Goal: Use online tool/utility: Use online tool/utility

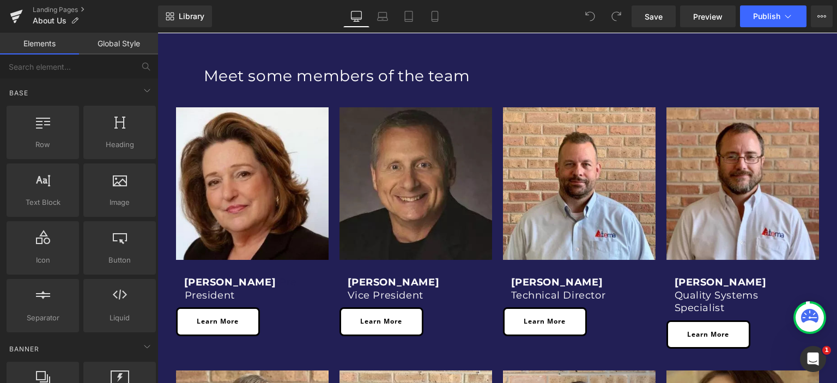
scroll to position [436, 0]
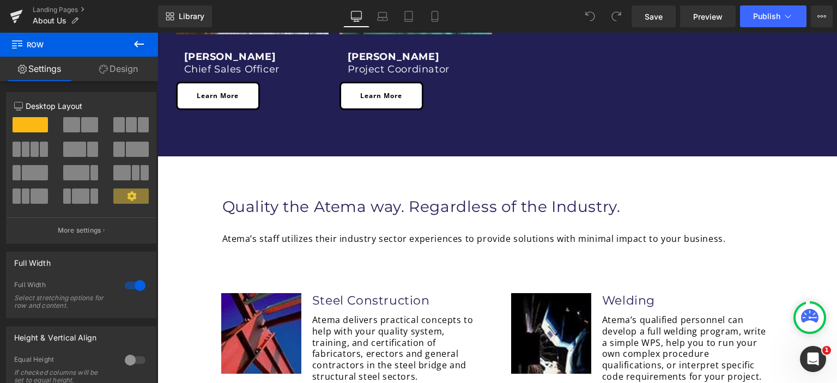
scroll to position [1254, 0]
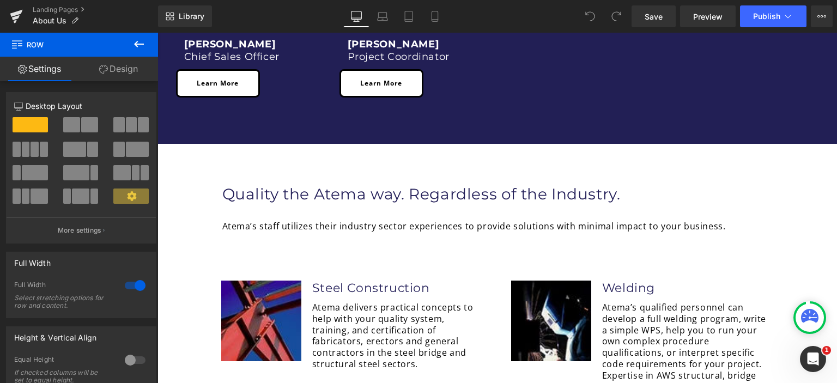
click at [158, 149] on div "About Us Heading Row Hero Banner Row We design and execute Quality Initiatives …" at bounding box center [498, 356] width 680 height 2997
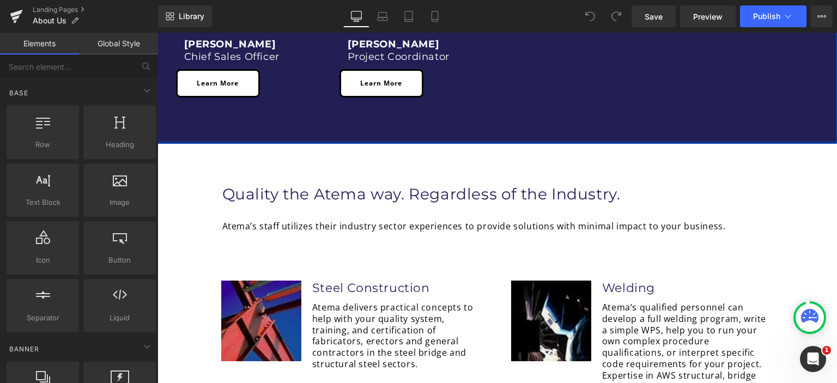
click at [183, 144] on div at bounding box center [498, 142] width 680 height 3
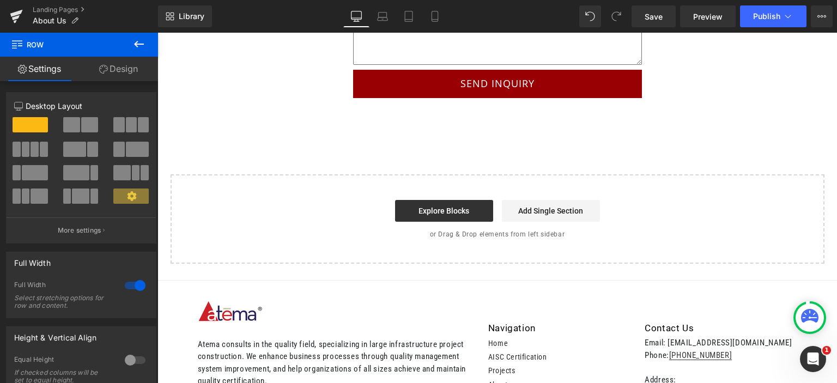
scroll to position [2780, 0]
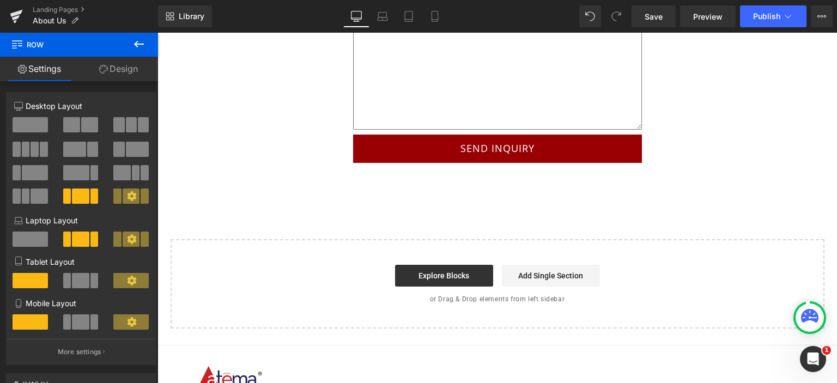
click at [138, 41] on icon at bounding box center [138, 44] width 13 height 13
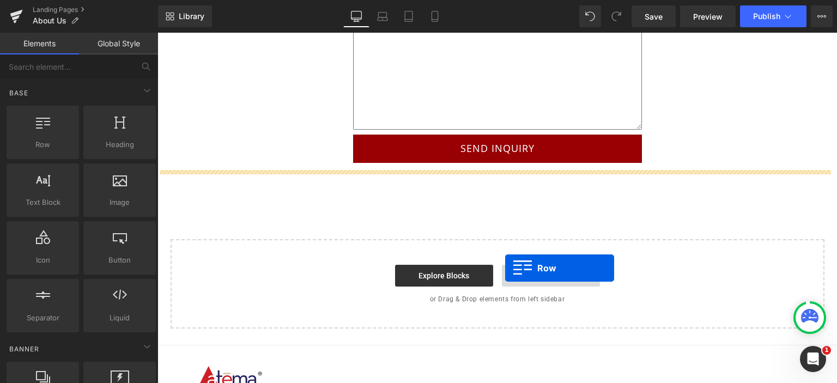
drag, startPoint x: 201, startPoint y: 154, endPoint x: 505, endPoint y: 268, distance: 325.3
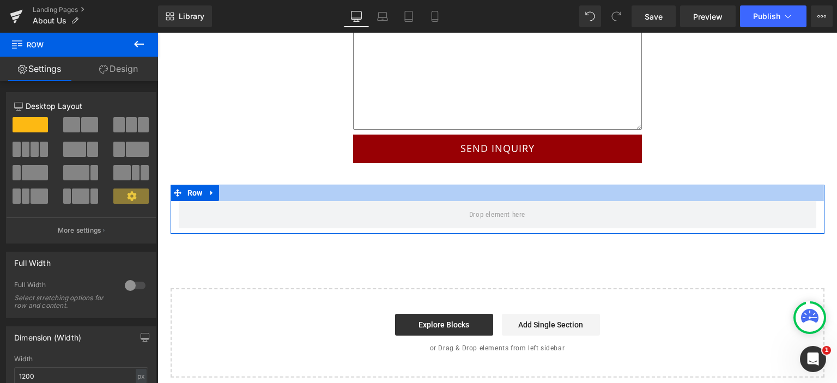
click at [338, 185] on div at bounding box center [498, 193] width 654 height 16
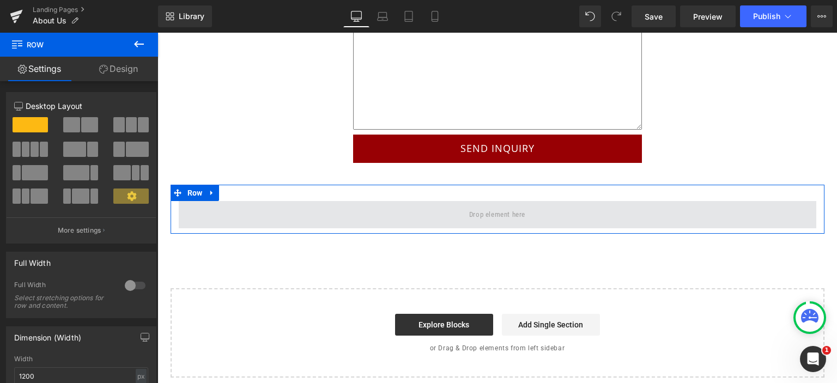
click at [468, 206] on span at bounding box center [498, 215] width 64 height 18
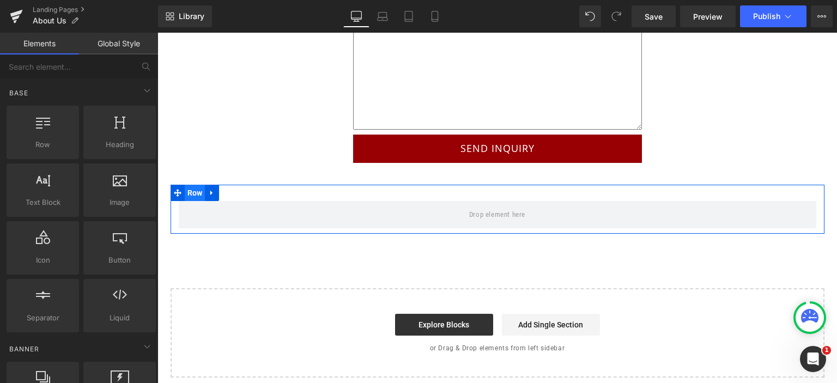
click at [190, 185] on span "Row" at bounding box center [195, 193] width 21 height 16
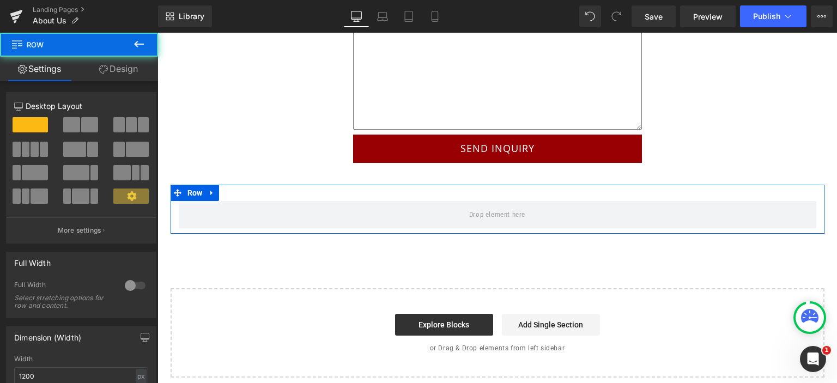
click at [124, 70] on link "Design" at bounding box center [118, 69] width 79 height 25
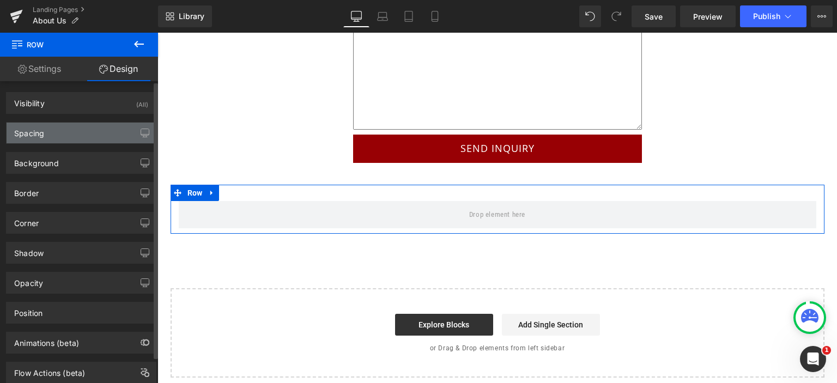
click at [58, 135] on div "Spacing" at bounding box center [81, 133] width 149 height 21
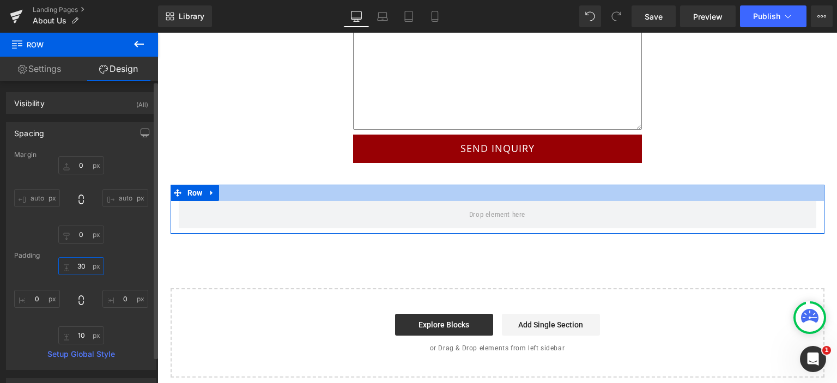
click at [83, 259] on input "30" at bounding box center [81, 266] width 46 height 18
click at [407, 185] on div at bounding box center [498, 193] width 654 height 16
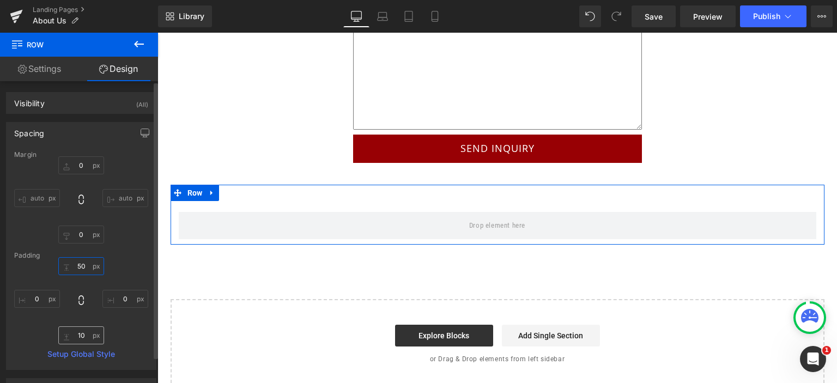
type input "50"
click at [85, 329] on input "10" at bounding box center [81, 336] width 46 height 18
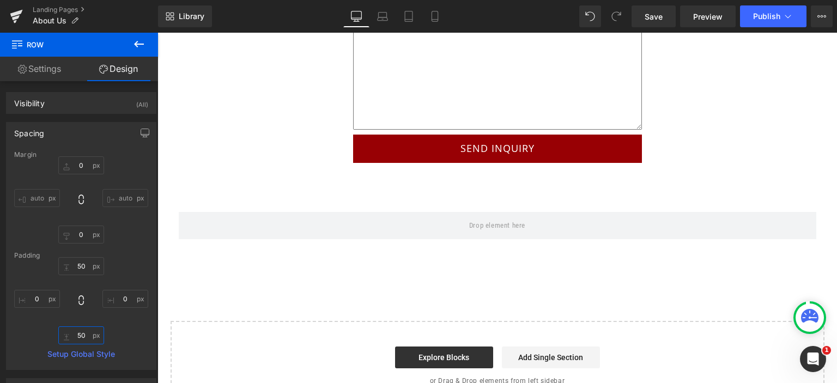
type input "50"
click at [137, 52] on button at bounding box center [139, 45] width 38 height 24
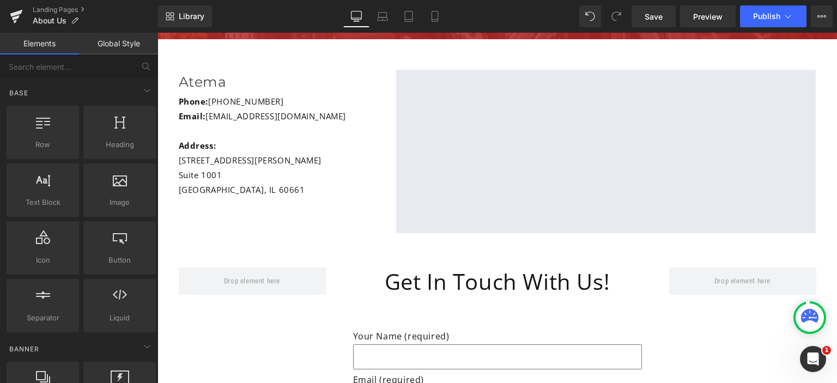
scroll to position [2126, 0]
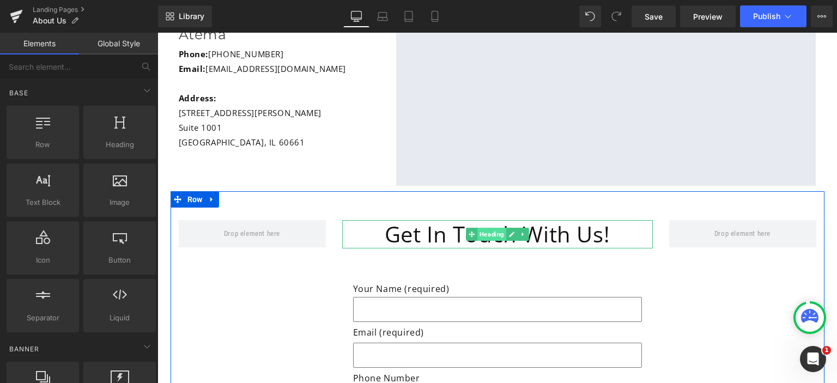
click at [499, 228] on span "Heading" at bounding box center [492, 234] width 29 height 13
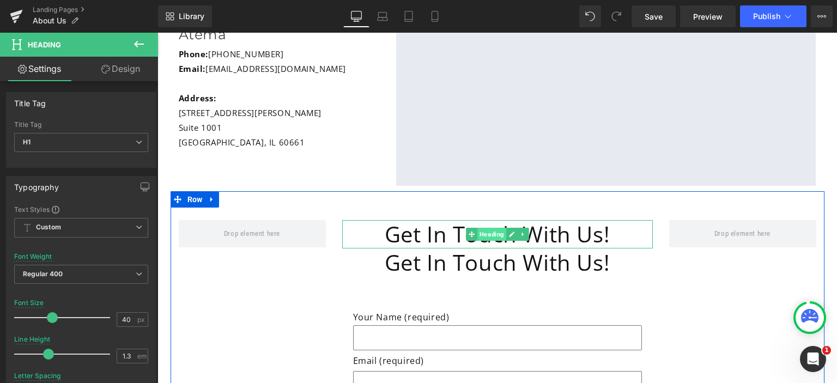
click at [487, 228] on span "Heading" at bounding box center [492, 234] width 29 height 13
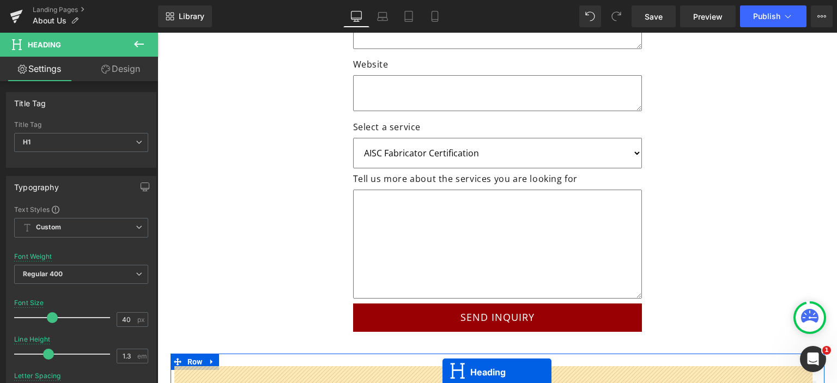
scroll to position [2737, 0]
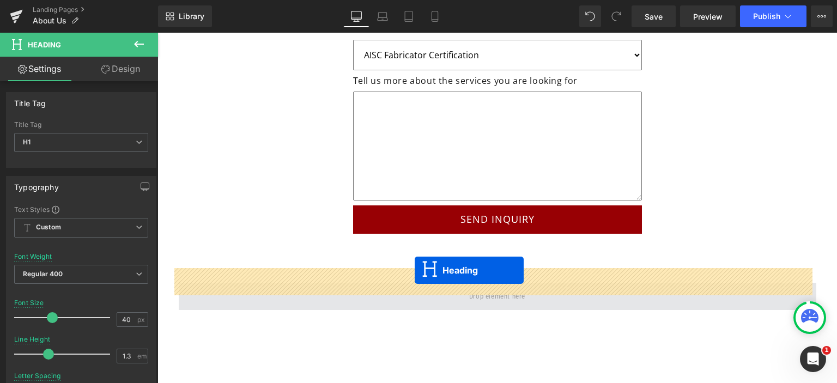
drag, startPoint x: 487, startPoint y: 228, endPoint x: 415, endPoint y: 270, distance: 83.3
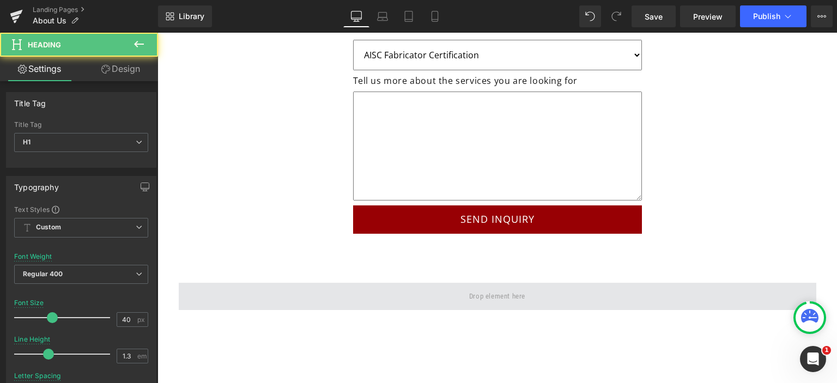
scroll to position [2709, 0]
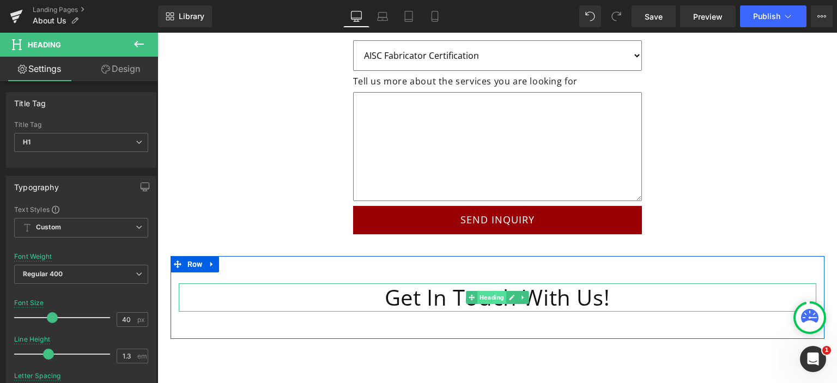
click at [486, 291] on span "Heading" at bounding box center [492, 297] width 29 height 13
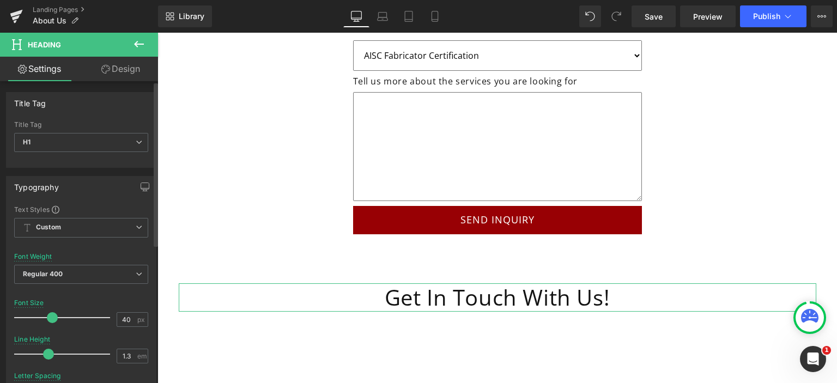
click at [95, 131] on div "Title Tag H1 H1 H2 H3 H4 H5 H6" at bounding box center [81, 143] width 134 height 44
click at [89, 143] on span "H1" at bounding box center [81, 142] width 134 height 19
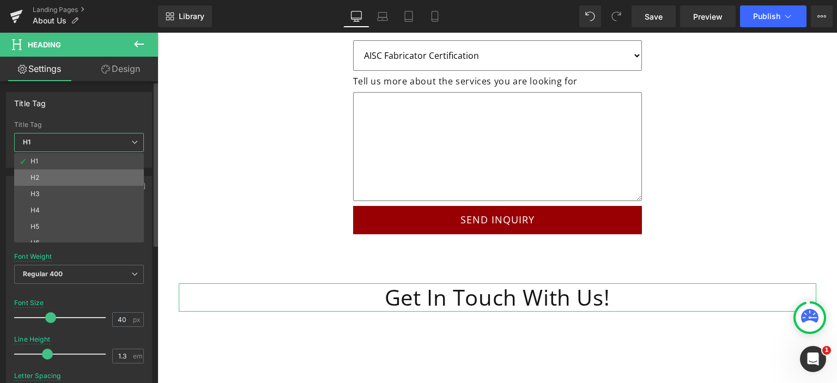
click at [73, 173] on li "H2" at bounding box center [81, 178] width 135 height 16
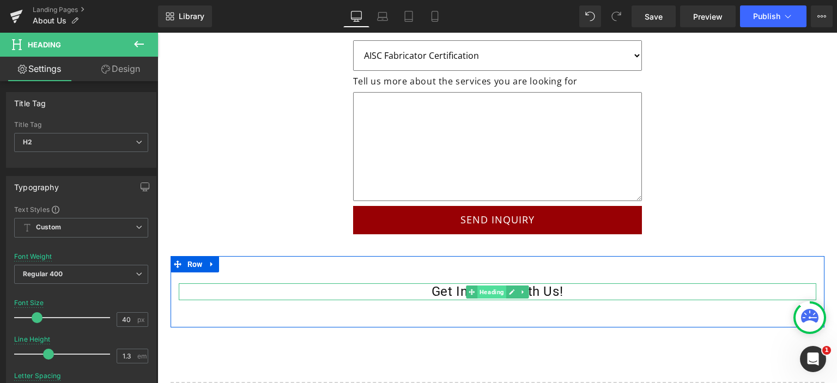
click at [488, 286] on span "Heading" at bounding box center [492, 292] width 29 height 13
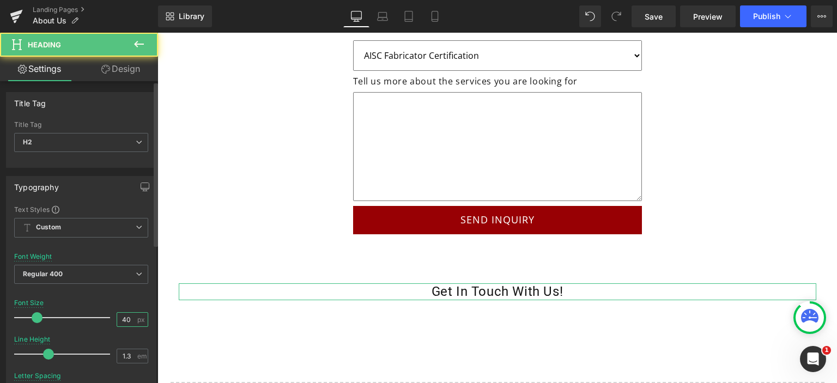
click at [126, 316] on input "40" at bounding box center [126, 320] width 19 height 14
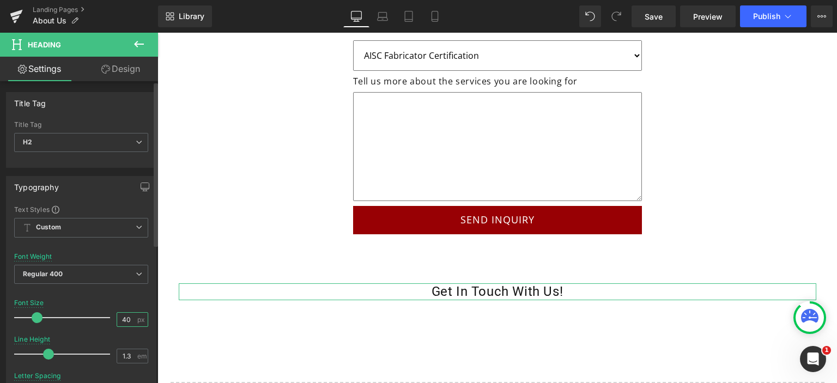
click at [124, 313] on input "40" at bounding box center [126, 320] width 19 height 14
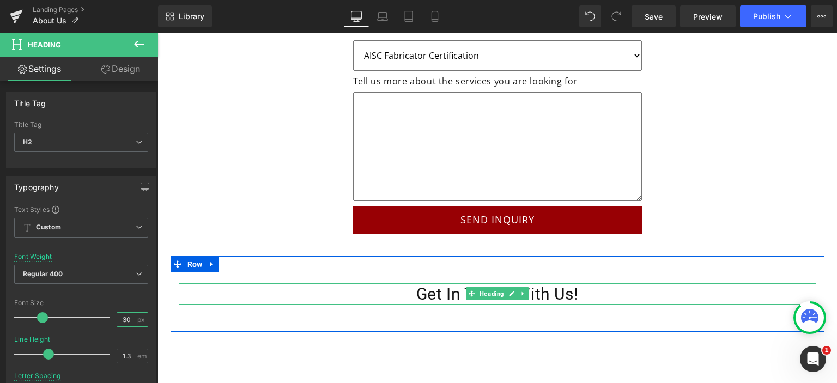
click at [479, 287] on span "Heading" at bounding box center [492, 293] width 29 height 13
click at [479, 288] on span "Heading" at bounding box center [492, 294] width 29 height 13
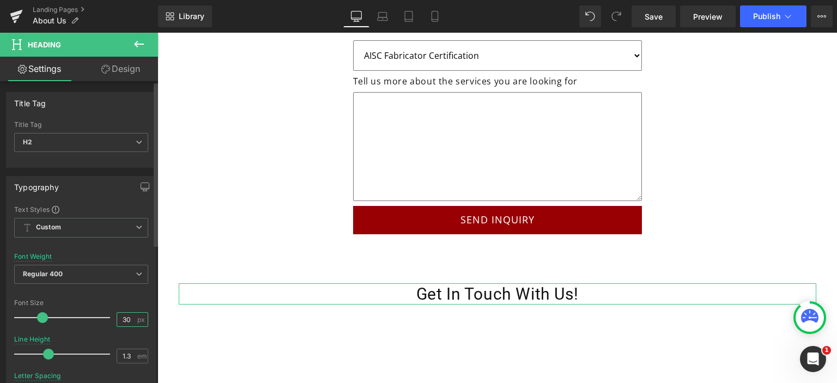
drag, startPoint x: 131, startPoint y: 318, endPoint x: 114, endPoint y: 320, distance: 17.0
click at [117, 320] on input "30" at bounding box center [126, 320] width 19 height 14
type input "35"
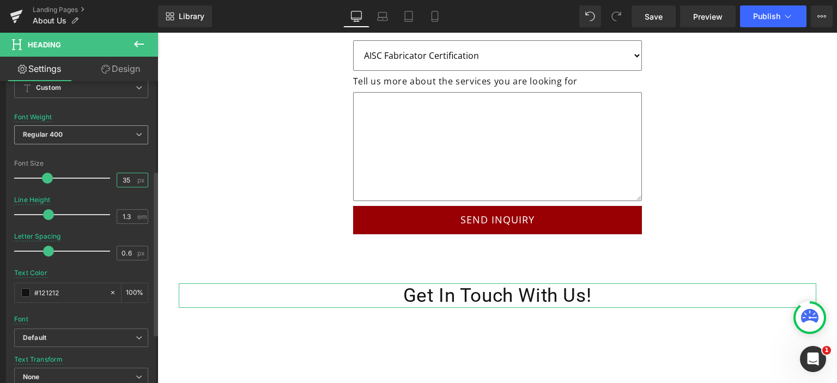
scroll to position [164, 0]
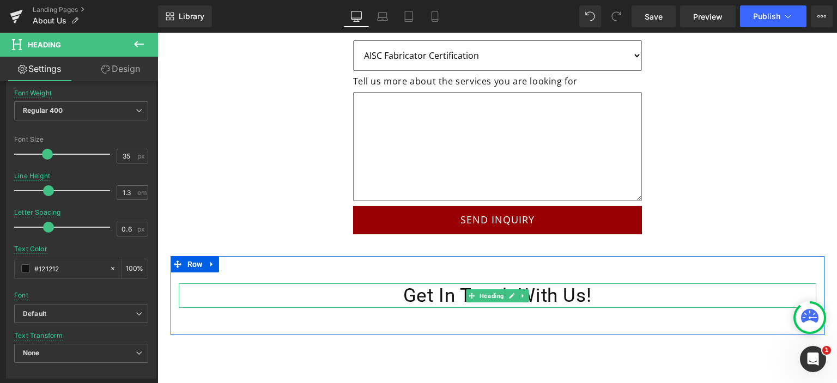
click at [571, 283] on h2 "Get In Touch With Us!" at bounding box center [498, 295] width 638 height 25
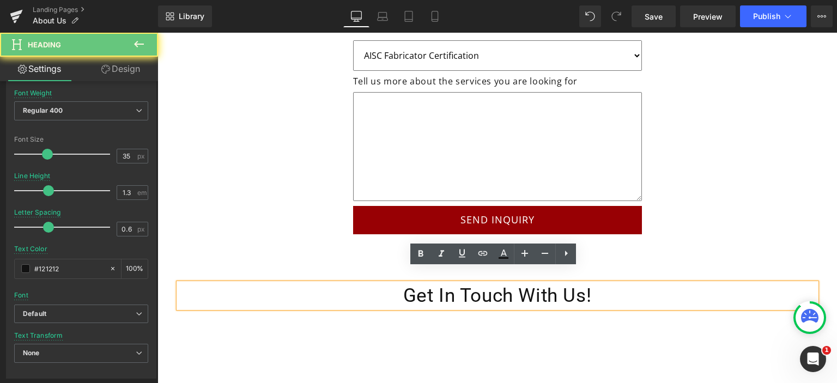
click at [607, 283] on h2 "Get In Touch With Us!" at bounding box center [498, 295] width 638 height 25
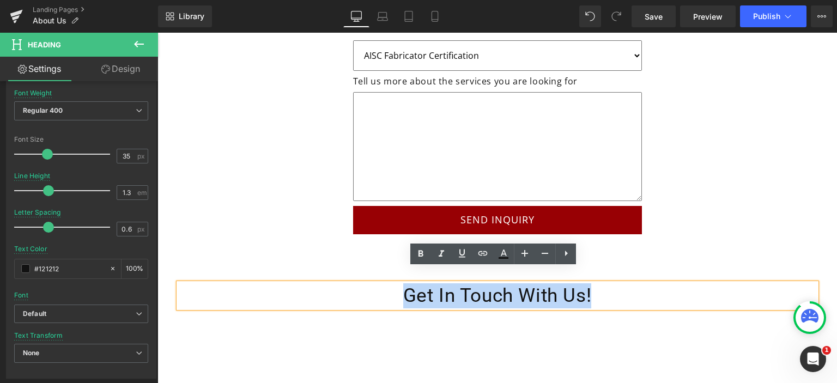
drag, startPoint x: 617, startPoint y: 279, endPoint x: 302, endPoint y: 271, distance: 315.2
click at [302, 283] on h2 "Get In Touch With Us!" at bounding box center [498, 295] width 638 height 25
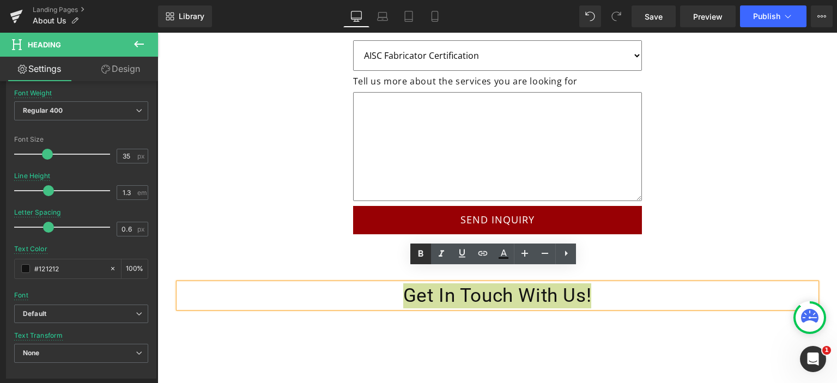
click at [418, 250] on icon at bounding box center [420, 253] width 13 height 13
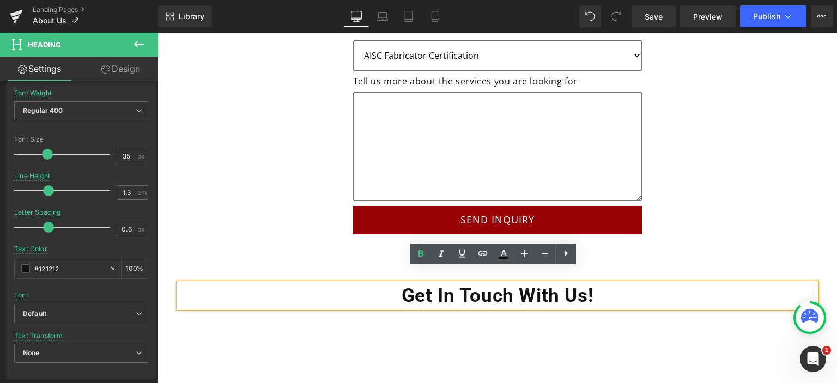
click at [382, 256] on div "Get In Touch With Us! Heading Row 50px 50px" at bounding box center [498, 296] width 654 height 80
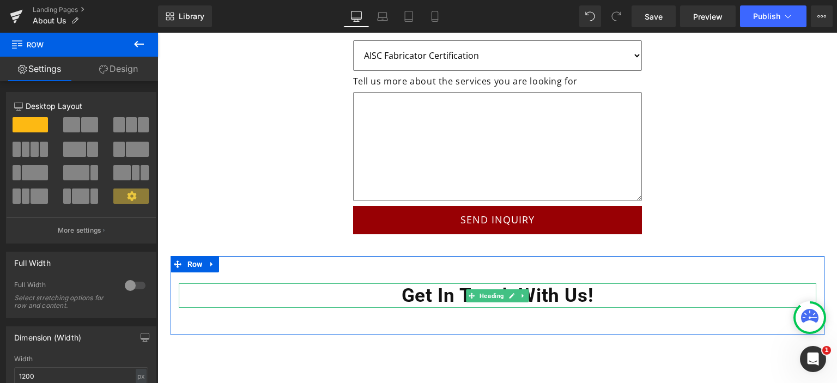
click at [596, 283] on h2 "Get In Touch With Us!" at bounding box center [498, 295] width 638 height 25
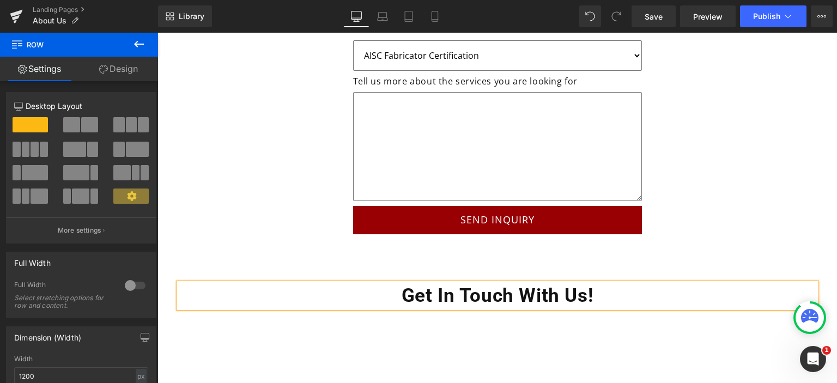
click at [596, 283] on h2 "Get In Touch With Us!" at bounding box center [498, 295] width 638 height 25
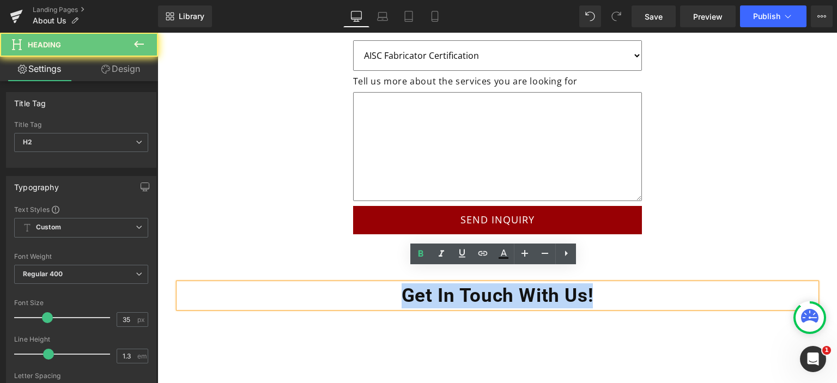
click at [596, 283] on h2 "Get In Touch With Us!" at bounding box center [498, 295] width 638 height 25
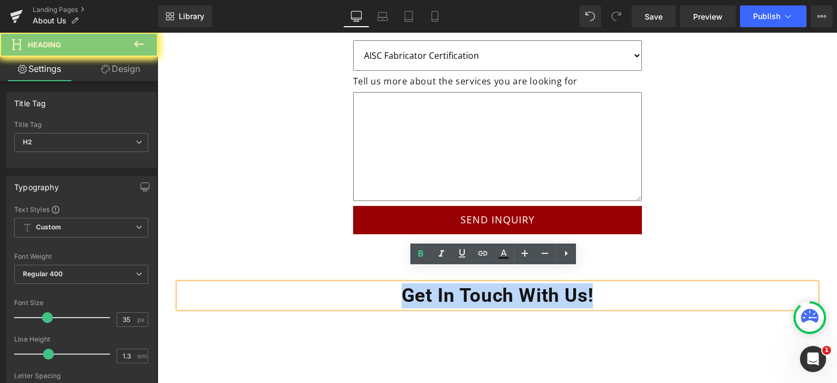
click at [596, 283] on h2 "Get In Touch With Us!" at bounding box center [498, 295] width 638 height 25
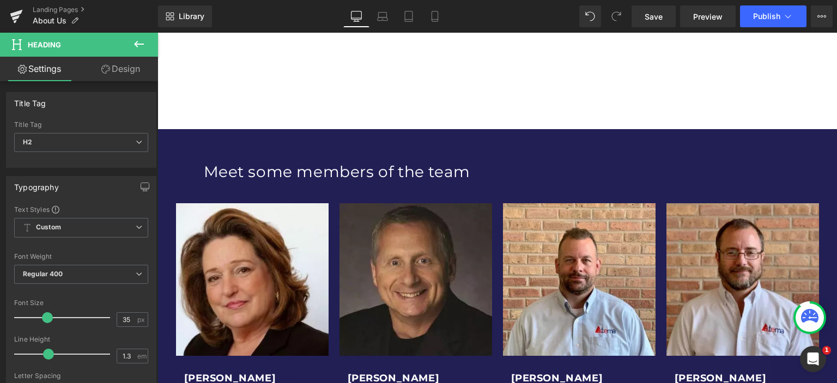
scroll to position [256, 0]
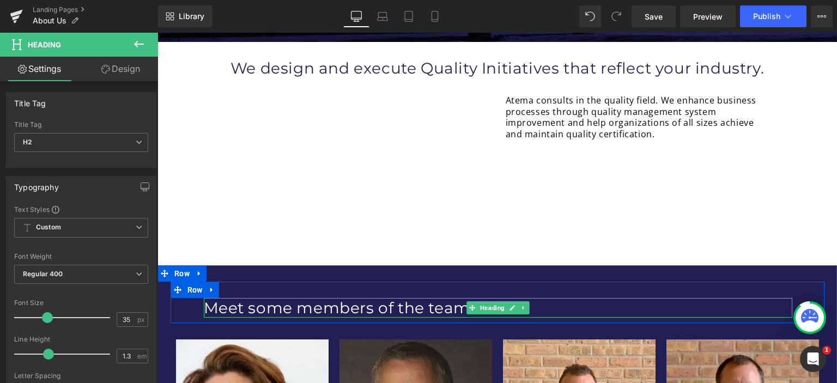
click at [347, 307] on h1 "Meet some members of the team" at bounding box center [498, 308] width 589 height 20
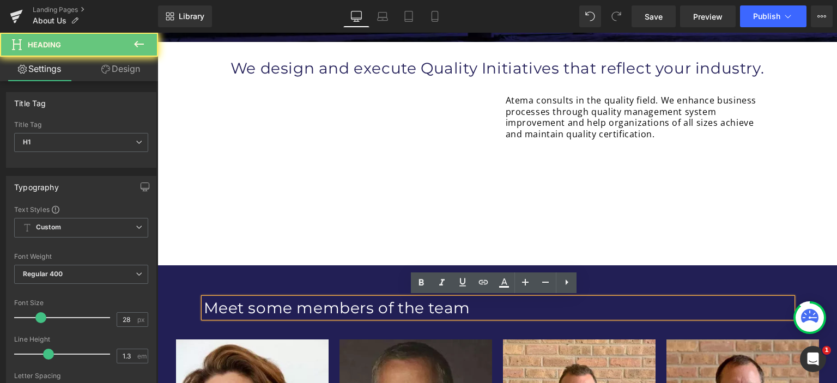
click at [349, 307] on h1 "Meet some members of the team" at bounding box center [498, 308] width 589 height 20
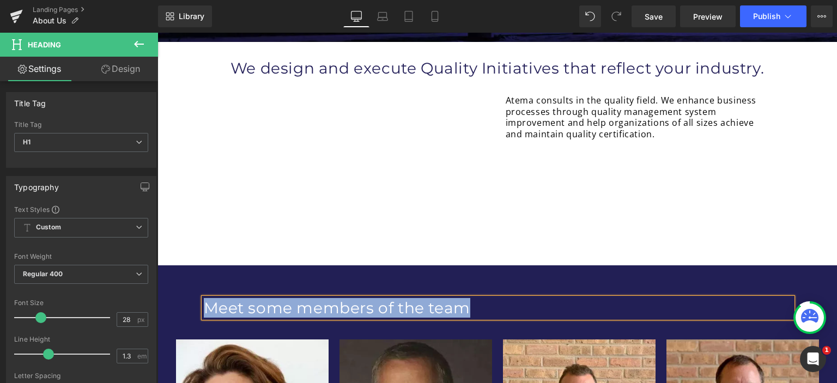
copy h1 "Meet some members of the team"
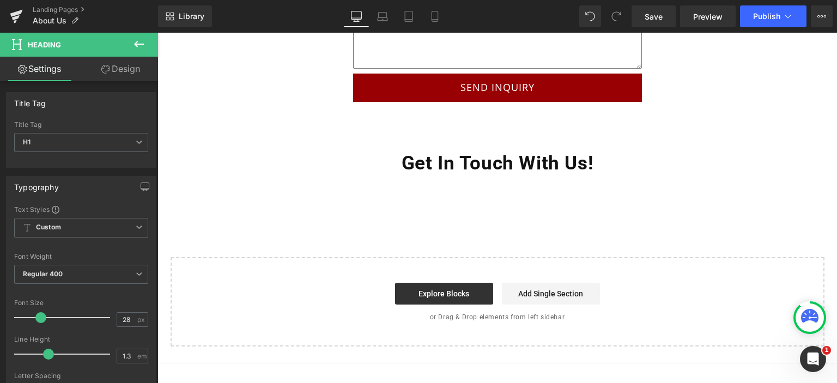
scroll to position [2763, 0]
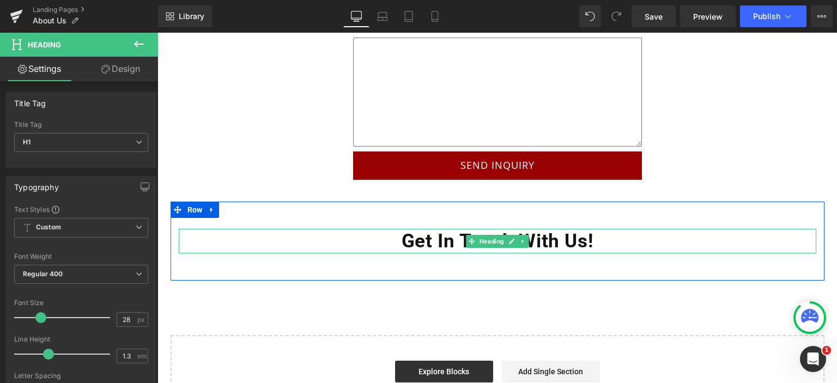
click at [567, 230] on strong "Get In Touch With Us!" at bounding box center [498, 241] width 192 height 22
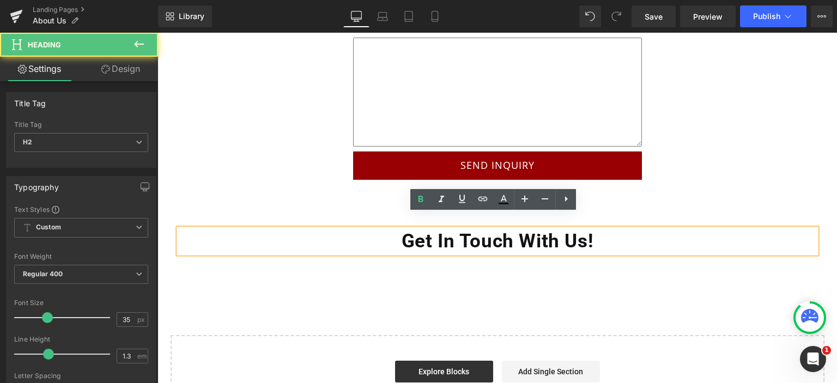
click at [606, 229] on h2 "Get In Touch With Us!" at bounding box center [498, 241] width 638 height 25
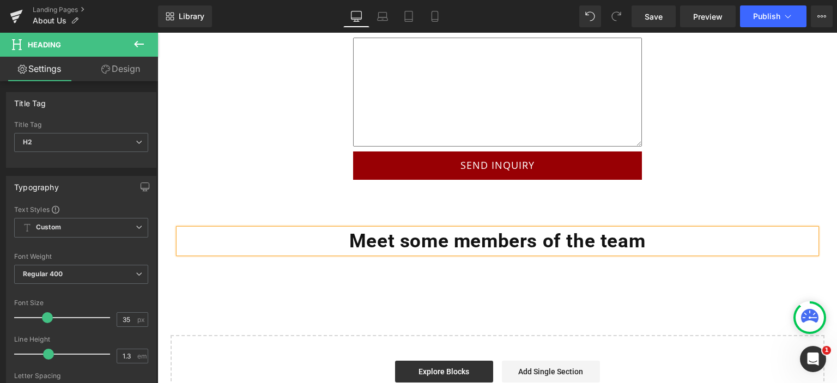
click at [500, 244] on div "Meet some members of the team Heading Row 50px 50px" at bounding box center [498, 242] width 654 height 80
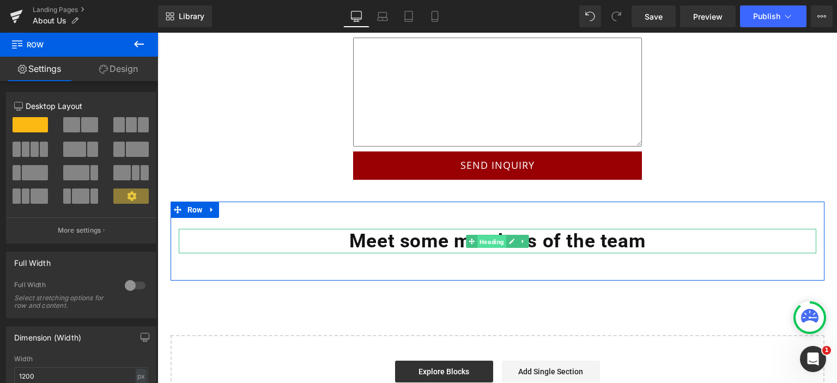
click at [482, 235] on span "Heading" at bounding box center [492, 241] width 29 height 13
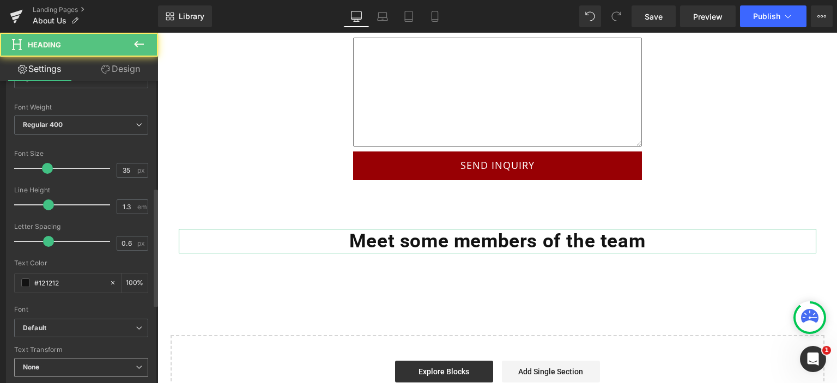
scroll to position [273, 0]
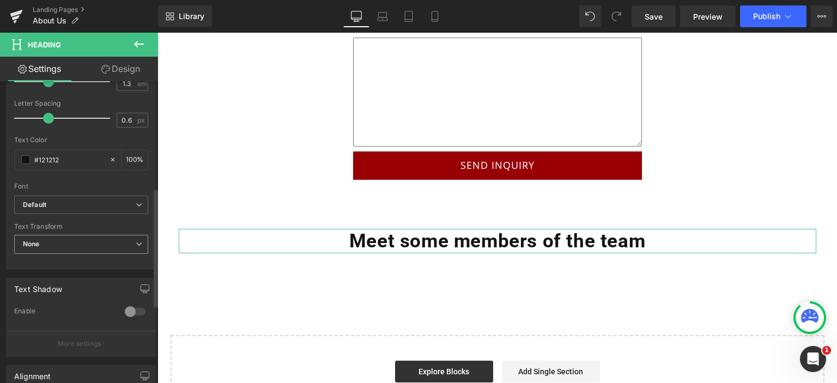
click at [94, 249] on span "None" at bounding box center [81, 244] width 134 height 19
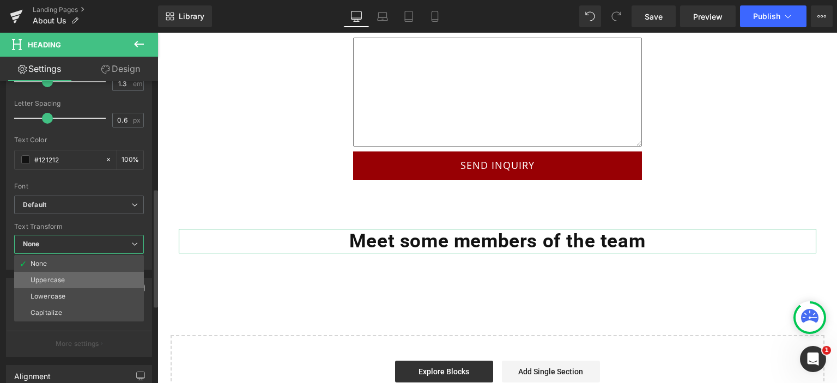
click at [85, 281] on li "Uppercase" at bounding box center [79, 280] width 130 height 16
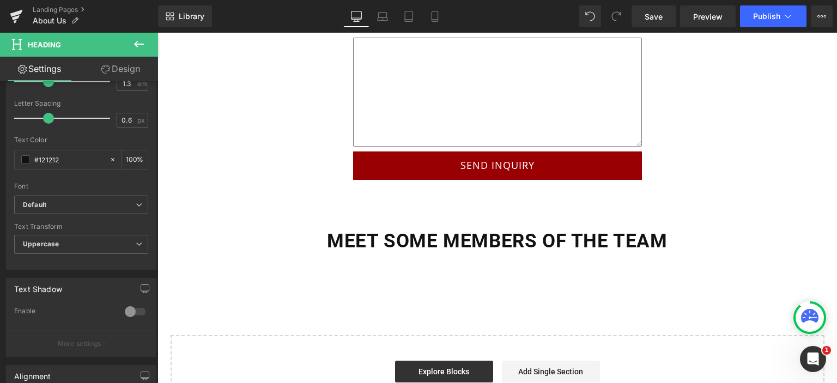
click at [133, 49] on icon at bounding box center [138, 44] width 13 height 13
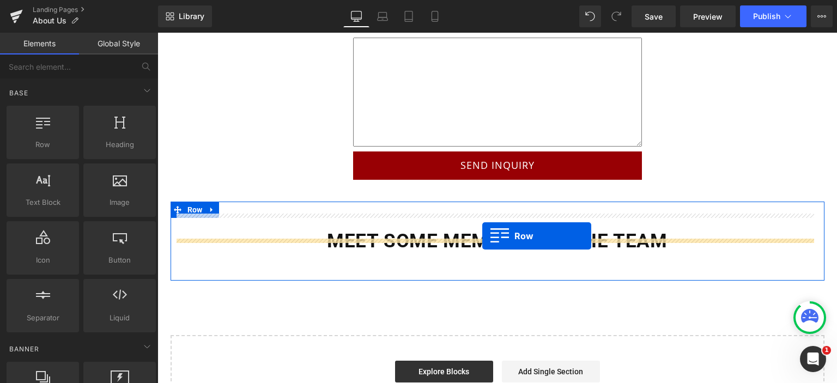
drag, startPoint x: 314, startPoint y: 198, endPoint x: 482, endPoint y: 236, distance: 172.6
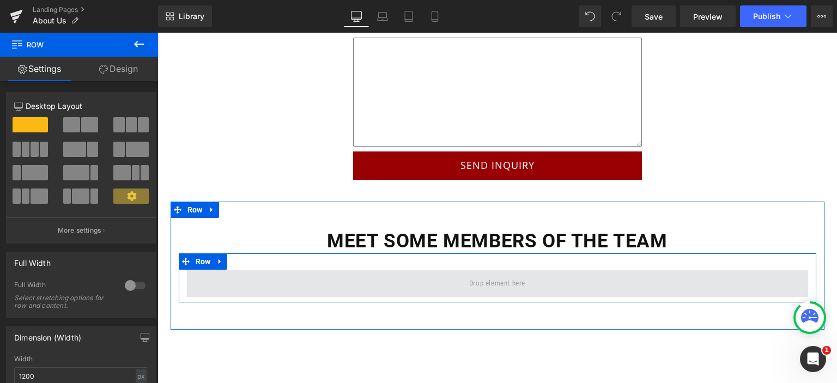
click at [466, 275] on span at bounding box center [498, 284] width 64 height 18
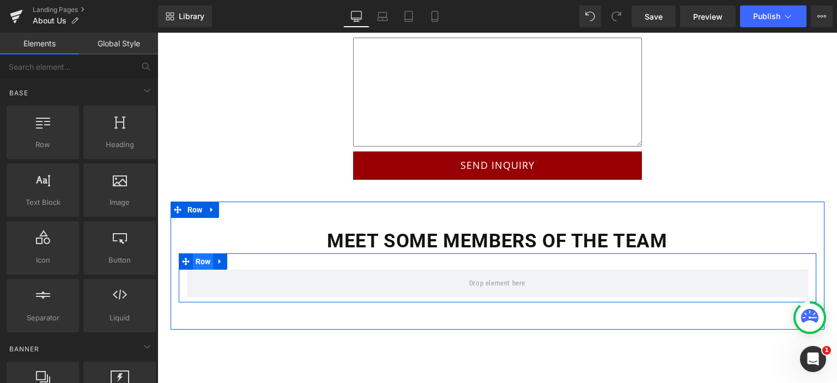
click at [194, 253] on span "Row" at bounding box center [203, 261] width 21 height 16
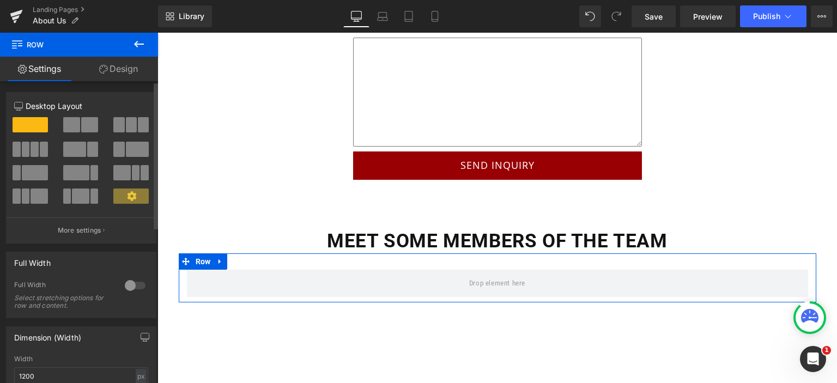
click at [126, 121] on span at bounding box center [131, 124] width 11 height 15
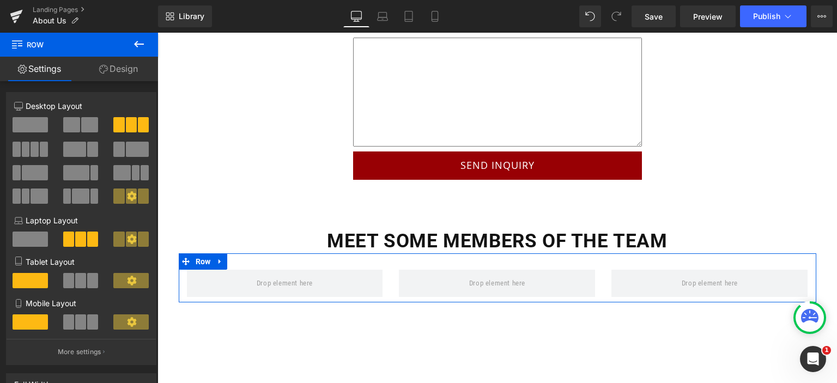
click at [126, 70] on link "Design" at bounding box center [118, 69] width 79 height 25
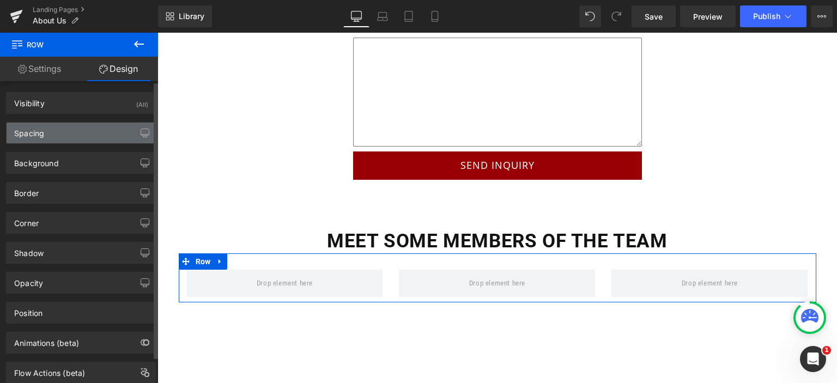
click at [61, 142] on div "Spacing" at bounding box center [81, 133] width 149 height 21
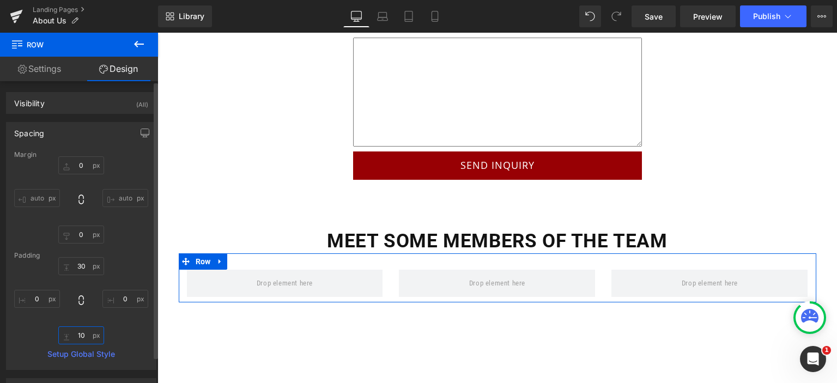
click at [83, 336] on input "10" at bounding box center [81, 336] width 46 height 18
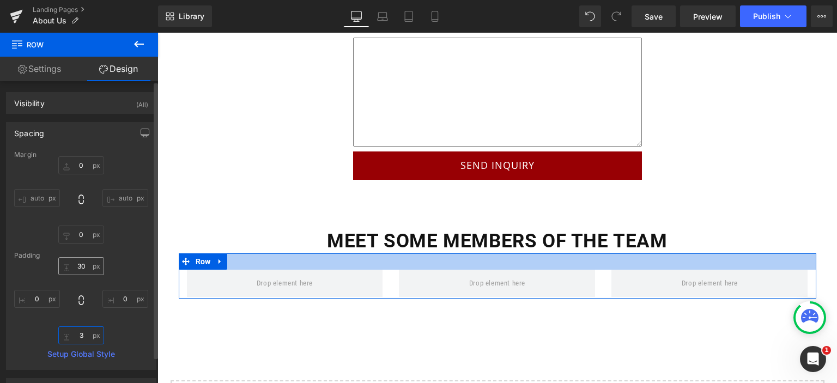
type input "30"
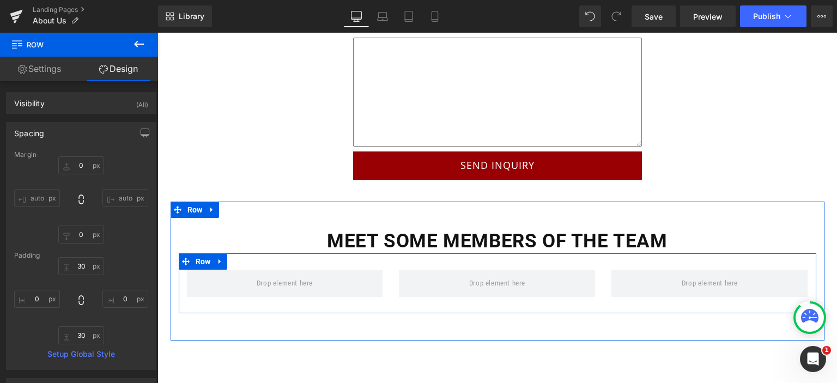
click at [391, 275] on div at bounding box center [497, 283] width 213 height 27
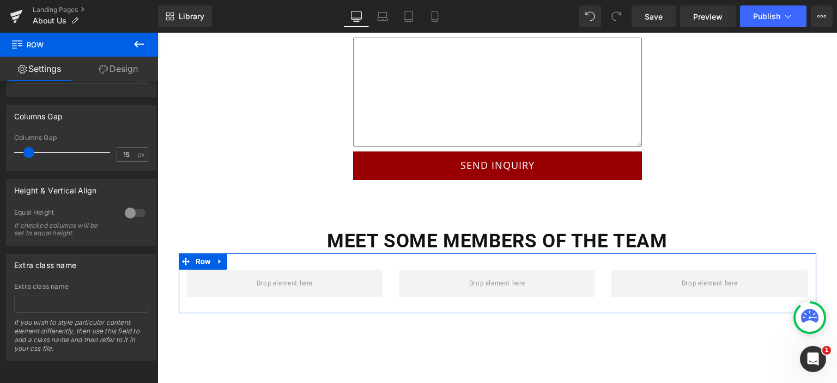
scroll to position [443, 0]
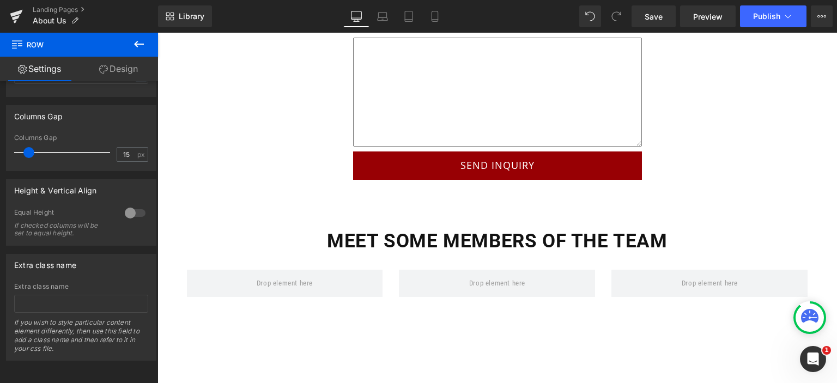
click at [142, 38] on icon at bounding box center [138, 44] width 13 height 13
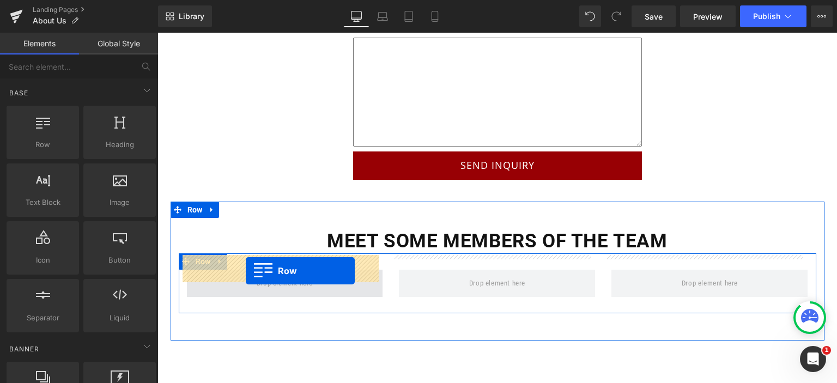
drag, startPoint x: 207, startPoint y: 174, endPoint x: 246, endPoint y: 271, distance: 104.2
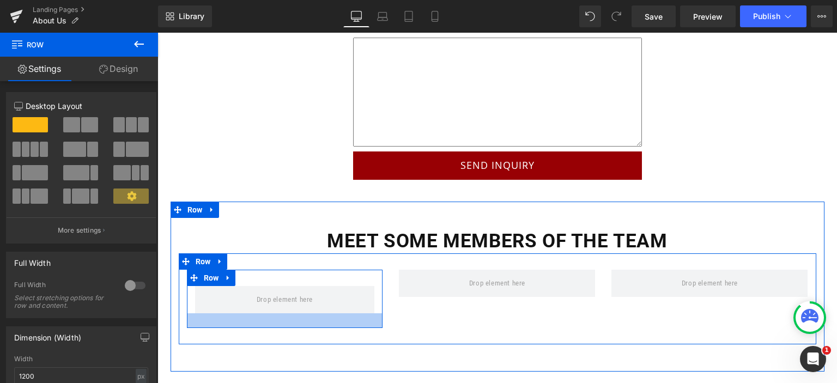
drag, startPoint x: 310, startPoint y: 301, endPoint x: 310, endPoint y: 311, distance: 9.8
click at [310, 313] on div at bounding box center [285, 320] width 196 height 15
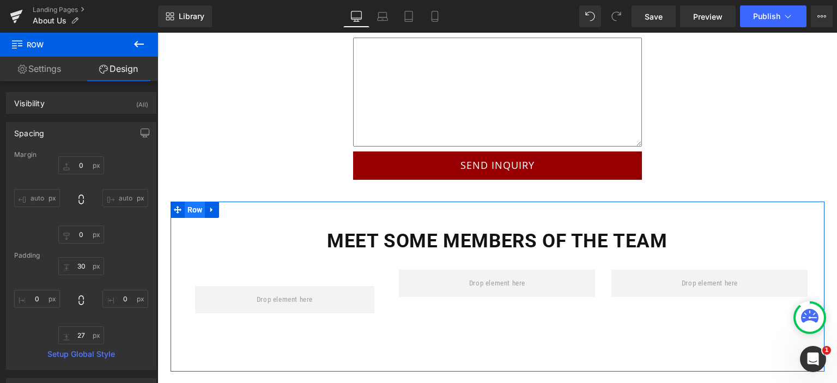
click at [191, 202] on span "Row" at bounding box center [195, 210] width 21 height 16
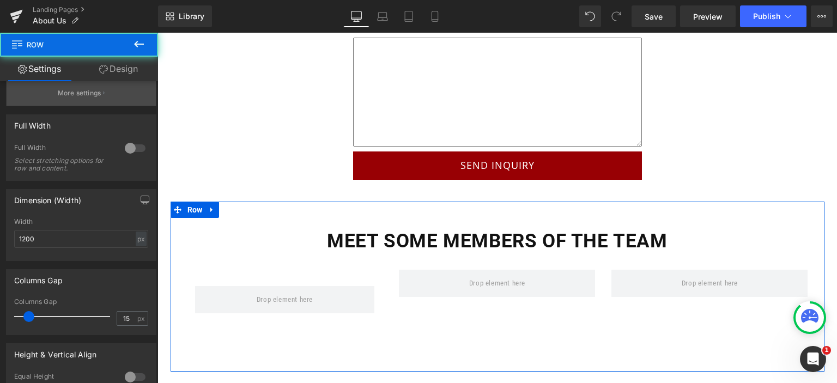
scroll to position [164, 0]
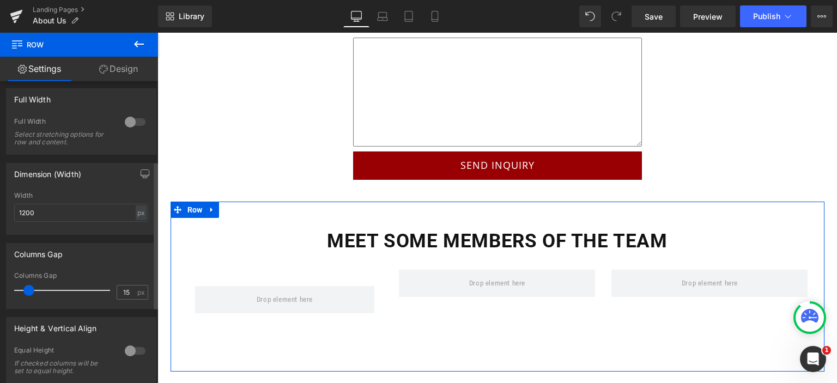
click at [128, 124] on div at bounding box center [135, 121] width 26 height 17
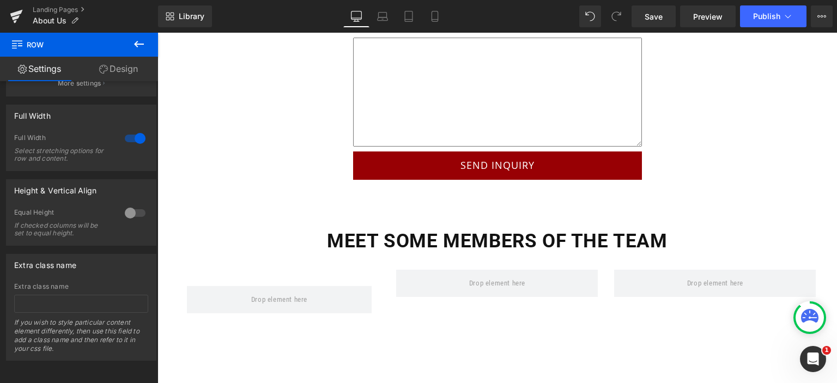
click at [138, 40] on icon at bounding box center [138, 44] width 13 height 13
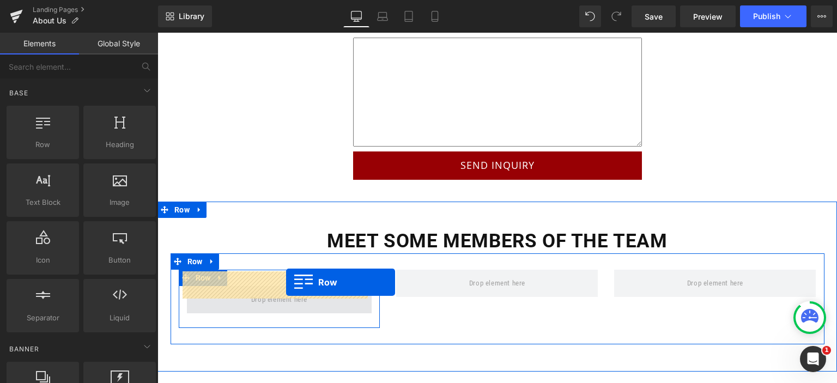
drag, startPoint x: 204, startPoint y: 172, endPoint x: 286, endPoint y: 283, distance: 138.4
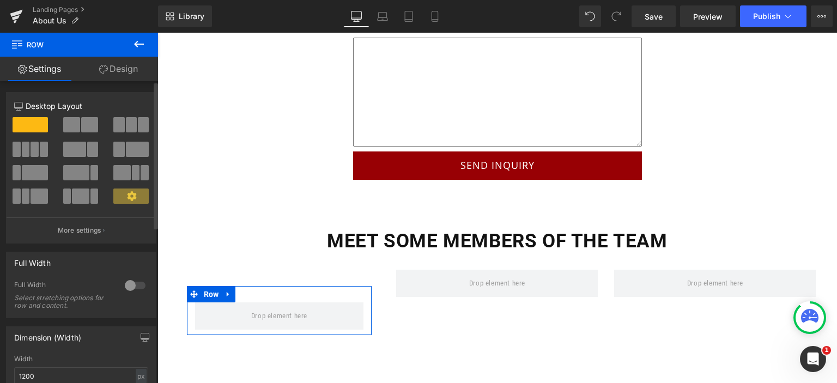
click at [29, 176] on span at bounding box center [35, 172] width 26 height 15
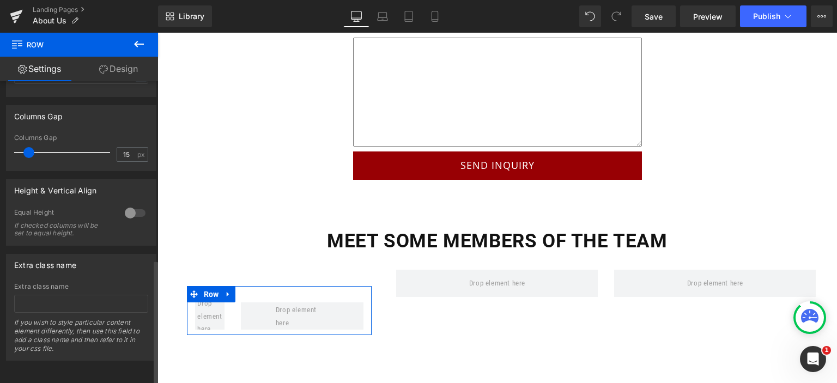
scroll to position [443, 0]
click at [118, 75] on link "Design" at bounding box center [118, 69] width 79 height 25
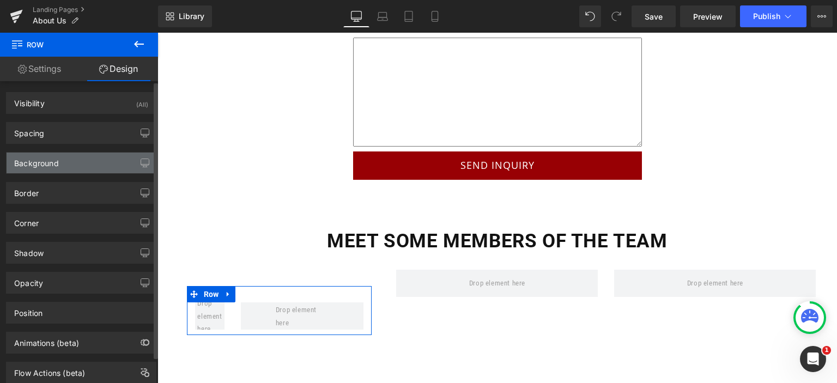
click at [55, 160] on div "Background" at bounding box center [36, 160] width 45 height 15
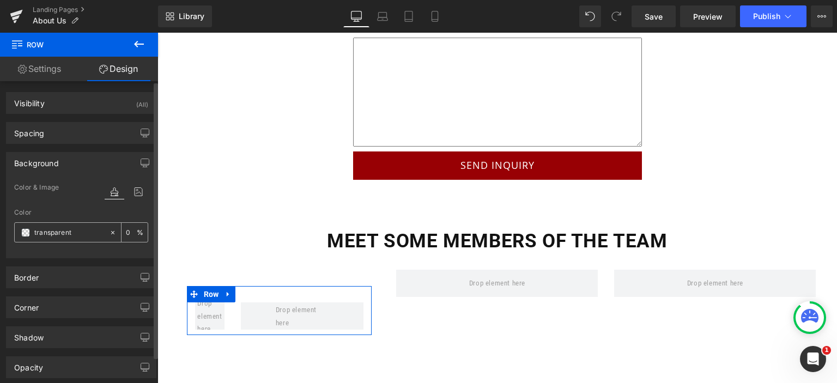
click at [25, 229] on span at bounding box center [25, 232] width 9 height 9
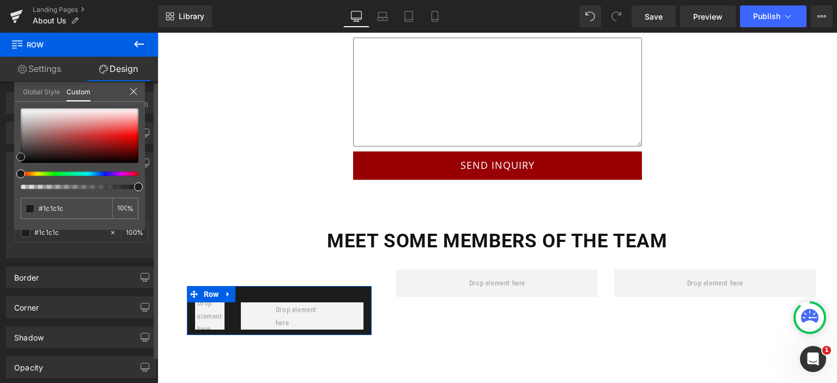
drag, startPoint x: 49, startPoint y: 145, endPoint x: 15, endPoint y: 156, distance: 35.7
click at [15, 156] on div "transparent 0 %" at bounding box center [79, 169] width 131 height 122
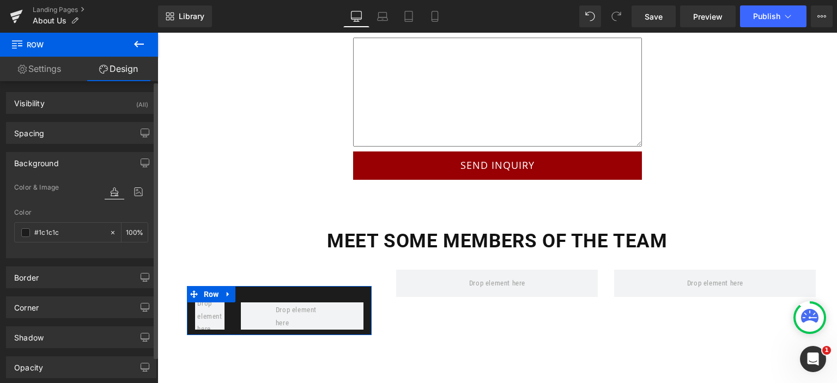
click at [47, 69] on link "Settings" at bounding box center [39, 69] width 79 height 25
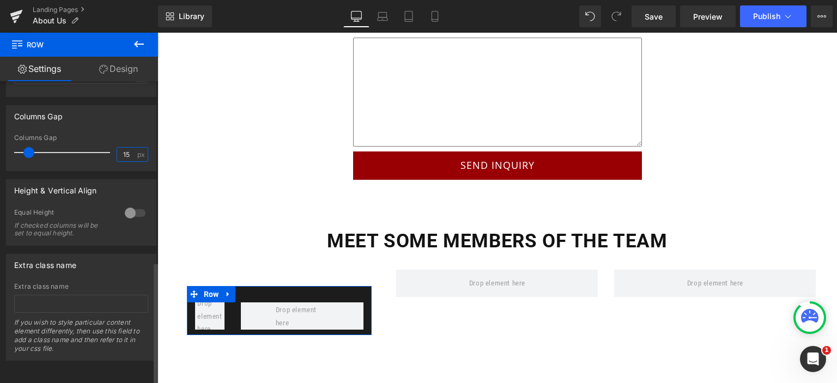
click at [125, 148] on input "15" at bounding box center [126, 155] width 19 height 14
click at [127, 148] on input "15" at bounding box center [126, 155] width 19 height 14
click at [129, 148] on input "15" at bounding box center [126, 155] width 19 height 14
type input "10"
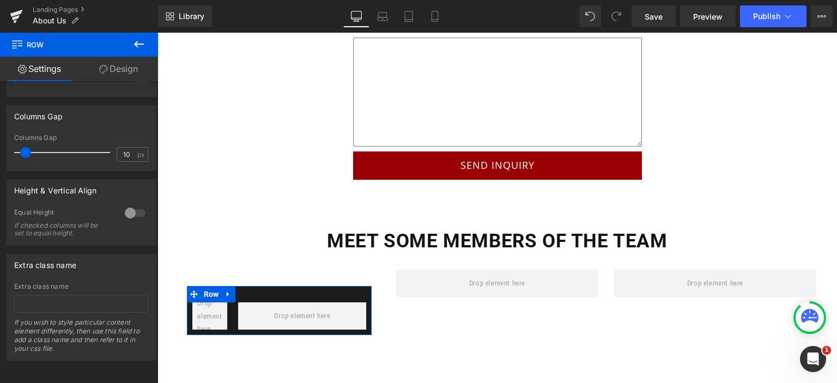
click at [118, 71] on link "Design" at bounding box center [118, 69] width 79 height 25
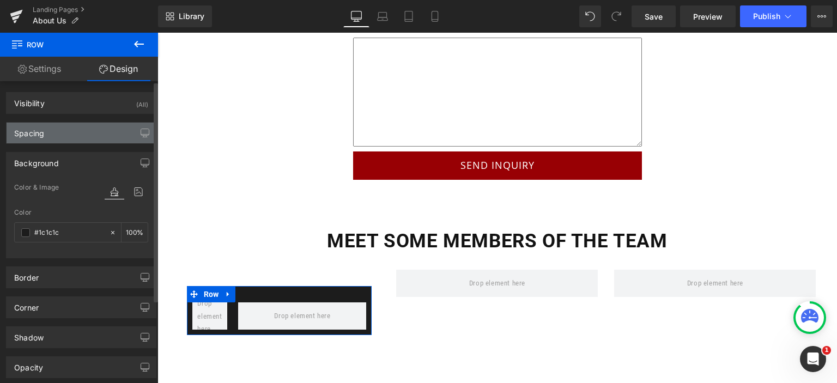
click at [83, 130] on div "Spacing" at bounding box center [81, 133] width 149 height 21
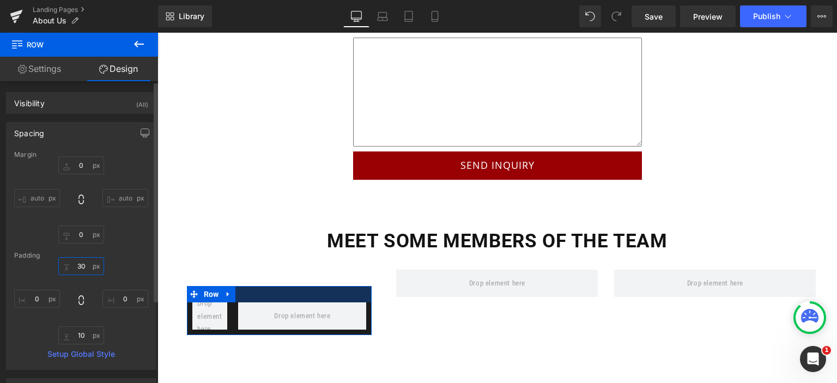
click at [84, 268] on input "30" at bounding box center [81, 266] width 46 height 18
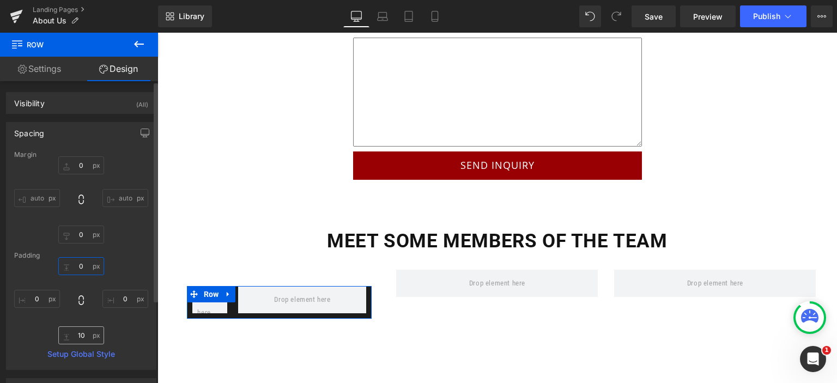
type input "0"
click at [85, 335] on input "10" at bounding box center [81, 336] width 46 height 18
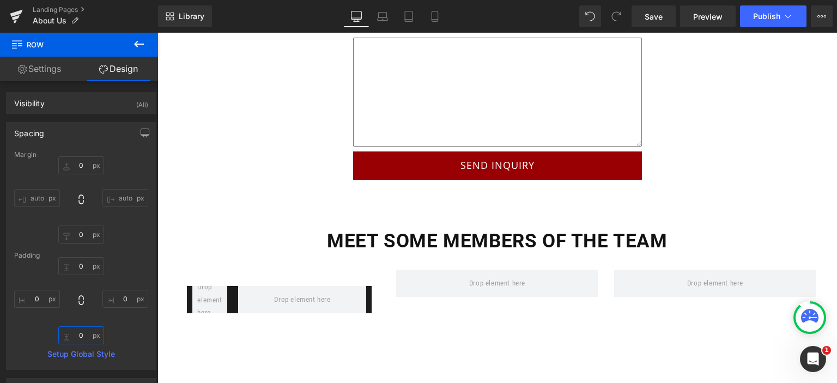
type input "0"
click at [133, 47] on icon at bounding box center [138, 44] width 13 height 13
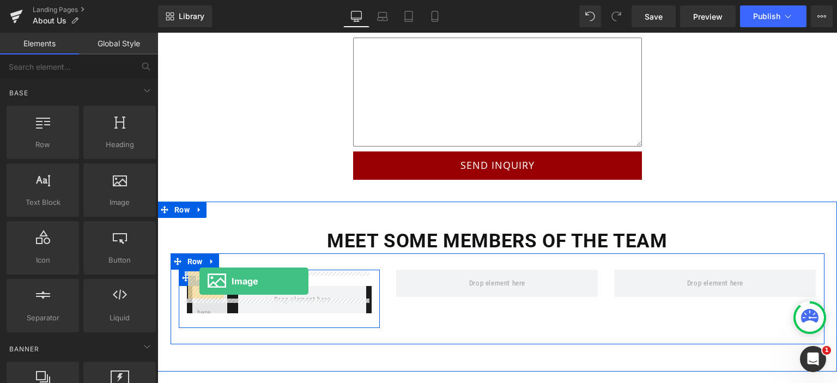
drag, startPoint x: 273, startPoint y: 232, endPoint x: 200, endPoint y: 281, distance: 88.8
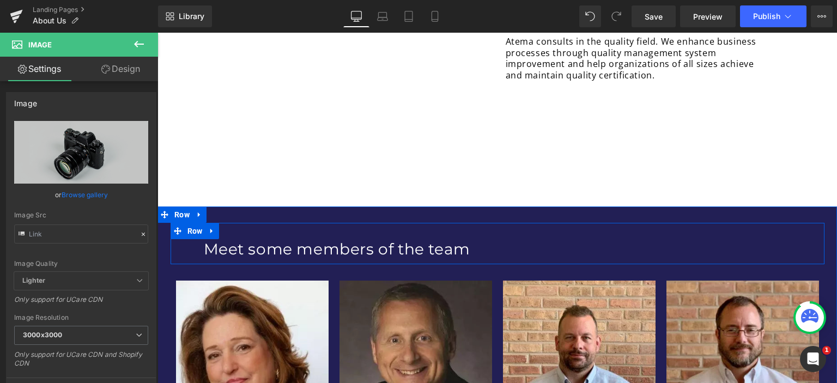
scroll to position [528, 0]
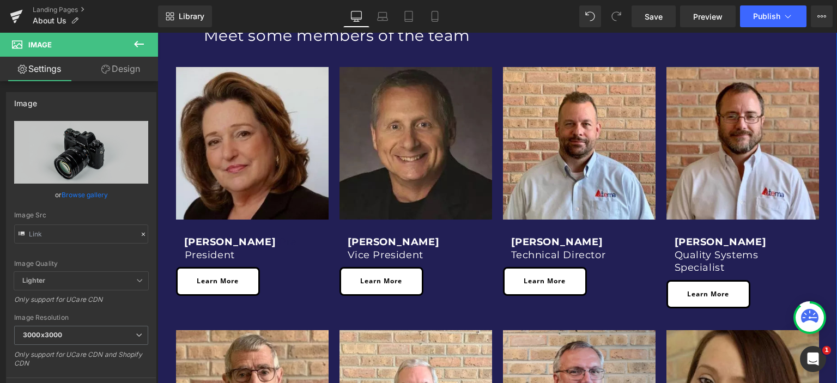
click at [246, 143] on div "Image" at bounding box center [252, 143] width 153 height 153
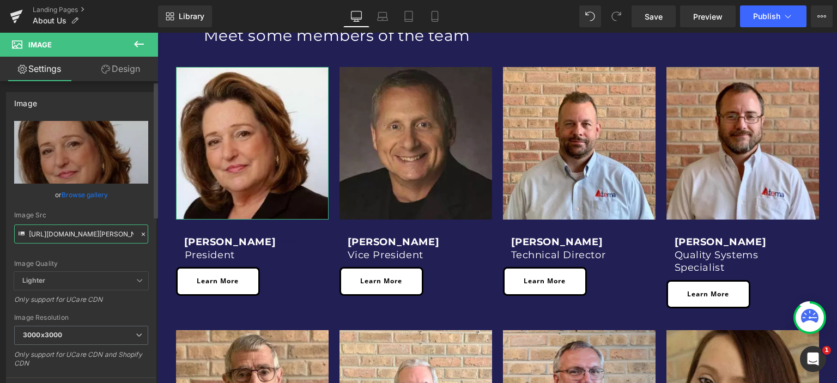
click at [69, 229] on input "[URL][DOMAIN_NAME][PERSON_NAME]" at bounding box center [81, 234] width 134 height 19
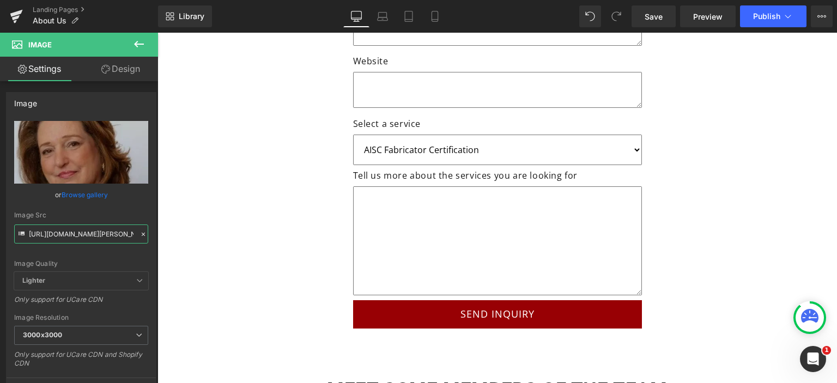
scroll to position [2872, 0]
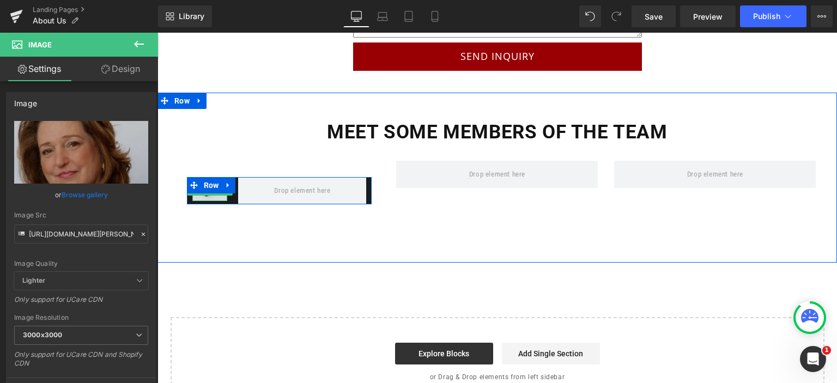
click at [214, 183] on span "Image" at bounding box center [209, 189] width 22 height 13
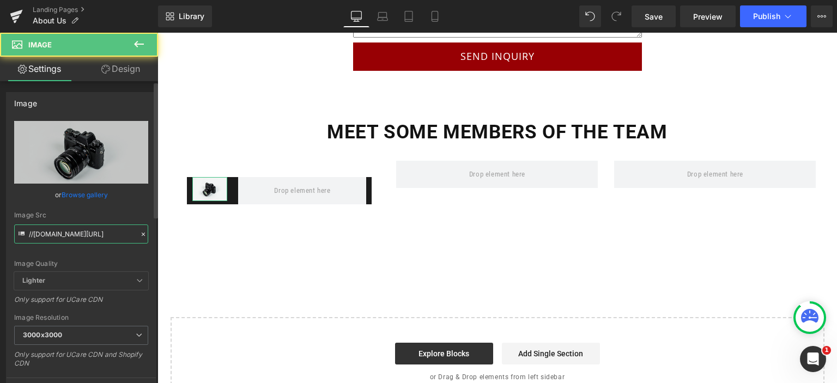
click at [70, 233] on input "//[DOMAIN_NAME][URL]" at bounding box center [81, 234] width 134 height 19
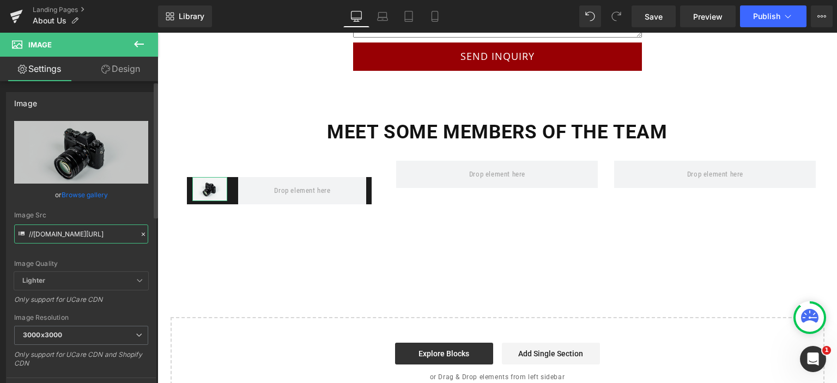
paste input "[URL][DOMAIN_NAME][PERSON_NAME]"
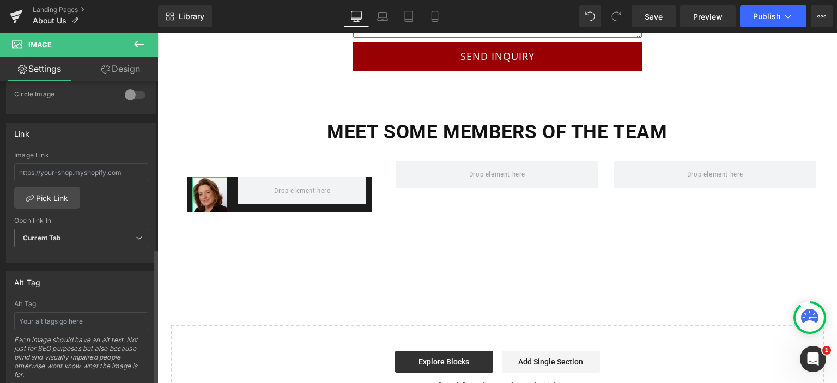
scroll to position [273, 0]
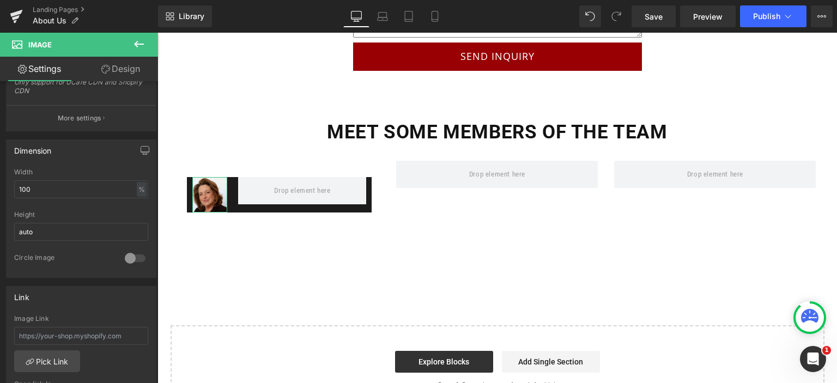
type input "[URL][DOMAIN_NAME][PERSON_NAME]"
click at [130, 68] on link "Design" at bounding box center [120, 69] width 79 height 25
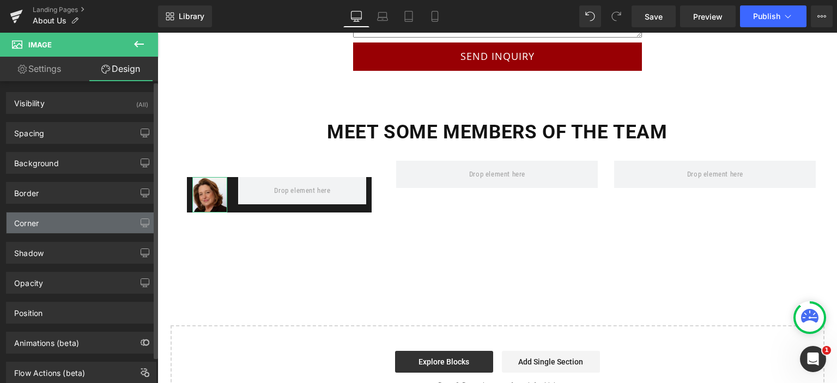
click at [78, 226] on div "Corner" at bounding box center [81, 223] width 149 height 21
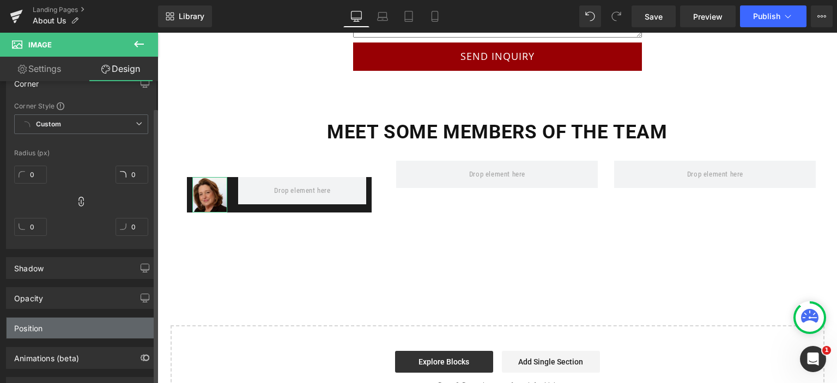
scroll to position [164, 0]
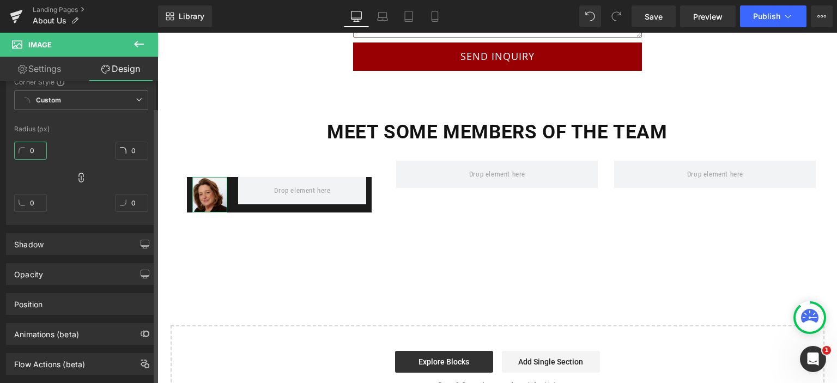
click at [34, 150] on input "0" at bounding box center [30, 151] width 33 height 18
type input "100"
click at [158, 33] on div "50px" at bounding box center [158, 33] width 0 height 0
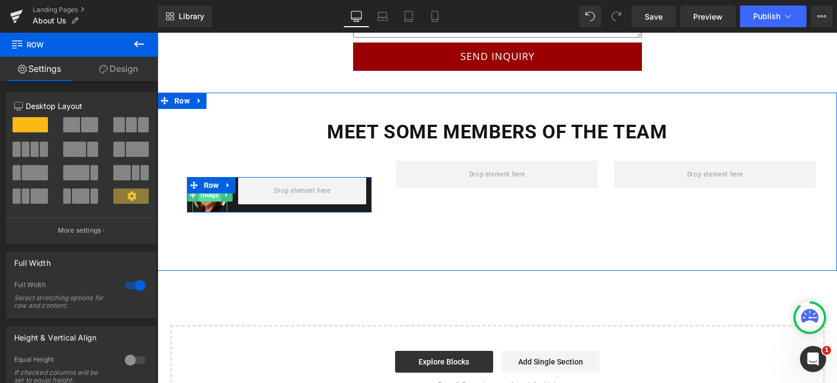
click at [204, 189] on span "Image" at bounding box center [209, 195] width 22 height 13
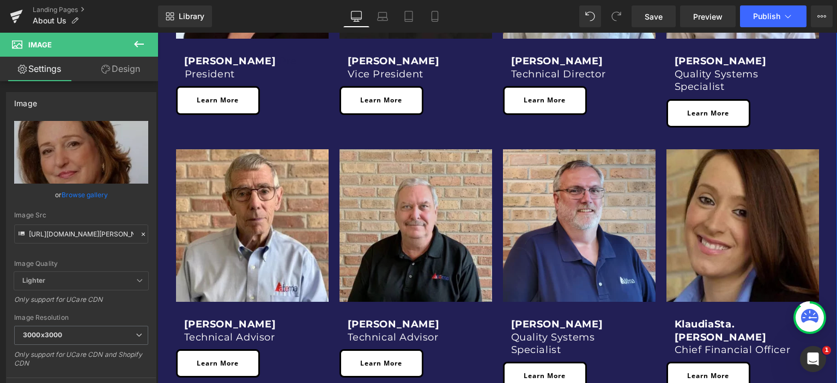
scroll to position [801, 0]
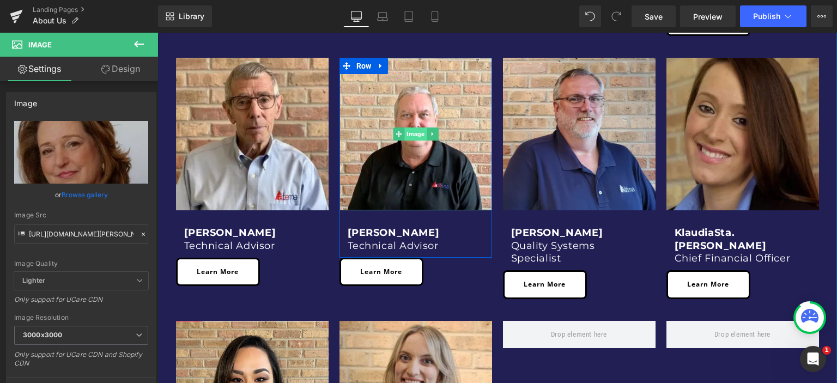
click at [409, 132] on span "Image" at bounding box center [415, 134] width 22 height 13
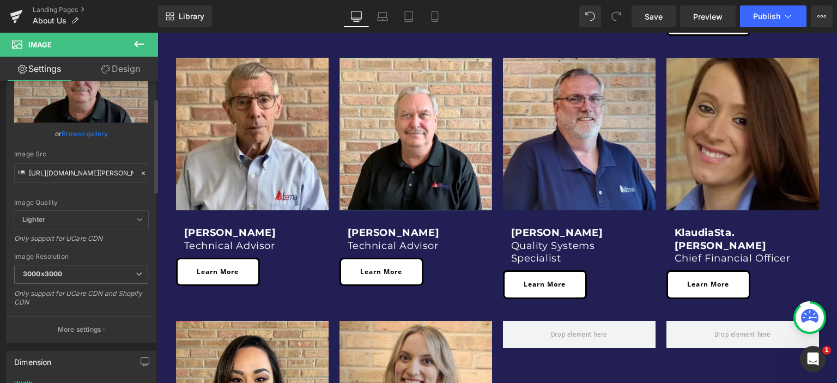
scroll to position [55, 0]
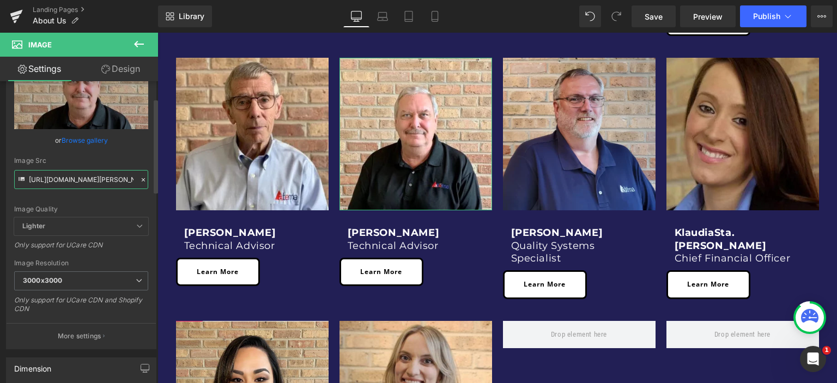
click at [61, 181] on input "[URL][DOMAIN_NAME][PERSON_NAME]" at bounding box center [81, 179] width 134 height 19
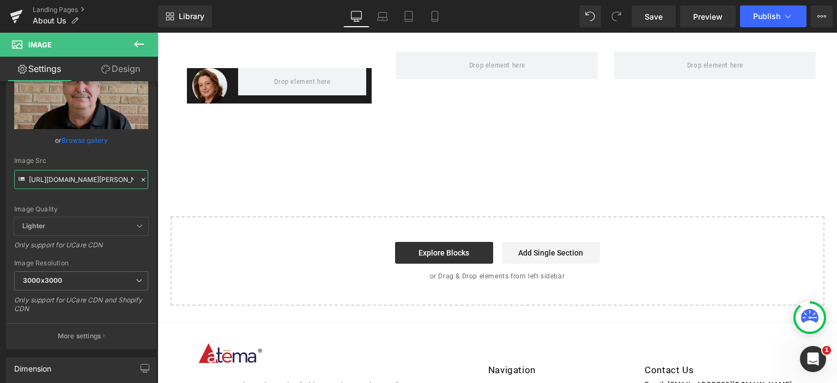
scroll to position [2818, 0]
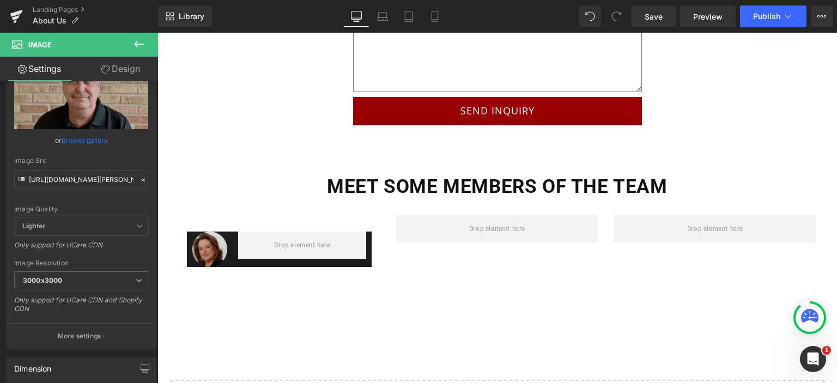
click at [201, 236] on div "Image" at bounding box center [209, 249] width 35 height 35
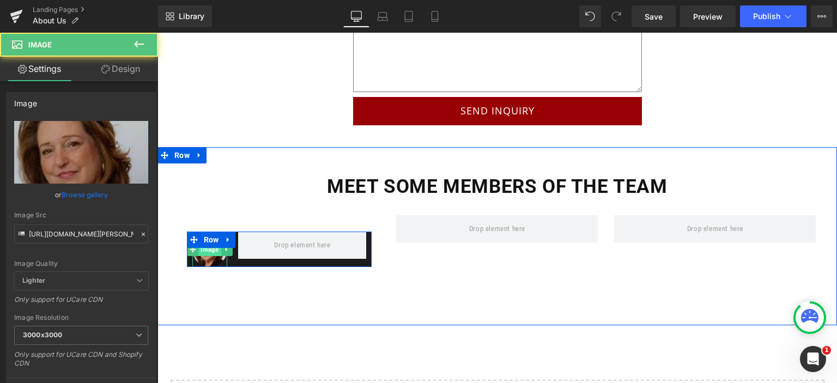
click at [203, 243] on span "Image" at bounding box center [209, 249] width 22 height 13
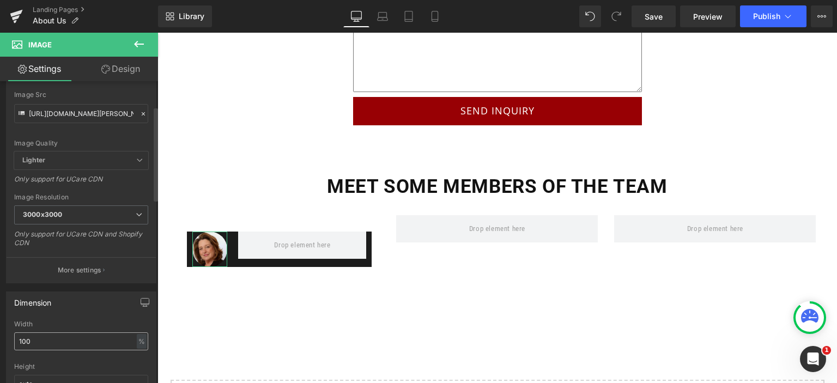
scroll to position [55, 0]
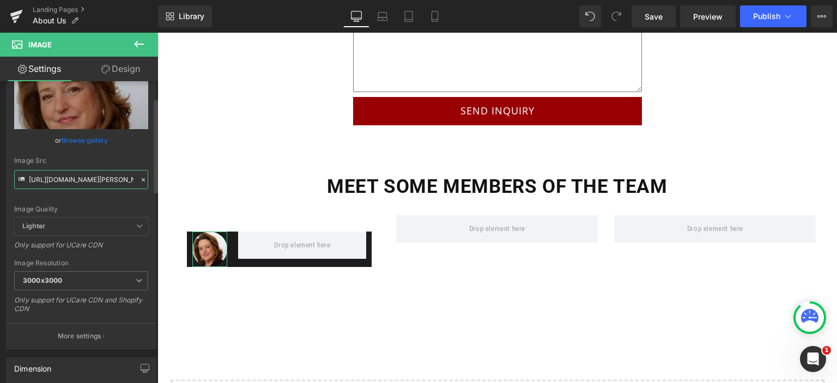
click at [83, 178] on input "[URL][DOMAIN_NAME][PERSON_NAME]" at bounding box center [81, 179] width 134 height 19
paste input "text"
click at [75, 212] on div "Image Quality" at bounding box center [81, 210] width 134 height 8
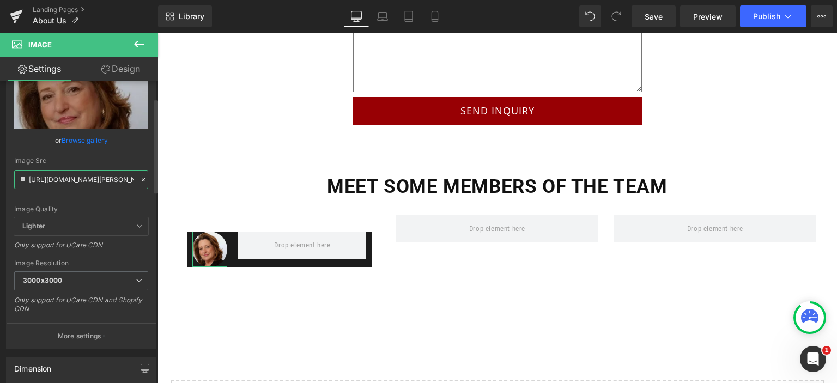
click at [92, 184] on input "[URL][DOMAIN_NAME][PERSON_NAME]" at bounding box center [81, 179] width 134 height 19
paste input "[PERSON_NAME]-Photo-335x335_jpg_3000x3000.webp?v=1681806723"
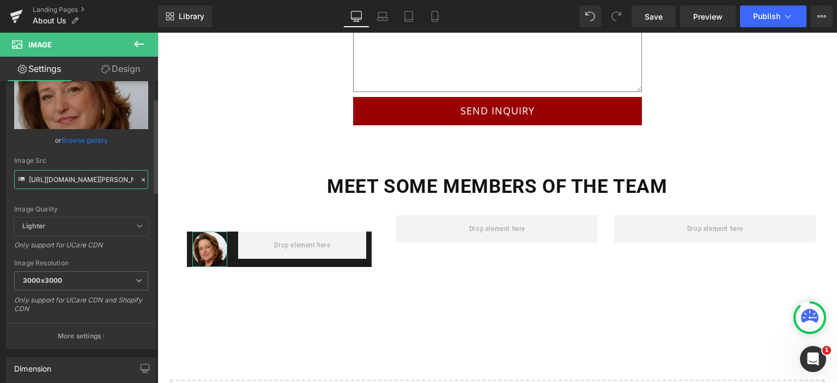
scroll to position [0, 343]
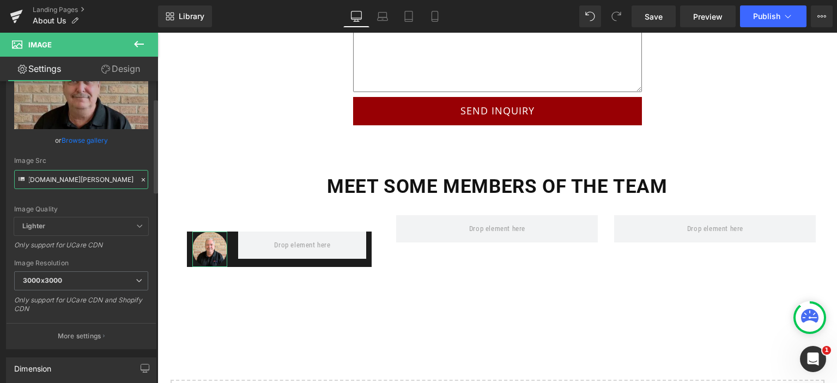
type input "[URL][DOMAIN_NAME][PERSON_NAME]"
click at [89, 204] on div "Image Quality Lighter Lightest Lighter Lighter Lightest Only support for UCare …" at bounding box center [81, 142] width 134 height 151
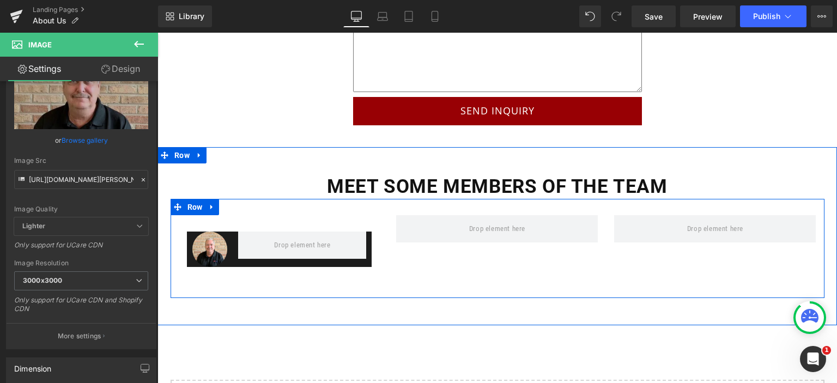
click at [249, 282] on div at bounding box center [498, 290] width 654 height 16
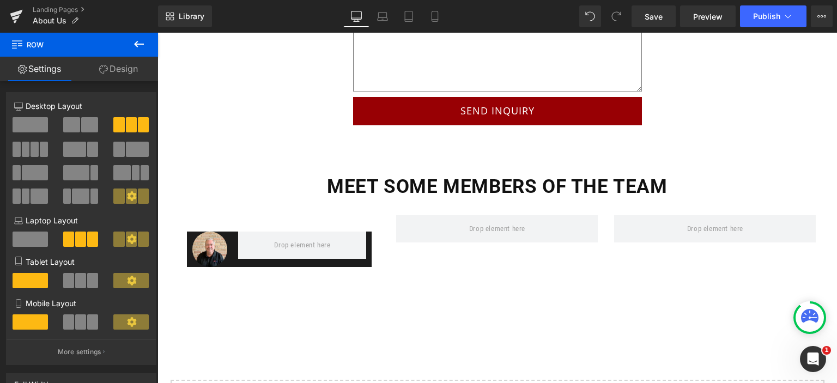
click at [143, 38] on icon at bounding box center [138, 44] width 13 height 13
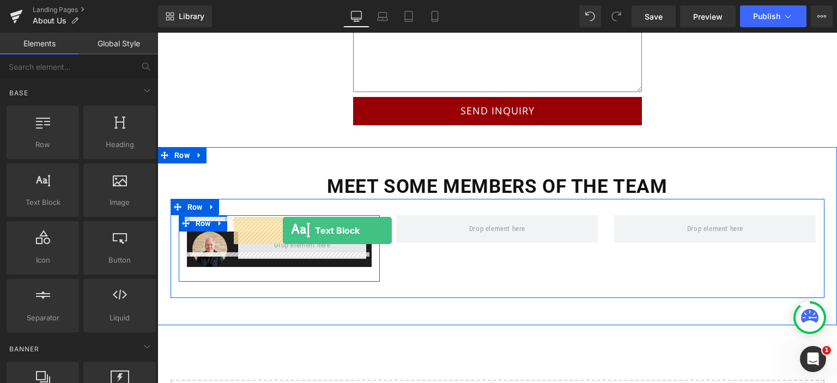
drag, startPoint x: 202, startPoint y: 223, endPoint x: 283, endPoint y: 231, distance: 81.6
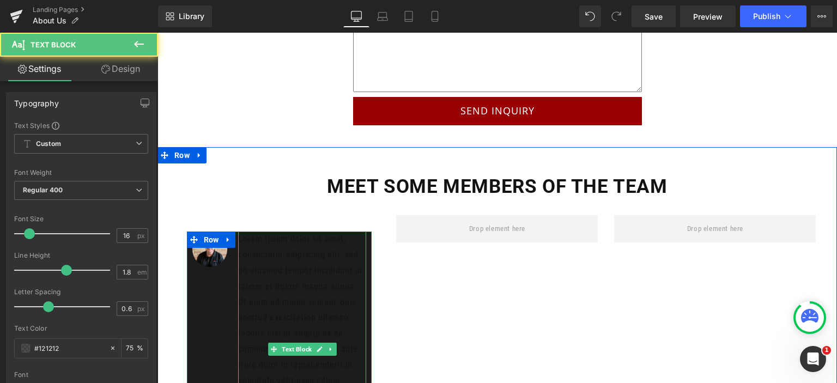
click at [289, 283] on p "Lorem ipsum dolor sit amet, consectetur adipiscing elit, sed do eiusmod tempor …" at bounding box center [302, 349] width 128 height 235
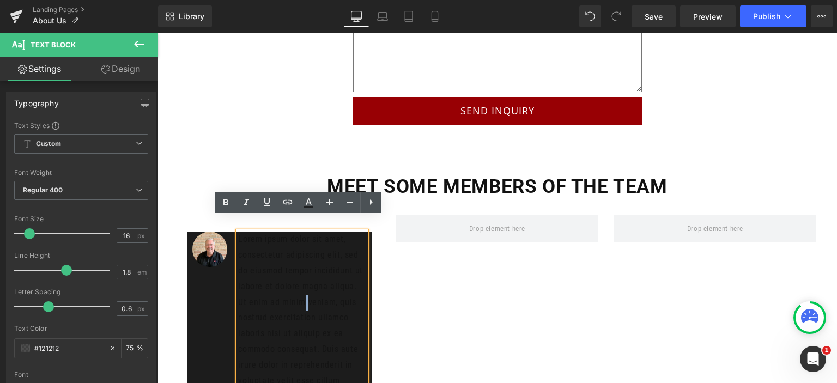
click at [289, 283] on p "Lorem ipsum dolor sit amet, consectetur adipiscing elit, sed do eiusmod tempor …" at bounding box center [302, 349] width 128 height 235
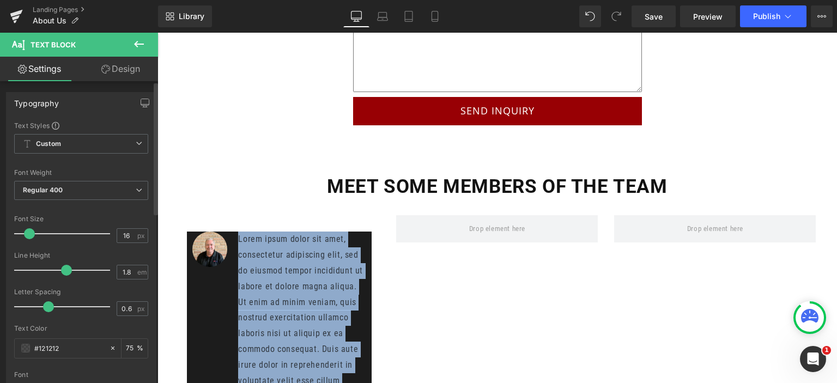
scroll to position [109, 0]
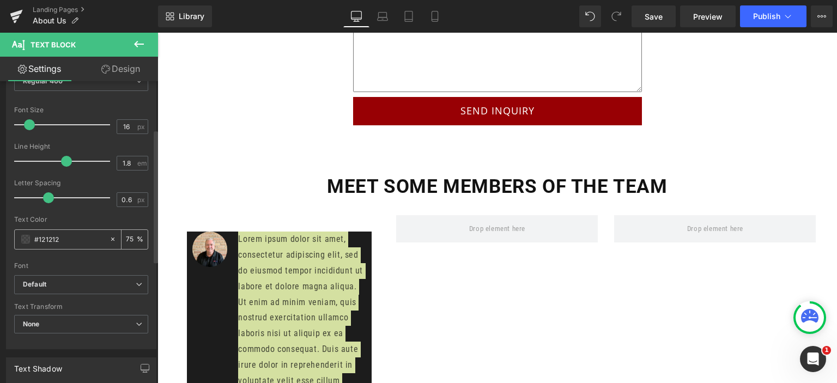
click at [26, 240] on span at bounding box center [25, 239] width 9 height 9
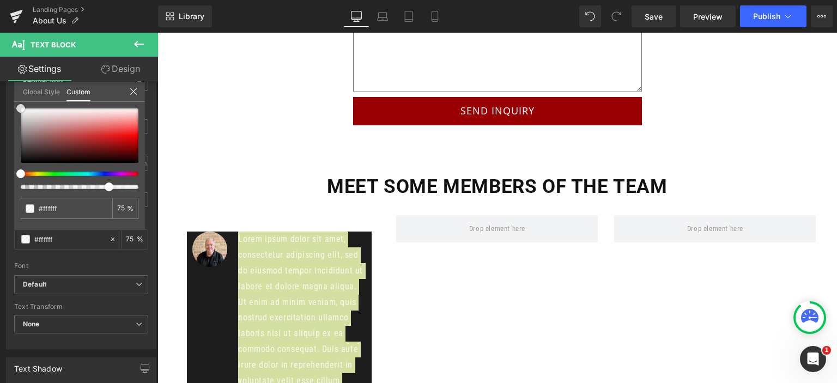
scroll to position [55, 0]
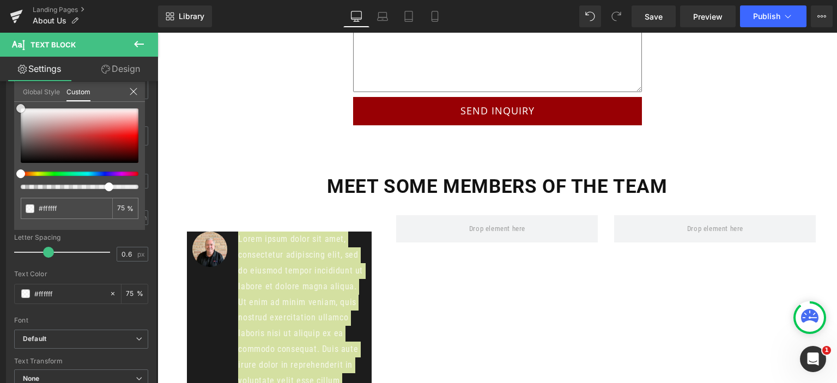
drag, startPoint x: 41, startPoint y: 122, endPoint x: 4, endPoint y: 80, distance: 56.1
click at [4, 80] on div "Settings Design Typography Text Styles Custom Custom Setup Global Style Custom …" at bounding box center [79, 235] width 158 height 356
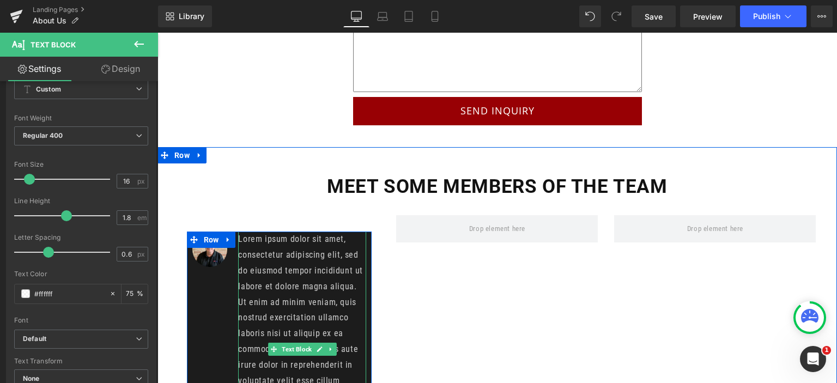
click at [292, 290] on p "Lorem ipsum dolor sit amet, consectetur adipiscing elit, sed do eiusmod tempor …" at bounding box center [302, 349] width 128 height 235
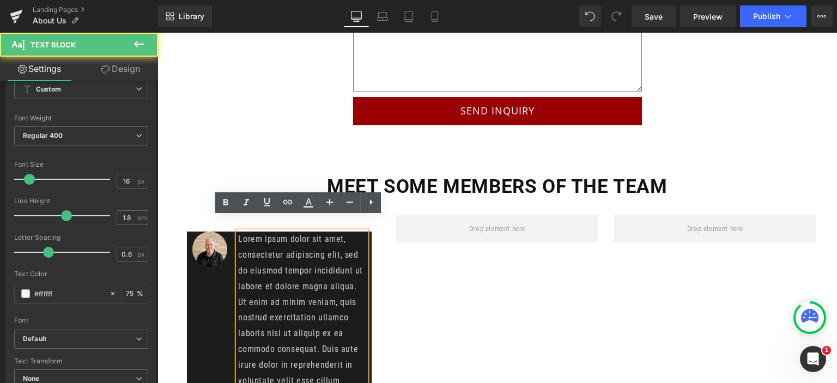
click at [297, 298] on p "Lorem ipsum dolor sit amet, consectetur adipiscing elit, sed do eiusmod tempor …" at bounding box center [302, 349] width 128 height 235
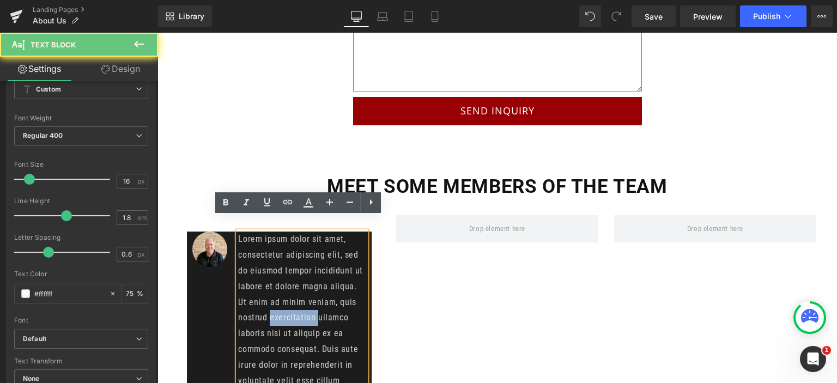
click at [297, 298] on p "Lorem ipsum dolor sit amet, consectetur adipiscing elit, sed do eiusmod tempor …" at bounding box center [302, 349] width 128 height 235
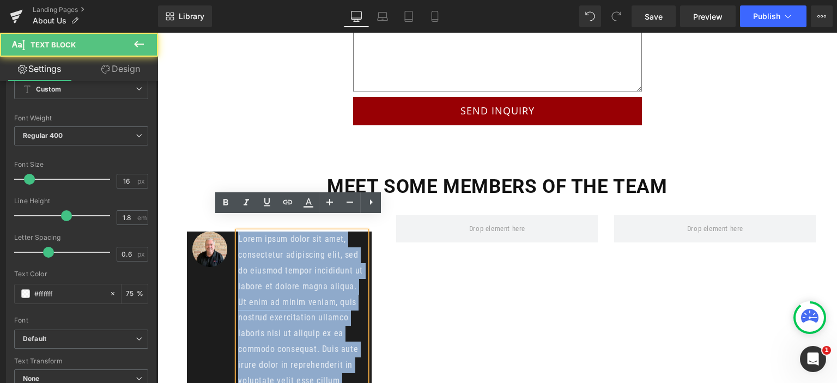
click at [297, 298] on p "Lorem ipsum dolor sit amet, consectetur adipiscing elit, sed do eiusmod tempor …" at bounding box center [302, 349] width 128 height 235
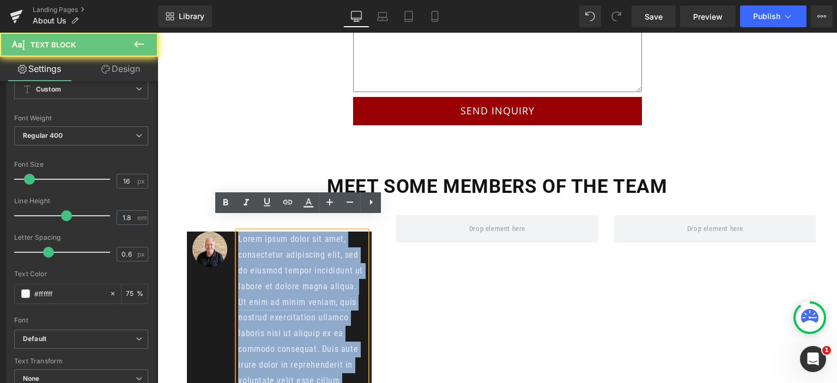
click at [297, 298] on p "Lorem ipsum dolor sit amet, consectetur adipiscing elit, sed do eiusmod tempor …" at bounding box center [302, 349] width 128 height 235
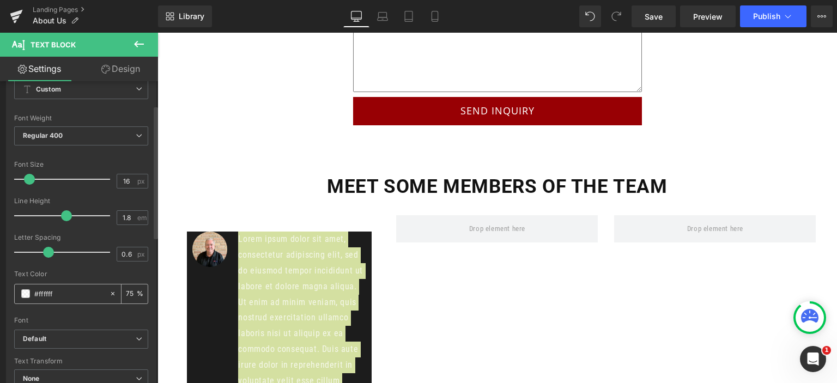
click at [24, 292] on span at bounding box center [25, 293] width 9 height 9
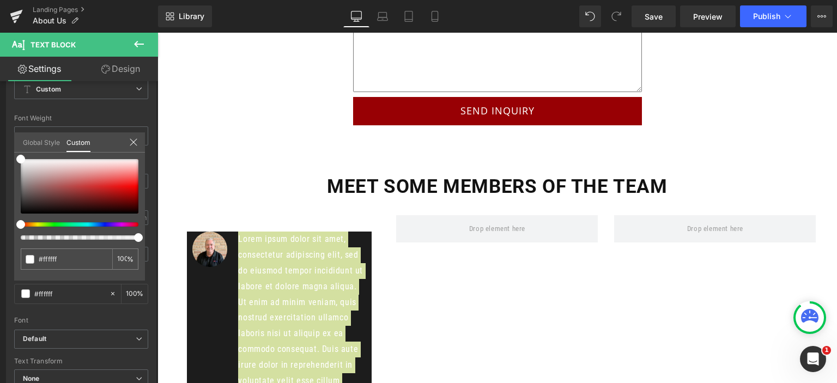
drag, startPoint x: 265, startPoint y: 268, endPoint x: 202, endPoint y: 235, distance: 71.2
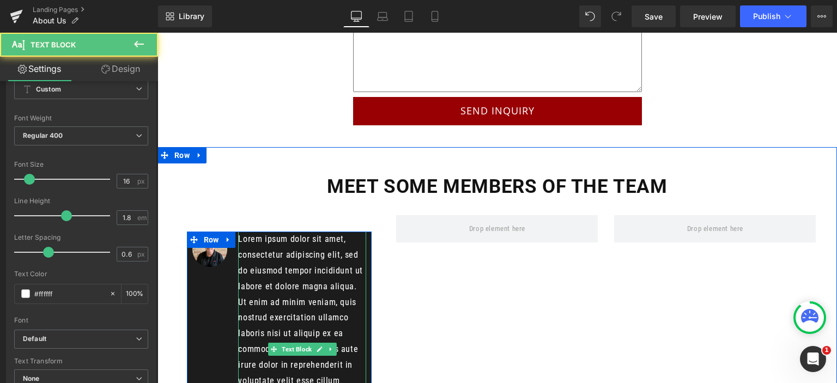
click at [284, 280] on p "Lorem ipsum dolor sit amet, consectetur adipiscing elit, sed do eiusmod tempor …" at bounding box center [302, 349] width 128 height 235
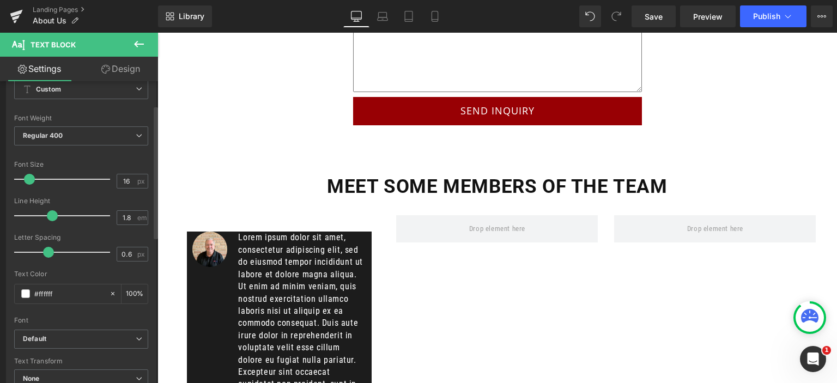
drag, startPoint x: 63, startPoint y: 218, endPoint x: 50, endPoint y: 215, distance: 12.7
click at [50, 215] on span at bounding box center [52, 215] width 11 height 11
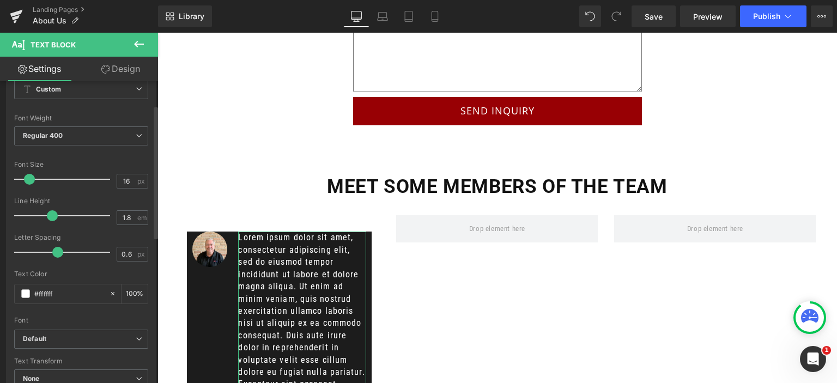
drag, startPoint x: 48, startPoint y: 252, endPoint x: 56, endPoint y: 246, distance: 10.1
click at [56, 247] on span at bounding box center [57, 252] width 11 height 11
click at [128, 252] on input "0.6" at bounding box center [126, 254] width 19 height 14
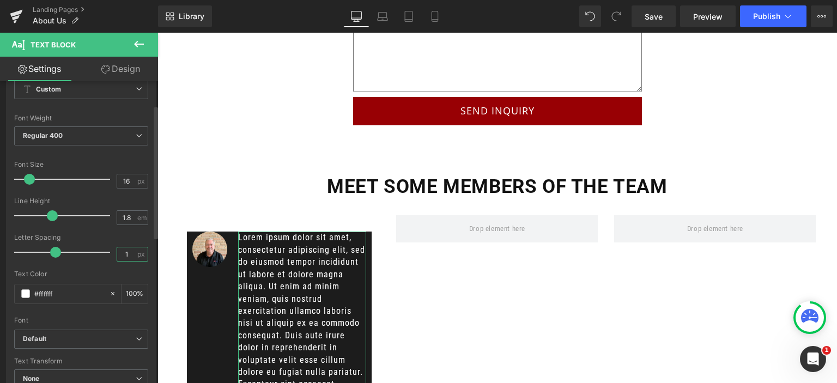
type input "1"
click at [88, 269] on div at bounding box center [81, 266] width 134 height 7
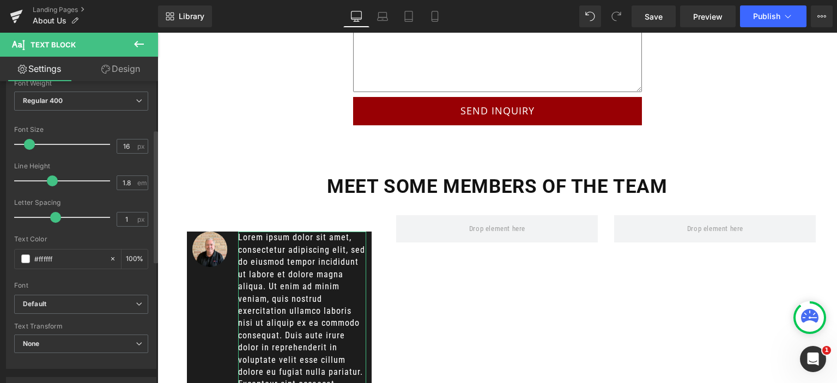
scroll to position [109, 0]
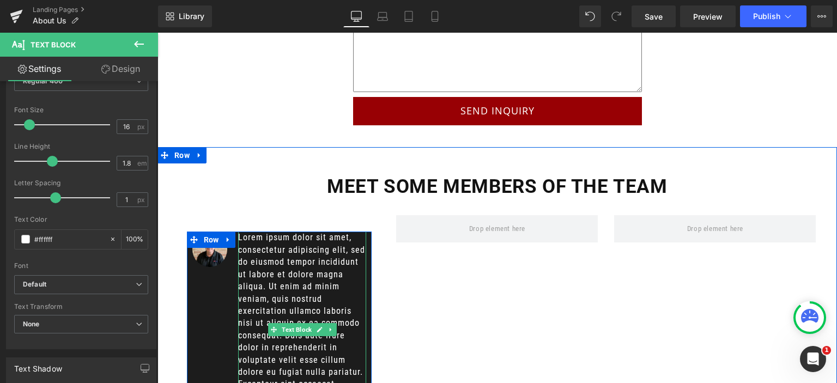
click at [314, 281] on p "Lorem ipsum dolor sit amet, consectetur adipiscing elit, sed do eiusmod tempor …" at bounding box center [302, 330] width 128 height 196
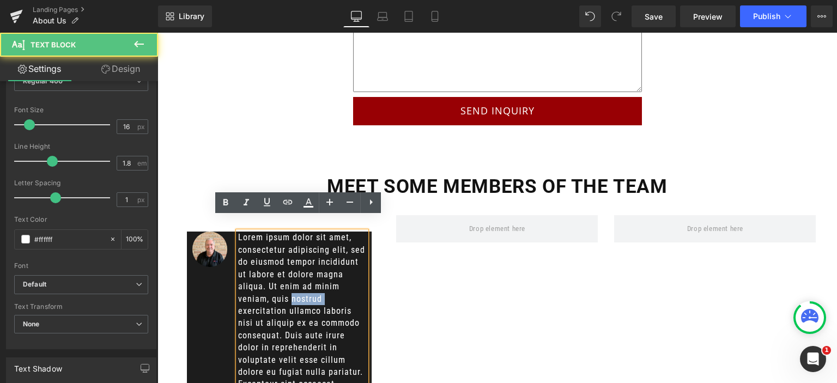
click at [314, 281] on p "Lorem ipsum dolor sit amet, consectetur adipiscing elit, sed do eiusmod tempor …" at bounding box center [302, 330] width 128 height 196
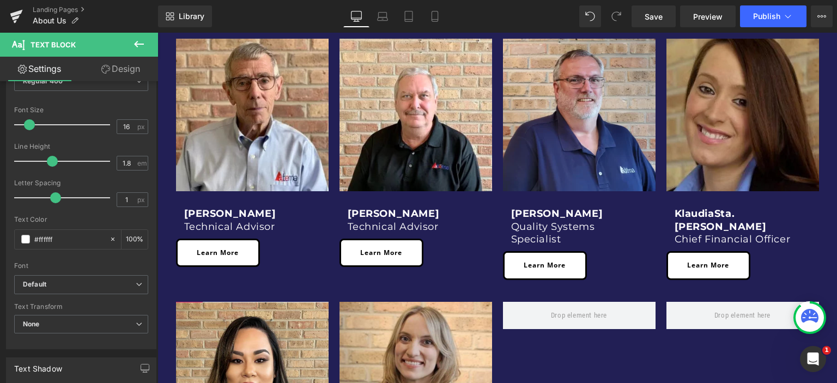
scroll to position [801, 0]
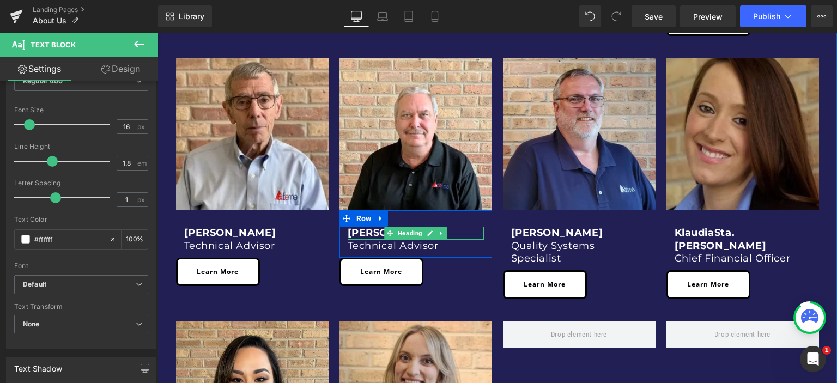
click at [449, 228] on h1 "[PERSON_NAME]" at bounding box center [416, 233] width 136 height 13
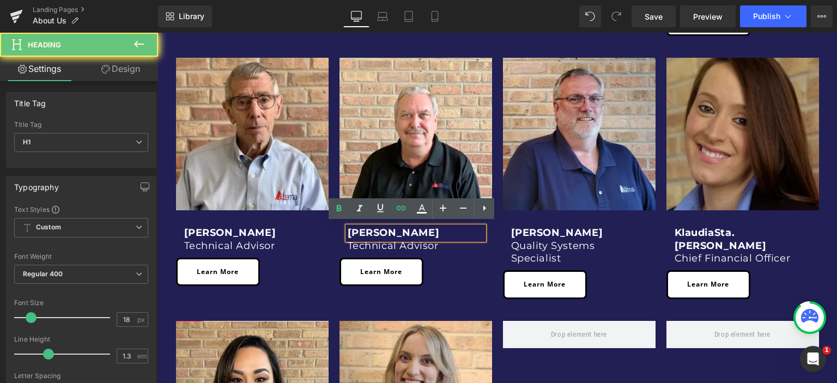
click at [458, 230] on h1 "[PERSON_NAME]" at bounding box center [416, 233] width 136 height 13
click at [459, 230] on h1 "[PERSON_NAME]" at bounding box center [416, 233] width 136 height 13
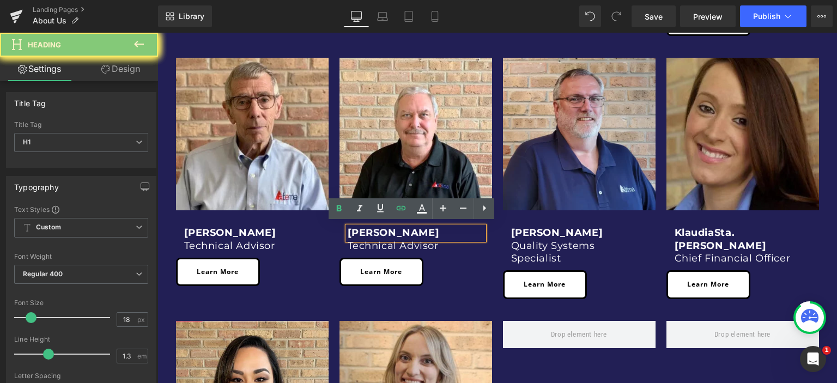
click at [459, 230] on h1 "[PERSON_NAME]" at bounding box center [416, 233] width 136 height 13
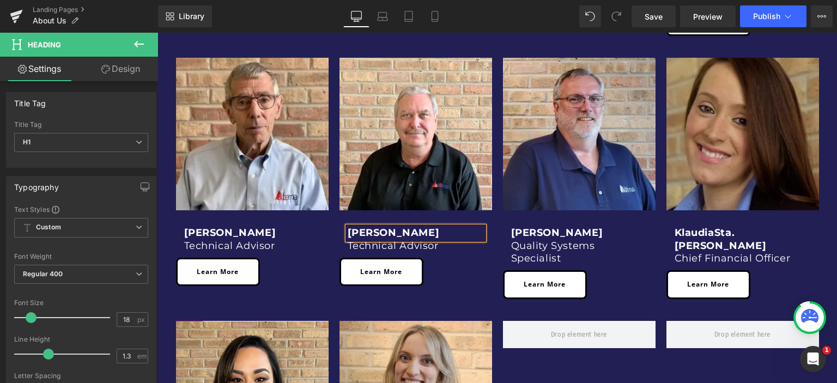
copy link "[PERSON_NAME]"
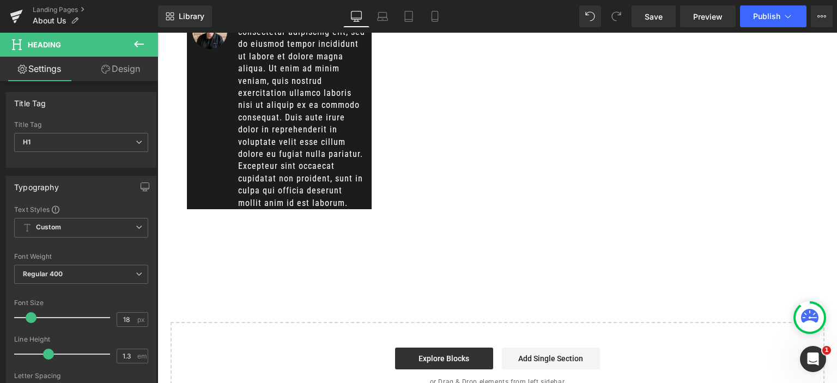
click at [300, 122] on p "Lorem ipsum dolor sit amet, consectetur adipiscing elit, sed do eiusmod tempor …" at bounding box center [302, 112] width 128 height 196
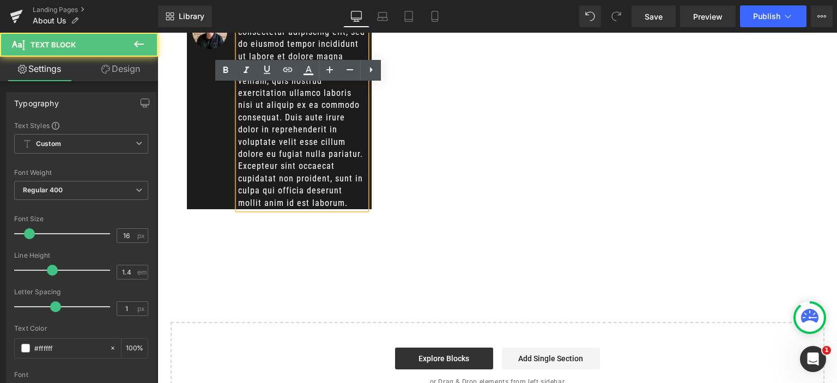
scroll to position [2818, 0]
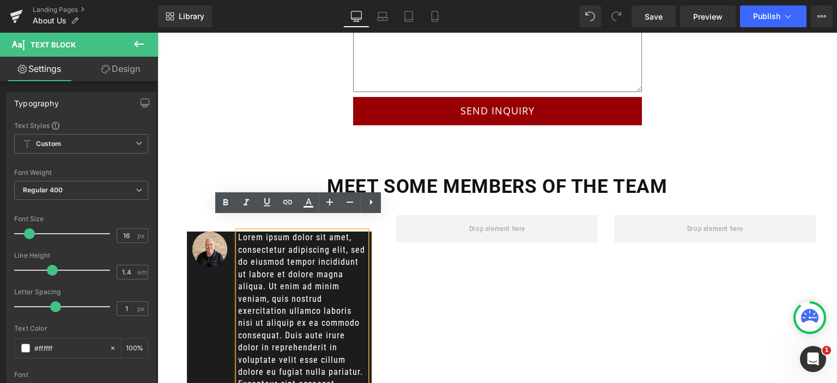
click at [305, 257] on p "Lorem ipsum dolor sit amet, consectetur adipiscing elit, sed do eiusmod tempor …" at bounding box center [302, 330] width 128 height 196
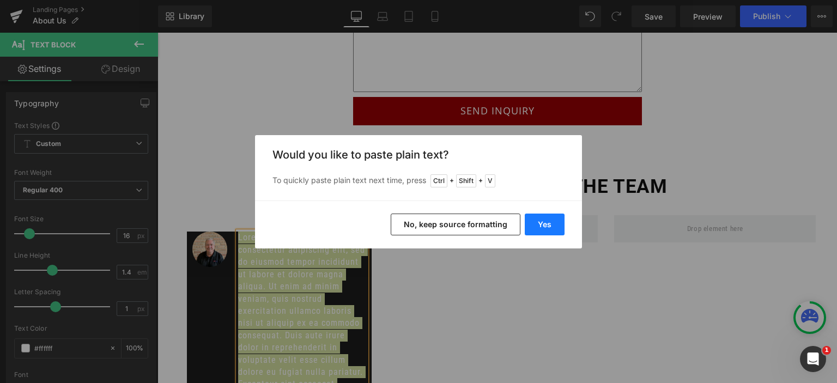
click at [545, 219] on button "Yes" at bounding box center [545, 225] width 40 height 22
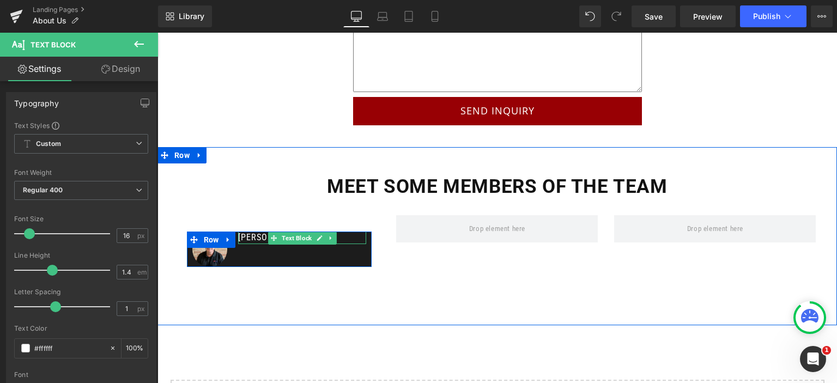
click at [256, 232] on p "[PERSON_NAME]" at bounding box center [302, 238] width 128 height 12
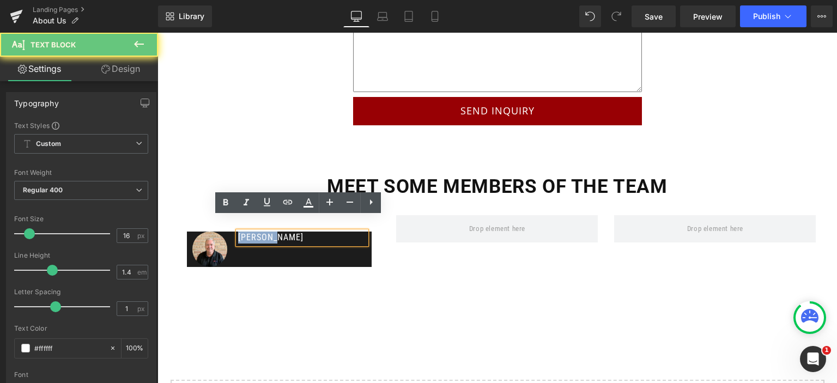
click at [256, 232] on p "[PERSON_NAME]" at bounding box center [302, 238] width 128 height 12
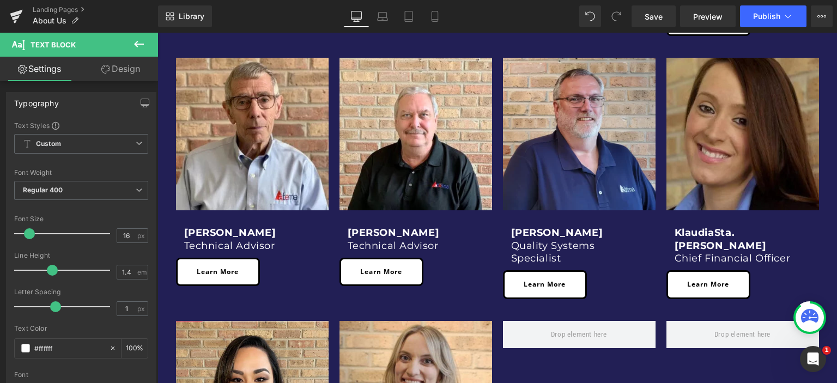
scroll to position [746, 0]
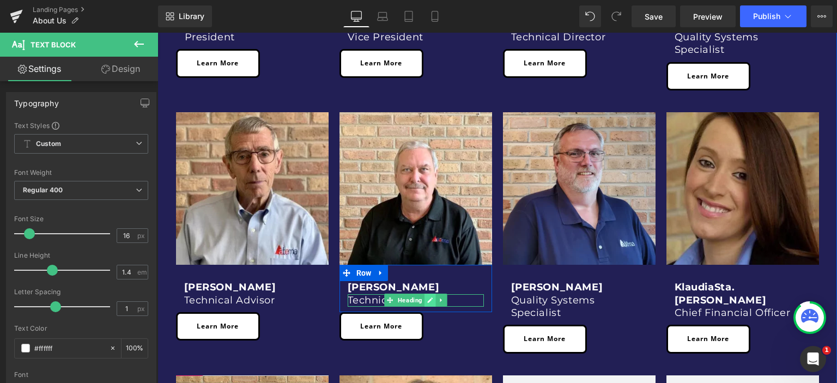
click at [425, 295] on link at bounding box center [430, 300] width 11 height 13
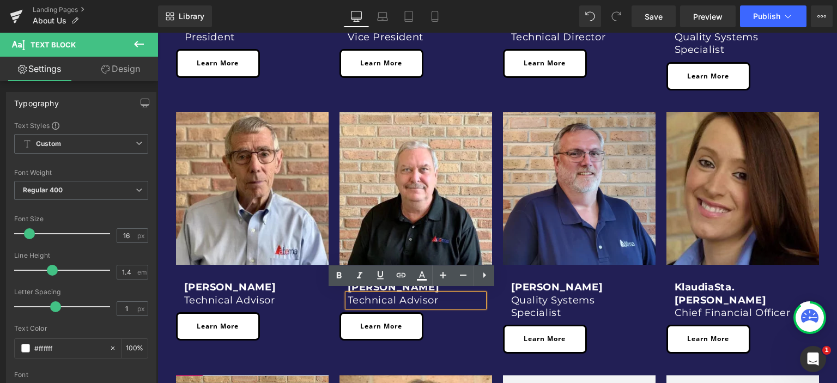
click at [442, 294] on h1 "Technical Advisor" at bounding box center [416, 300] width 136 height 13
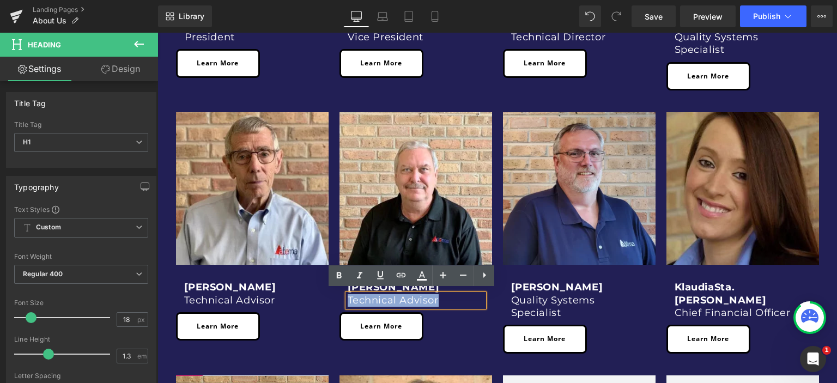
drag, startPoint x: 446, startPoint y: 292, endPoint x: 343, endPoint y: 292, distance: 103.6
click at [348, 294] on h1 "Technical Advisor" at bounding box center [416, 300] width 136 height 13
copy h1 "Technical Advisor"
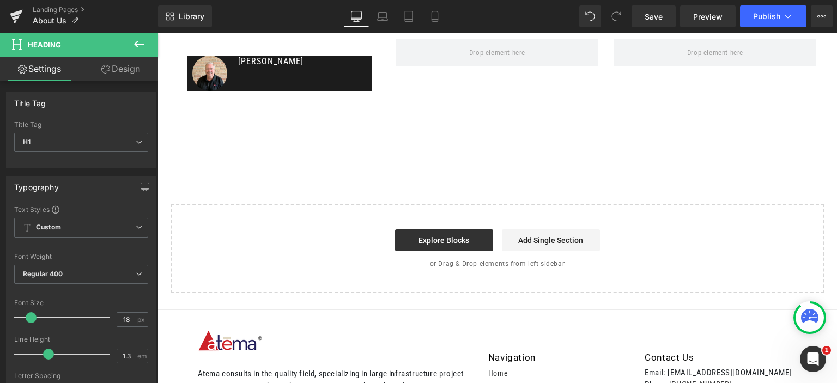
scroll to position [2872, 0]
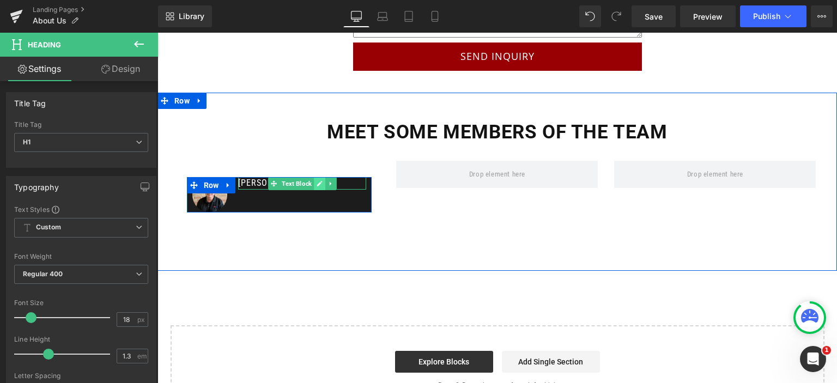
click at [314, 177] on link at bounding box center [319, 183] width 11 height 13
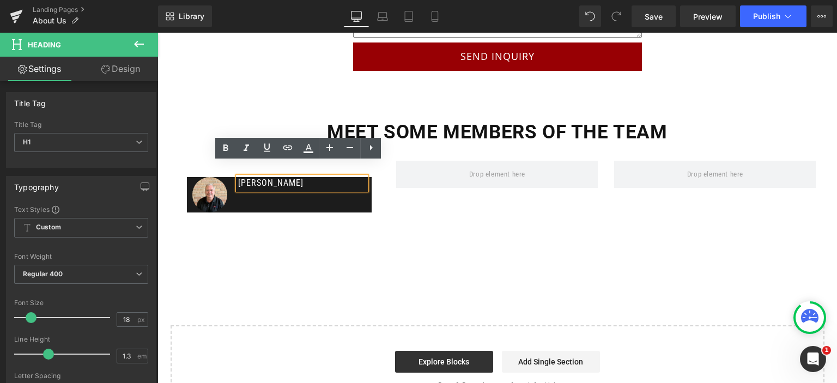
click at [318, 177] on p "[PERSON_NAME]" at bounding box center [302, 183] width 128 height 12
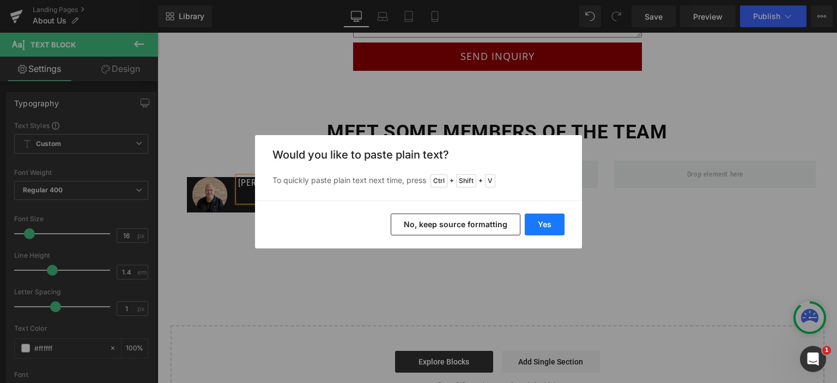
click at [535, 217] on button "Yes" at bounding box center [545, 225] width 40 height 22
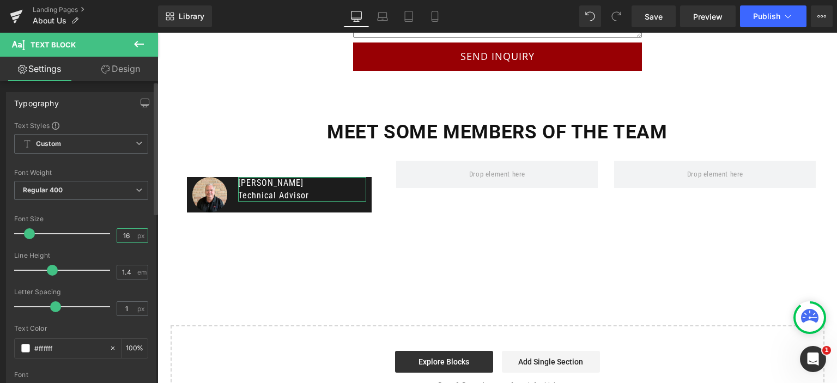
click at [128, 233] on input "16" at bounding box center [126, 236] width 19 height 14
type input "16"
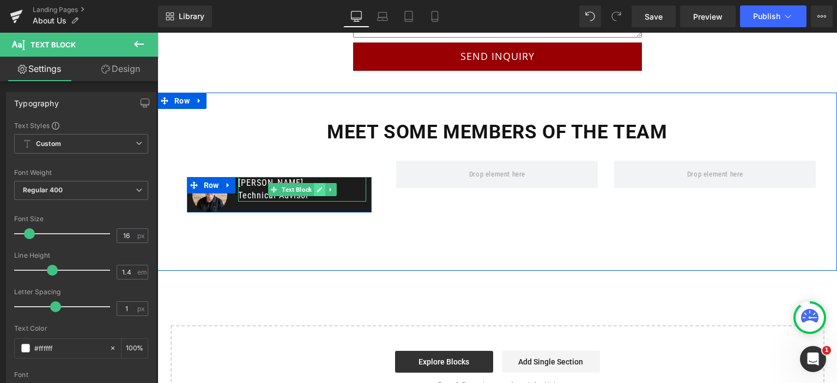
click at [315, 183] on link at bounding box center [319, 189] width 11 height 13
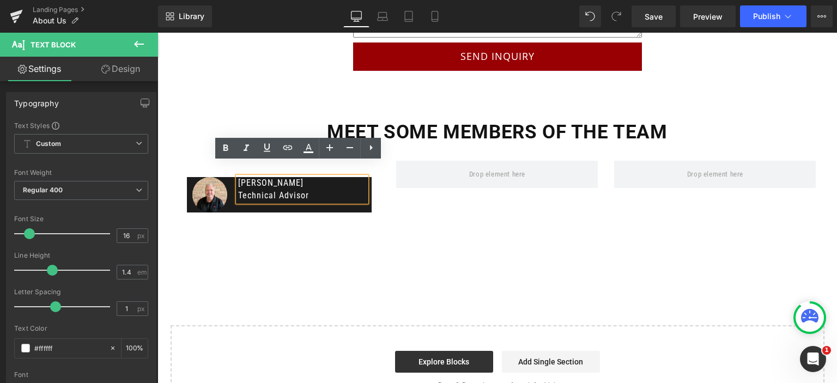
click at [297, 177] on p "[PERSON_NAME]" at bounding box center [302, 183] width 128 height 12
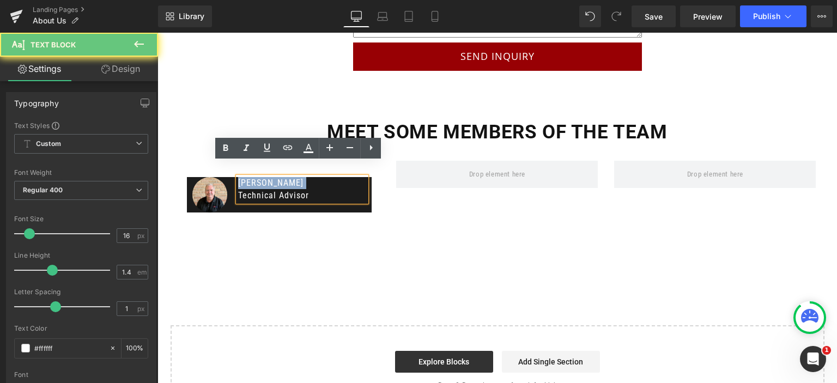
drag, startPoint x: 298, startPoint y: 167, endPoint x: 239, endPoint y: 166, distance: 58.9
click at [239, 177] on p "[PERSON_NAME]" at bounding box center [302, 183] width 128 height 12
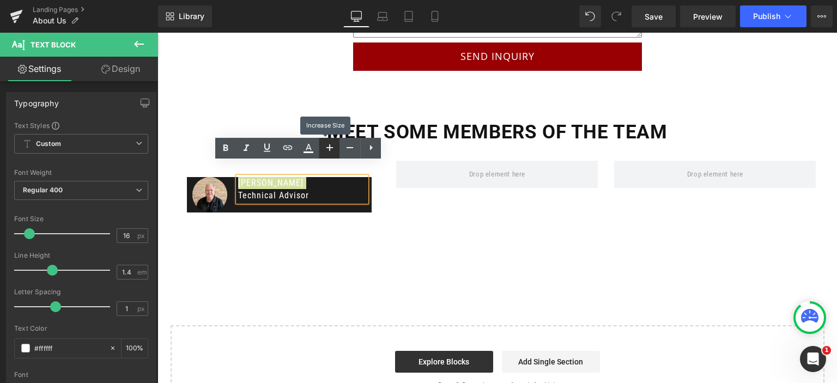
click at [332, 146] on icon at bounding box center [329, 147] width 13 height 13
click at [333, 146] on icon at bounding box center [329, 147] width 13 height 13
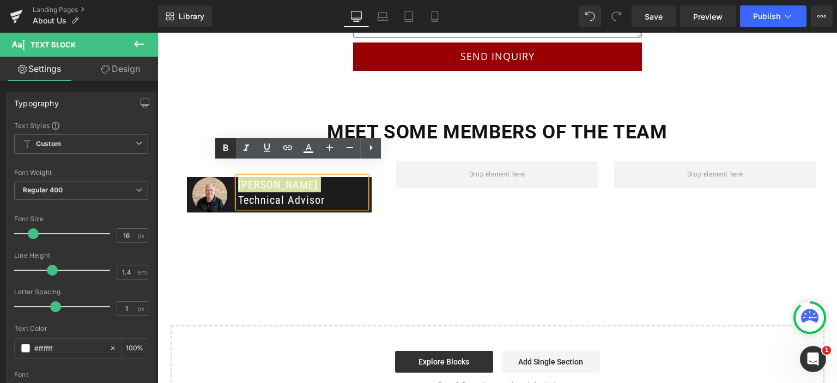
click at [227, 146] on icon at bounding box center [226, 147] width 5 height 7
click at [324, 192] on p "Technical Advisor" at bounding box center [302, 199] width 128 height 15
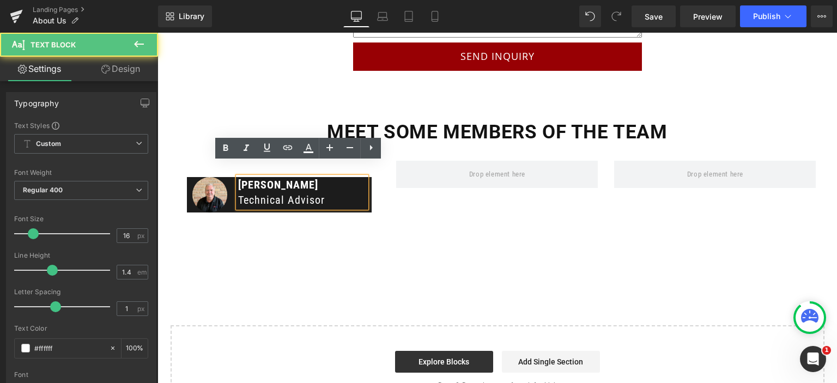
click at [358, 238] on div "Meet some members of the team Heading Image [PERSON_NAME] Technical Advisor Tex…" at bounding box center [498, 182] width 680 height 178
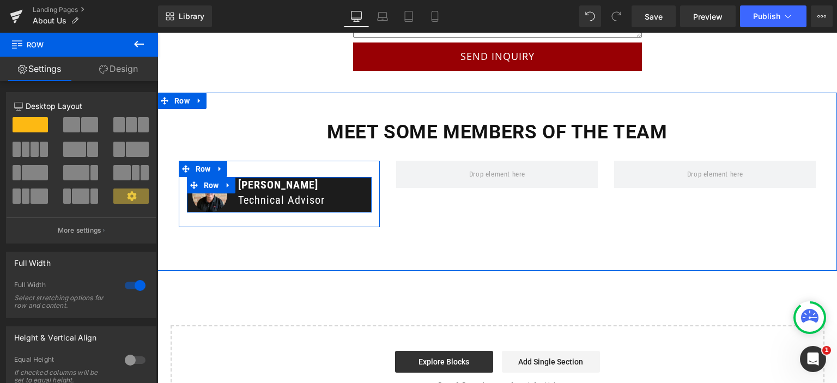
click at [233, 184] on div "[PERSON_NAME] Technical Advisor Text Block" at bounding box center [302, 192] width 139 height 31
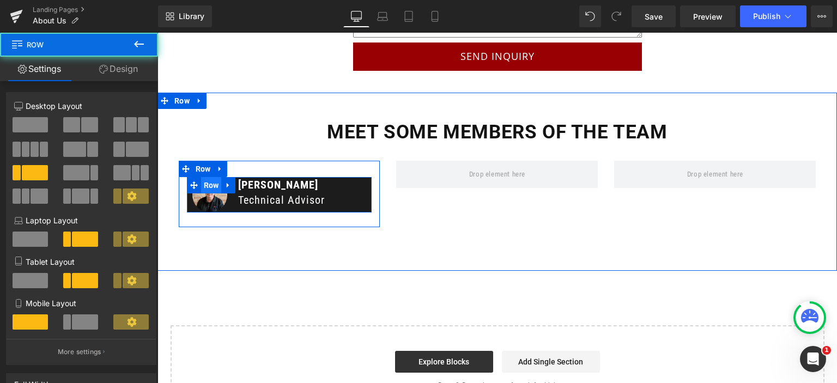
click at [203, 177] on span "Row" at bounding box center [211, 185] width 21 height 16
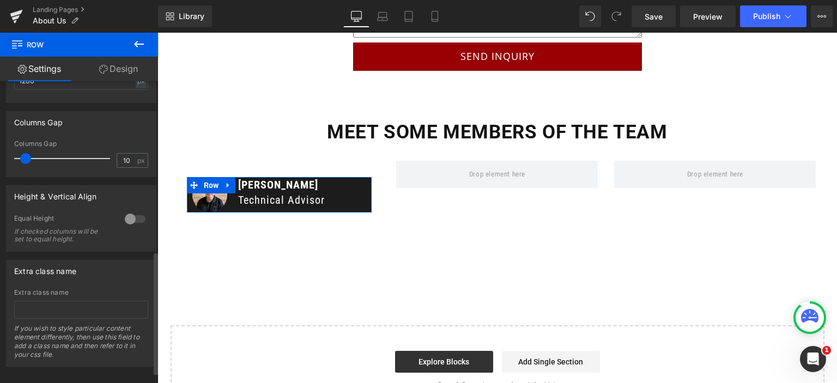
scroll to position [436, 0]
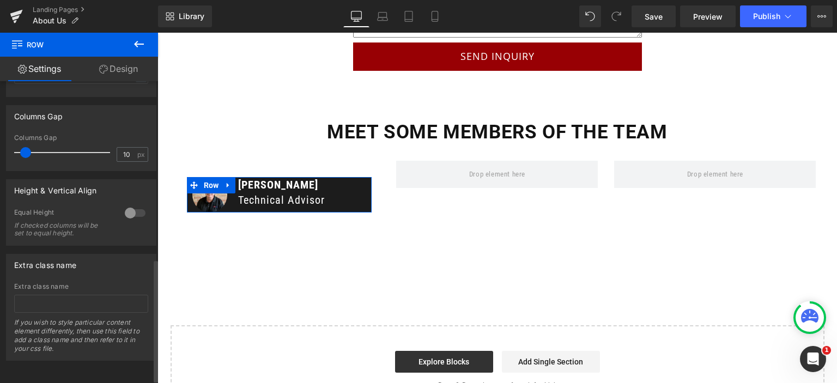
click at [135, 213] on div at bounding box center [135, 212] width 26 height 17
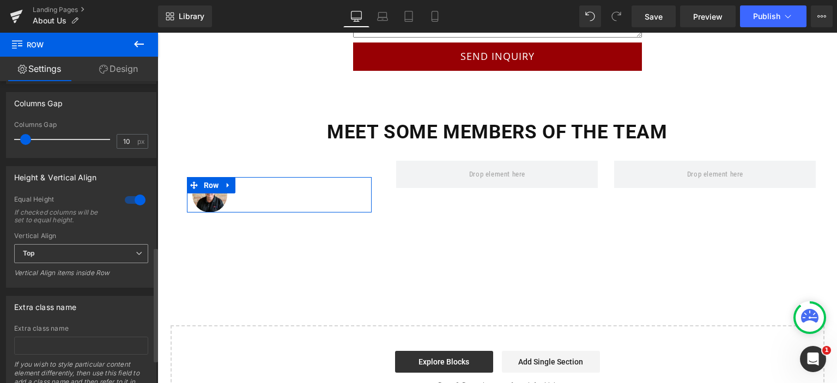
click at [81, 263] on span "Top" at bounding box center [81, 253] width 134 height 19
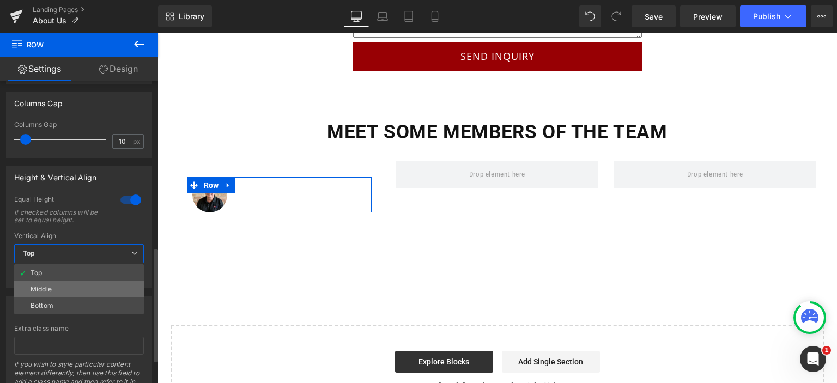
click at [69, 298] on li "Middle" at bounding box center [79, 289] width 130 height 16
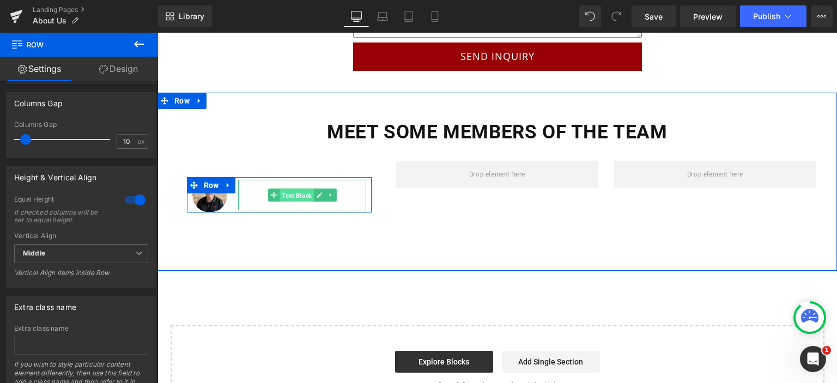
click at [280, 189] on span "Text Block" at bounding box center [297, 195] width 34 height 13
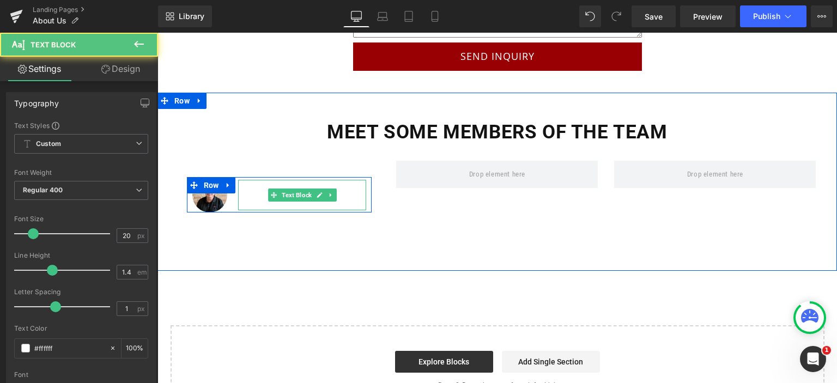
click at [245, 181] on strong "[PERSON_NAME]" at bounding box center [278, 187] width 80 height 13
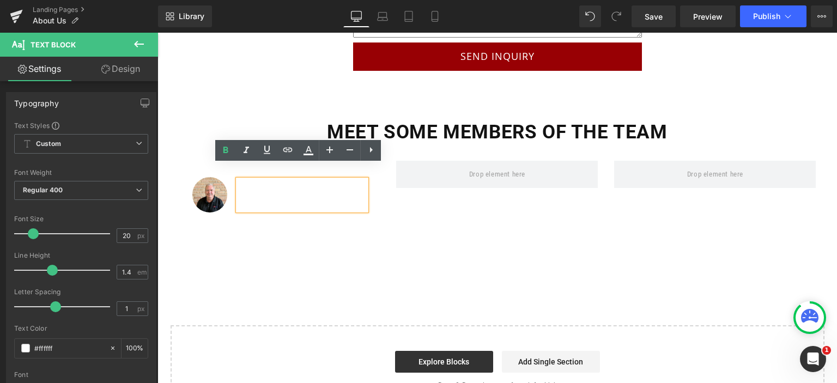
click at [233, 191] on div "[PERSON_NAME] Technical Advisor Text Block" at bounding box center [302, 194] width 139 height 35
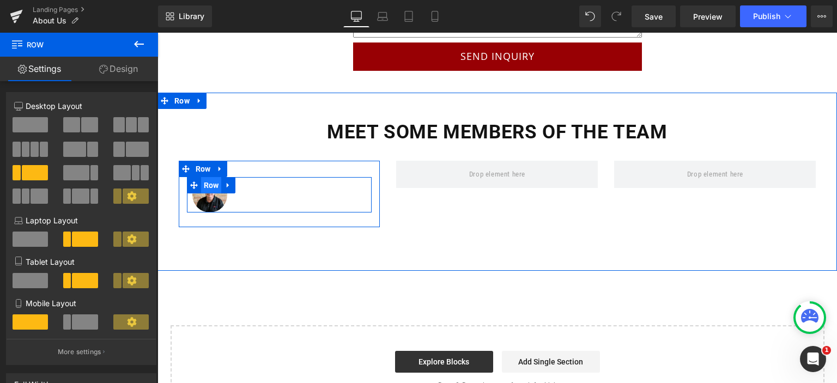
click at [206, 177] on span "Row" at bounding box center [211, 185] width 21 height 16
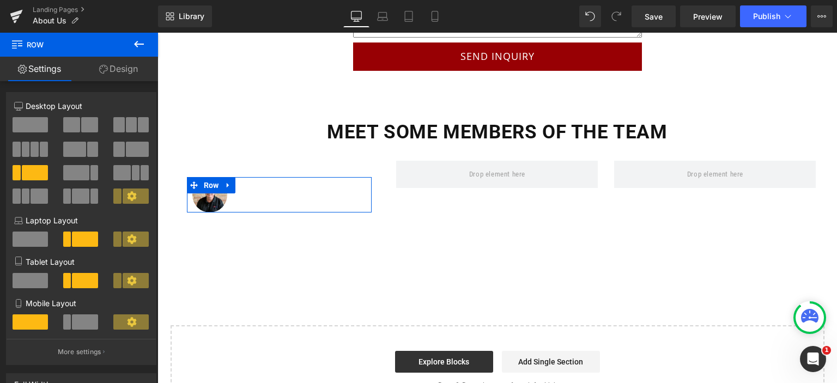
click at [113, 74] on link "Design" at bounding box center [118, 69] width 79 height 25
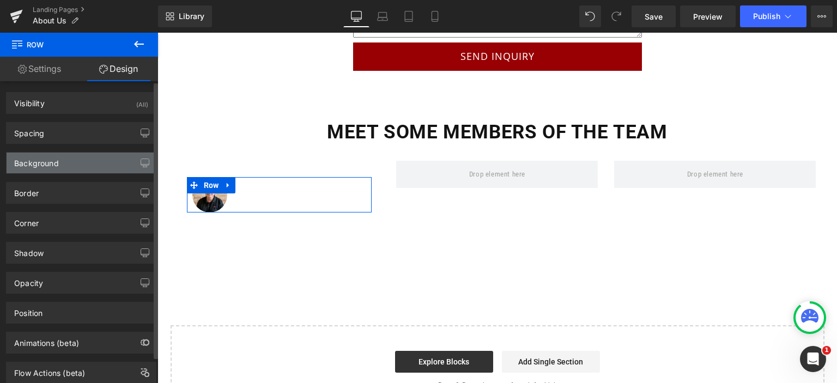
click at [75, 156] on div "Background" at bounding box center [81, 163] width 149 height 21
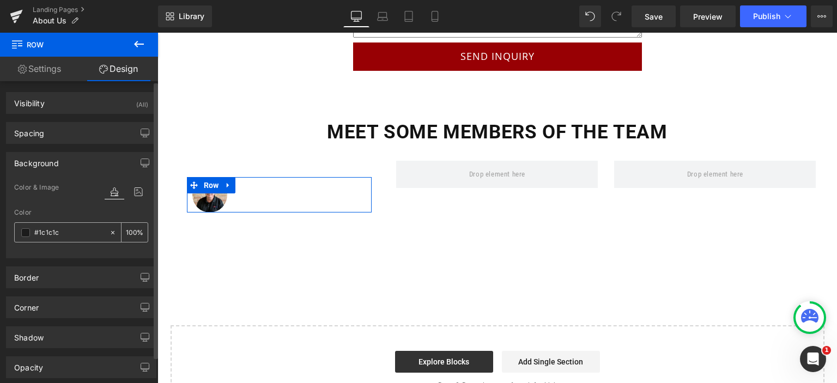
click at [20, 232] on div at bounding box center [62, 232] width 94 height 19
click at [26, 231] on span at bounding box center [25, 232] width 9 height 9
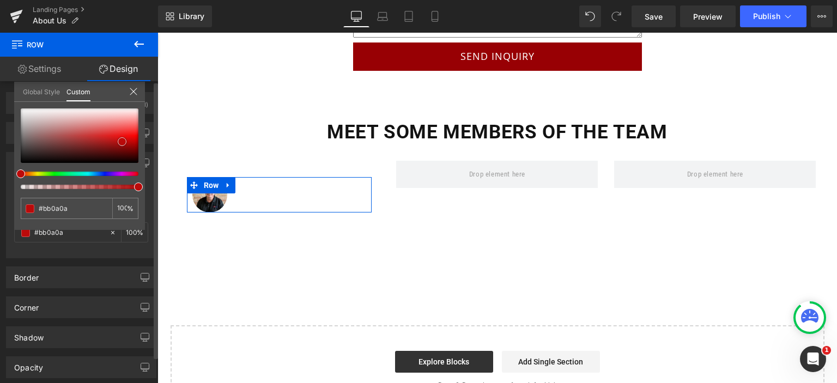
click at [122, 141] on div at bounding box center [80, 135] width 118 height 55
click at [111, 129] on div at bounding box center [80, 135] width 118 height 55
drag, startPoint x: 86, startPoint y: 124, endPoint x: 0, endPoint y: 92, distance: 91.9
click at [0, 144] on div "Background Color & Image color Color % Image Replace Image Upload image or Brow…" at bounding box center [81, 201] width 163 height 114
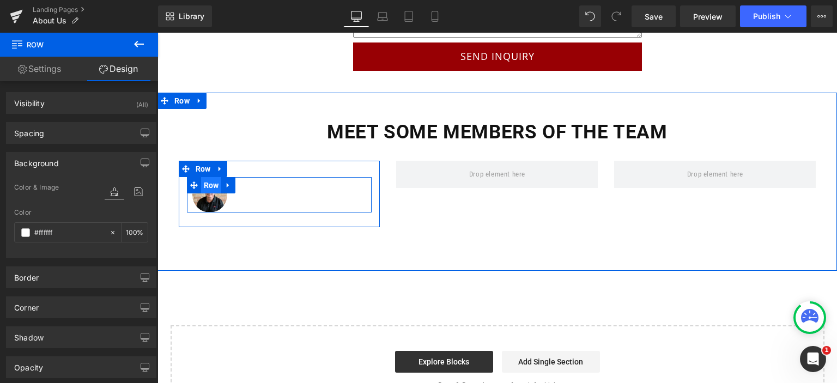
click at [206, 177] on span "Row" at bounding box center [211, 185] width 21 height 16
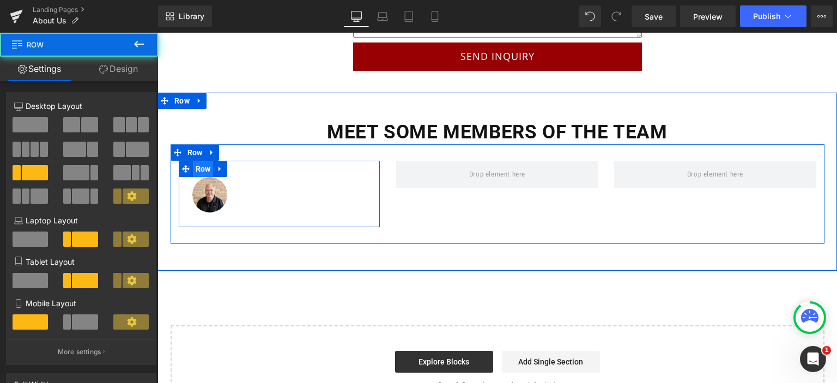
click at [193, 161] on span "Row" at bounding box center [203, 169] width 21 height 16
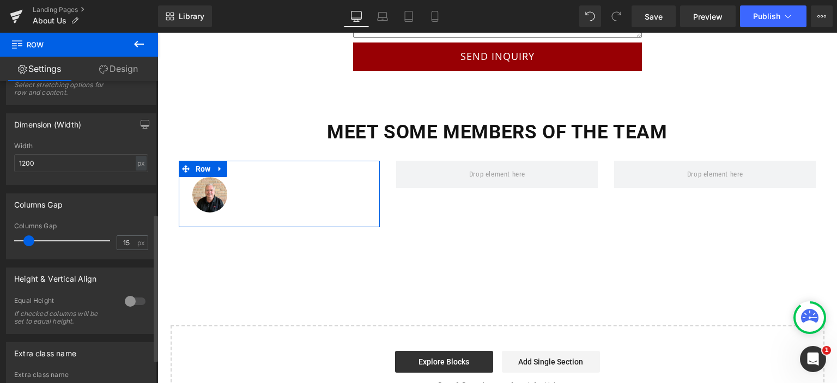
scroll to position [273, 0]
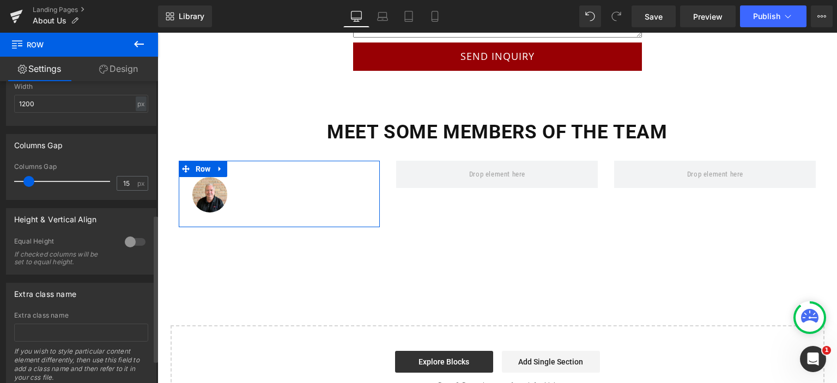
click at [129, 249] on div at bounding box center [135, 241] width 26 height 17
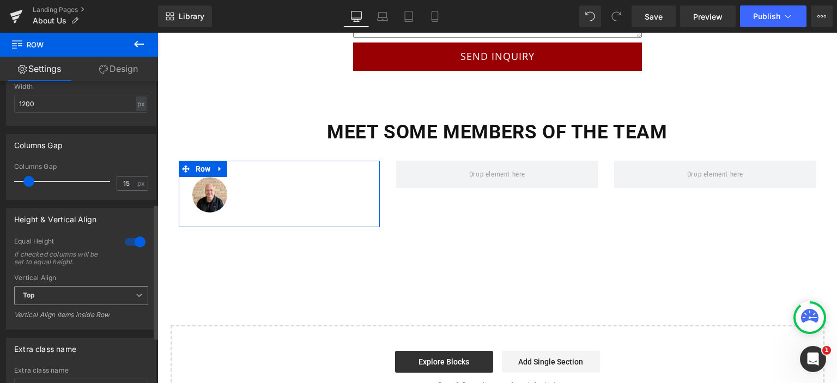
click at [97, 304] on span "Top" at bounding box center [81, 295] width 134 height 19
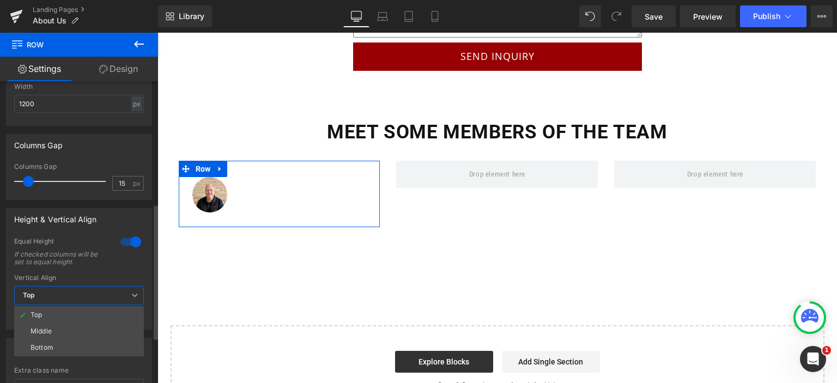
drag, startPoint x: 87, startPoint y: 334, endPoint x: 84, endPoint y: 340, distance: 5.9
click at [86, 335] on li "Middle" at bounding box center [79, 331] width 130 height 16
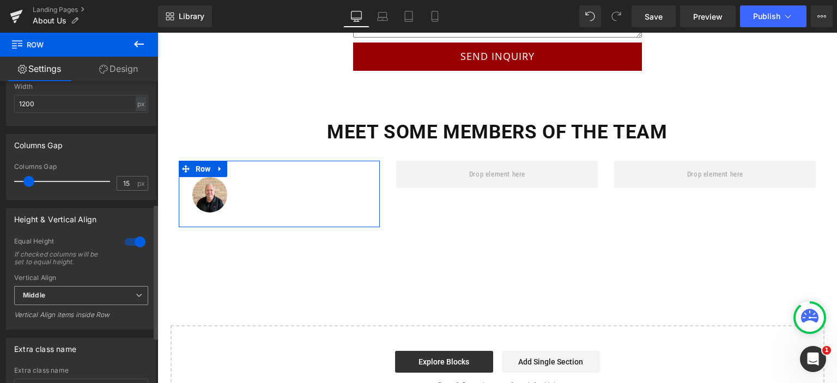
click at [88, 305] on span "Middle" at bounding box center [81, 295] width 134 height 19
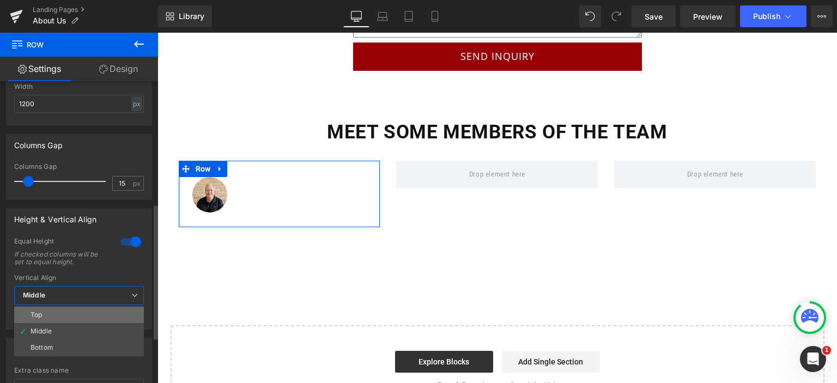
click at [85, 323] on li "Top" at bounding box center [79, 315] width 130 height 16
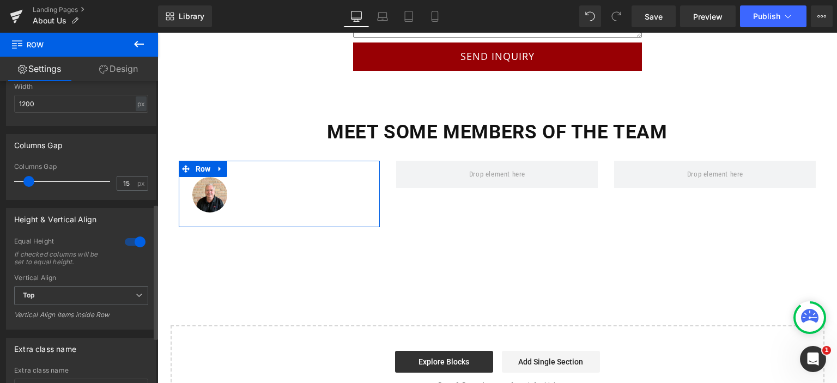
click at [113, 255] on div "Equal Height If checked columns will be set to equal height." at bounding box center [81, 255] width 134 height 37
click at [117, 252] on div "Equal Height If checked columns will be set to equal height." at bounding box center [81, 255] width 134 height 37
click at [125, 250] on div at bounding box center [135, 241] width 26 height 17
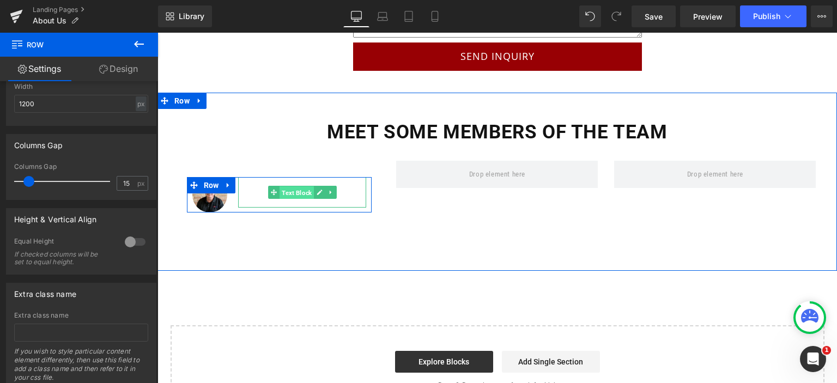
click at [291, 186] on span "Text Block" at bounding box center [297, 192] width 34 height 13
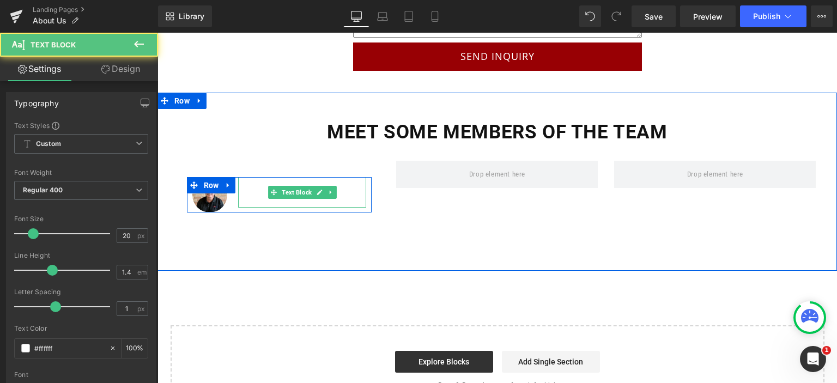
click at [248, 192] on p "Technical Advisor" at bounding box center [302, 199] width 128 height 15
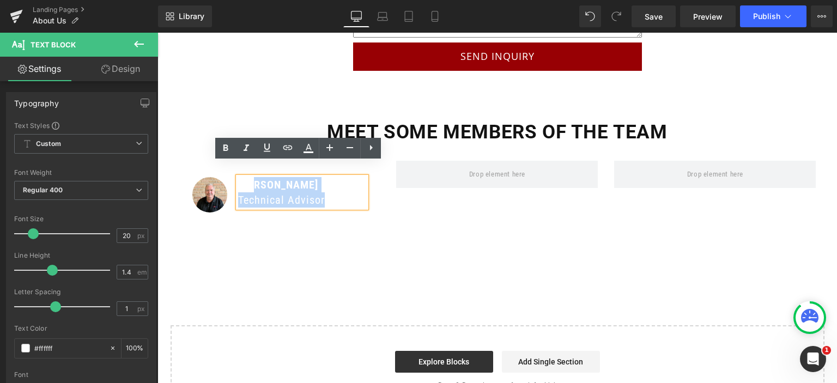
drag, startPoint x: 329, startPoint y: 185, endPoint x: 250, endPoint y: 176, distance: 80.2
click at [250, 177] on div "[PERSON_NAME] Technical Advisor" at bounding box center [302, 192] width 128 height 31
click at [310, 192] on p "Technical Advisor" at bounding box center [302, 199] width 128 height 15
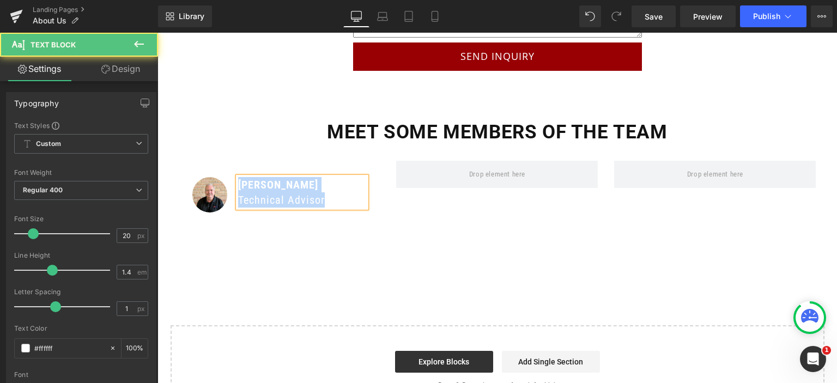
click at [327, 192] on p "Technical Advisor" at bounding box center [302, 199] width 128 height 15
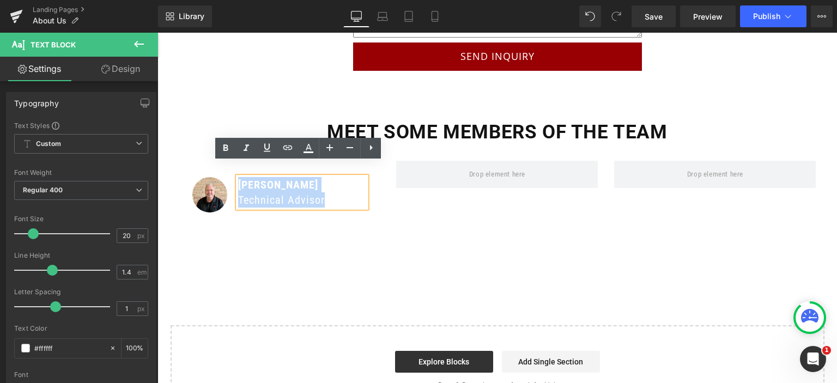
drag, startPoint x: 338, startPoint y: 183, endPoint x: 235, endPoint y: 166, distance: 103.8
click at [238, 177] on div "[PERSON_NAME] Technical Advisor" at bounding box center [302, 192] width 128 height 31
click at [306, 148] on icon at bounding box center [308, 148] width 13 height 13
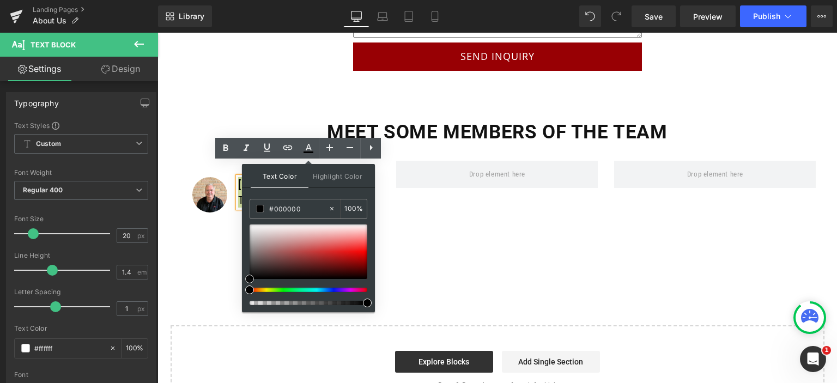
drag, startPoint x: 488, startPoint y: 285, endPoint x: 237, endPoint y: 298, distance: 251.1
click at [222, 203] on div "Image [PERSON_NAME] Technical Advisor Text Block Row Row" at bounding box center [280, 194] width 202 height 67
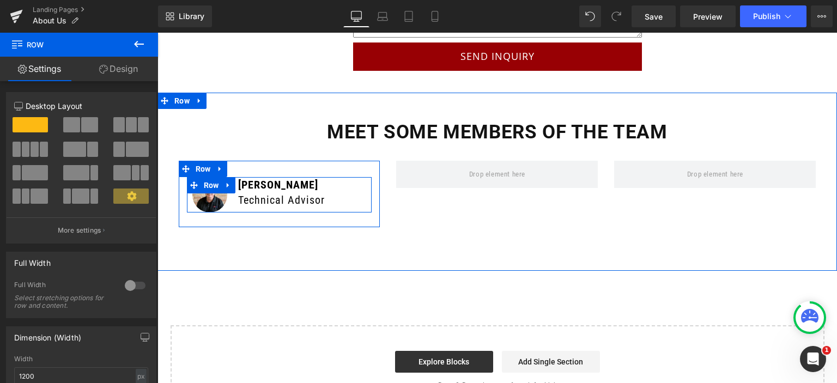
click at [226, 186] on div "Image" at bounding box center [210, 194] width 46 height 35
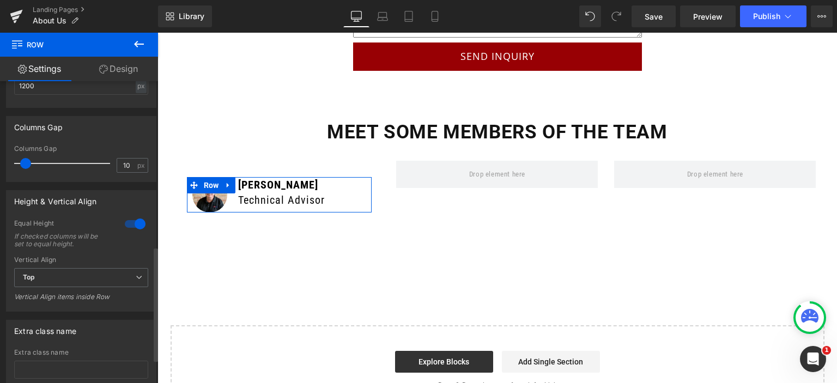
scroll to position [436, 0]
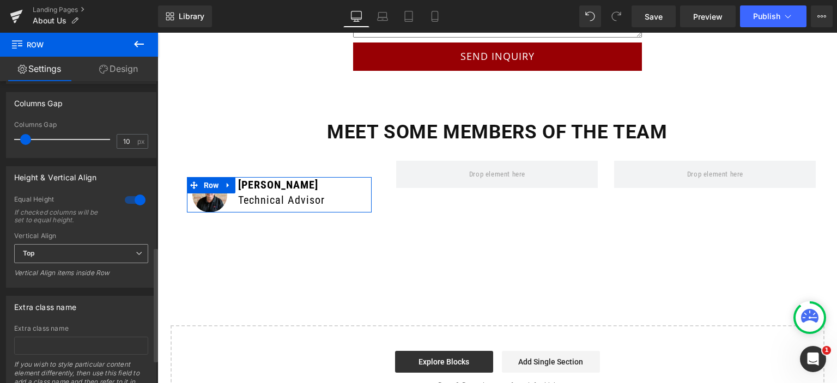
click at [82, 263] on span "Top" at bounding box center [81, 253] width 134 height 19
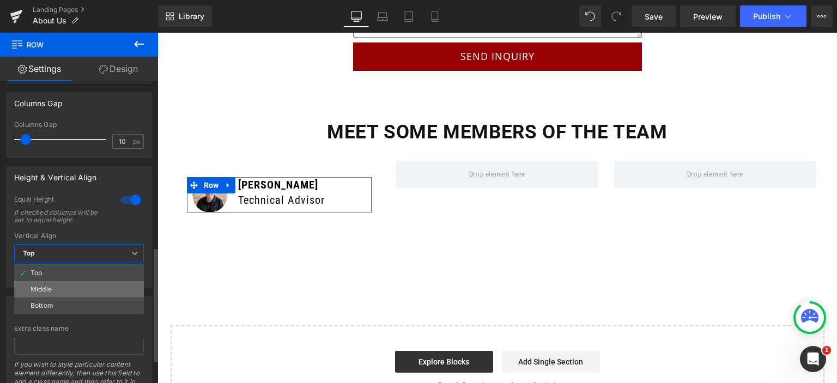
click at [77, 298] on li "Middle" at bounding box center [79, 289] width 130 height 16
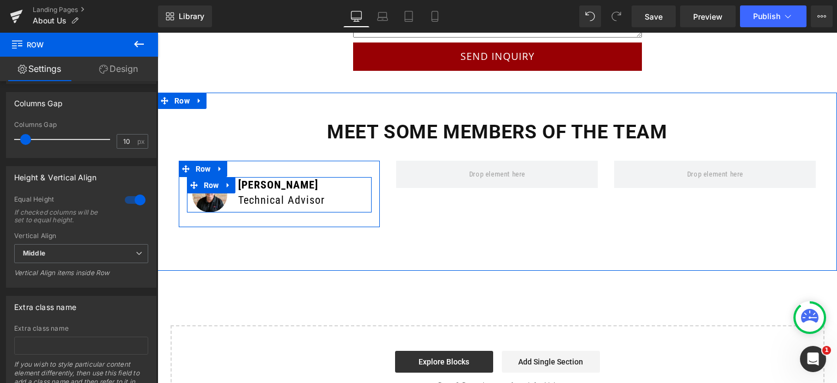
click at [225, 192] on div "Image" at bounding box center [210, 194] width 46 height 35
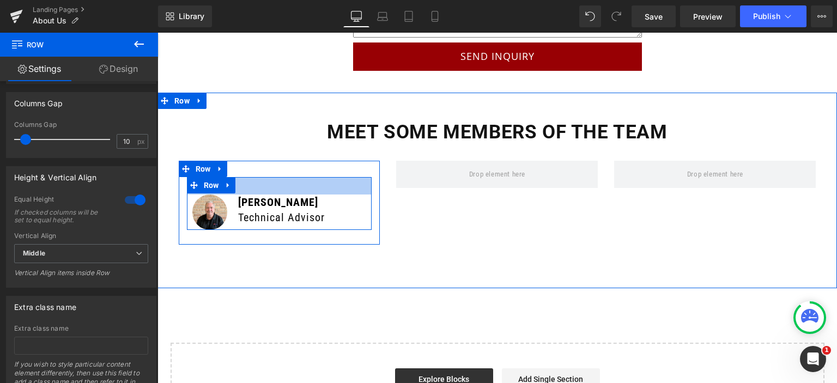
drag, startPoint x: 235, startPoint y: 165, endPoint x: 235, endPoint y: 185, distance: 20.7
click at [235, 185] on div "Image [PERSON_NAME] Technical Advisor Text Block Row 32px" at bounding box center [279, 203] width 185 height 53
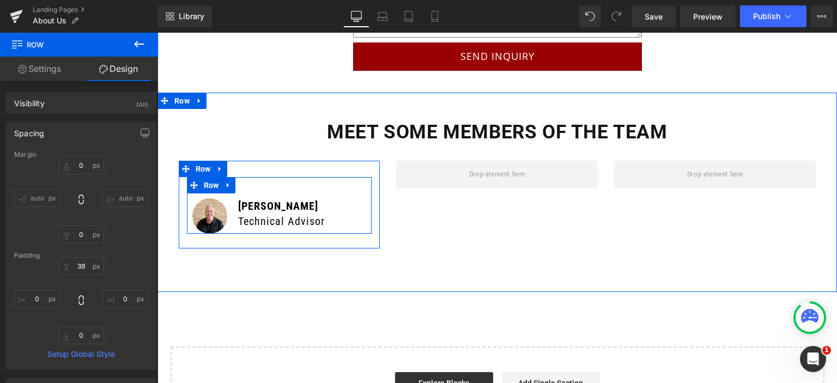
click at [225, 198] on div "Image" at bounding box center [210, 215] width 46 height 35
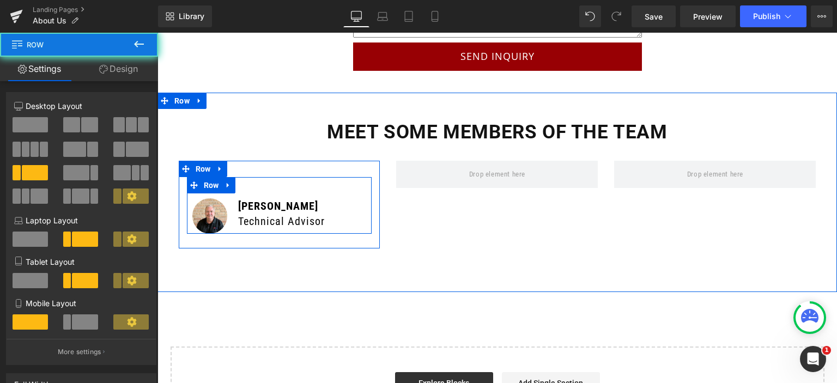
click at [225, 198] on div "Image" at bounding box center [210, 215] width 46 height 35
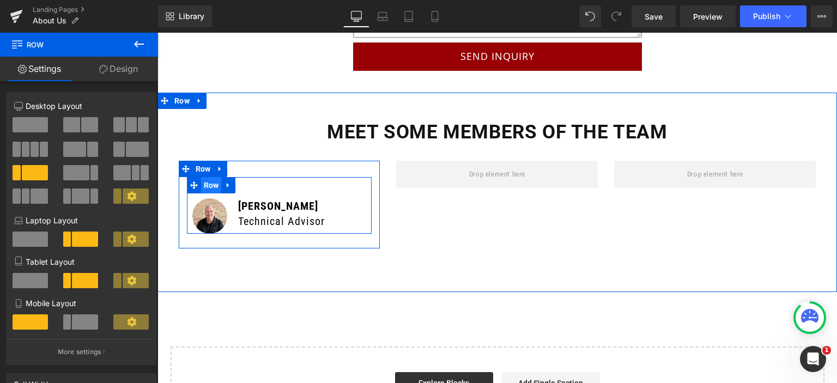
click at [211, 177] on span "Row" at bounding box center [211, 185] width 21 height 16
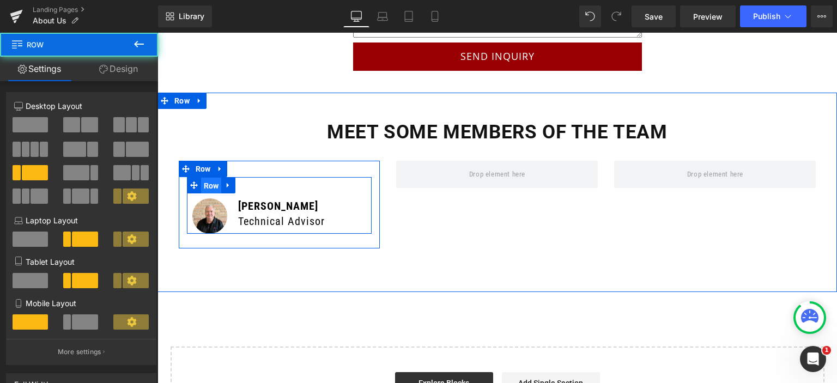
click at [211, 178] on span "Row" at bounding box center [211, 186] width 21 height 16
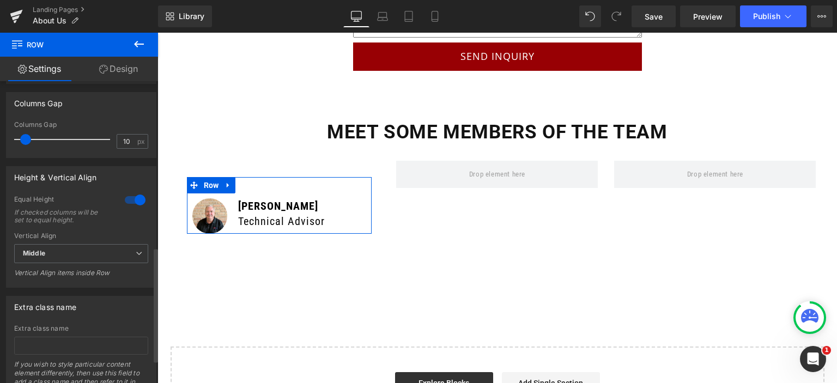
scroll to position [491, 0]
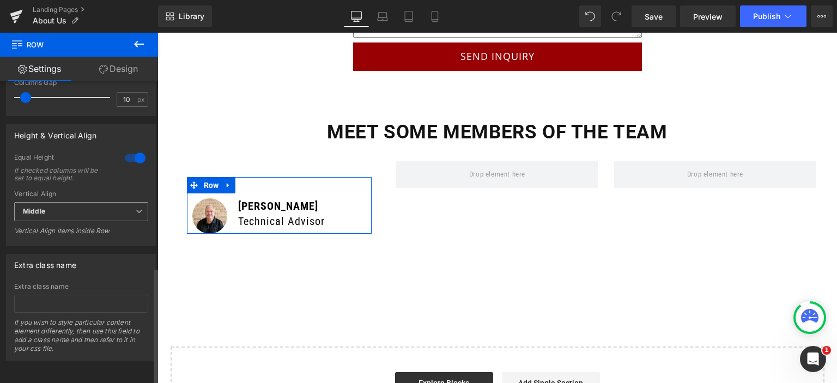
click at [92, 203] on span "Middle" at bounding box center [81, 211] width 134 height 19
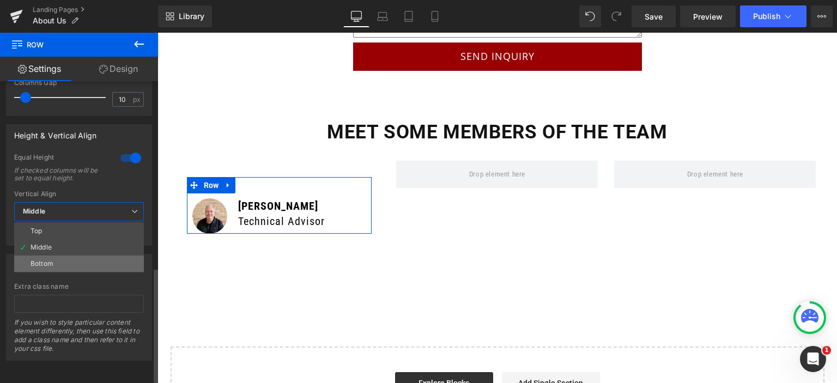
click at [76, 258] on li "Bottom" at bounding box center [79, 264] width 130 height 16
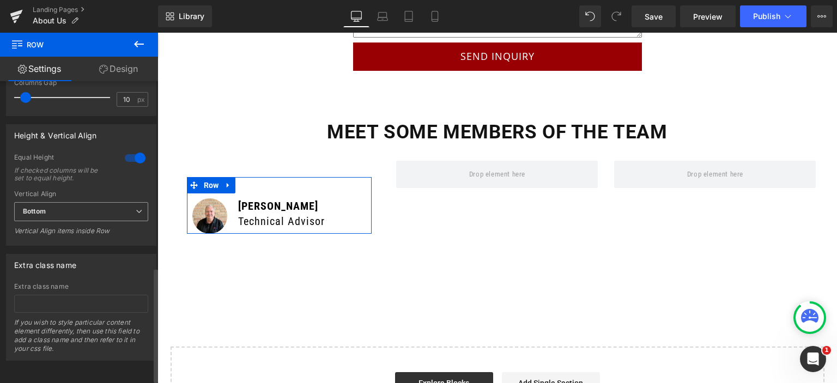
click at [89, 207] on span "Bottom" at bounding box center [81, 211] width 134 height 19
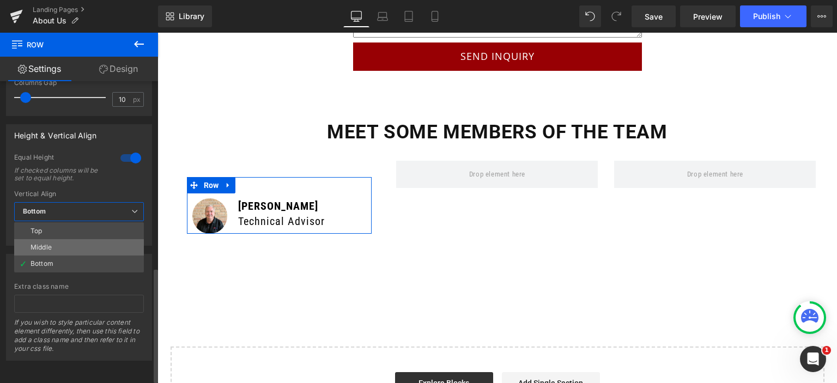
click at [85, 245] on li "Middle" at bounding box center [79, 247] width 130 height 16
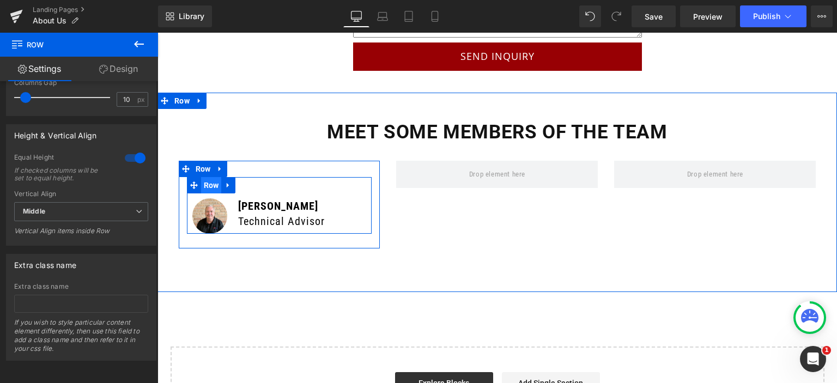
click at [207, 177] on span "Row" at bounding box center [211, 185] width 21 height 16
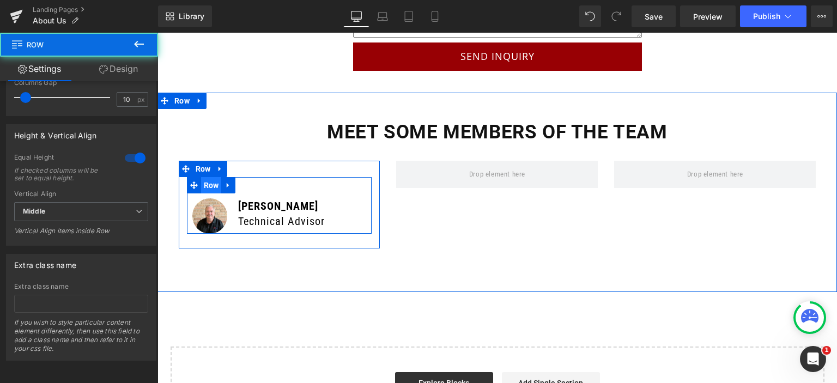
click at [207, 177] on span "Row" at bounding box center [211, 185] width 21 height 16
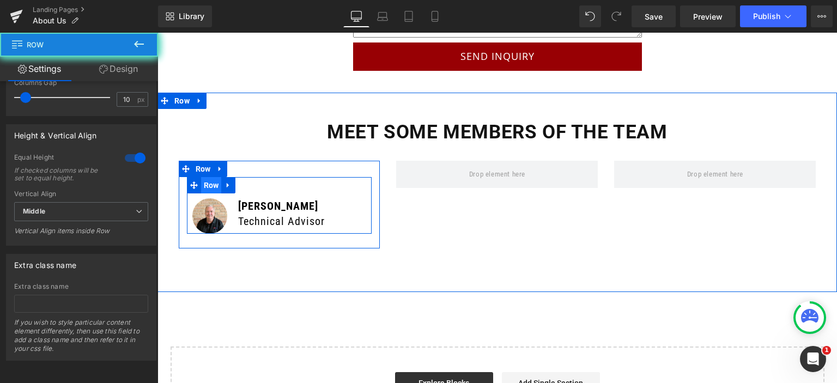
click at [207, 177] on span "Row" at bounding box center [211, 185] width 21 height 16
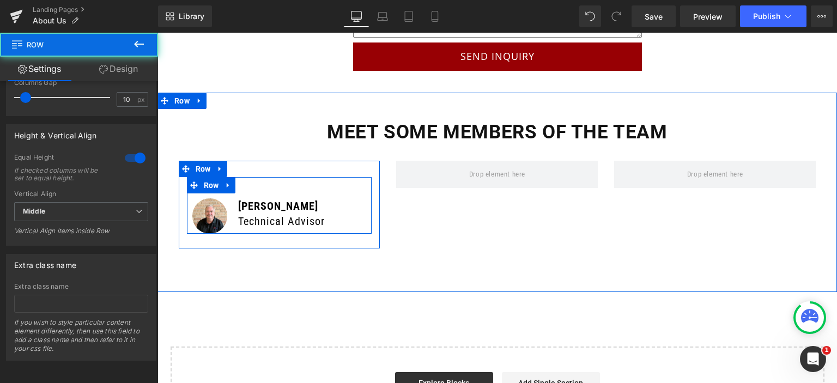
click at [233, 200] on div "[PERSON_NAME] Technical Advisor Text Block" at bounding box center [302, 215] width 139 height 35
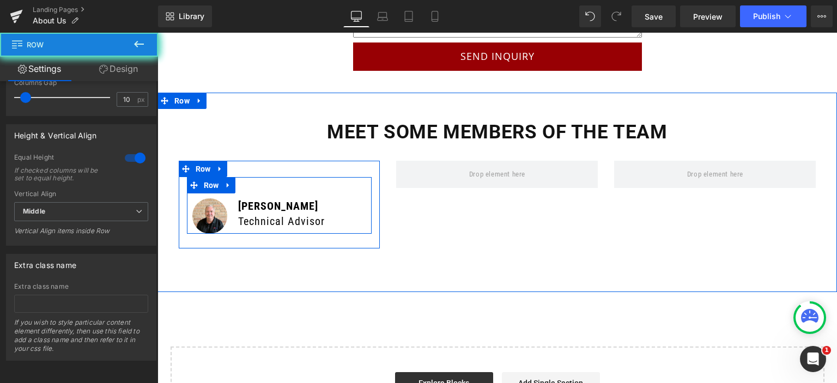
click at [233, 200] on div "[PERSON_NAME] Technical Advisor Text Block" at bounding box center [302, 215] width 139 height 35
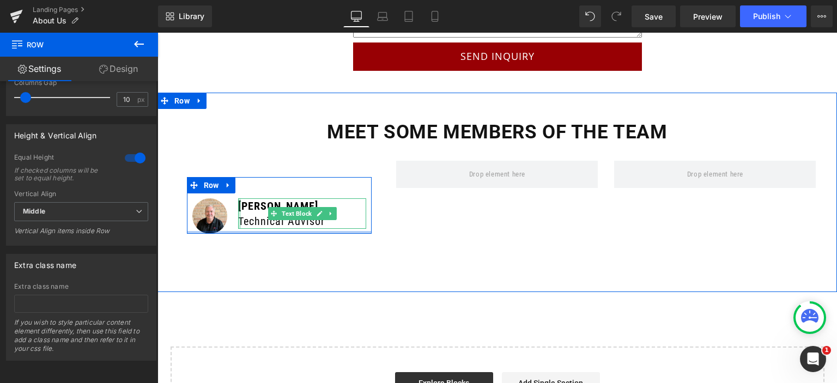
drag, startPoint x: 234, startPoint y: 217, endPoint x: 234, endPoint y: 208, distance: 8.7
click at [234, 208] on div "Image [PERSON_NAME] Technical Advisor Text Block Row 39px" at bounding box center [279, 205] width 185 height 57
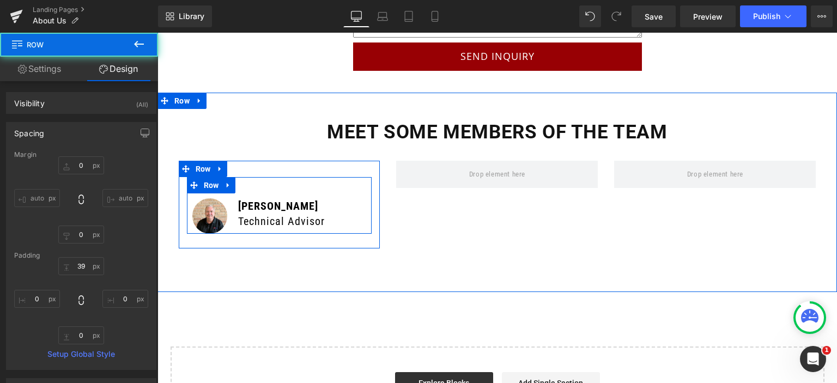
click at [233, 198] on div "[PERSON_NAME] Technical Advisor Text Block" at bounding box center [302, 215] width 139 height 35
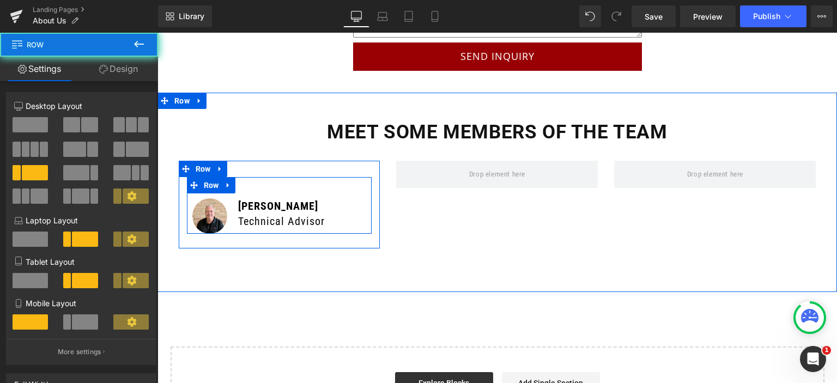
click at [233, 198] on div "[PERSON_NAME] Technical Advisor Text Block" at bounding box center [302, 215] width 139 height 35
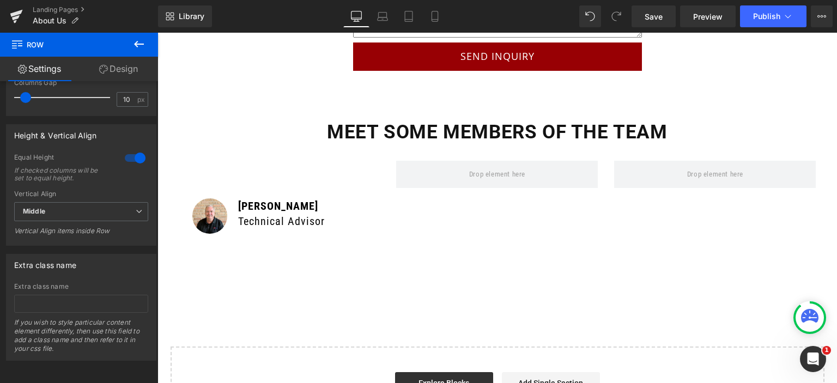
click at [131, 45] on button at bounding box center [139, 45] width 38 height 24
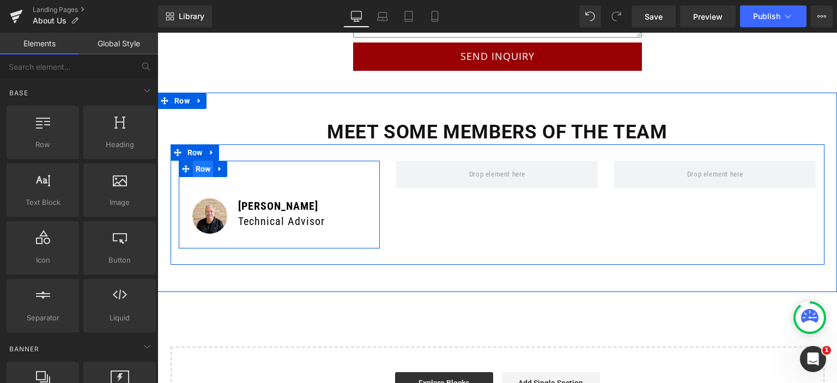
click at [193, 161] on span "Row" at bounding box center [203, 169] width 21 height 16
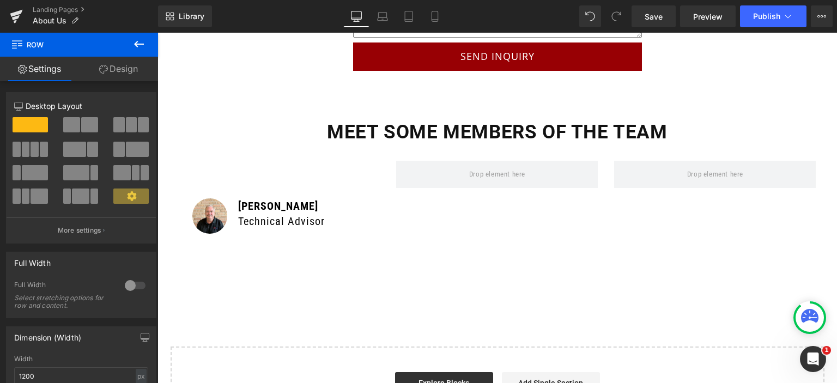
click at [132, 40] on icon at bounding box center [138, 44] width 13 height 13
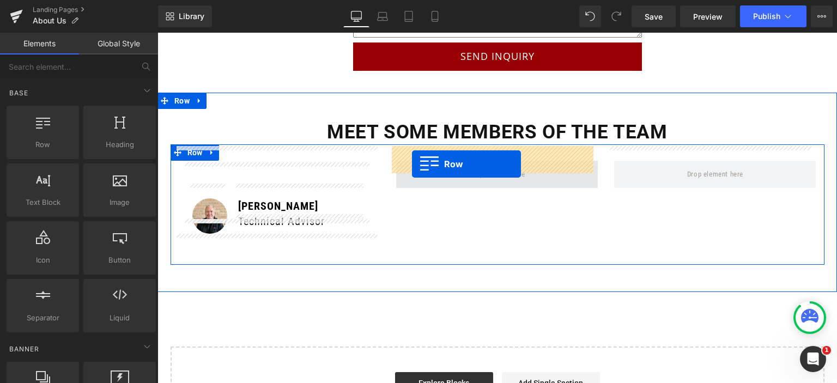
drag, startPoint x: 195, startPoint y: 172, endPoint x: 412, endPoint y: 164, distance: 217.7
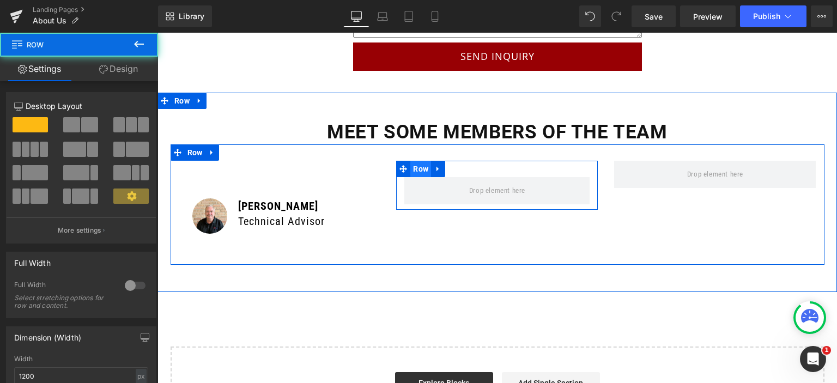
click at [410, 161] on span "Row" at bounding box center [420, 169] width 21 height 16
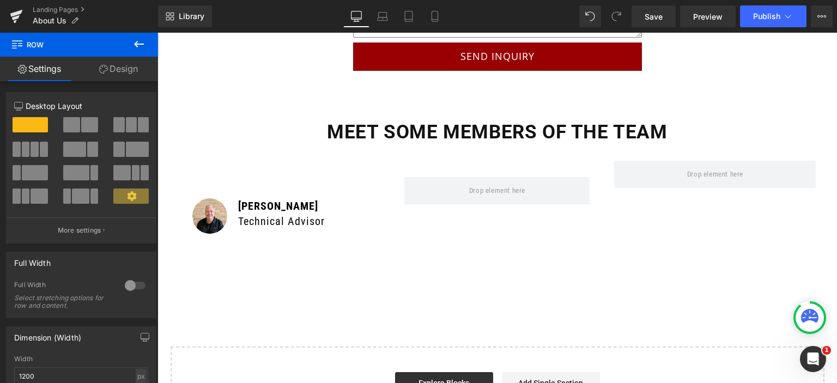
click at [136, 48] on icon at bounding box center [138, 44] width 13 height 13
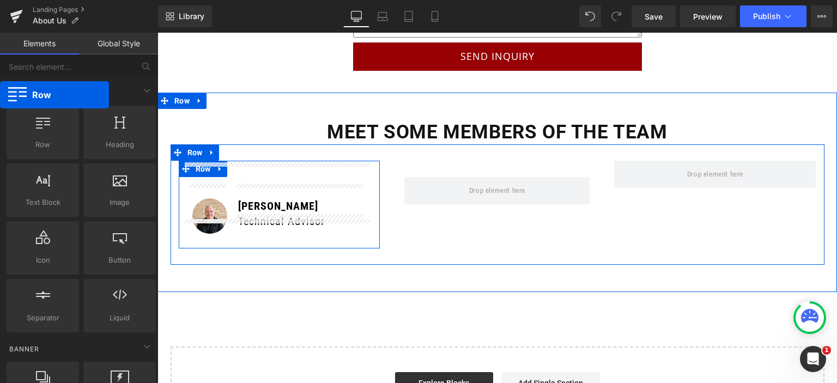
drag, startPoint x: 97, startPoint y: 149, endPoint x: 0, endPoint y: 95, distance: 111.0
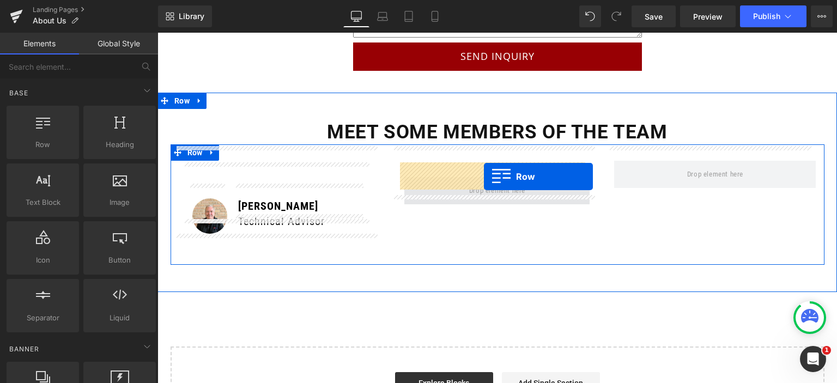
drag, startPoint x: 283, startPoint y: 180, endPoint x: 484, endPoint y: 177, distance: 200.6
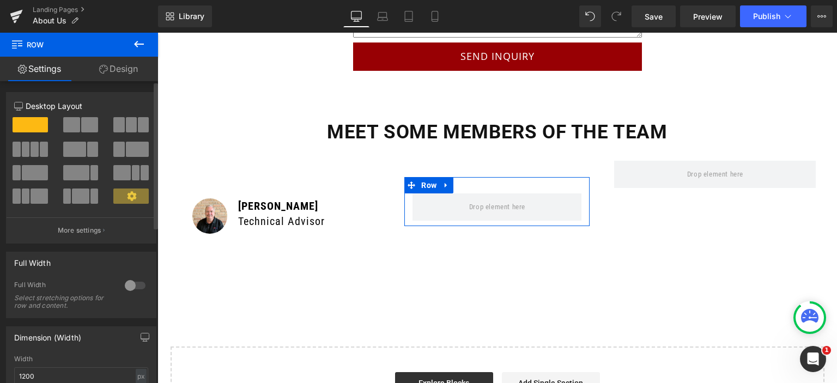
click at [126, 149] on span at bounding box center [137, 149] width 23 height 15
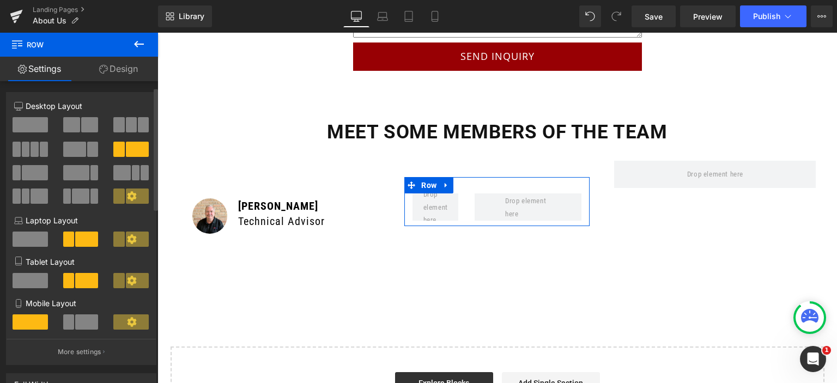
scroll to position [109, 0]
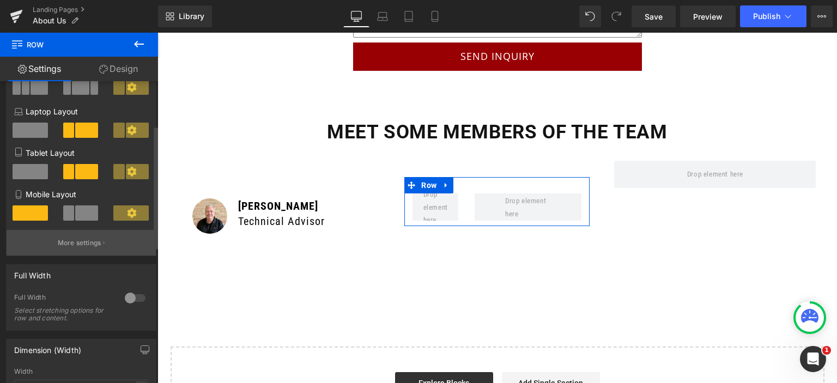
click at [87, 239] on button "More settings" at bounding box center [81, 243] width 149 height 26
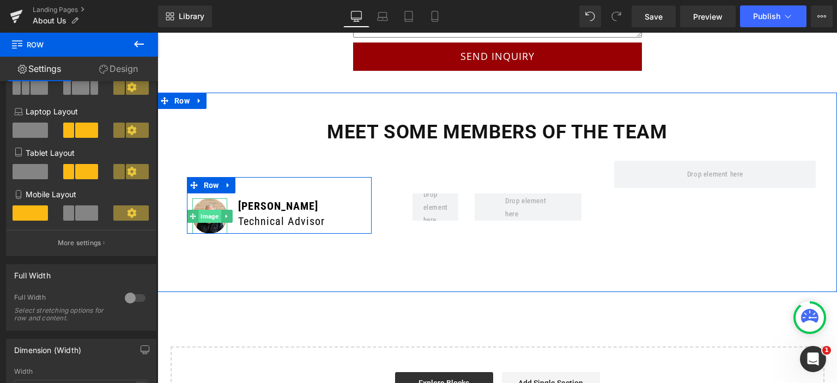
click at [208, 210] on span "Image" at bounding box center [209, 216] width 22 height 13
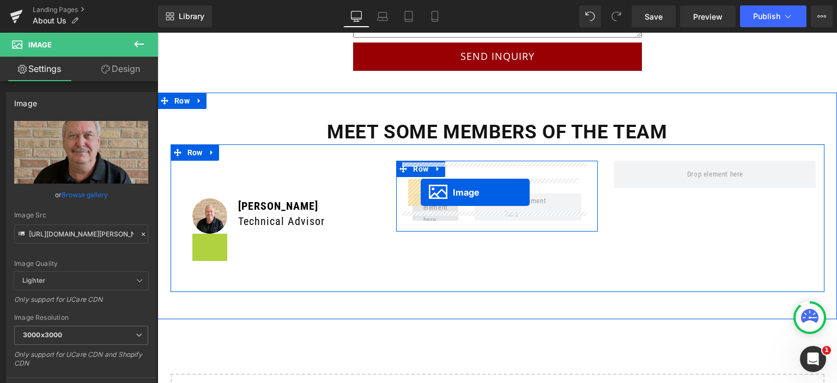
drag, startPoint x: 207, startPoint y: 239, endPoint x: 420, endPoint y: 192, distance: 218.8
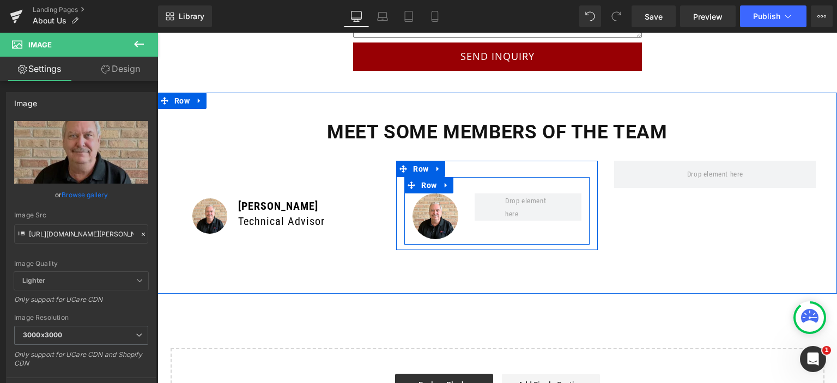
click at [469, 212] on div "Image Row" at bounding box center [496, 210] width 185 height 67
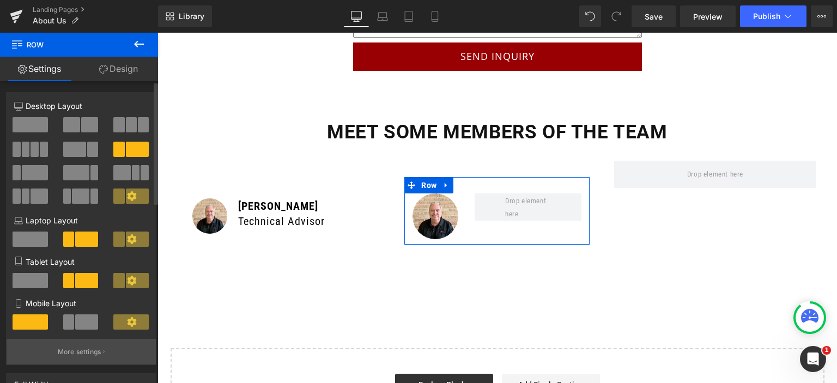
click at [95, 357] on p "More settings" at bounding box center [80, 352] width 44 height 10
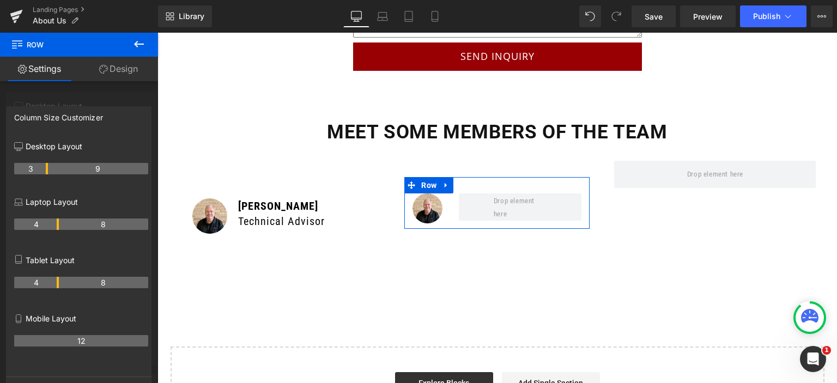
drag, startPoint x: 58, startPoint y: 169, endPoint x: 277, endPoint y: 191, distance: 220.8
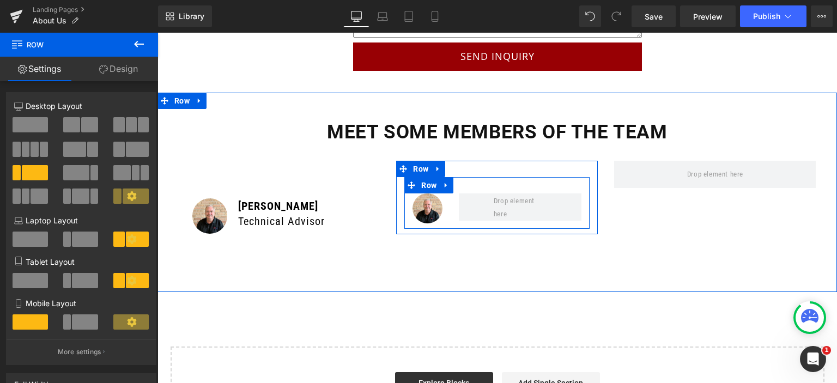
click at [451, 202] on div at bounding box center [520, 207] width 139 height 27
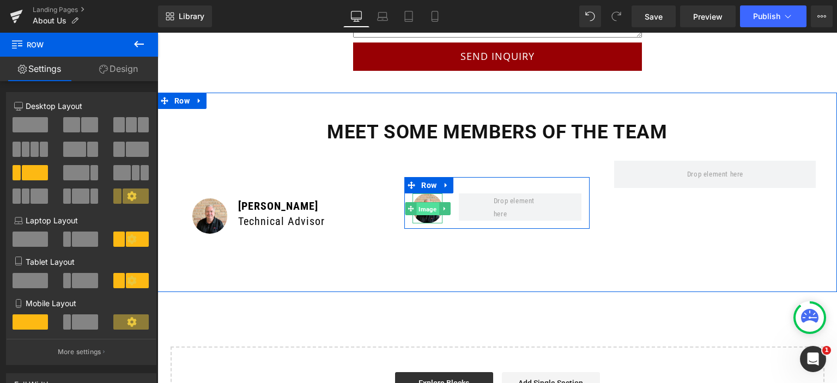
click at [416, 203] on span "Image" at bounding box center [427, 209] width 22 height 13
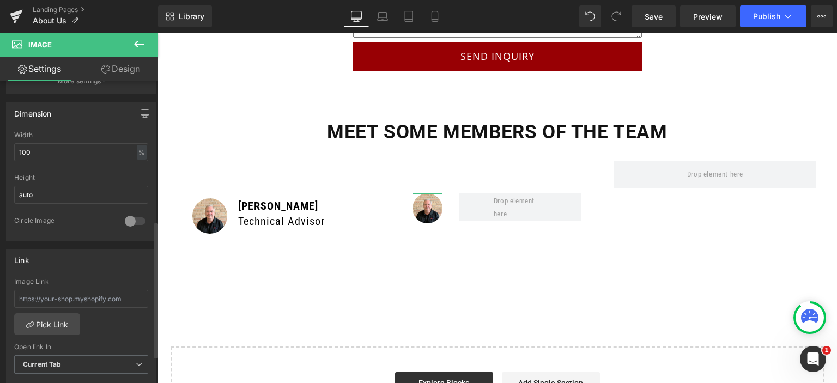
scroll to position [327, 0]
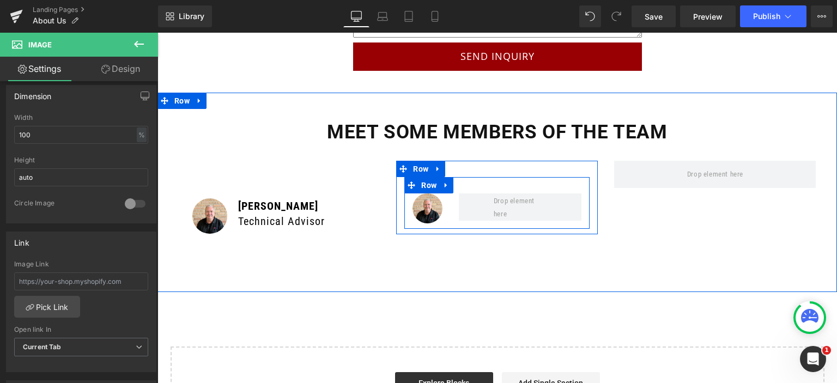
click at [451, 194] on div at bounding box center [520, 207] width 139 height 27
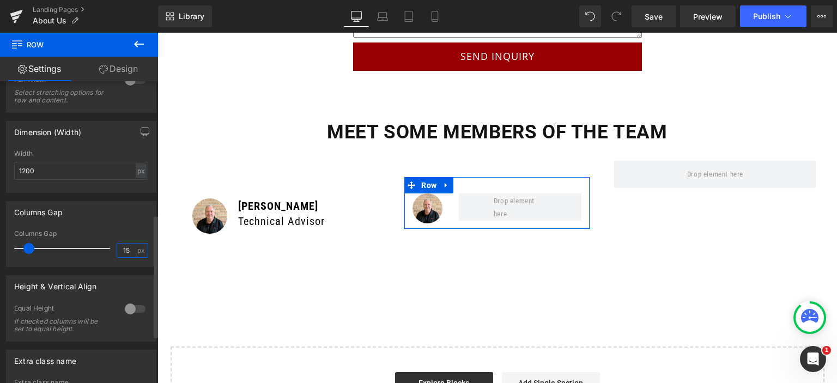
click at [128, 257] on input "15" at bounding box center [126, 251] width 19 height 14
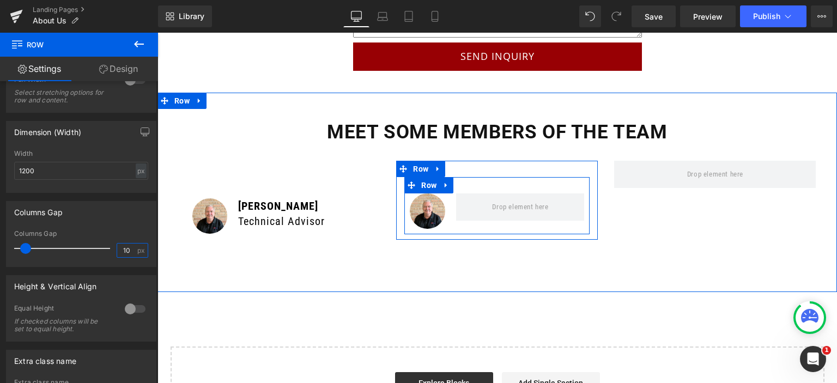
type input "10"
click at [451, 194] on div at bounding box center [520, 207] width 139 height 27
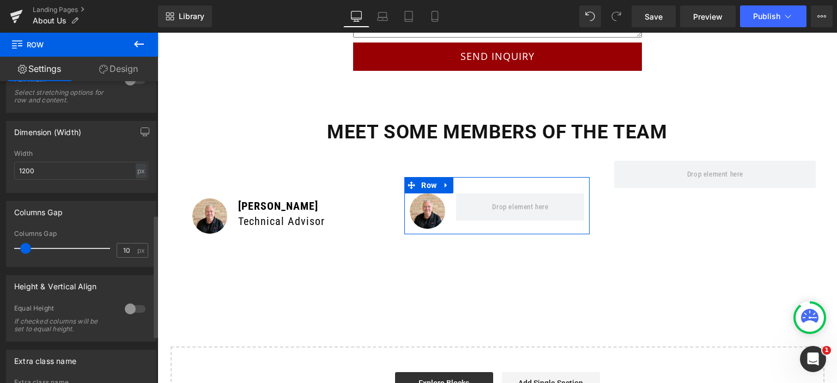
click at [134, 316] on div at bounding box center [135, 308] width 26 height 17
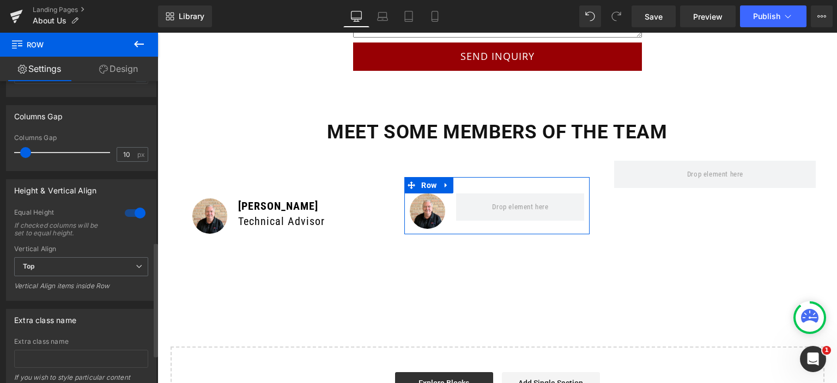
scroll to position [436, 0]
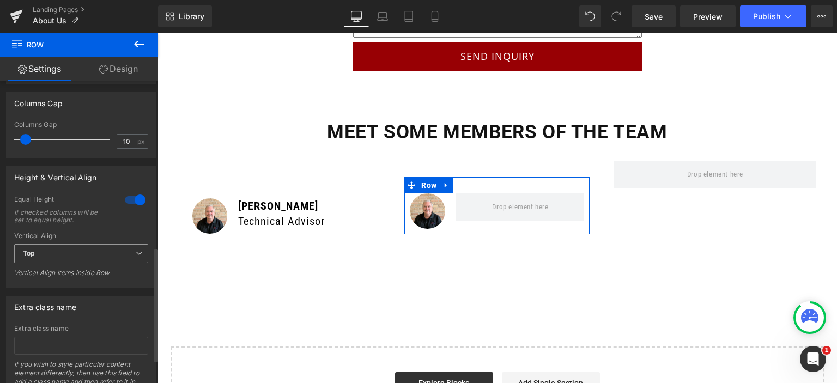
click at [82, 263] on span "Top" at bounding box center [81, 253] width 134 height 19
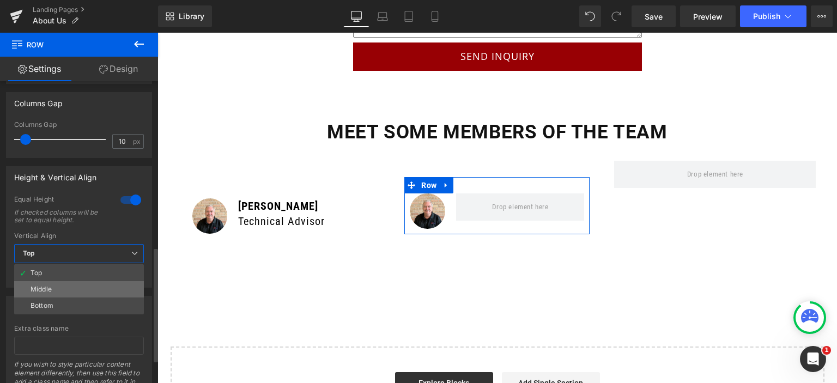
click at [74, 298] on li "Middle" at bounding box center [79, 289] width 130 height 16
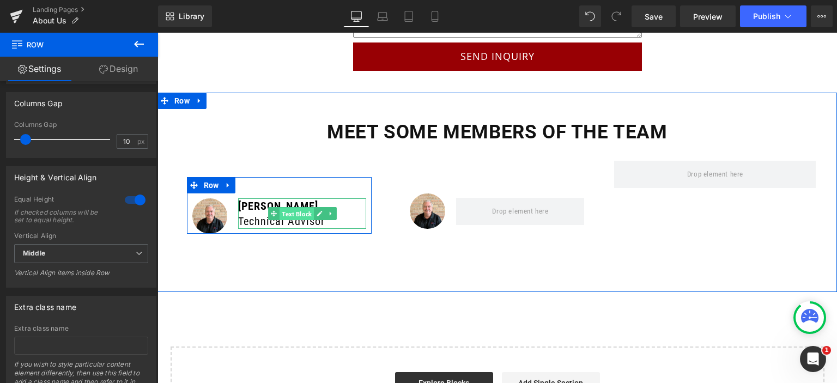
click at [288, 208] on span "Text Block" at bounding box center [297, 214] width 34 height 13
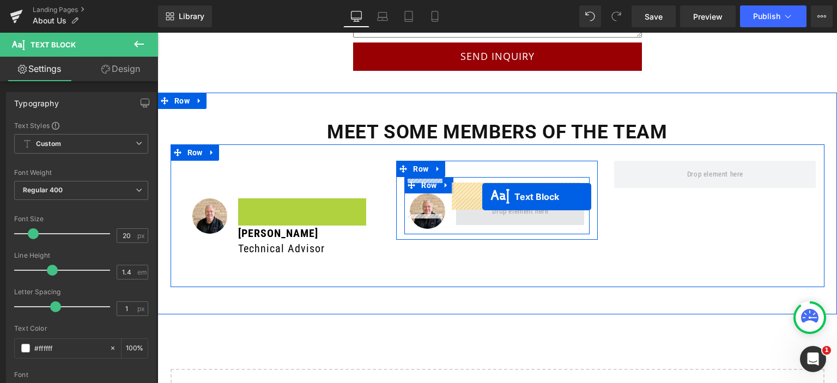
drag, startPoint x: 283, startPoint y: 196, endPoint x: 482, endPoint y: 197, distance: 199.5
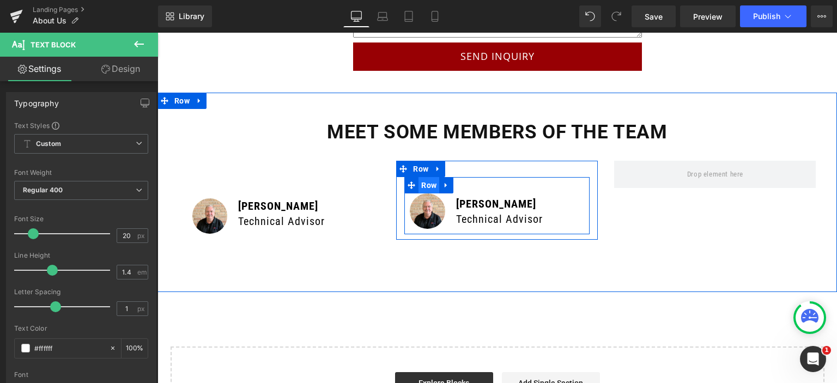
click at [420, 177] on span "Row" at bounding box center [429, 185] width 21 height 16
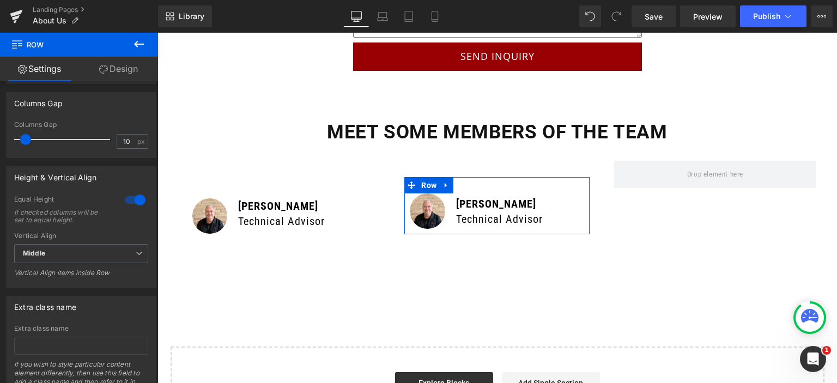
click at [118, 67] on link "Design" at bounding box center [118, 69] width 79 height 25
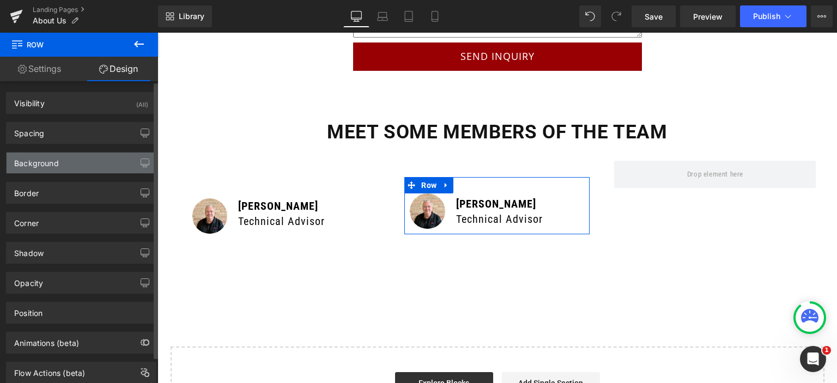
click at [55, 164] on div "Background" at bounding box center [36, 160] width 45 height 15
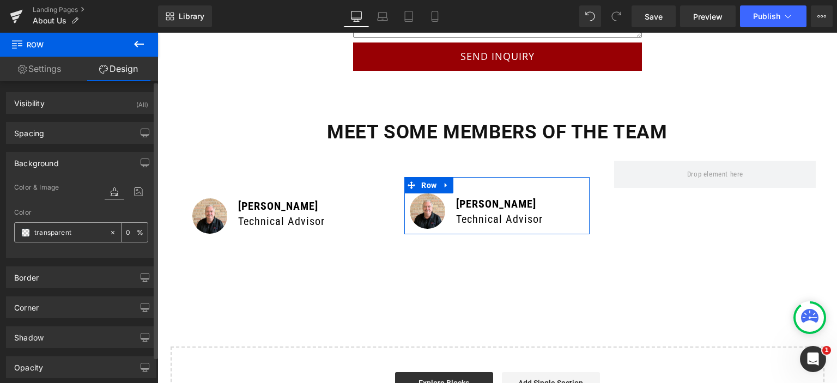
click at [24, 228] on span at bounding box center [25, 232] width 9 height 9
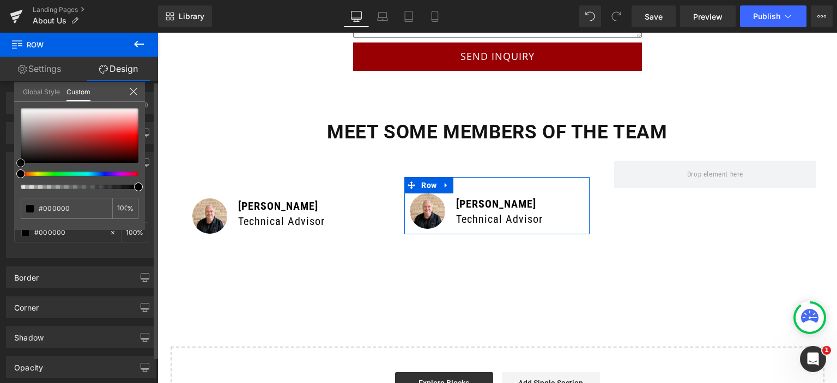
drag, startPoint x: 35, startPoint y: 155, endPoint x: 10, endPoint y: 174, distance: 31.9
click at [10, 174] on div "Background Color & Image color Color transparent 0 % Image Replace Image Upload…" at bounding box center [81, 201] width 163 height 114
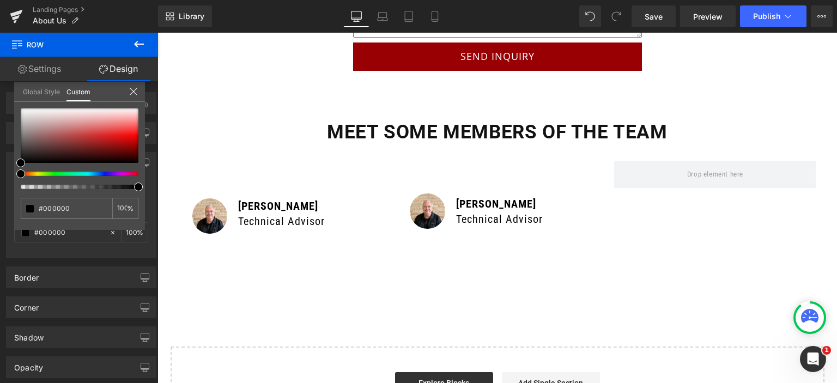
drag, startPoint x: 293, startPoint y: 221, endPoint x: 168, endPoint y: 177, distance: 132.2
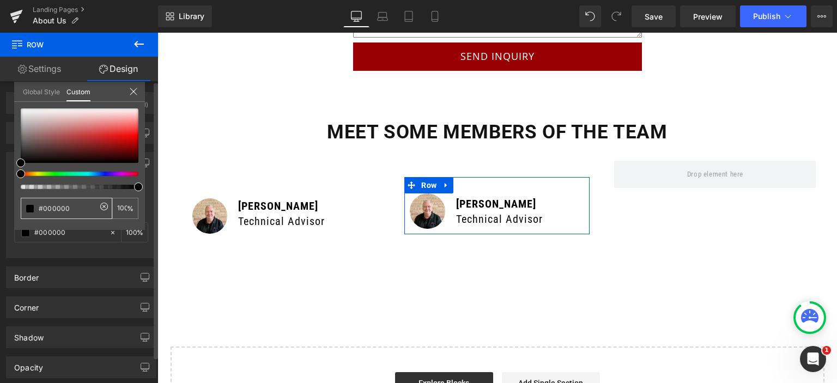
click at [80, 207] on input "transparent" at bounding box center [68, 208] width 58 height 11
click at [105, 134] on div at bounding box center [80, 135] width 118 height 55
click at [111, 125] on div at bounding box center [80, 135] width 118 height 55
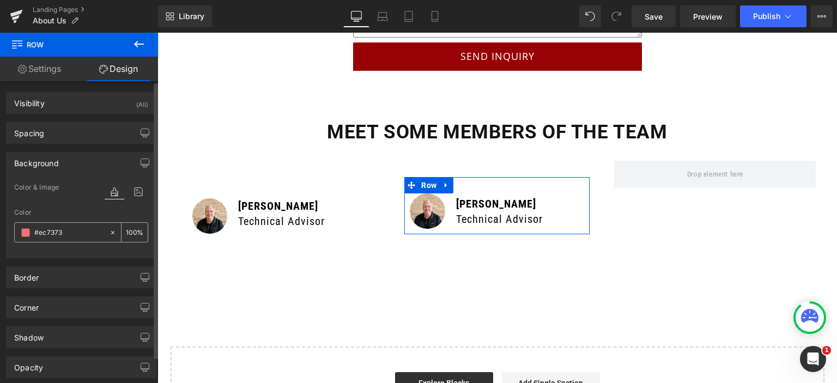
click at [67, 229] on input "transparent" at bounding box center [69, 233] width 70 height 12
click at [133, 228] on div "0 %" at bounding box center [135, 232] width 26 height 19
click at [127, 230] on input "0" at bounding box center [131, 232] width 11 height 12
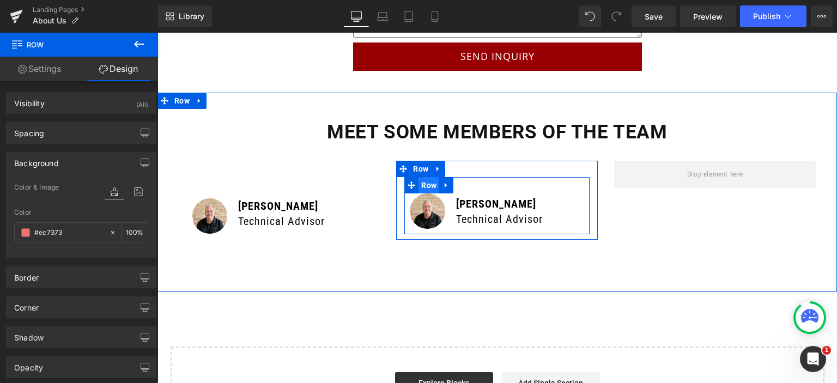
click at [424, 177] on span "Row" at bounding box center [429, 185] width 21 height 16
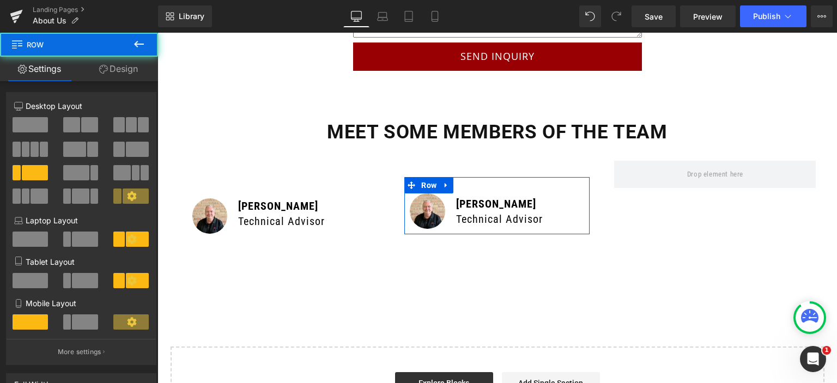
click at [118, 71] on link "Design" at bounding box center [118, 69] width 79 height 25
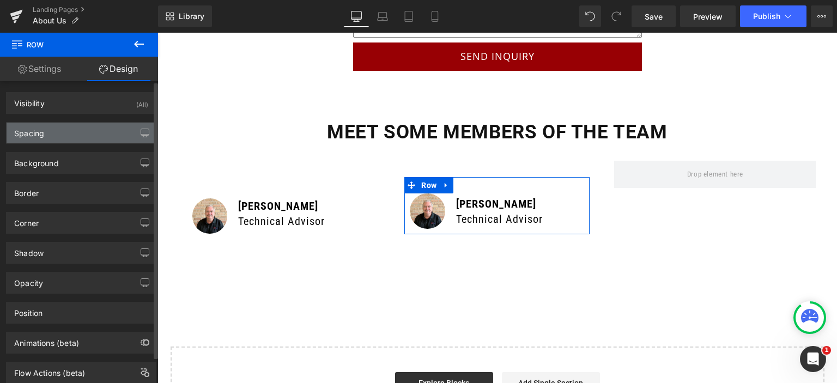
click at [64, 132] on div "Spacing" at bounding box center [81, 133] width 149 height 21
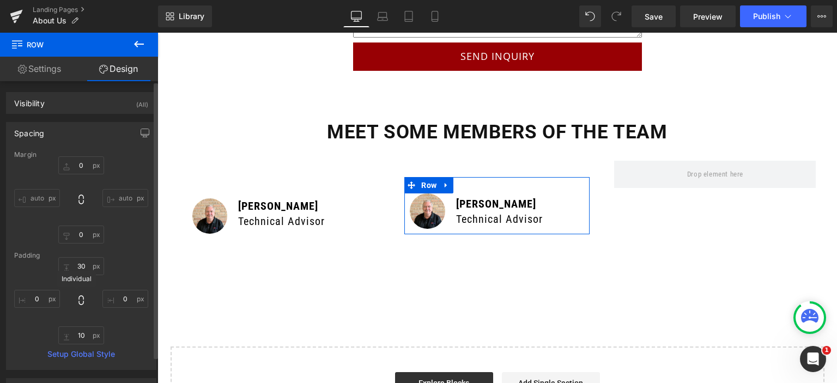
click at [76, 297] on icon at bounding box center [81, 300] width 11 height 11
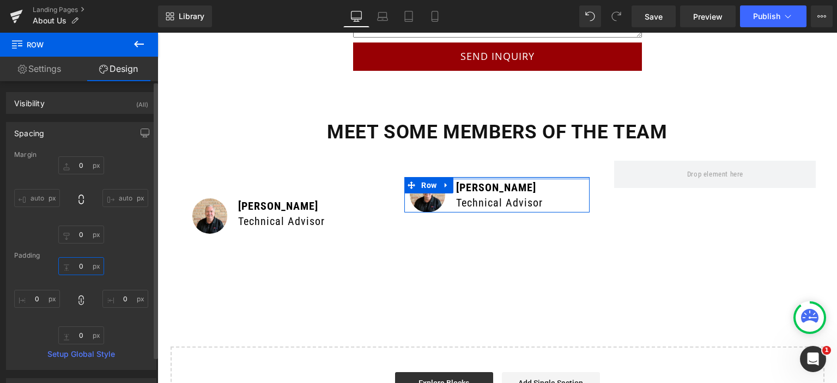
click at [77, 265] on input "30" at bounding box center [81, 266] width 46 height 18
type input "10"
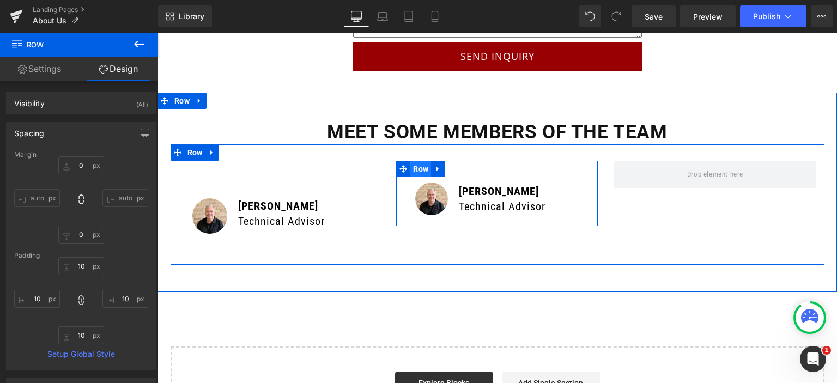
click at [415, 161] on span "Row" at bounding box center [420, 169] width 21 height 16
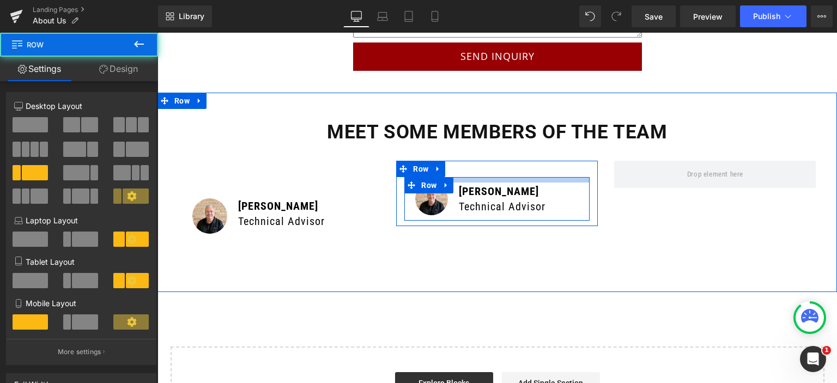
click at [493, 177] on div at bounding box center [496, 179] width 185 height 5
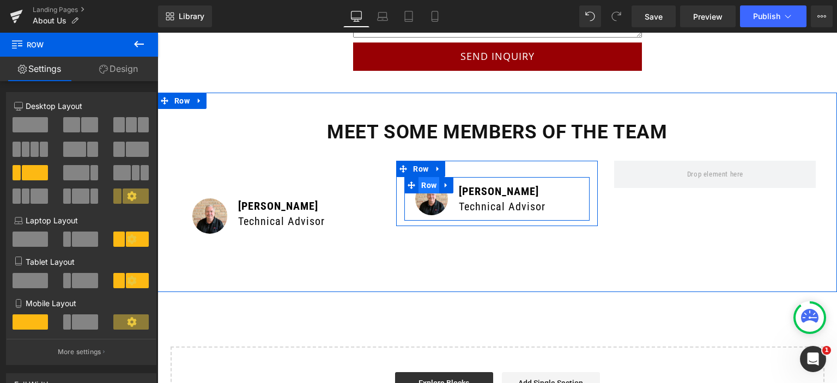
click at [426, 177] on span "Row" at bounding box center [429, 185] width 21 height 16
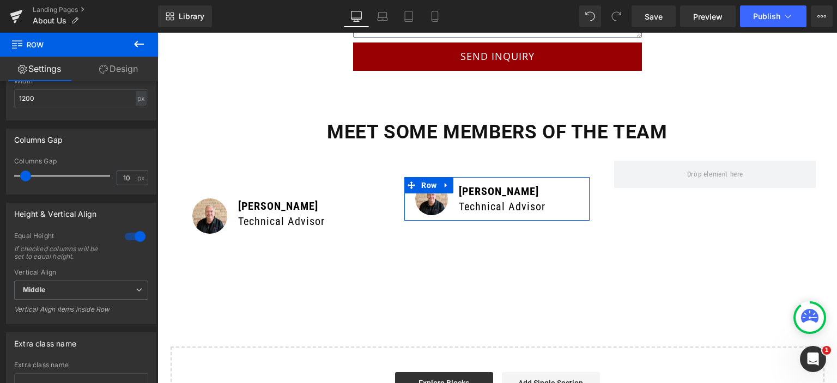
scroll to position [382, 0]
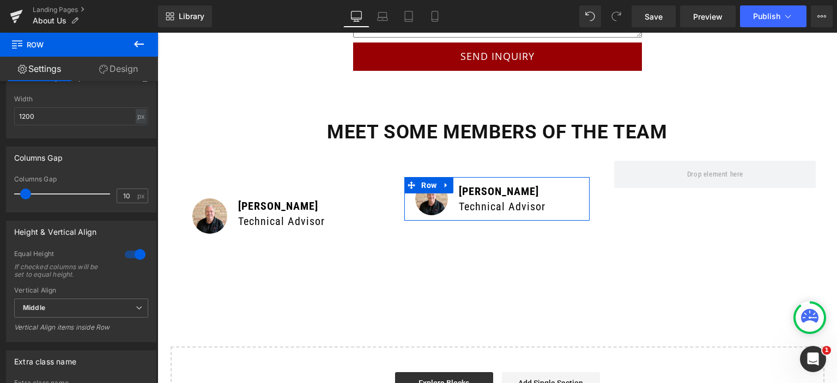
click at [119, 69] on link "Design" at bounding box center [118, 69] width 79 height 25
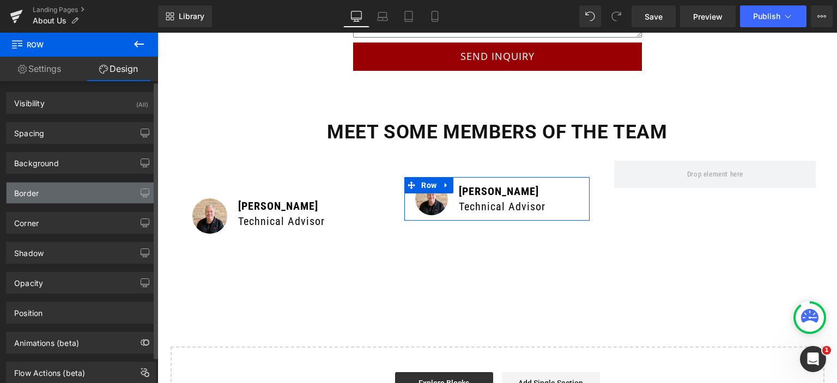
click at [70, 190] on div "Border" at bounding box center [81, 193] width 149 height 21
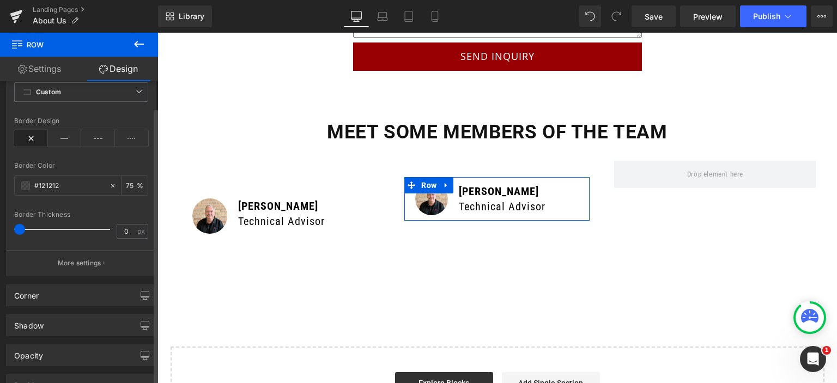
scroll to position [218, 0]
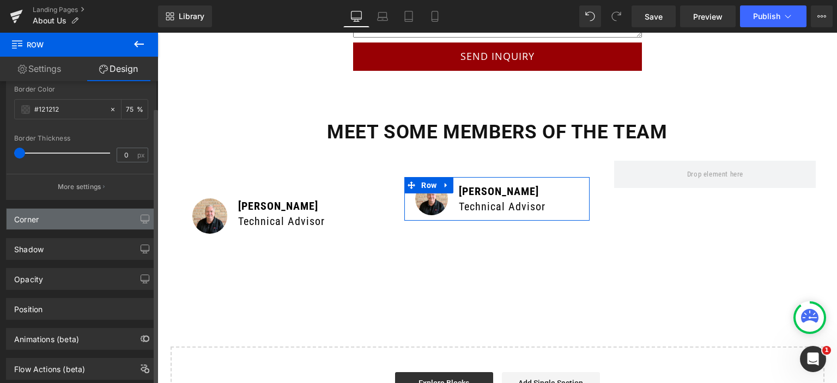
click at [76, 227] on div "Corner" at bounding box center [81, 219] width 149 height 21
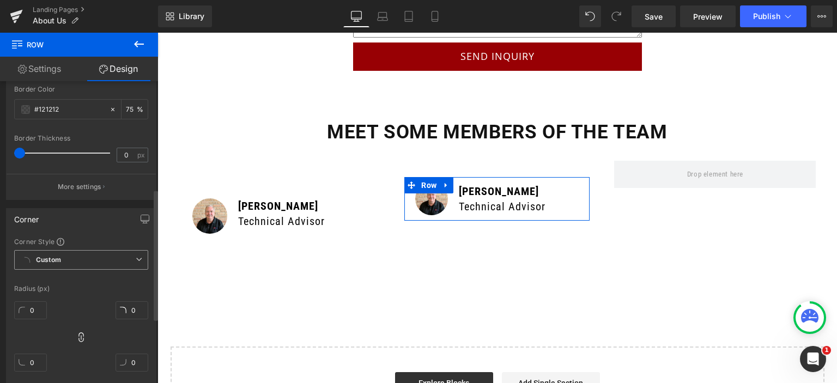
scroll to position [273, 0]
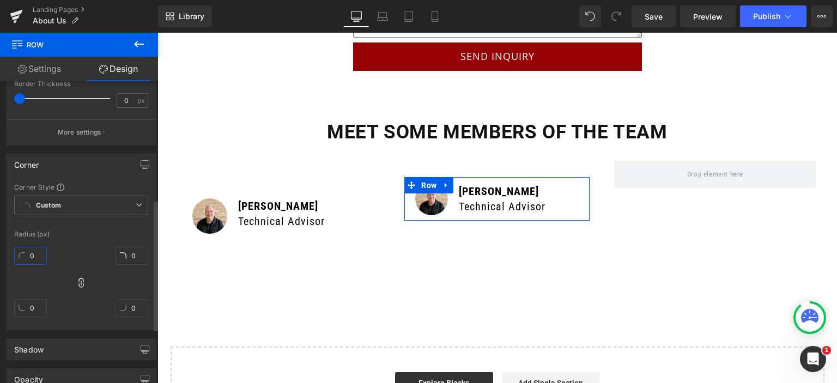
click at [29, 250] on input "0" at bounding box center [30, 256] width 33 height 18
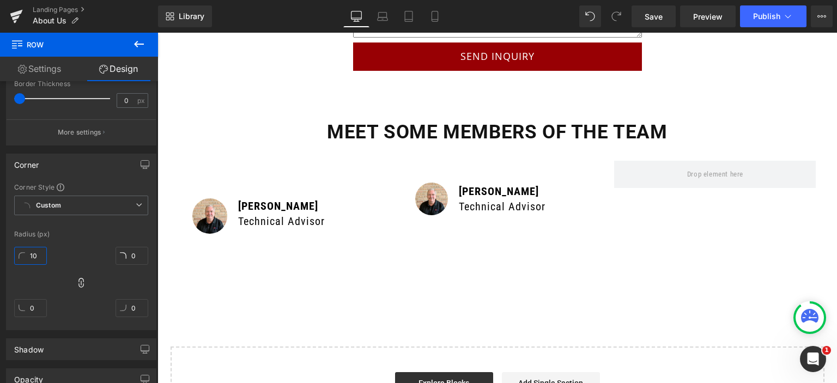
type input "10"
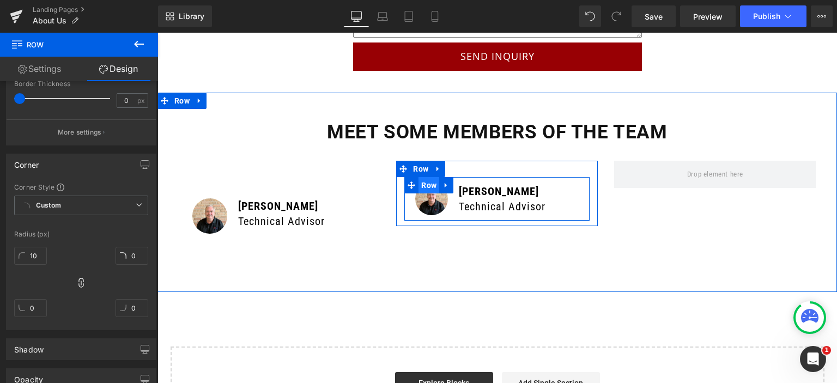
click at [419, 177] on span "Row" at bounding box center [429, 185] width 21 height 16
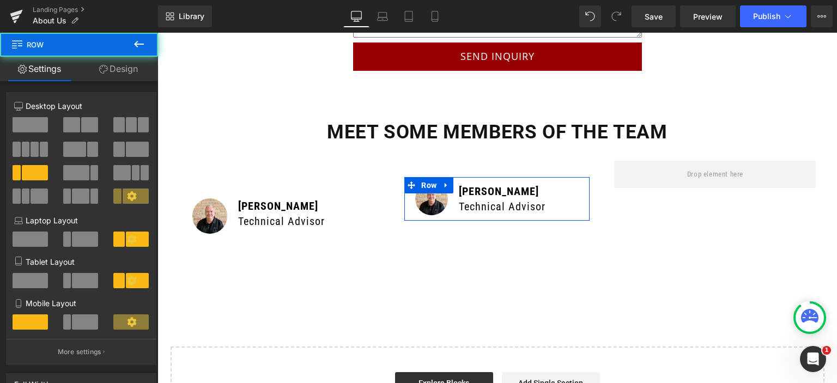
click at [140, 50] on icon at bounding box center [138, 44] width 13 height 13
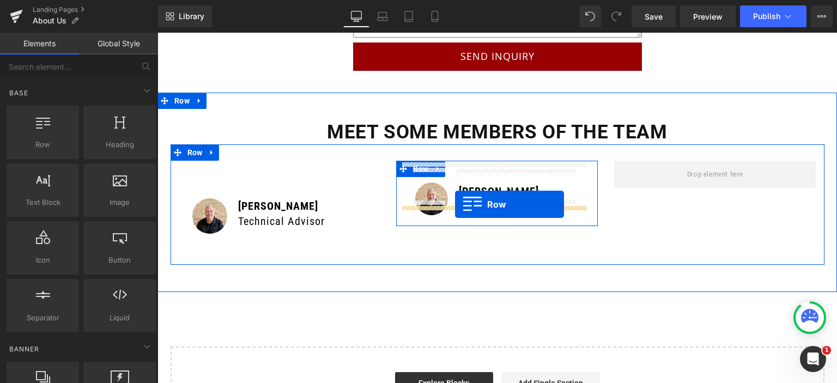
drag, startPoint x: 200, startPoint y: 170, endPoint x: 455, endPoint y: 204, distance: 258.0
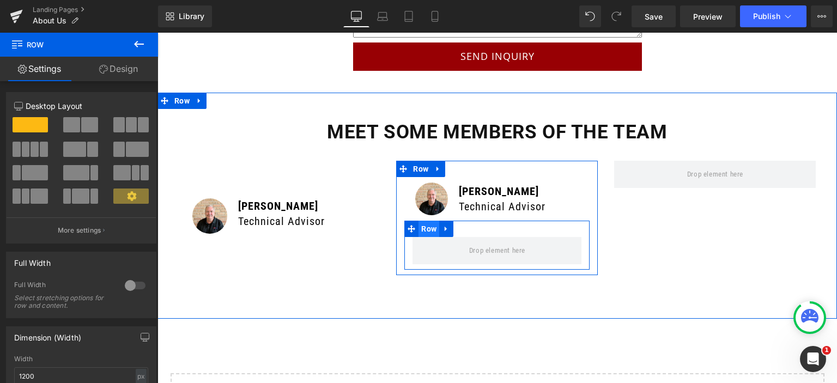
click at [429, 221] on span "Row" at bounding box center [429, 229] width 21 height 16
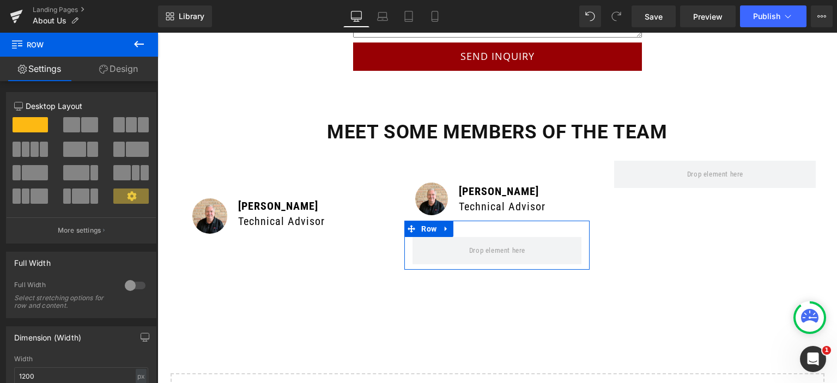
click at [112, 71] on link "Design" at bounding box center [118, 69] width 79 height 25
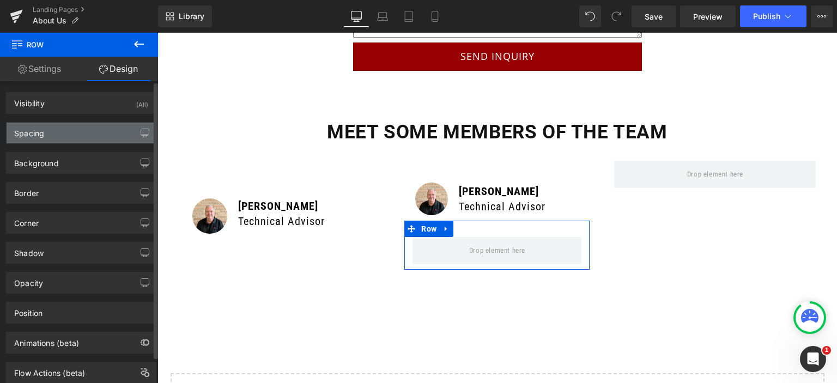
click at [56, 132] on div "Spacing" at bounding box center [81, 133] width 149 height 21
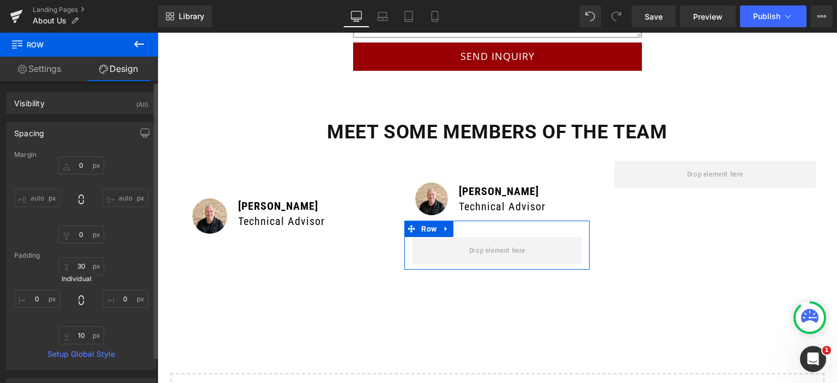
click at [80, 300] on icon at bounding box center [81, 300] width 11 height 11
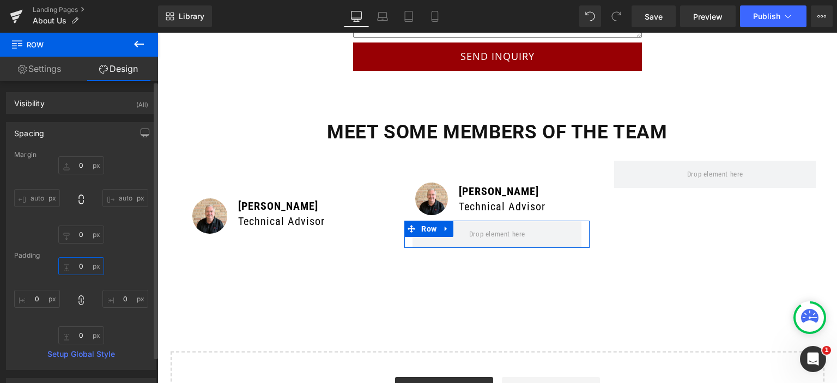
click at [78, 274] on input "text" at bounding box center [81, 266] width 46 height 18
type input "10"
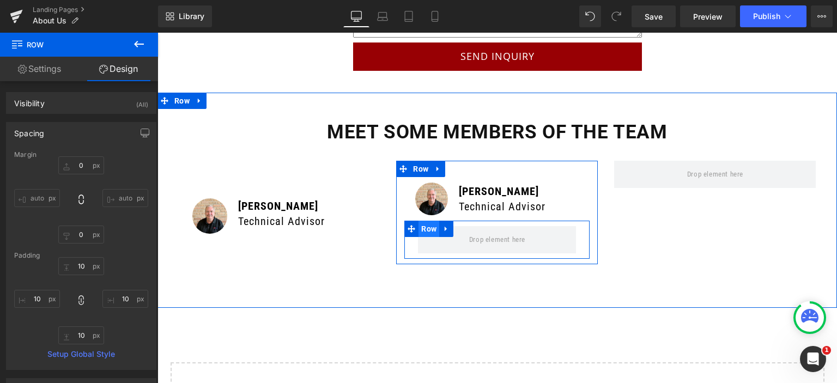
click at [421, 221] on span "Row" at bounding box center [429, 229] width 21 height 16
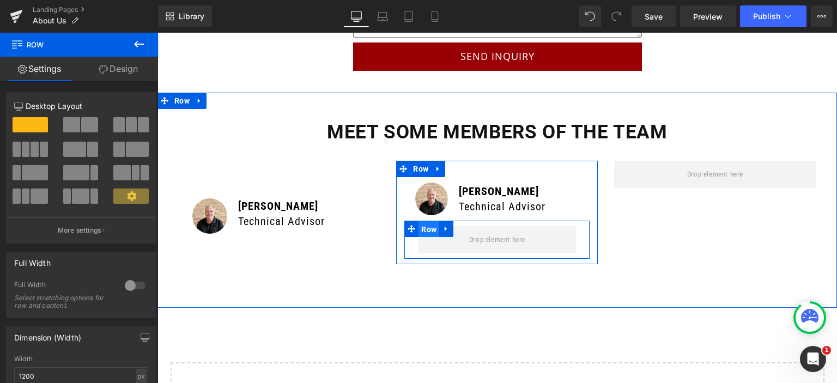
click at [420, 221] on span "Row" at bounding box center [429, 229] width 21 height 16
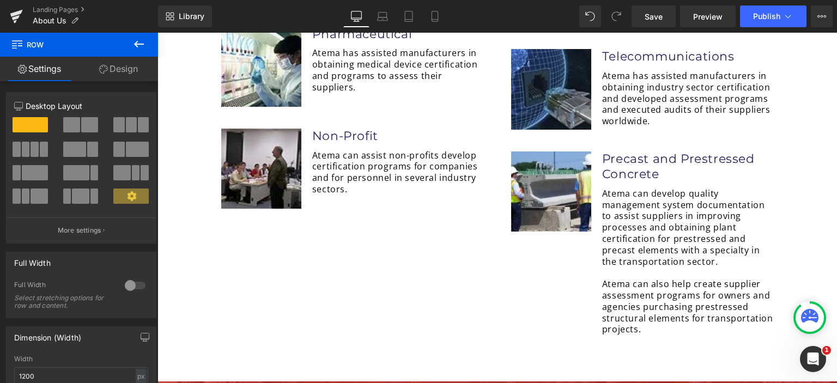
scroll to position [1619, 0]
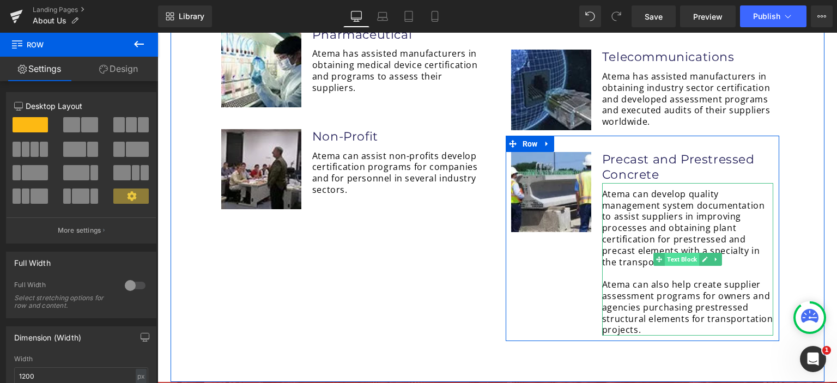
click at [678, 253] on span "Text Block" at bounding box center [682, 259] width 34 height 13
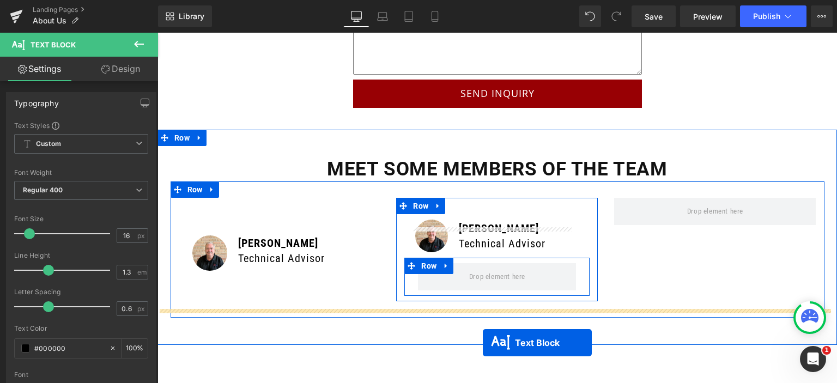
scroll to position [2884, 0]
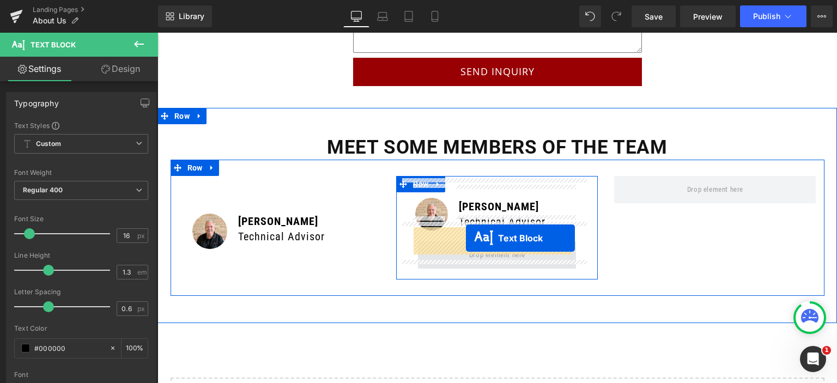
drag, startPoint x: 674, startPoint y: 152, endPoint x: 466, endPoint y: 238, distance: 224.8
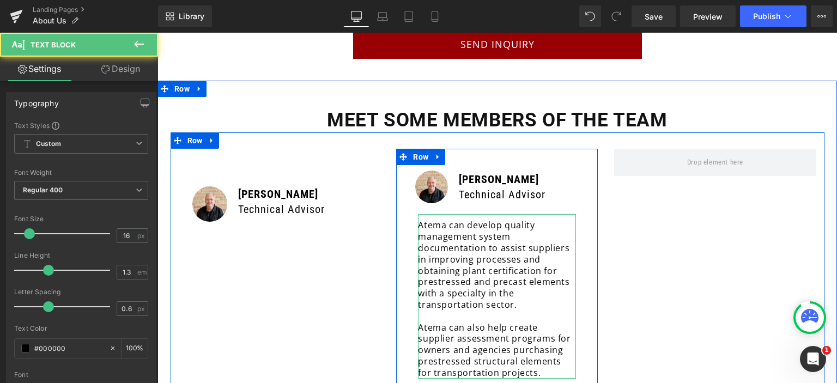
scroll to position [2857, 0]
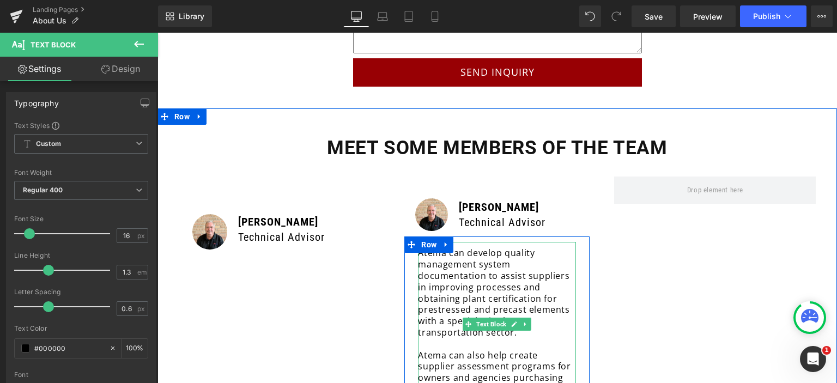
click at [498, 283] on p "Atema can develop quality management system documentation to assist suppliers i…" at bounding box center [497, 292] width 158 height 90
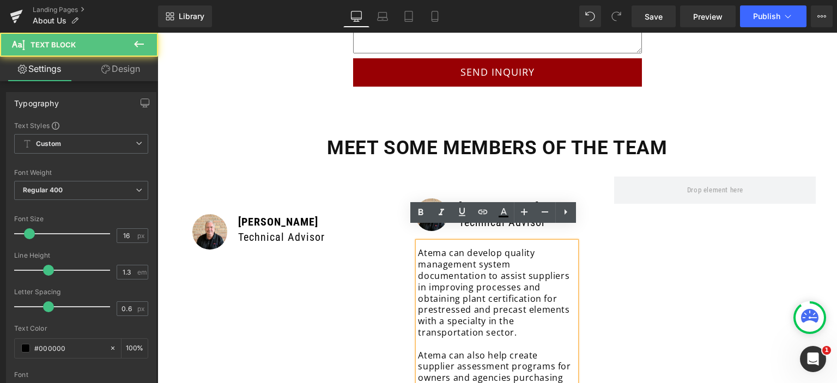
click at [514, 281] on p "Atema can develop quality management system documentation to assist suppliers i…" at bounding box center [497, 292] width 158 height 90
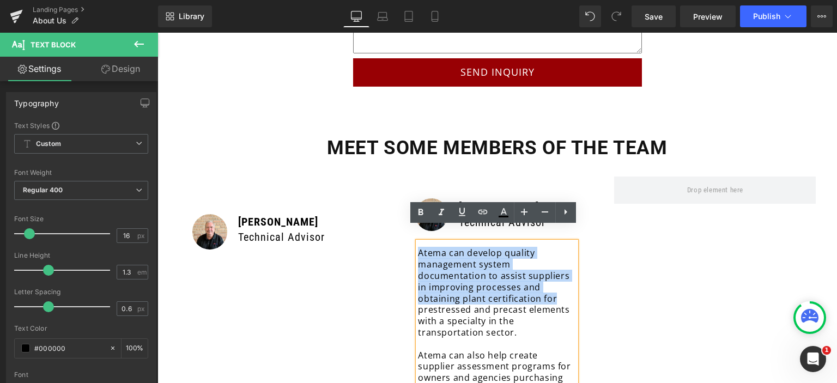
drag, startPoint x: 557, startPoint y: 283, endPoint x: 414, endPoint y: 240, distance: 148.5
click at [418, 247] on p "Atema can develop quality management system documentation to assist suppliers i…" at bounding box center [497, 292] width 158 height 90
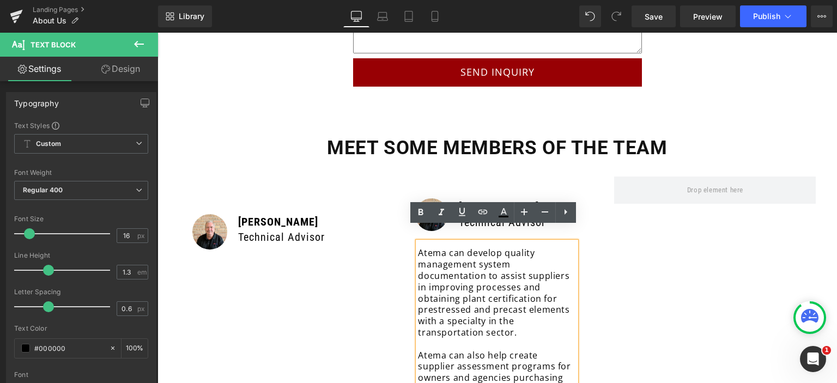
click at [469, 295] on p "Atema can develop quality management system documentation to assist suppliers i…" at bounding box center [497, 292] width 158 height 90
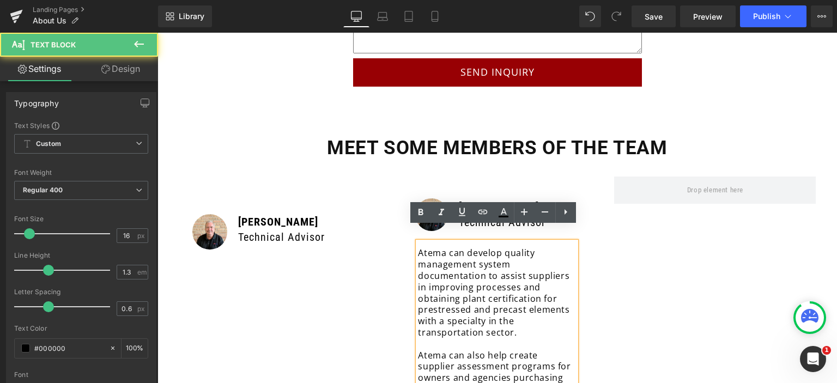
click at [467, 303] on p "Atema can develop quality management system documentation to assist suppliers i…" at bounding box center [497, 292] width 158 height 90
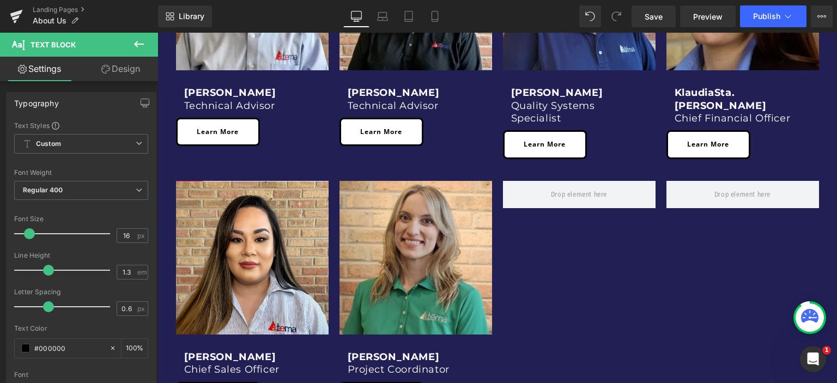
scroll to position [785, 0]
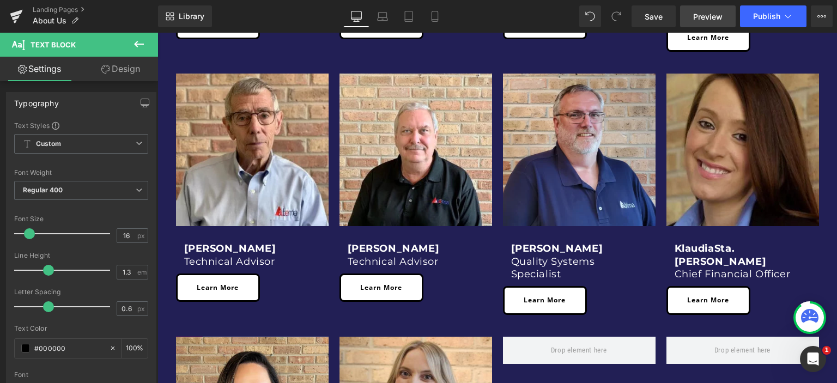
click at [719, 19] on span "Preview" at bounding box center [707, 16] width 29 height 11
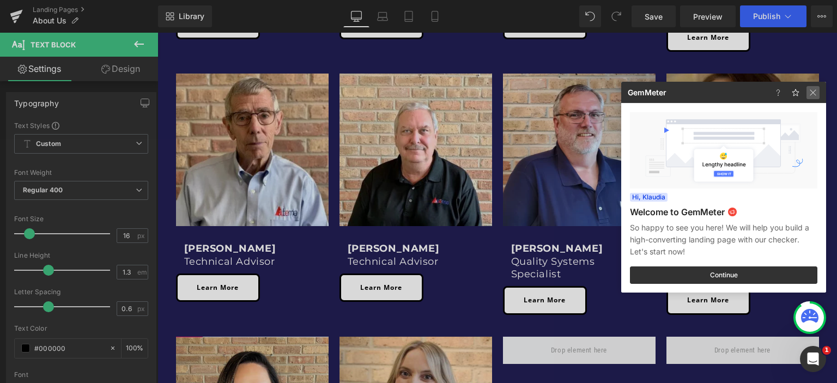
click at [816, 87] on img at bounding box center [813, 92] width 13 height 13
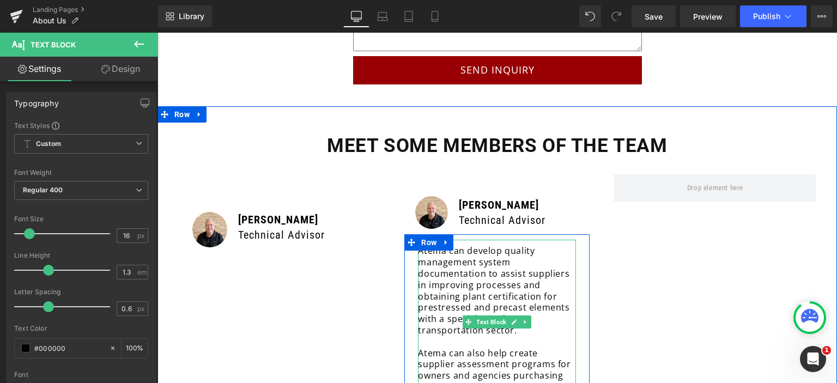
scroll to position [2857, 0]
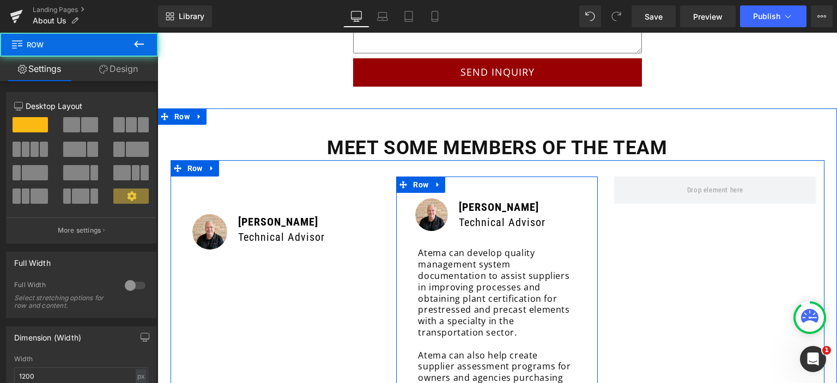
click at [403, 193] on div "Image [PERSON_NAME] Technical Advisor Text Block Row Atema can develop quality …" at bounding box center [497, 302] width 202 height 219
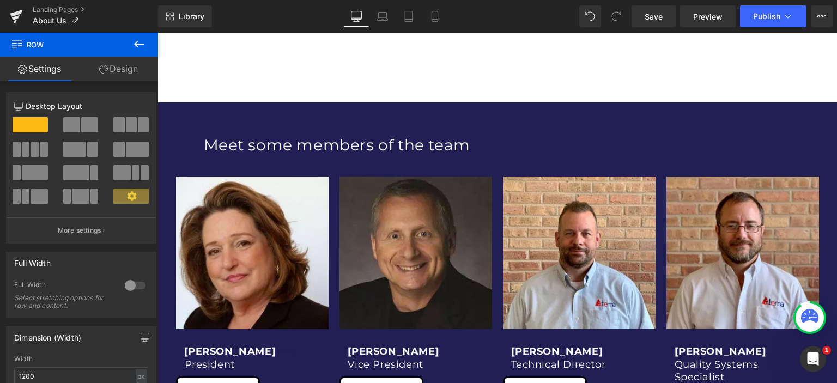
scroll to position [512, 0]
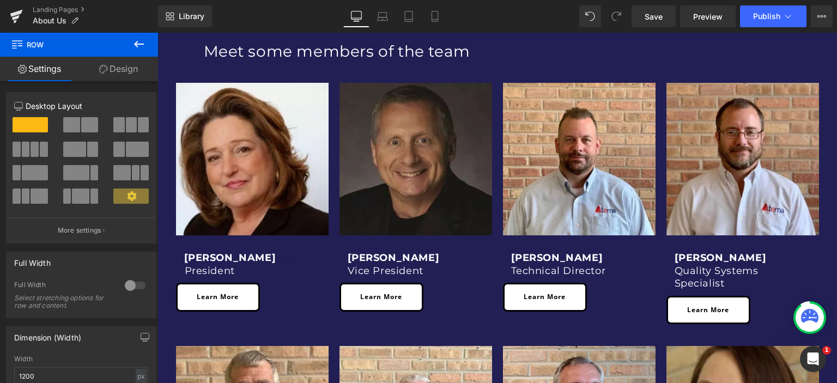
click at [428, 134] on img at bounding box center [416, 159] width 153 height 153
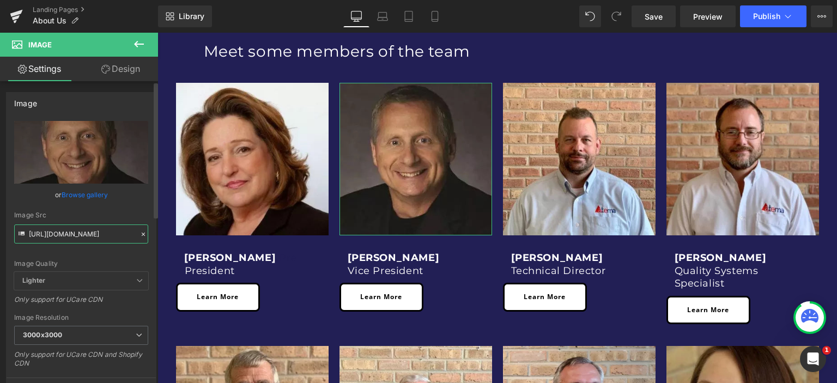
click at [83, 238] on input "[URL][DOMAIN_NAME]" at bounding box center [81, 234] width 134 height 19
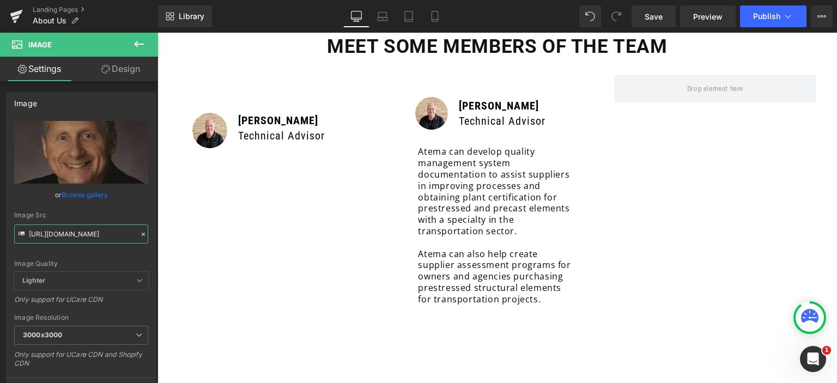
scroll to position [2857, 0]
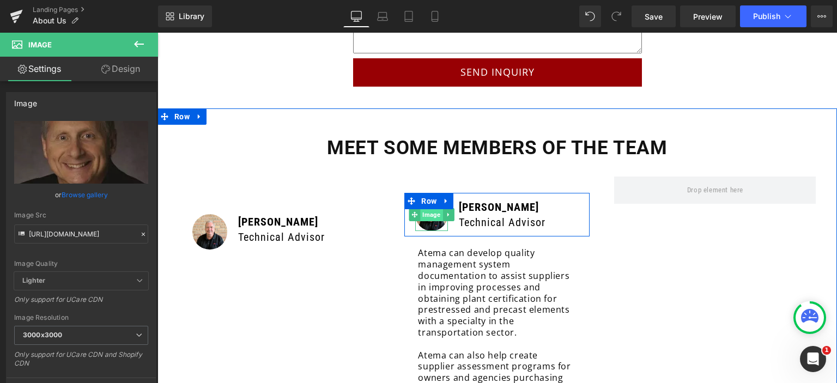
click at [428, 208] on span "Image" at bounding box center [432, 214] width 22 height 13
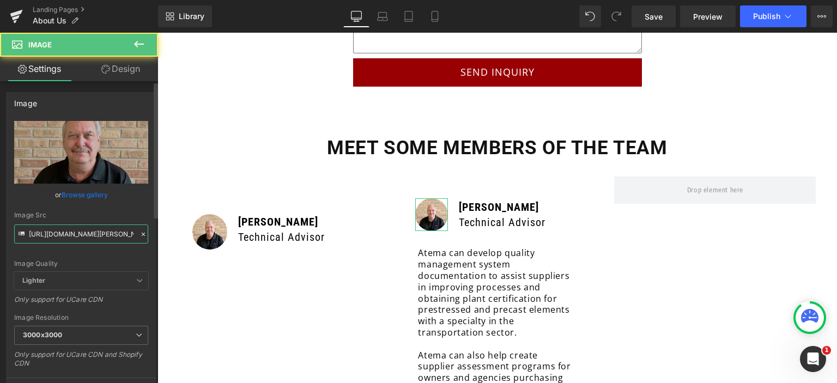
click at [63, 233] on input "[URL][DOMAIN_NAME][PERSON_NAME]" at bounding box center [81, 234] width 134 height 19
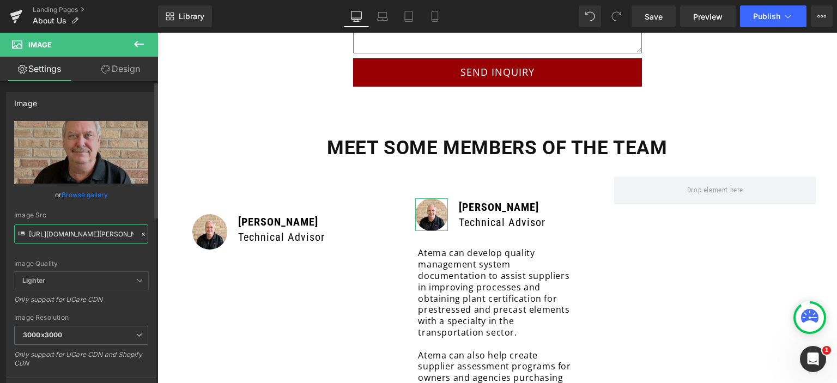
paste input "team-2_jpg_3000x3000.webp?v=1681806741"
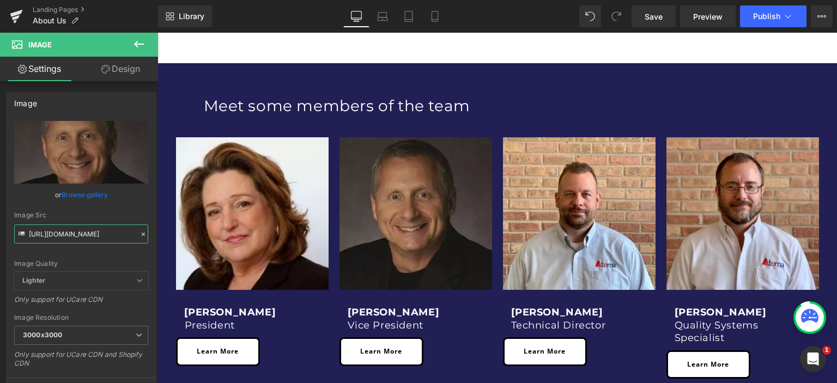
scroll to position [567, 0]
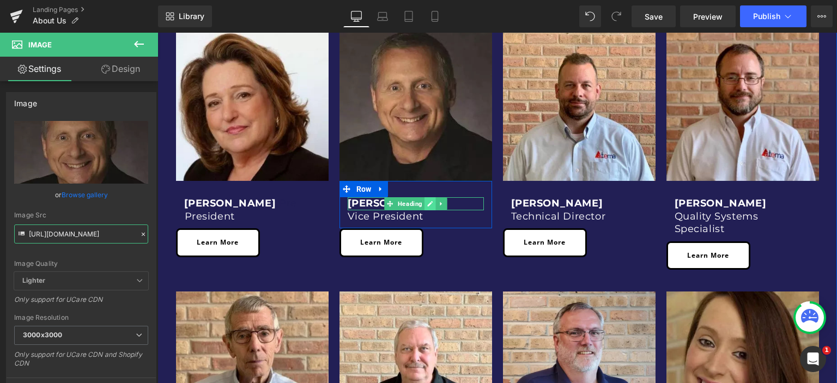
type input "[URL][DOMAIN_NAME]"
click at [425, 202] on link at bounding box center [430, 203] width 11 height 13
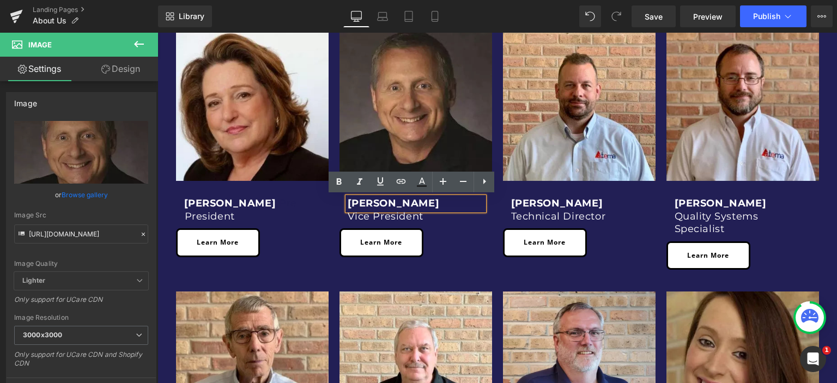
click at [431, 203] on h1 "[PERSON_NAME]" at bounding box center [416, 203] width 136 height 13
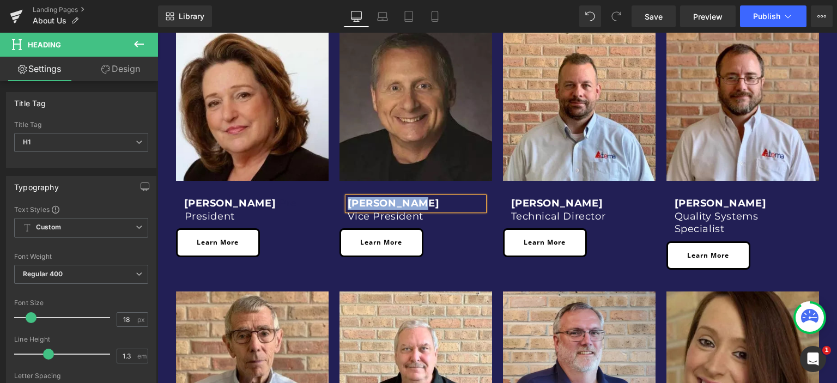
copy strong "[PERSON_NAME]"
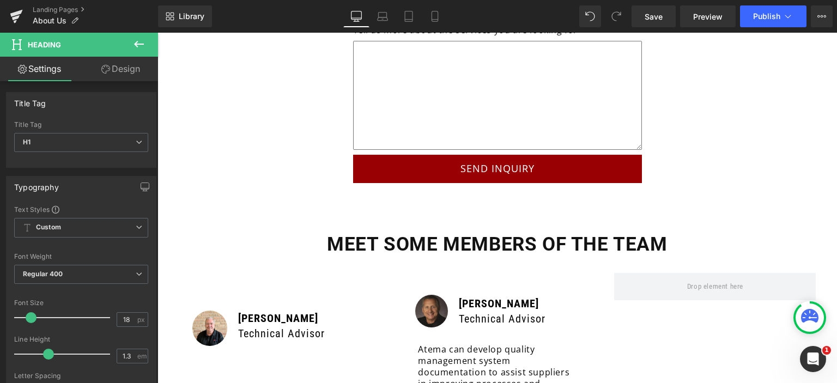
scroll to position [2753, 0]
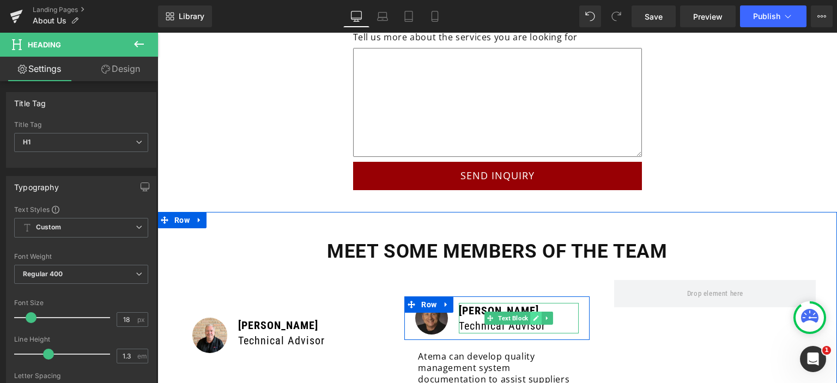
click at [533, 315] on icon at bounding box center [536, 318] width 6 height 7
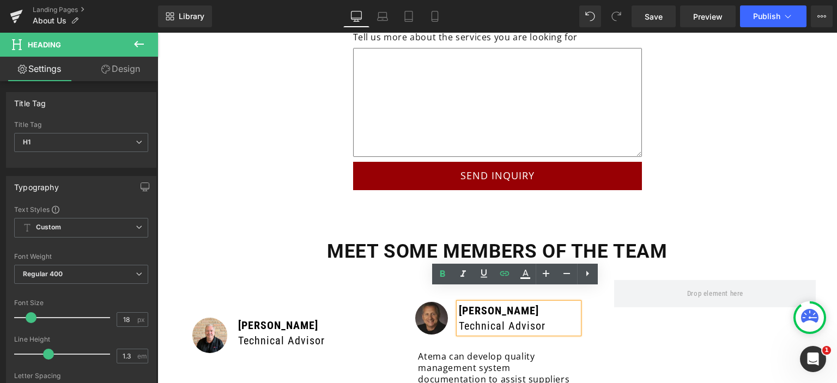
click at [538, 303] on p "[PERSON_NAME]" at bounding box center [519, 310] width 120 height 15
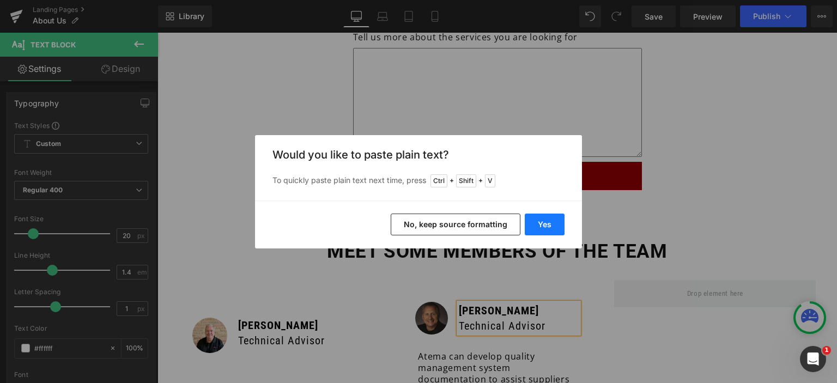
click at [548, 228] on button "Yes" at bounding box center [545, 225] width 40 height 22
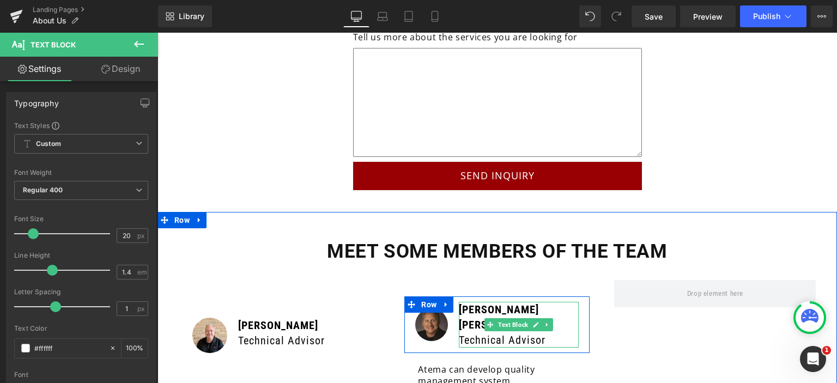
click at [534, 303] on strong "[PERSON_NAME] [PERSON_NAME]" at bounding box center [499, 317] width 80 height 28
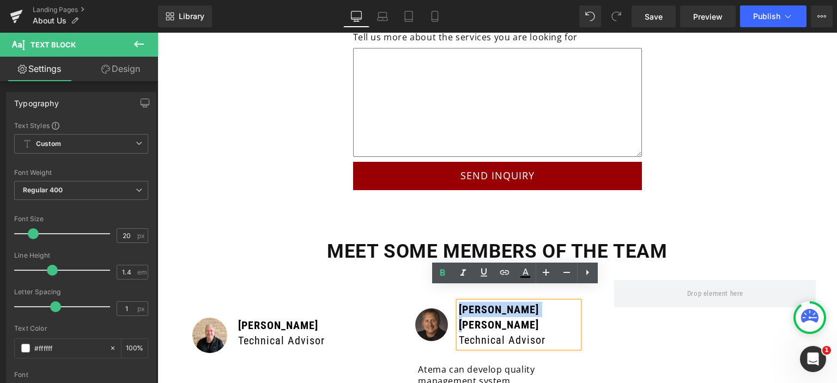
drag, startPoint x: 534, startPoint y: 293, endPoint x: 455, endPoint y: 293, distance: 78.5
click at [459, 303] on strong "[PERSON_NAME] [PERSON_NAME]" at bounding box center [499, 317] width 80 height 28
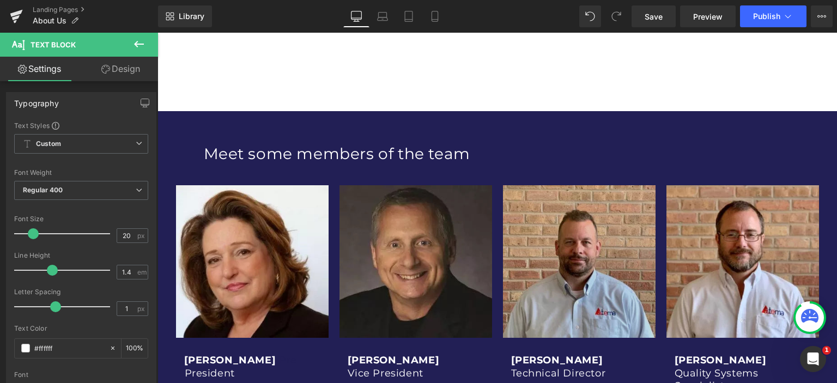
scroll to position [628, 0]
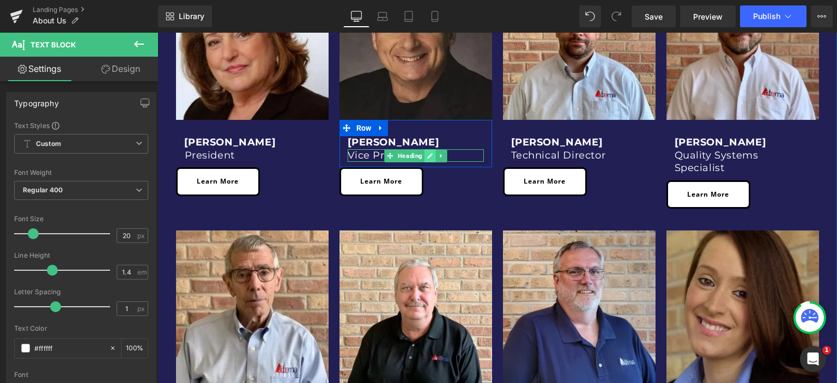
click at [427, 157] on icon at bounding box center [430, 156] width 6 height 7
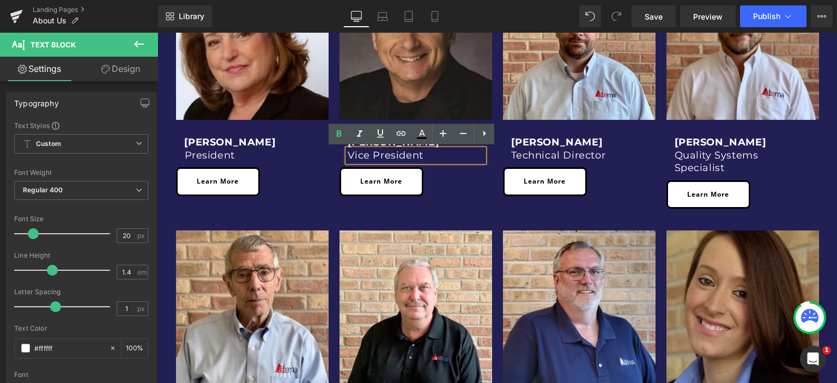
click at [429, 157] on h1 "Vice President" at bounding box center [416, 155] width 136 height 13
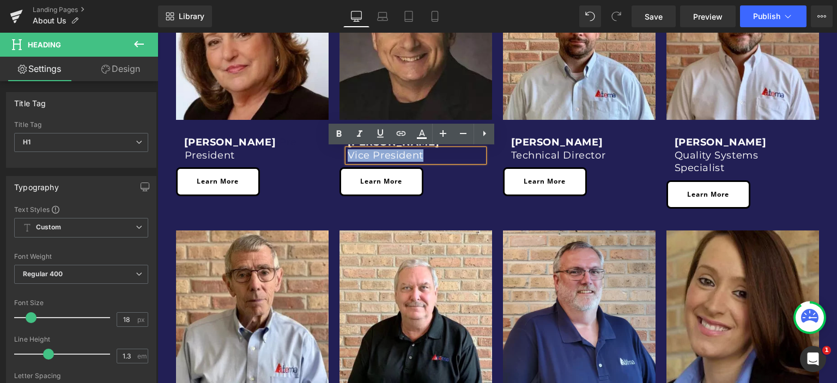
drag, startPoint x: 438, startPoint y: 156, endPoint x: 346, endPoint y: 150, distance: 92.3
click at [348, 150] on h1 "Vice President" at bounding box center [416, 155] width 136 height 13
copy h1 "Vice President"
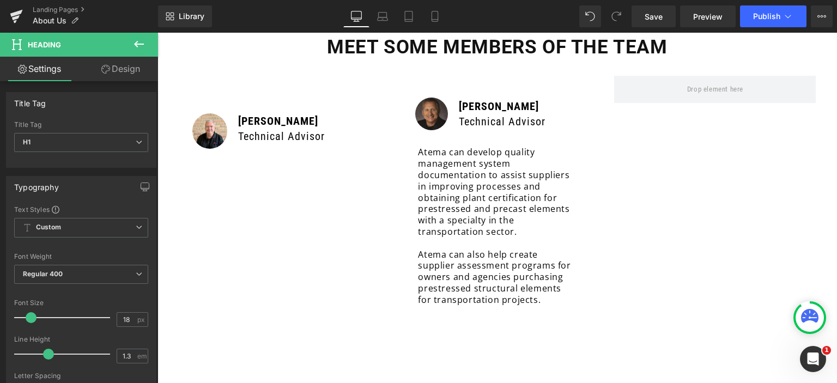
scroll to position [2972, 0]
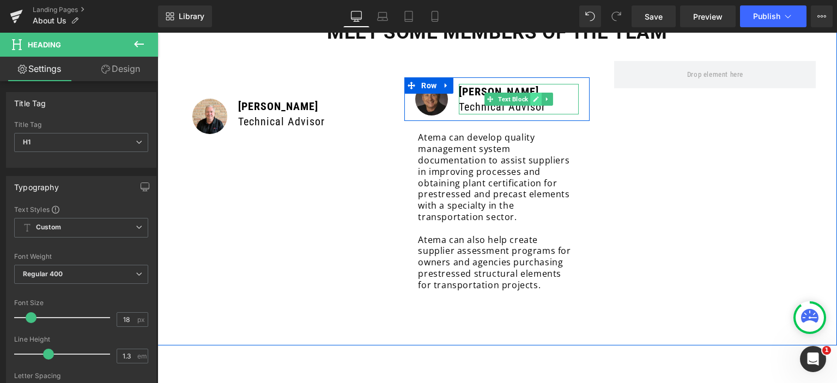
click at [534, 96] on icon at bounding box center [536, 99] width 6 height 7
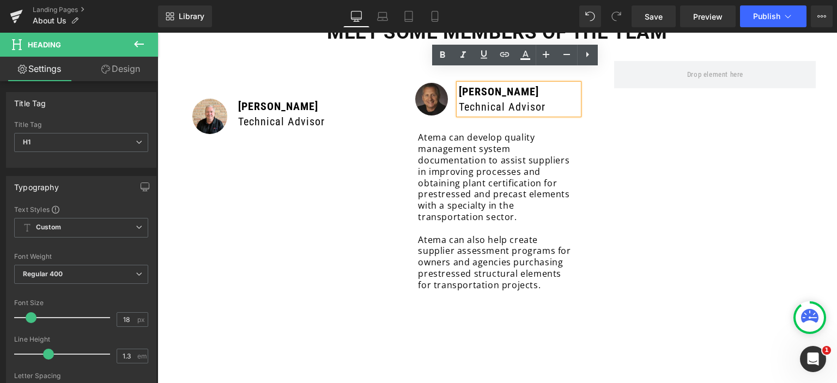
click at [547, 99] on p "Technical Advisor" at bounding box center [519, 106] width 120 height 15
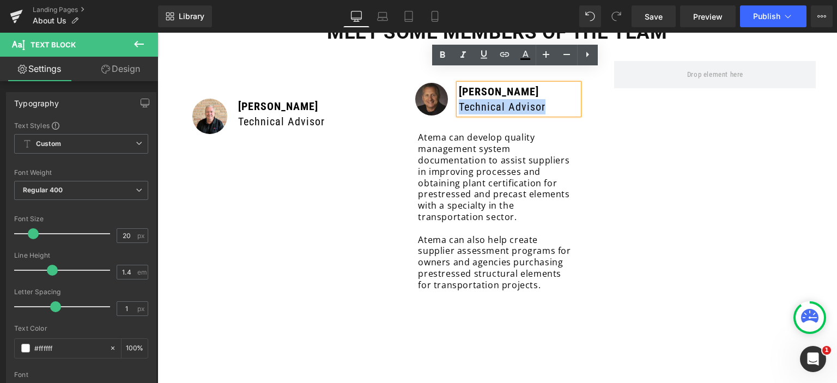
drag, startPoint x: 560, startPoint y: 93, endPoint x: 456, endPoint y: 90, distance: 104.2
click at [459, 99] on p "Technical Advisor" at bounding box center [519, 106] width 120 height 15
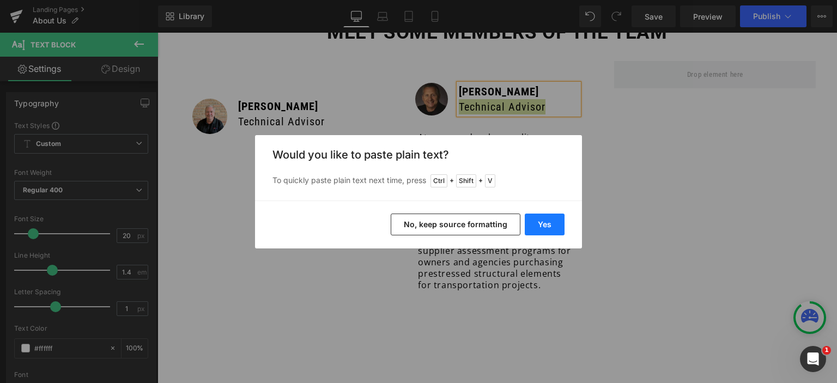
click at [539, 221] on button "Yes" at bounding box center [545, 225] width 40 height 22
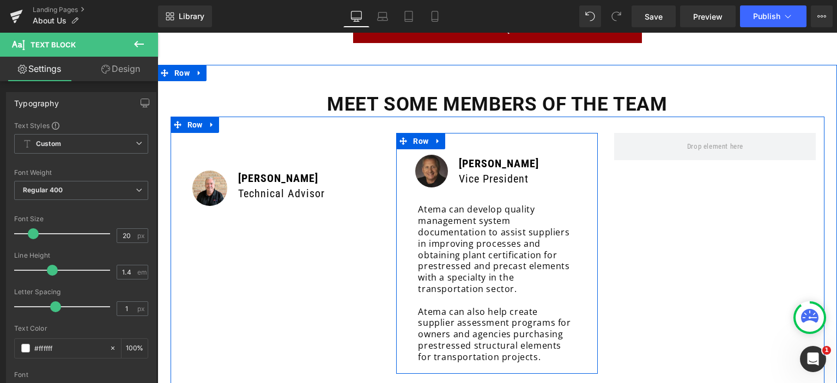
scroll to position [2918, 0]
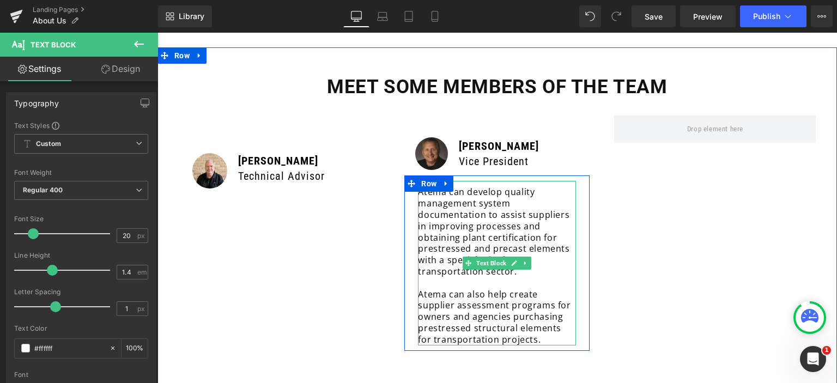
click at [532, 343] on div at bounding box center [497, 344] width 158 height 3
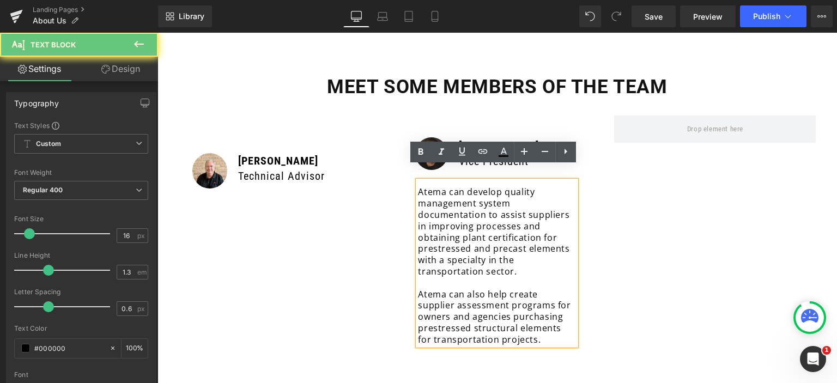
click at [533, 323] on p "Atema can also help create supplier assessment programs for owners and agencies…" at bounding box center [497, 317] width 158 height 57
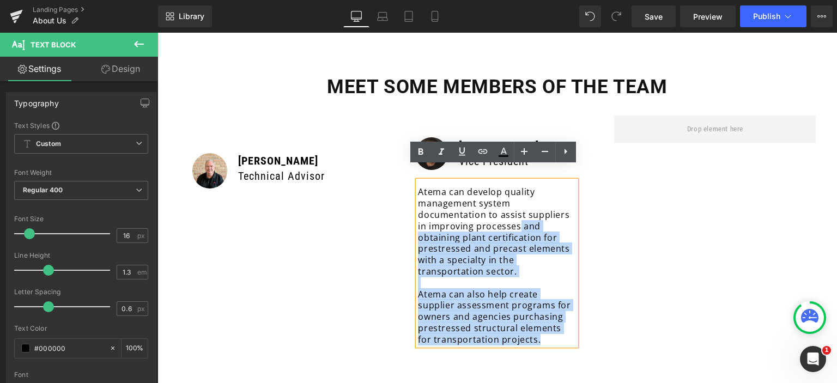
drag, startPoint x: 533, startPoint y: 323, endPoint x: 514, endPoint y: 213, distance: 111.8
click at [514, 213] on div "Atema can develop quality management system documentation to assist suppliers i…" at bounding box center [497, 263] width 158 height 164
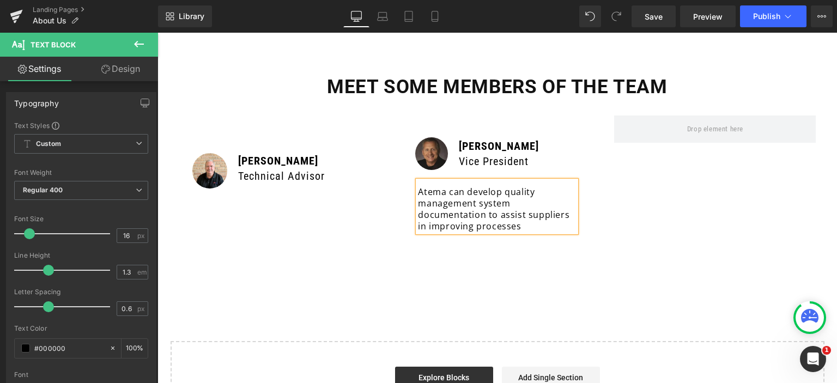
click at [438, 186] on p "Atema can develop quality management system documentation to assist suppliers i…" at bounding box center [497, 208] width 158 height 45
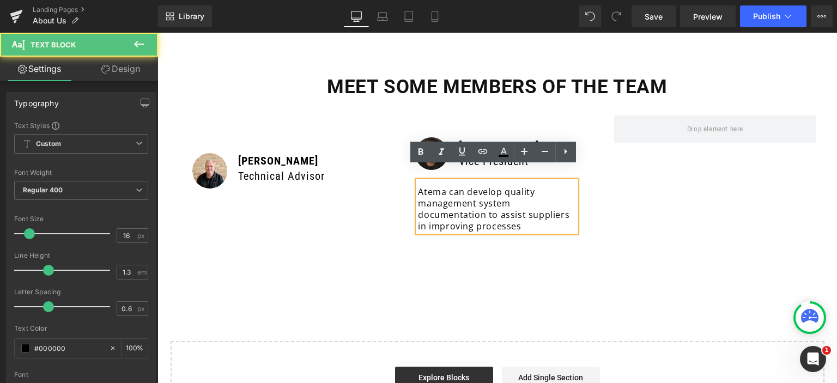
click at [348, 202] on div "Image [PERSON_NAME] Technical Advisor Text Block Row 39px Row Image [PERSON_NAM…" at bounding box center [498, 179] width 654 height 160
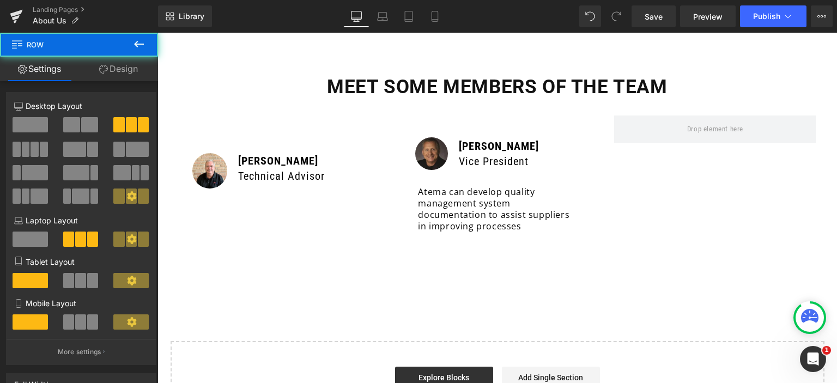
click at [454, 201] on p "Atema can develop quality management system documentation to assist suppliers i…" at bounding box center [497, 208] width 158 height 45
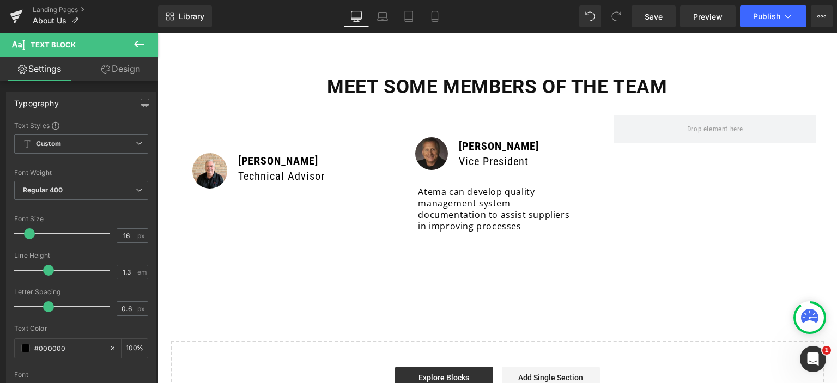
click at [120, 67] on link "Design" at bounding box center [120, 69] width 79 height 25
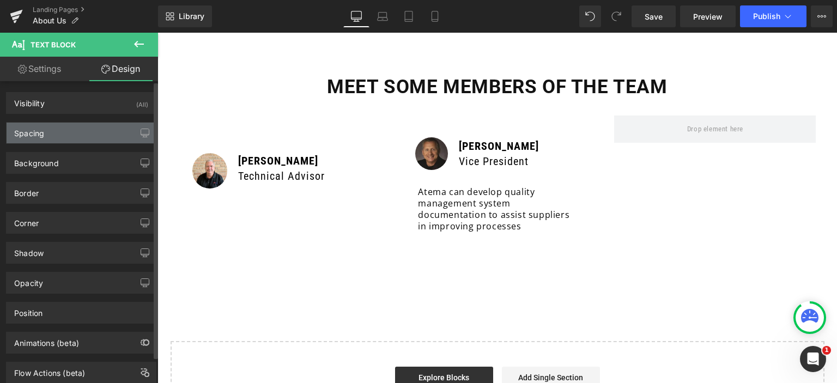
click at [68, 135] on div "Spacing" at bounding box center [81, 133] width 149 height 21
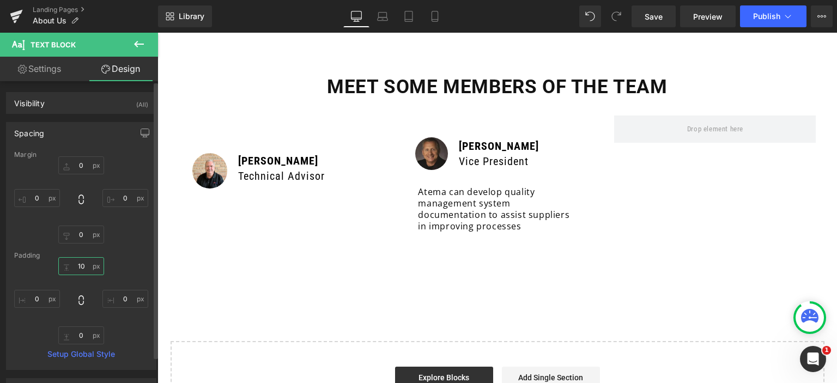
click at [76, 264] on input "text" at bounding box center [81, 266] width 46 height 18
type input "0"
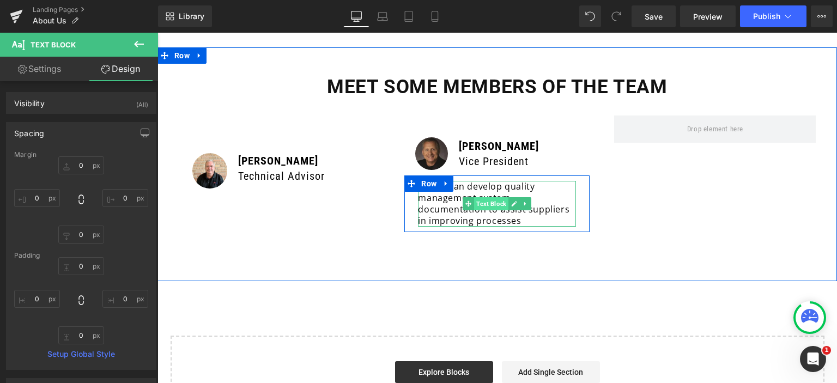
click at [489, 197] on span "Text Block" at bounding box center [491, 203] width 34 height 13
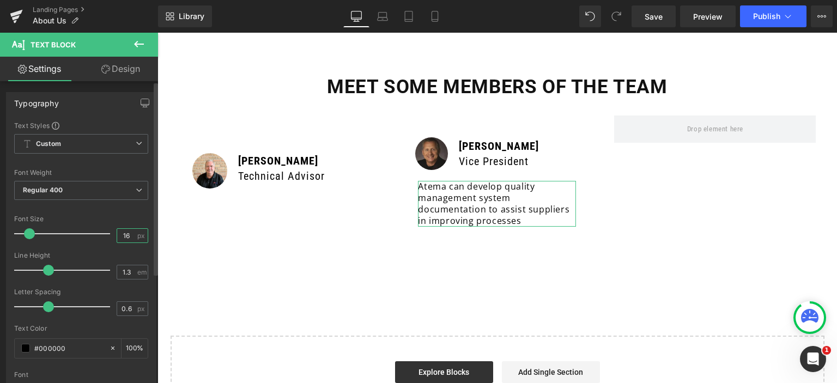
click at [129, 233] on input "16" at bounding box center [126, 236] width 19 height 14
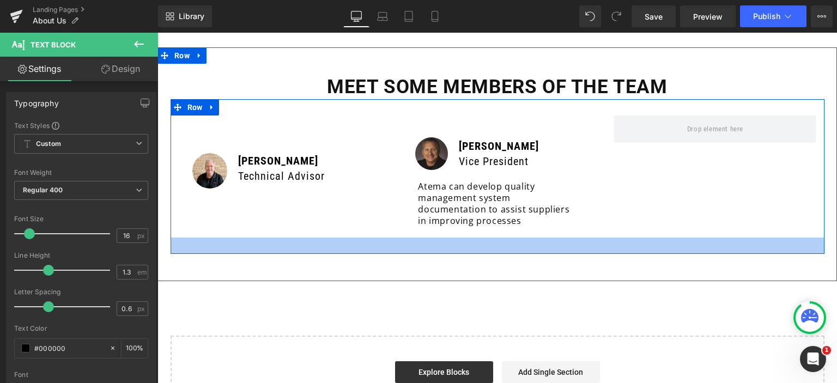
click at [430, 238] on div at bounding box center [498, 246] width 654 height 16
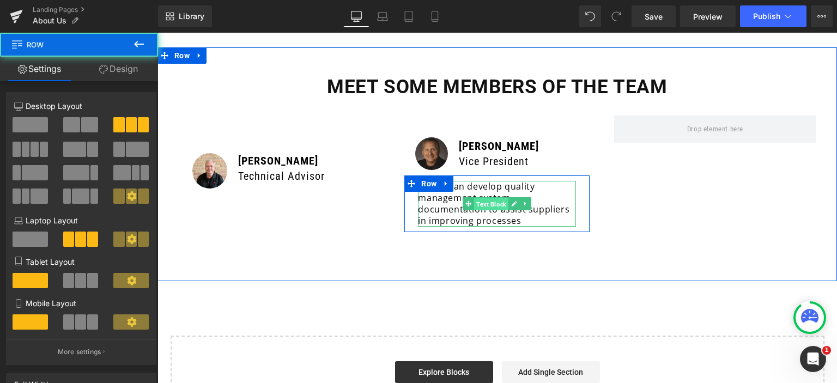
click at [478, 198] on span "Text Block" at bounding box center [491, 204] width 34 height 13
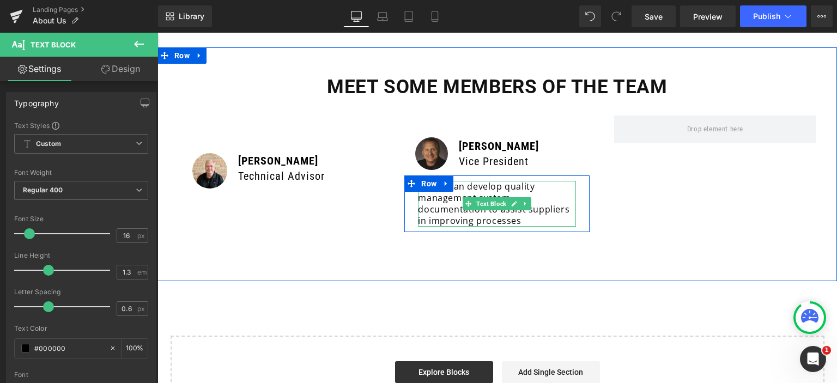
click at [445, 196] on p "Atema can develop quality management system documentation to assist suppliers i…" at bounding box center [497, 203] width 158 height 45
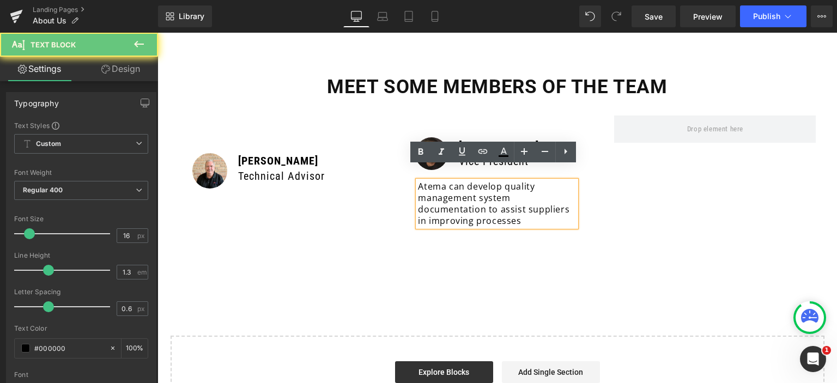
click at [516, 208] on p "Atema can develop quality management system documentation to assist suppliers i…" at bounding box center [497, 203] width 158 height 45
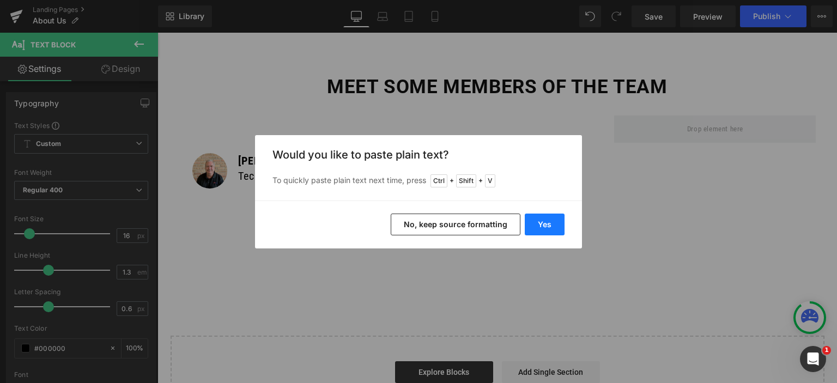
click at [548, 218] on button "Yes" at bounding box center [545, 225] width 40 height 22
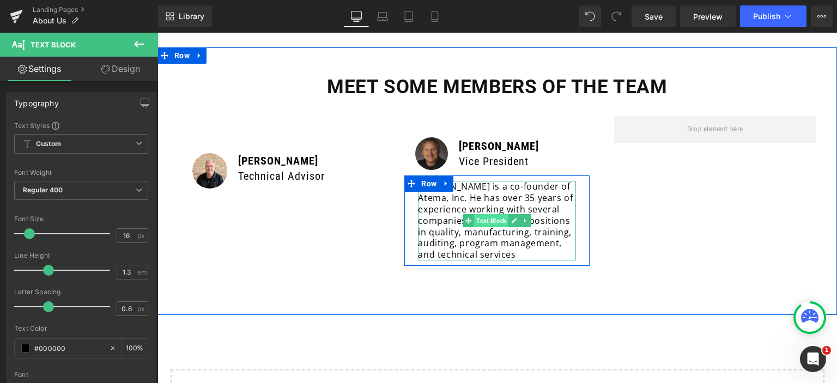
click at [487, 214] on span "Text Block" at bounding box center [491, 220] width 34 height 13
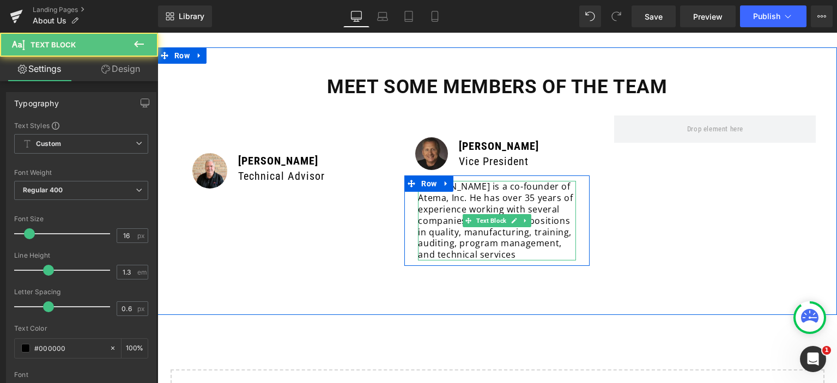
click at [526, 249] on p "and technical services" at bounding box center [497, 254] width 158 height 11
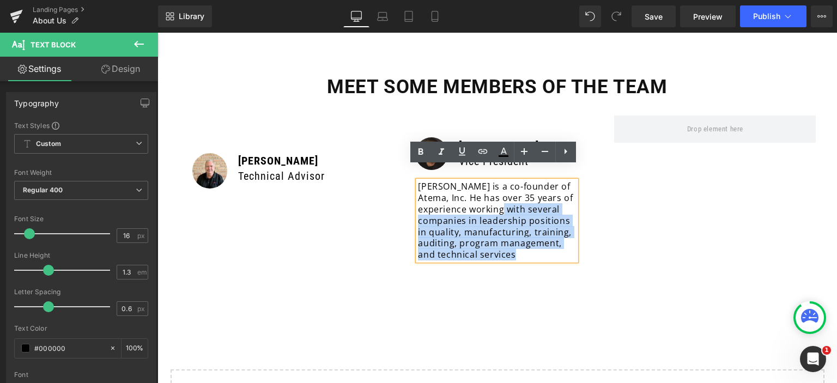
drag, startPoint x: 525, startPoint y: 239, endPoint x: 509, endPoint y: 200, distance: 42.0
click at [509, 200] on div "[PERSON_NAME] is a co-founder of Atema, Inc. He has over 35 years of experience…" at bounding box center [497, 221] width 158 height 80
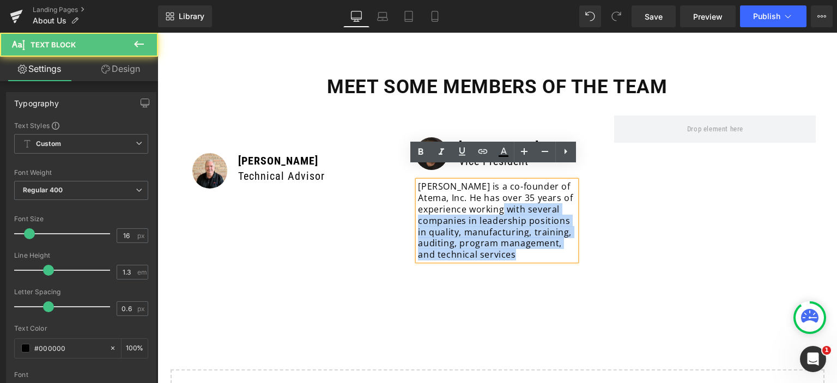
click at [494, 215] on p "companies in leadership positions in quality, manufacturing, training, auditing…" at bounding box center [497, 232] width 158 height 34
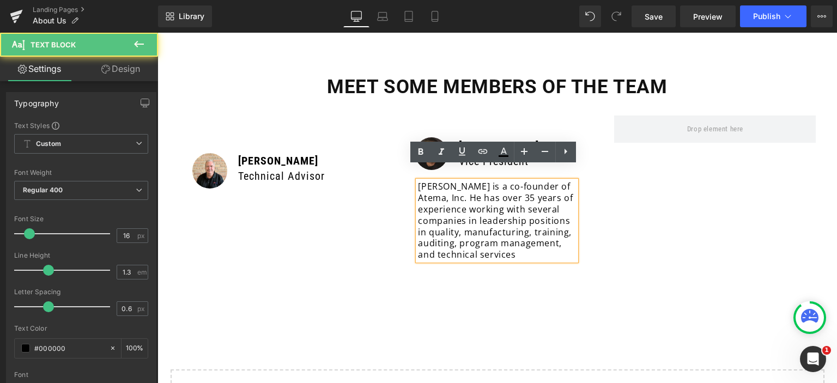
click at [460, 191] on p "[PERSON_NAME] is a co-founder of Atema, Inc. He has over 35 years of experience…" at bounding box center [497, 198] width 158 height 34
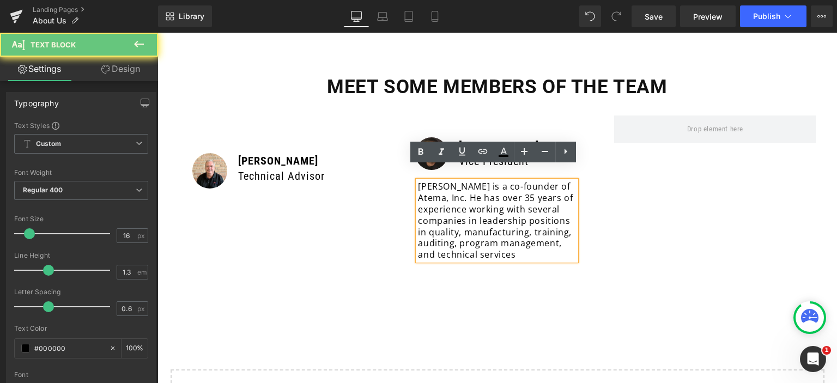
click at [462, 195] on p "[PERSON_NAME] is a co-founder of Atema, Inc. He has over 35 years of experience…" at bounding box center [497, 198] width 158 height 34
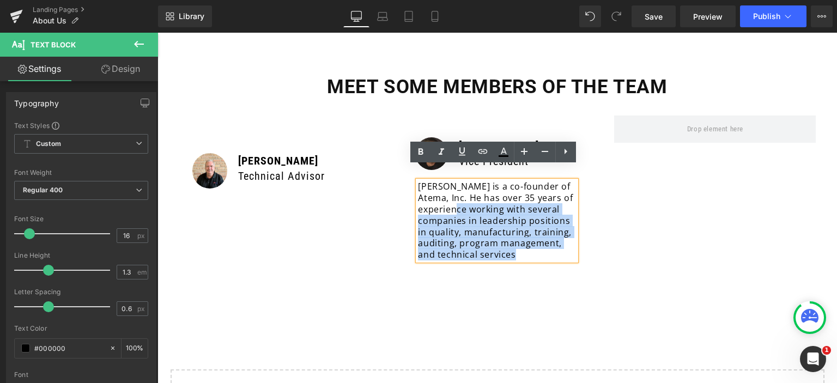
drag, startPoint x: 462, startPoint y: 195, endPoint x: 517, endPoint y: 243, distance: 72.3
click at [517, 243] on div "[PERSON_NAME] is a co-founder of Atema, Inc. He has over 35 years of experience…" at bounding box center [497, 221] width 158 height 80
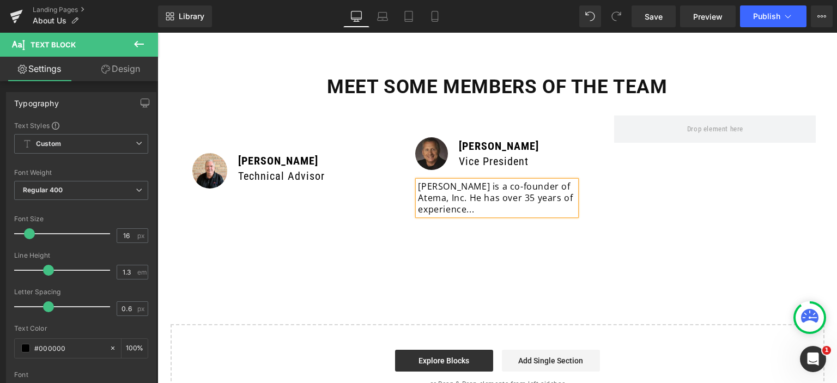
click at [517, 243] on div "Meet some members of the team Heading Image [PERSON_NAME] Technical Advisor Tex…" at bounding box center [498, 158] width 680 height 222
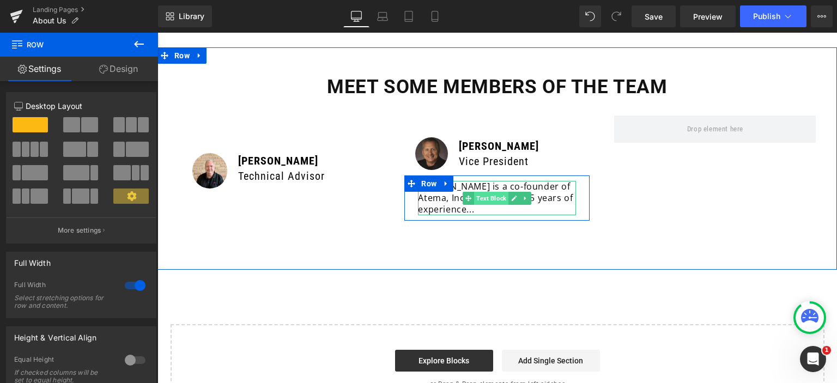
click at [487, 192] on span "Text Block" at bounding box center [491, 198] width 34 height 13
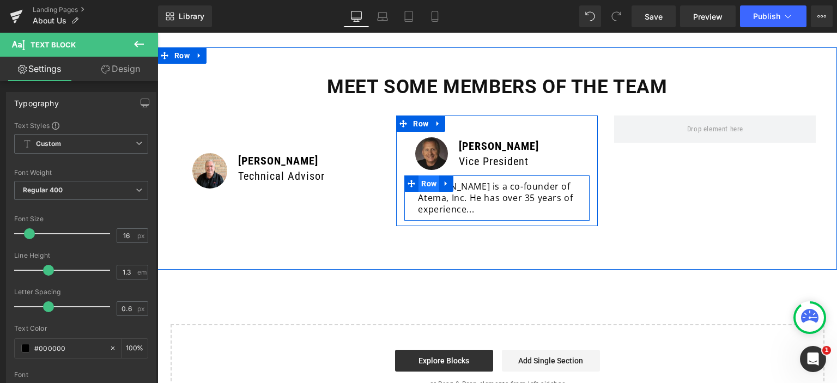
click at [425, 176] on span "Row" at bounding box center [429, 184] width 21 height 16
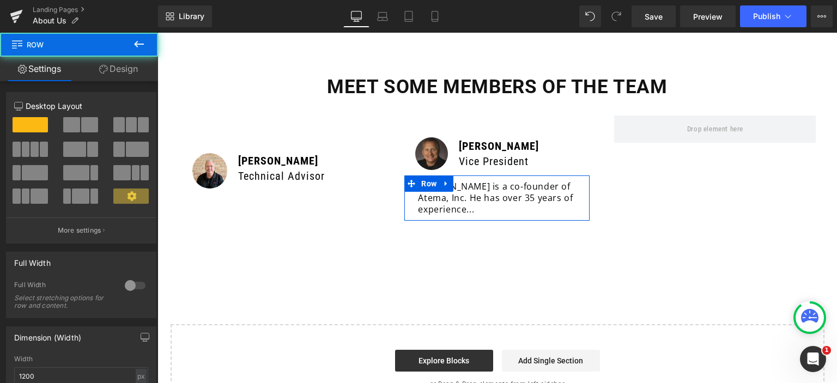
click at [125, 58] on link "Design" at bounding box center [118, 69] width 79 height 25
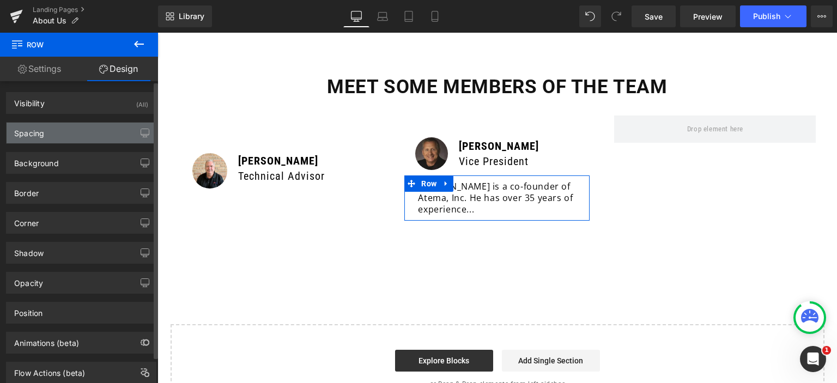
click at [58, 137] on div "Spacing" at bounding box center [81, 133] width 149 height 21
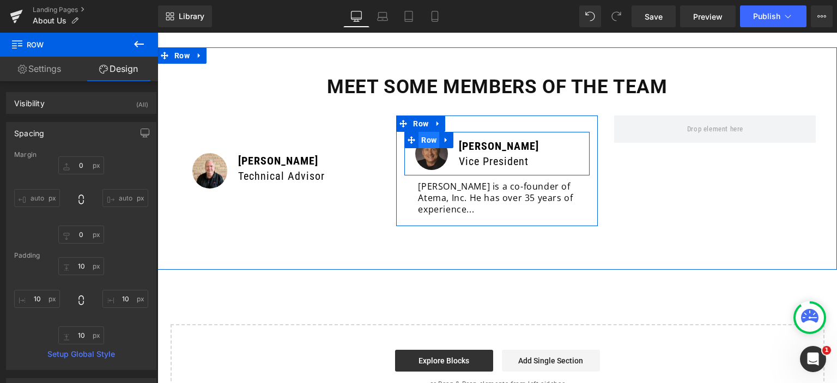
click at [428, 132] on span "Row" at bounding box center [429, 140] width 21 height 16
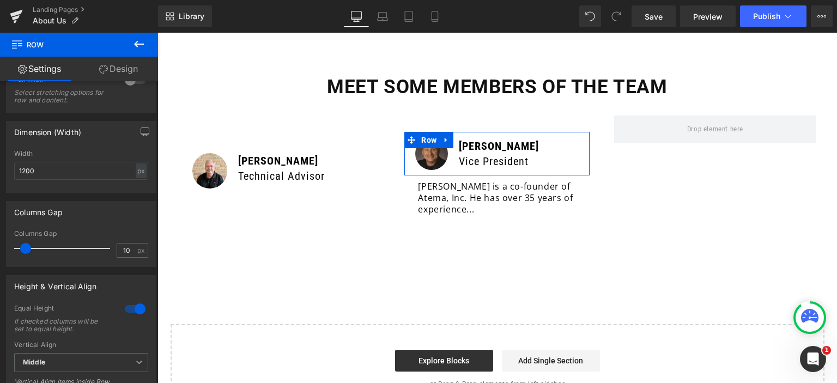
scroll to position [382, 0]
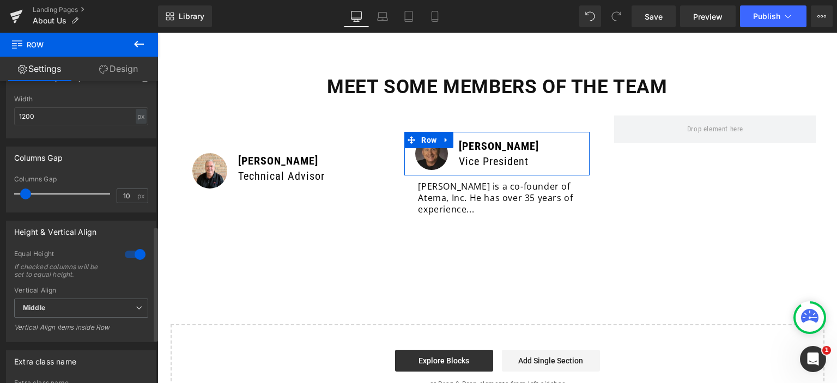
drag, startPoint x: 94, startPoint y: 244, endPoint x: 15, endPoint y: 240, distance: 78.6
click at [15, 237] on div "Height & Vertical Align" at bounding box center [55, 228] width 82 height 15
click at [14, 237] on div "Height & Vertical Align" at bounding box center [55, 228] width 82 height 15
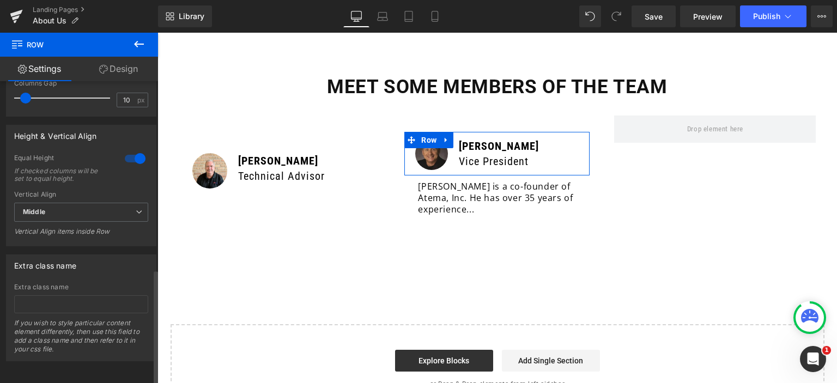
scroll to position [498, 0]
drag, startPoint x: 75, startPoint y: 259, endPoint x: 17, endPoint y: 255, distance: 58.5
click at [17, 255] on div "Extra class name" at bounding box center [45, 262] width 62 height 15
click at [28, 257] on div "Extra class name" at bounding box center [45, 262] width 62 height 15
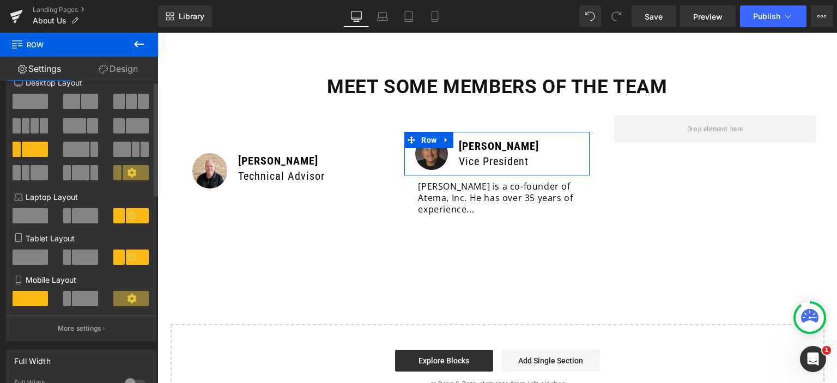
scroll to position [0, 0]
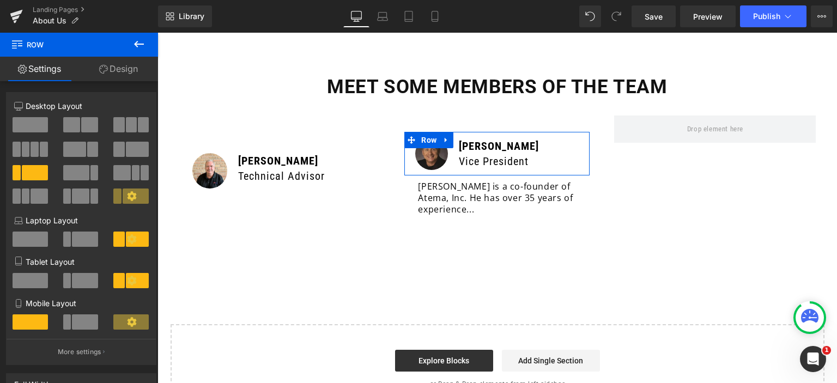
click at [112, 68] on link "Design" at bounding box center [118, 69] width 79 height 25
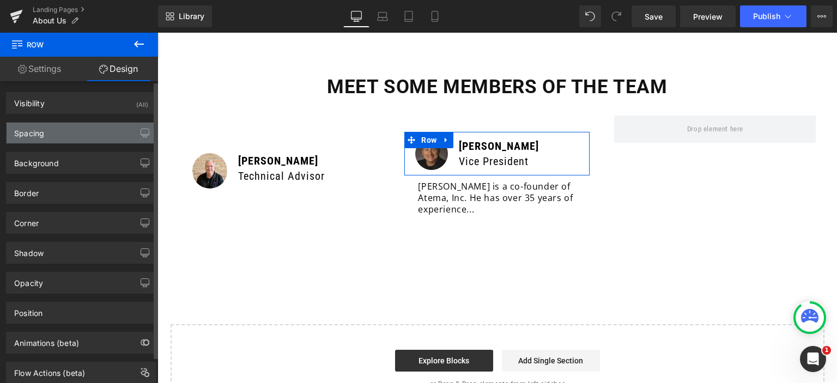
click at [50, 140] on div "Spacing" at bounding box center [81, 133] width 149 height 21
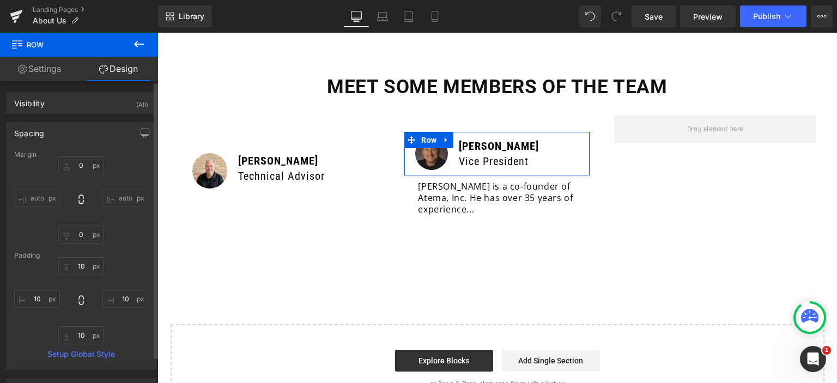
click at [129, 277] on div at bounding box center [81, 300] width 134 height 87
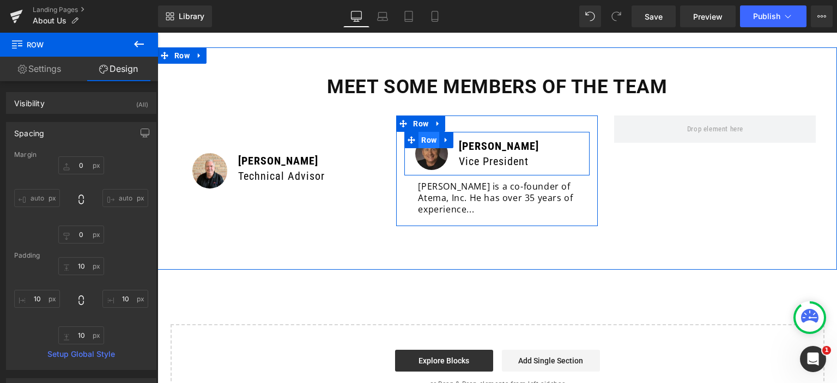
click at [426, 132] on span "Row" at bounding box center [429, 140] width 21 height 16
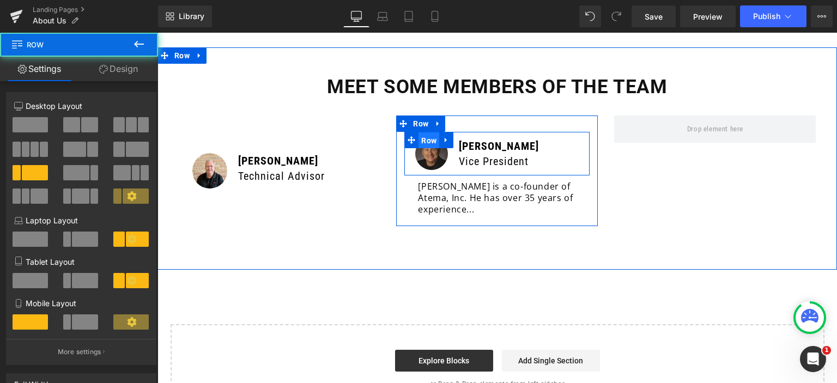
click at [426, 132] on span "Row" at bounding box center [429, 140] width 21 height 16
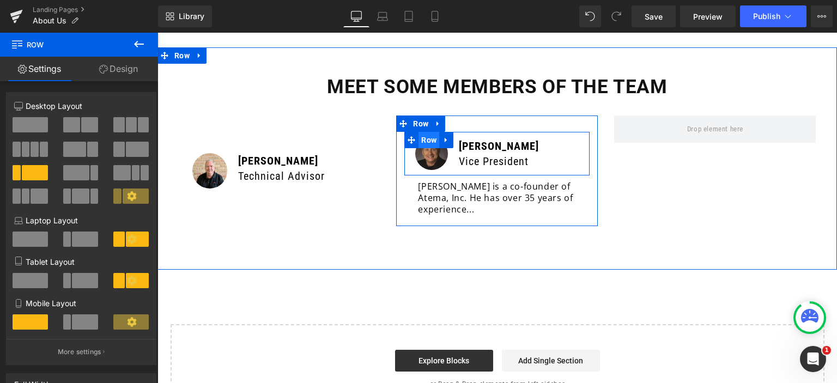
click at [426, 132] on span "Row" at bounding box center [429, 140] width 21 height 16
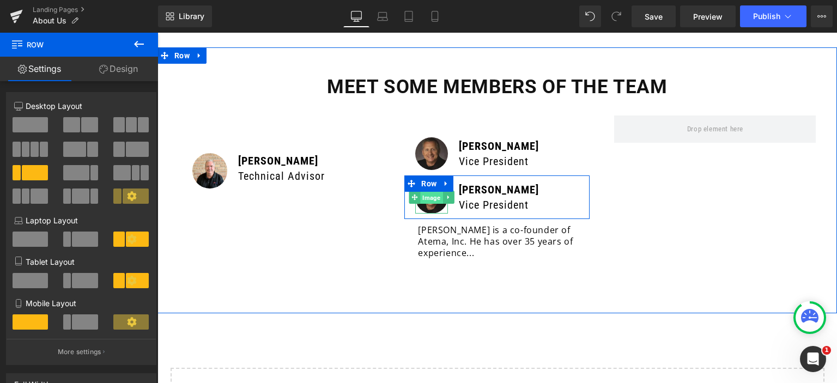
click at [431, 191] on span "Image" at bounding box center [432, 197] width 22 height 13
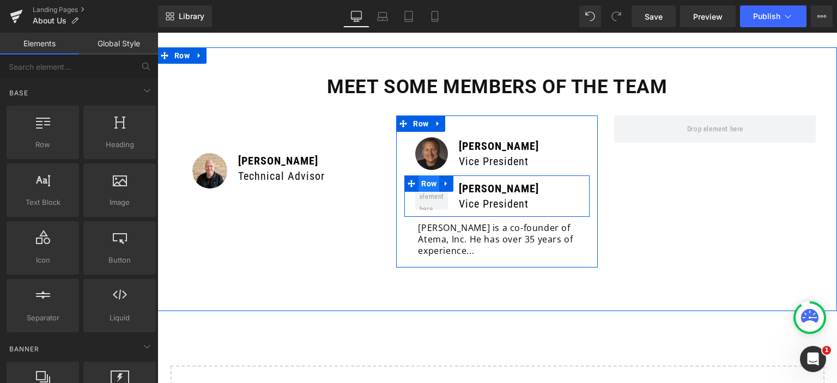
click at [426, 176] on span "Row" at bounding box center [429, 184] width 21 height 16
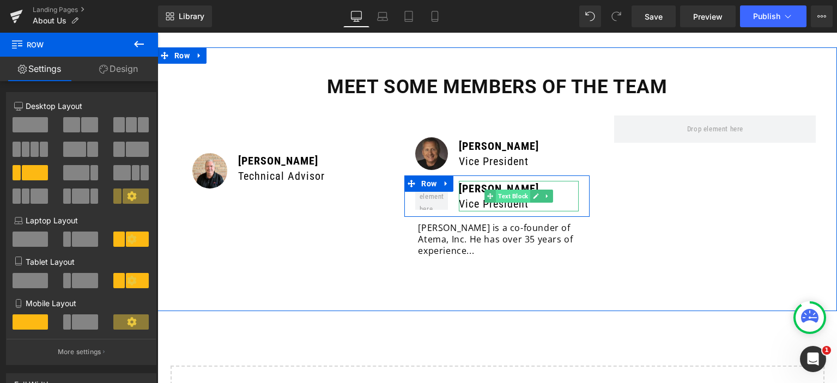
click at [508, 190] on span "Text Block" at bounding box center [513, 196] width 34 height 13
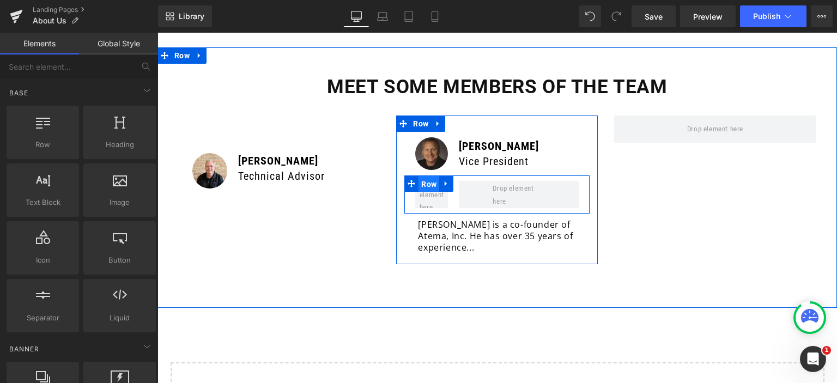
click at [425, 176] on span "Row" at bounding box center [429, 184] width 21 height 16
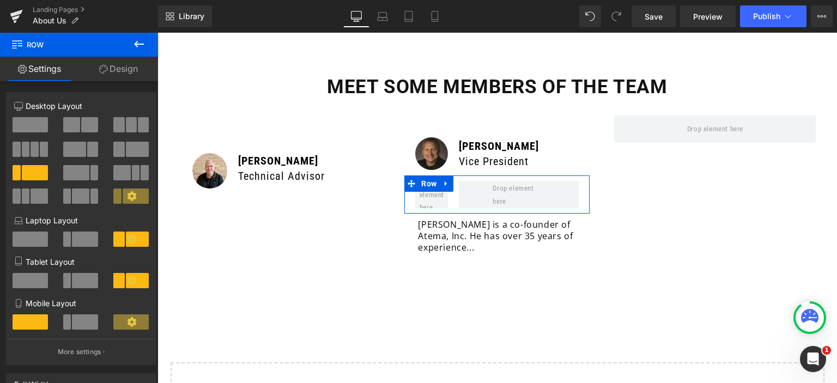
click at [121, 70] on link "Design" at bounding box center [118, 69] width 79 height 25
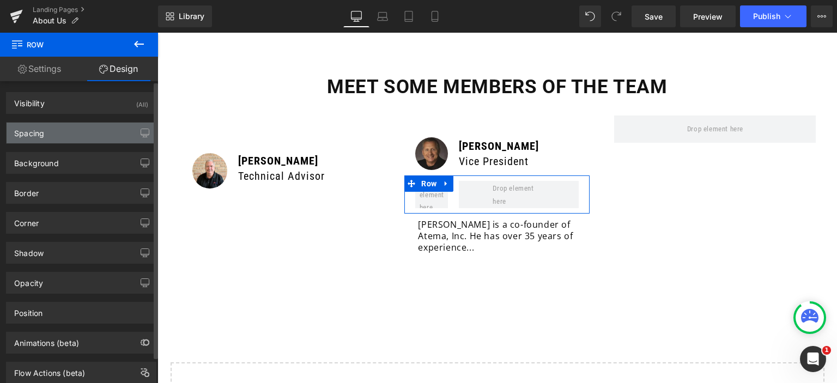
click at [62, 141] on div "Spacing" at bounding box center [81, 133] width 149 height 21
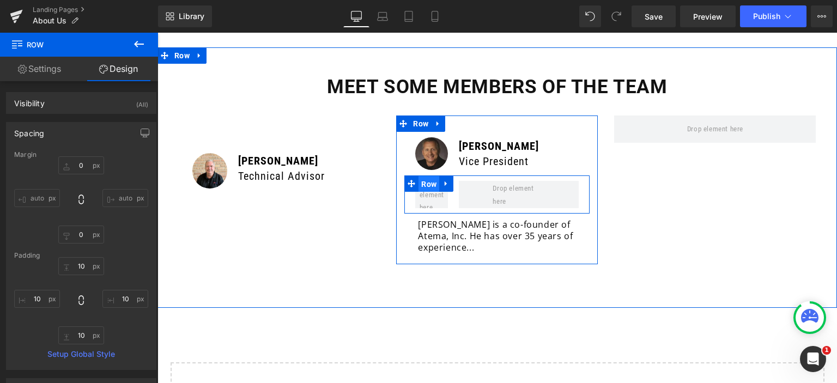
click at [425, 176] on span "Row" at bounding box center [429, 184] width 21 height 16
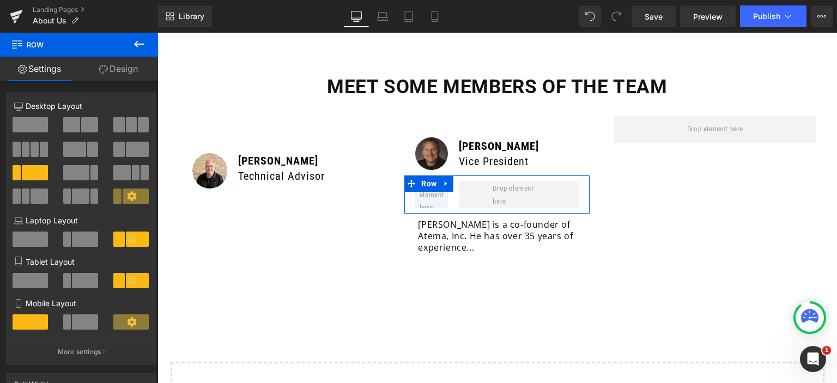
click at [28, 246] on span at bounding box center [30, 239] width 35 height 15
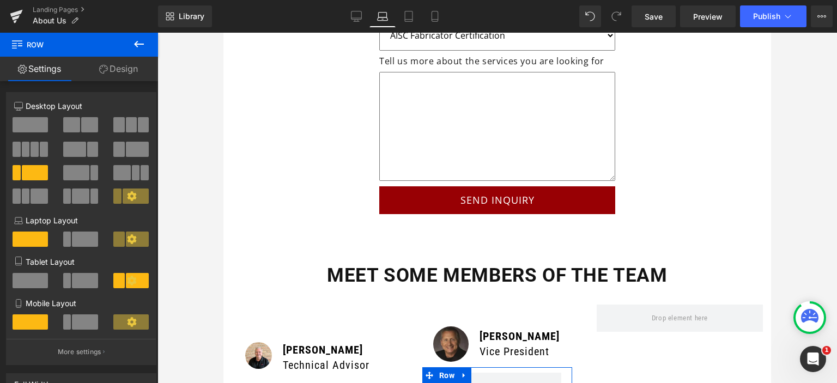
scroll to position [3109, 0]
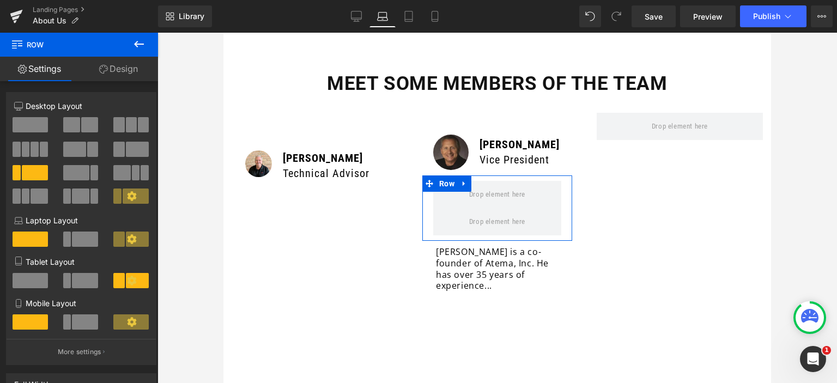
click at [35, 127] on span at bounding box center [30, 124] width 35 height 15
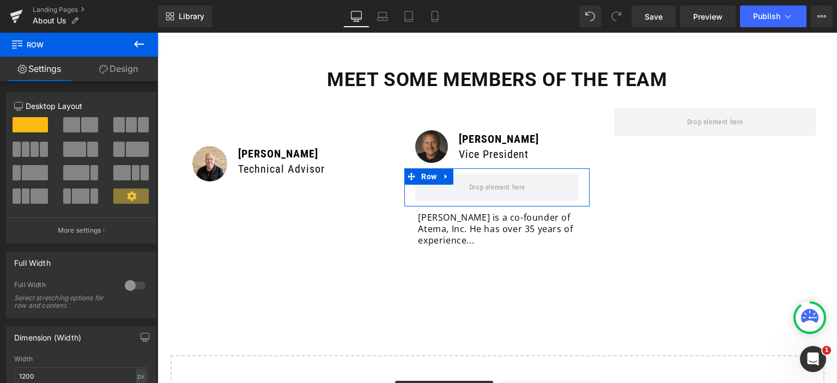
scroll to position [2927, 0]
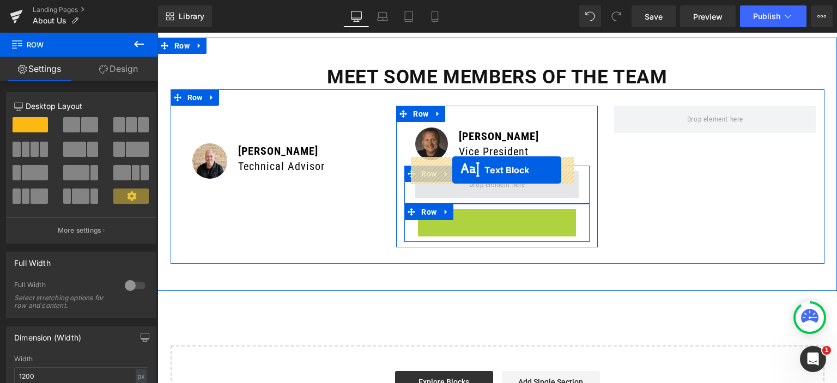
drag, startPoint x: 480, startPoint y: 212, endPoint x: 452, endPoint y: 170, distance: 49.9
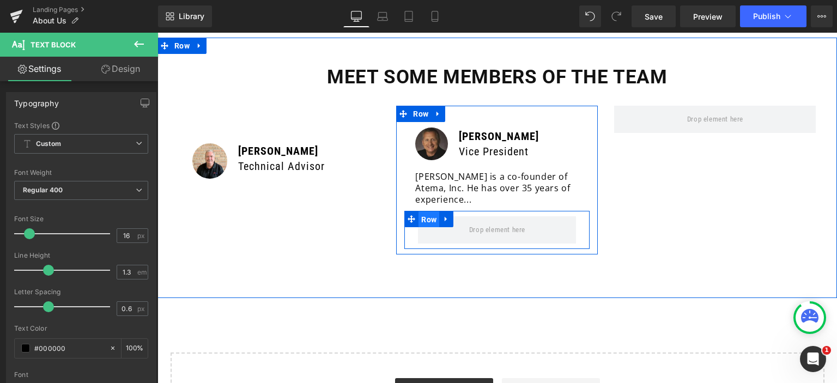
click at [425, 212] on span "Row" at bounding box center [429, 220] width 21 height 16
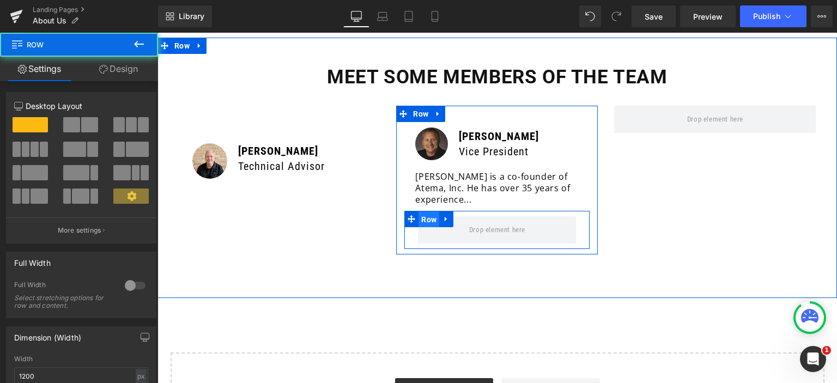
click at [425, 212] on span "Row" at bounding box center [429, 220] width 21 height 16
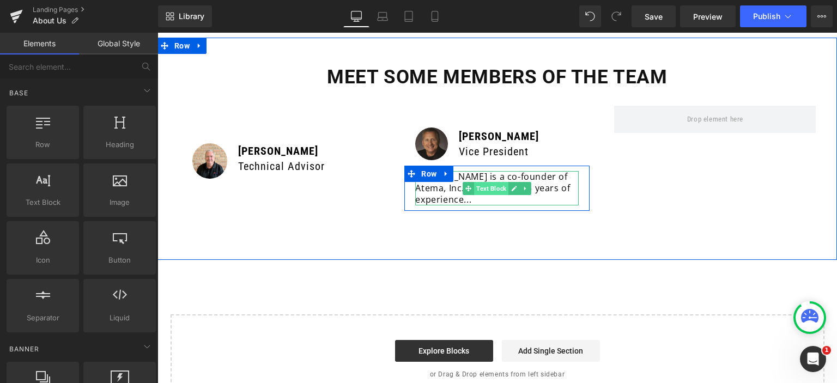
click at [489, 182] on span "Text Block" at bounding box center [491, 188] width 34 height 13
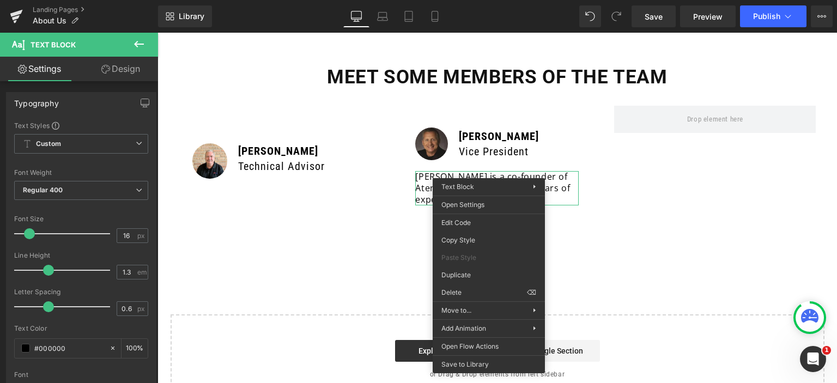
click at [140, 47] on icon at bounding box center [138, 44] width 13 height 13
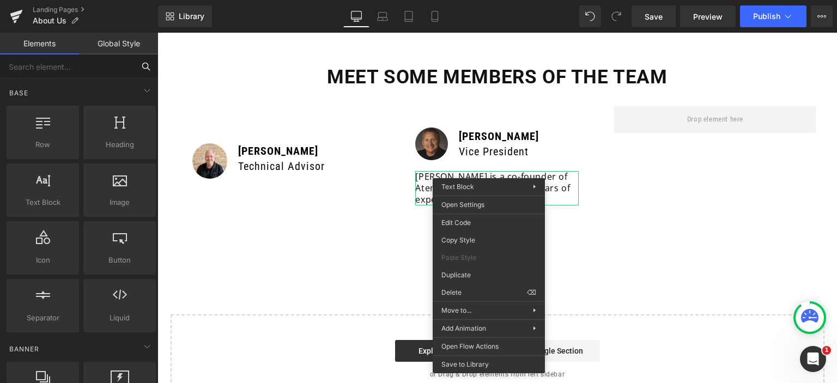
click at [47, 68] on input "text" at bounding box center [67, 67] width 134 height 24
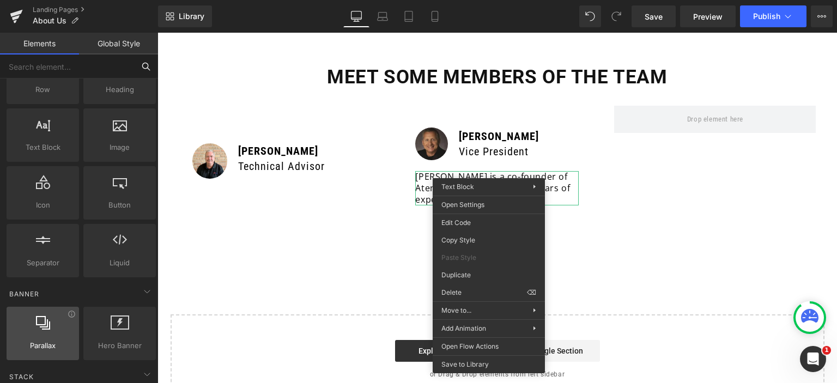
scroll to position [55, 0]
click at [69, 61] on input "text" at bounding box center [67, 67] width 134 height 24
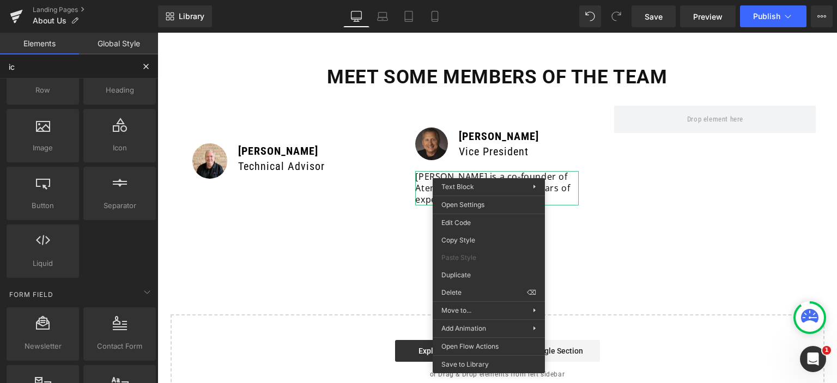
scroll to position [0, 0]
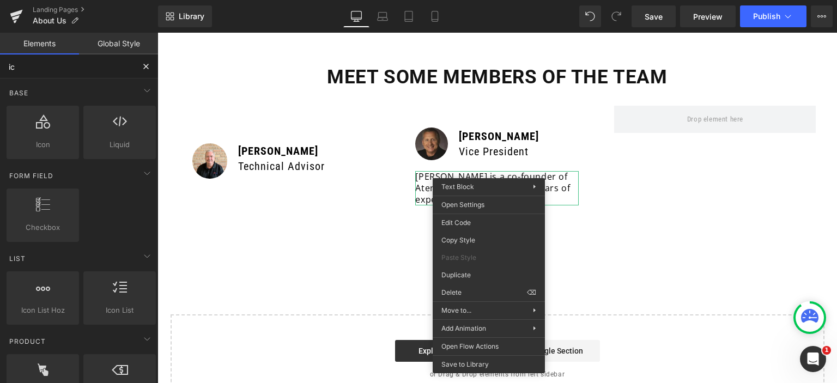
type input "ico"
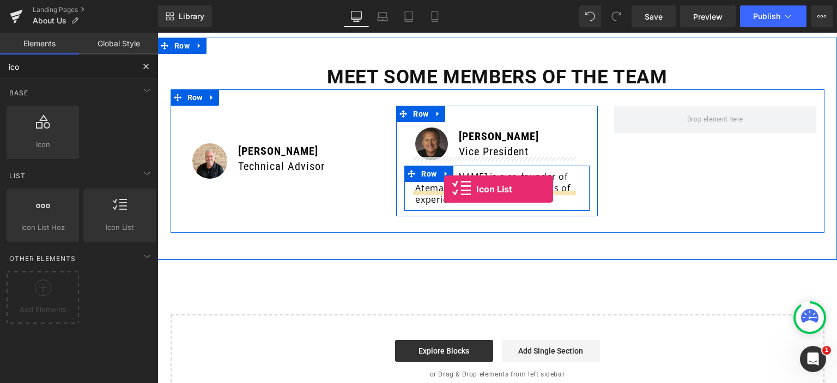
drag, startPoint x: 283, startPoint y: 251, endPoint x: 444, endPoint y: 189, distance: 172.2
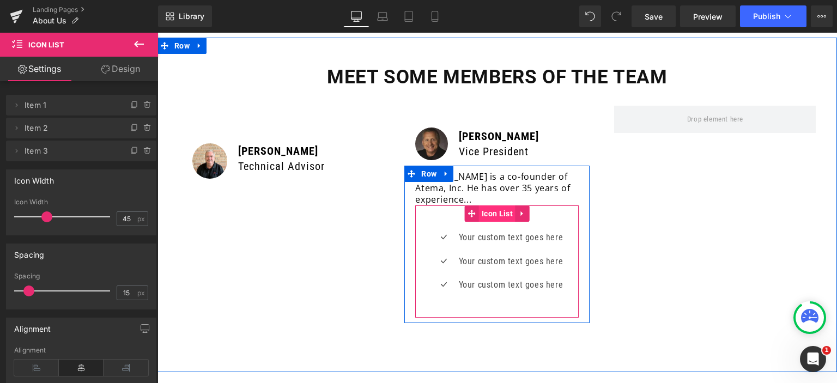
click at [485, 206] on span "Icon List" at bounding box center [497, 214] width 37 height 16
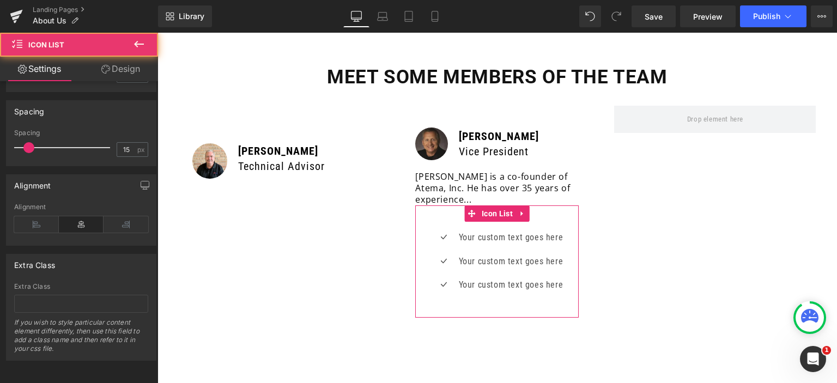
scroll to position [151, 0]
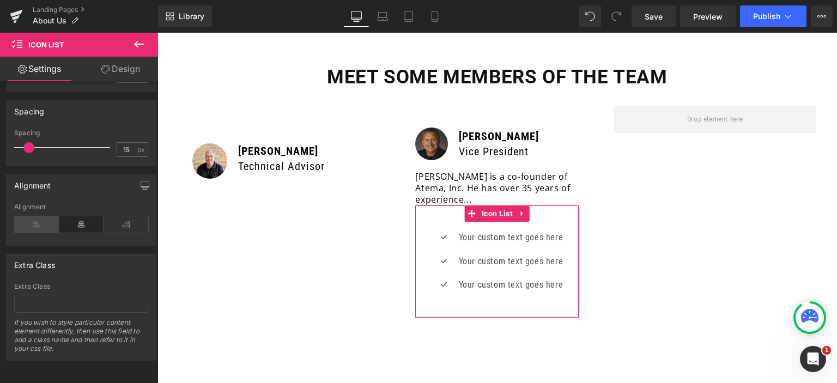
click at [45, 216] on icon at bounding box center [36, 224] width 45 height 16
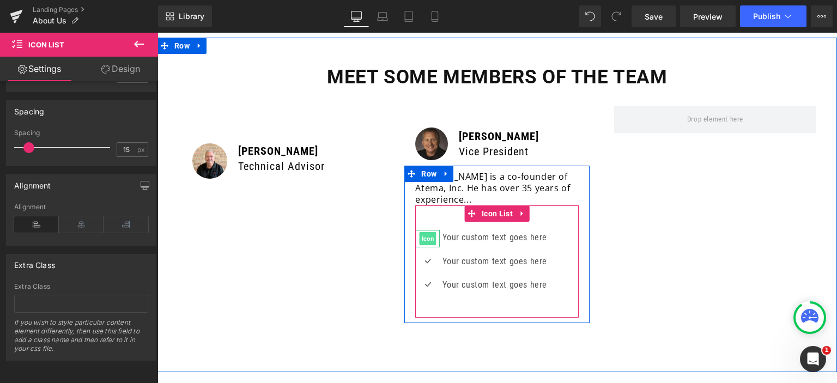
click at [423, 232] on span "Icon" at bounding box center [428, 238] width 17 height 13
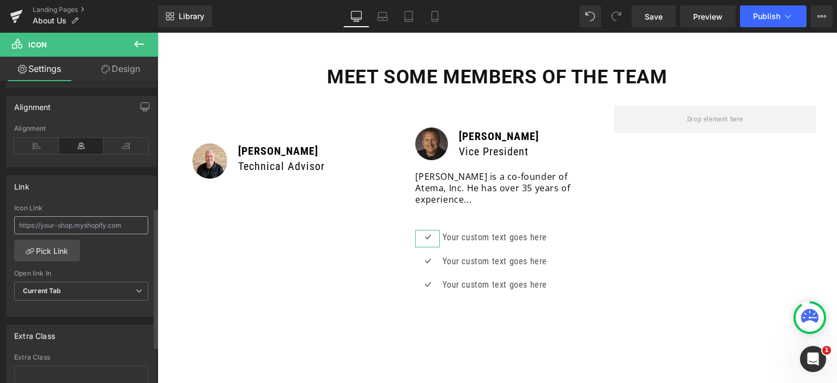
scroll to position [273, 0]
click at [40, 141] on icon at bounding box center [36, 145] width 45 height 16
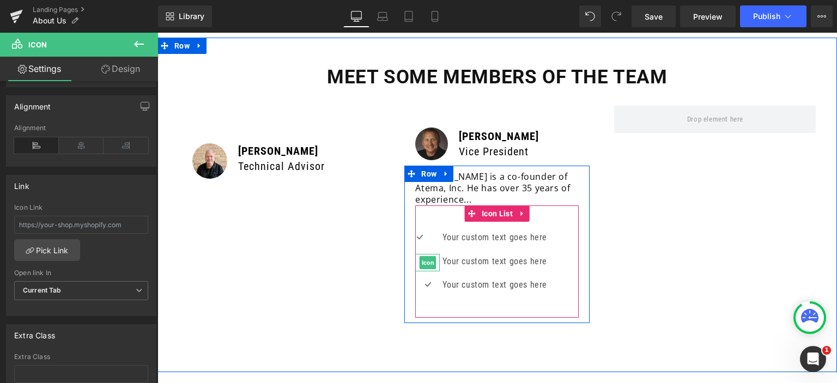
click at [423, 256] on span "Icon" at bounding box center [428, 262] width 17 height 13
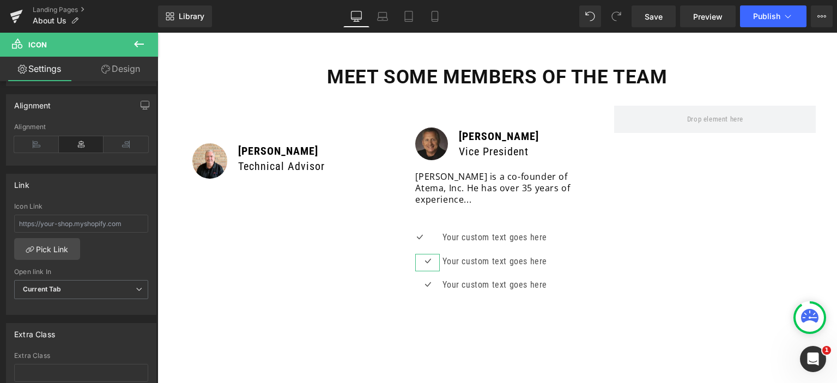
scroll to position [189, 0]
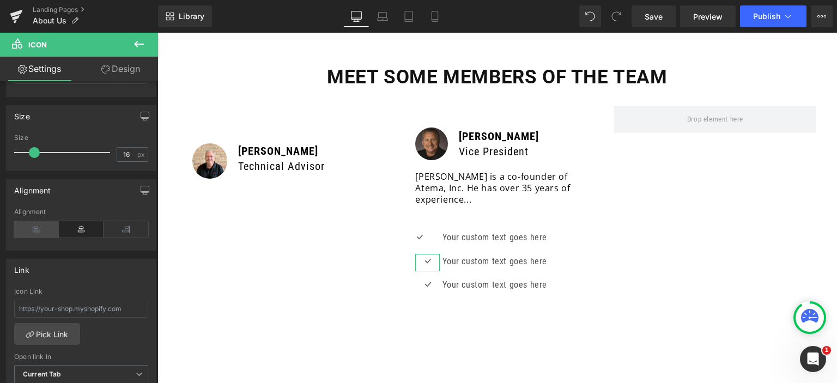
click at [28, 231] on icon at bounding box center [36, 229] width 45 height 16
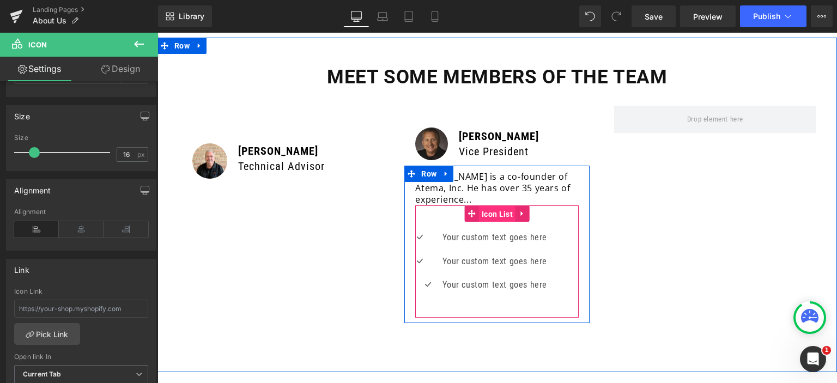
click at [490, 206] on span "Icon List" at bounding box center [497, 214] width 37 height 16
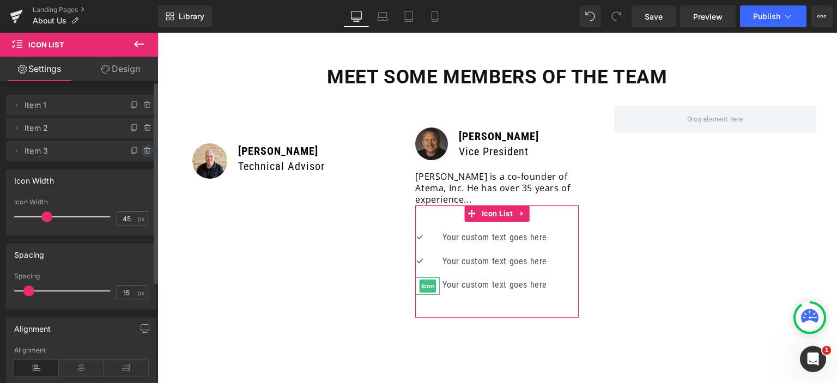
click at [142, 146] on span at bounding box center [147, 150] width 13 height 13
click at [134, 150] on button "Delete" at bounding box center [136, 151] width 34 height 14
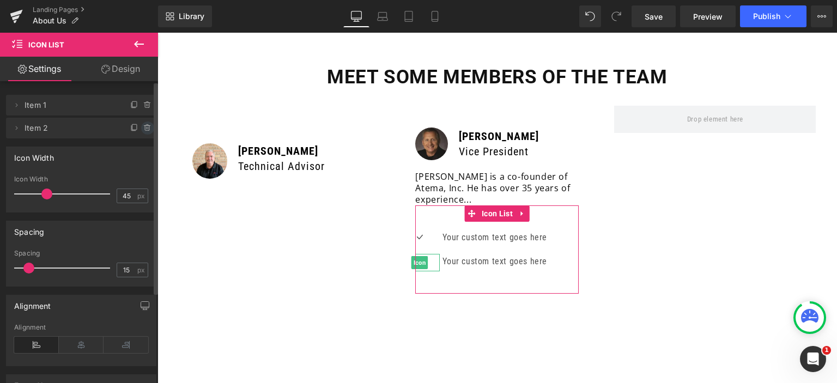
click at [143, 126] on icon at bounding box center [147, 128] width 9 height 9
click at [131, 130] on button "Delete" at bounding box center [136, 129] width 34 height 14
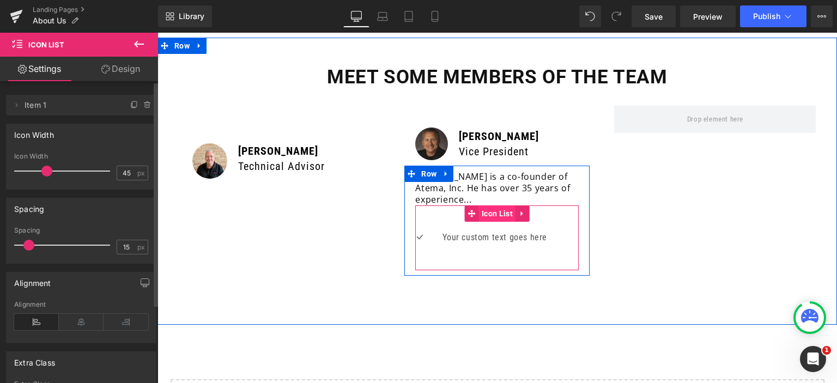
click at [482, 206] on span "Icon List" at bounding box center [497, 214] width 37 height 16
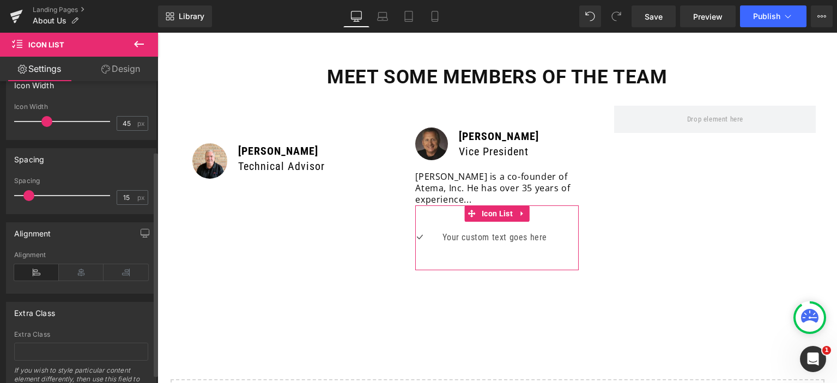
scroll to position [0, 0]
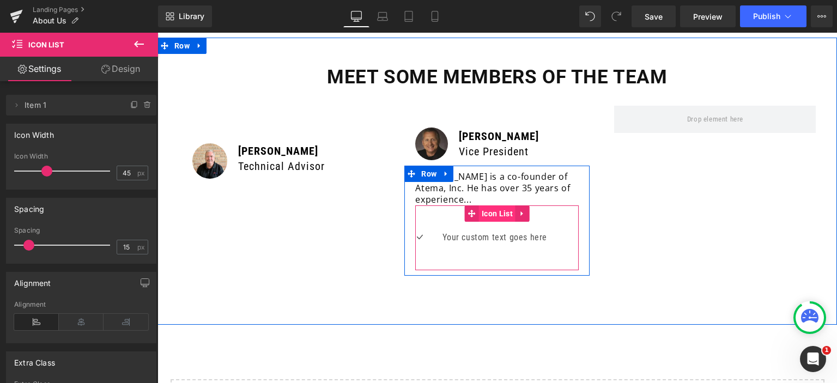
click at [488, 206] on span "Icon List" at bounding box center [497, 214] width 37 height 16
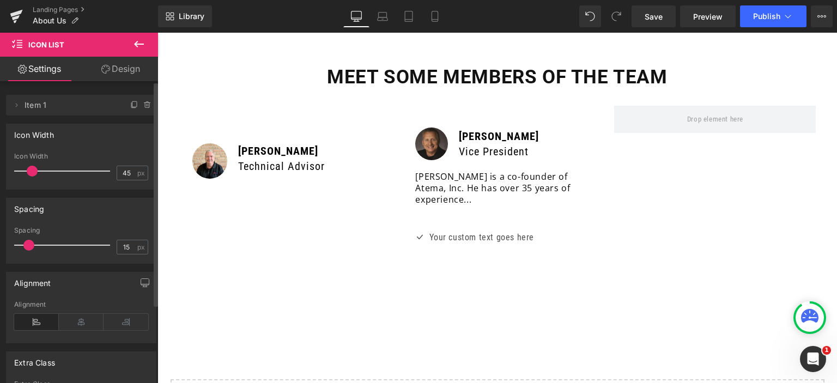
drag, startPoint x: 47, startPoint y: 168, endPoint x: 34, endPoint y: 168, distance: 13.6
click at [34, 168] on span at bounding box center [32, 171] width 11 height 11
click at [101, 205] on div "Spacing" at bounding box center [81, 208] width 149 height 21
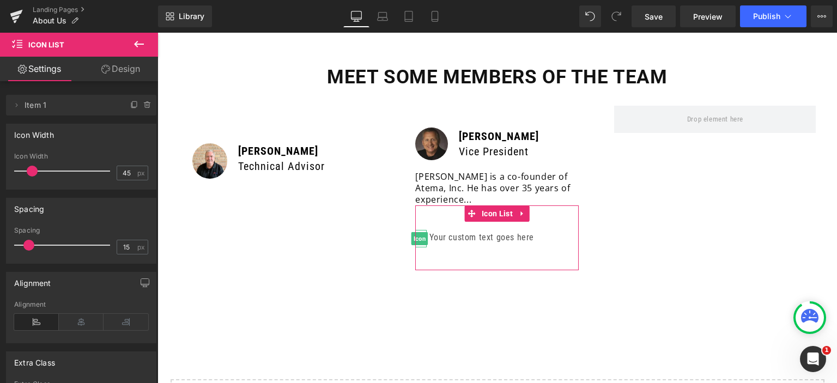
click at [65, 106] on span "Item 1" at bounding box center [71, 105] width 92 height 21
click at [14, 106] on icon at bounding box center [16, 105] width 9 height 9
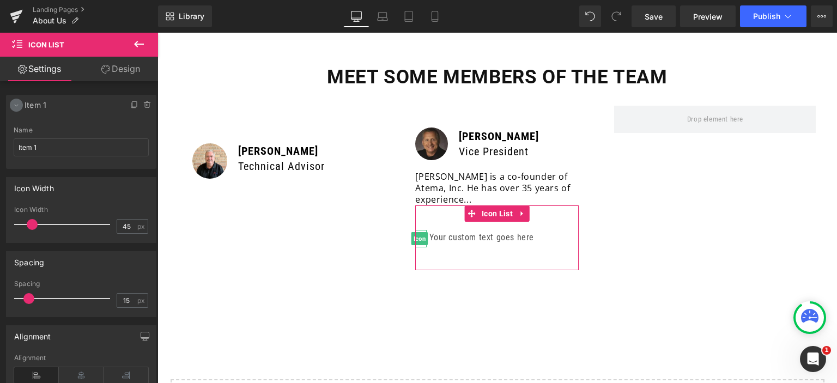
click at [17, 104] on icon at bounding box center [16, 105] width 9 height 9
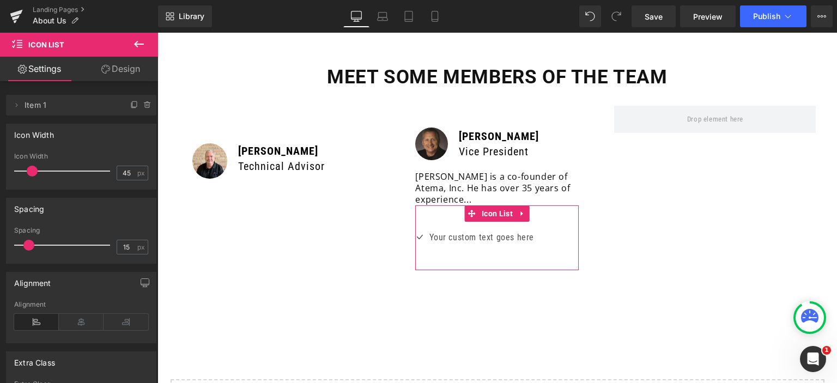
click at [35, 135] on div "Icon Width" at bounding box center [34, 131] width 40 height 15
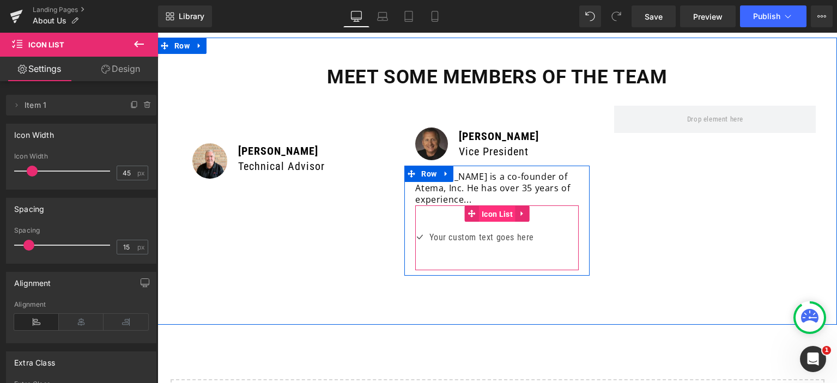
click at [490, 206] on span "Icon List" at bounding box center [497, 214] width 37 height 16
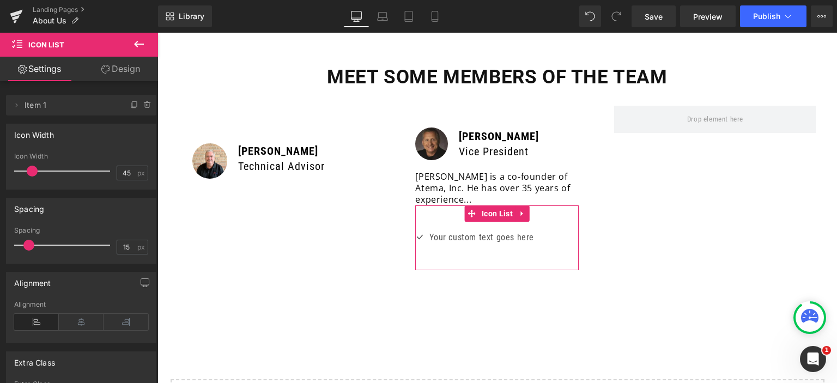
click at [120, 73] on link "Design" at bounding box center [120, 69] width 79 height 25
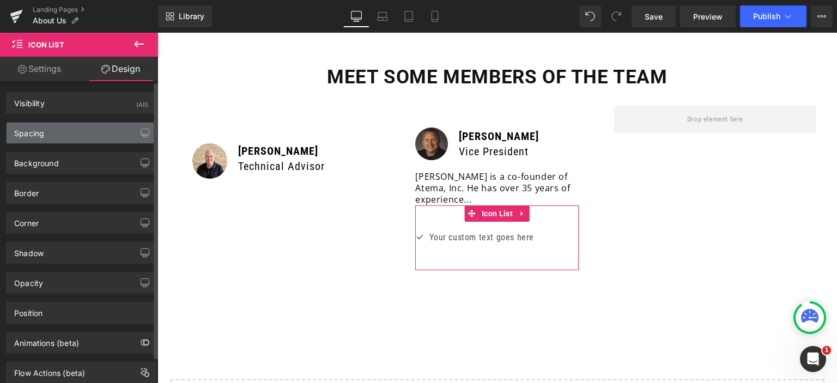
click at [69, 136] on div "Spacing" at bounding box center [81, 133] width 149 height 21
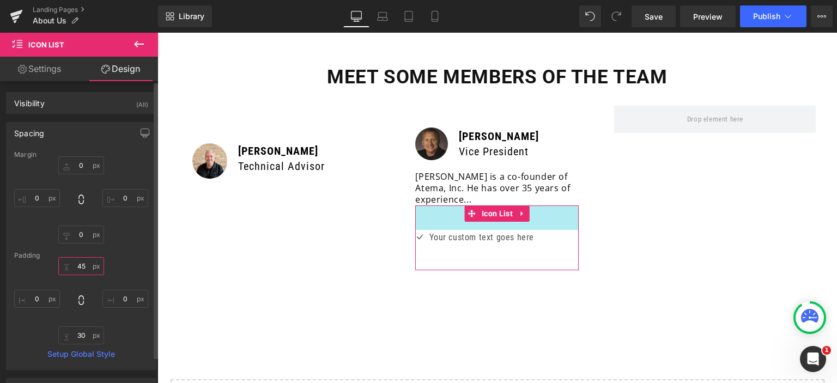
click at [85, 264] on input "text" at bounding box center [81, 266] width 46 height 18
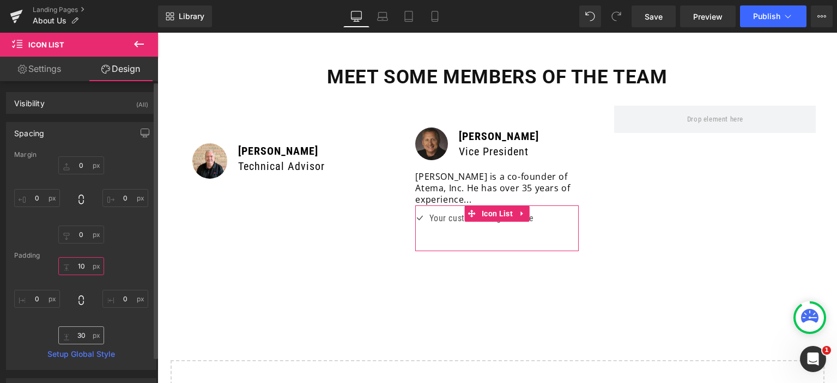
type input "10"
click at [79, 331] on input "text" at bounding box center [81, 336] width 46 height 18
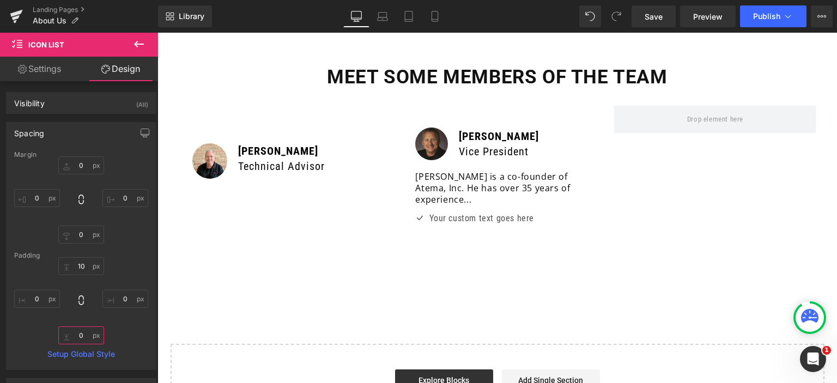
type input "0"
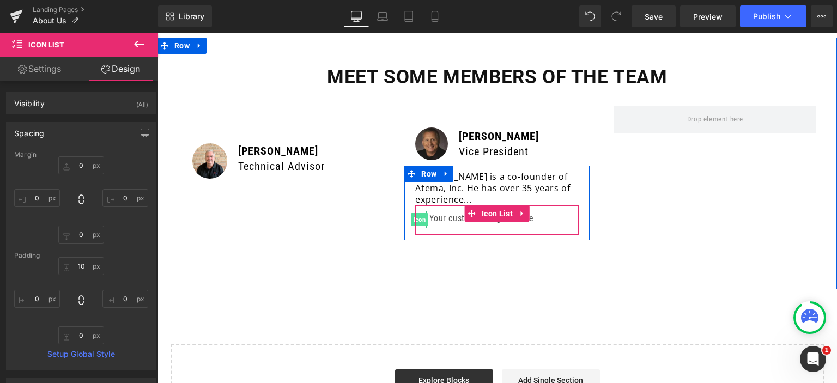
click at [416, 213] on span "Icon" at bounding box center [420, 219] width 17 height 13
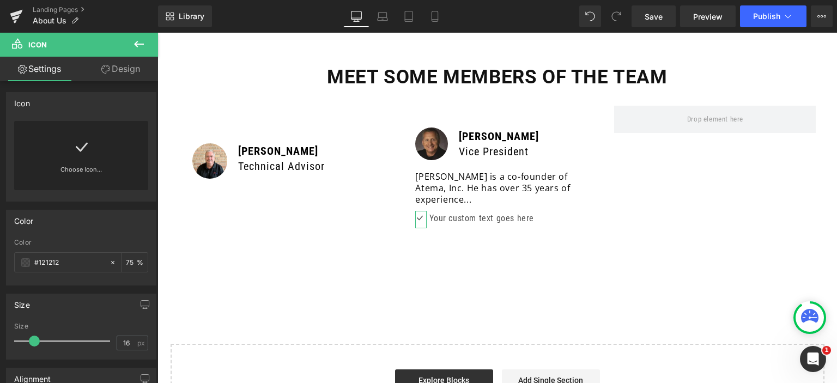
click at [77, 148] on icon at bounding box center [81, 146] width 17 height 17
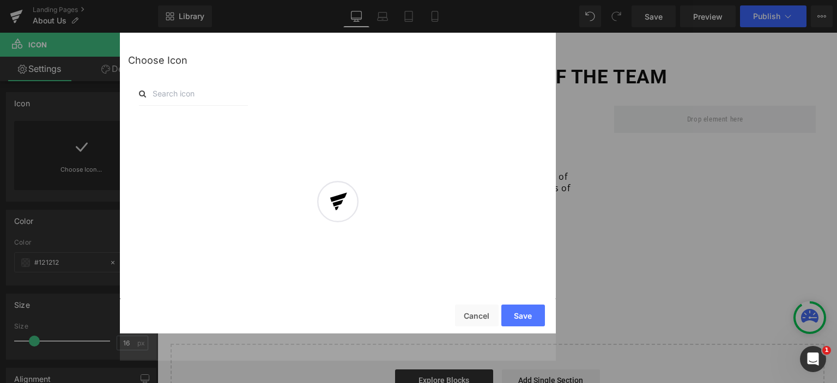
click at [170, 91] on div at bounding box center [338, 210] width 436 height 301
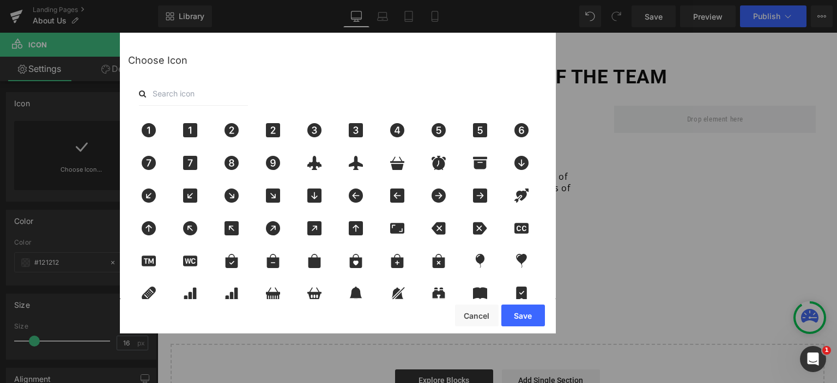
click at [180, 101] on input "text" at bounding box center [193, 94] width 109 height 24
click at [196, 100] on input "text" at bounding box center [193, 94] width 109 height 24
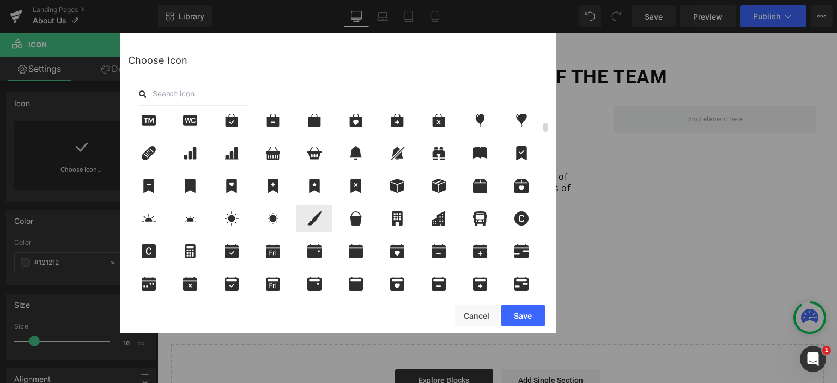
scroll to position [164, 0]
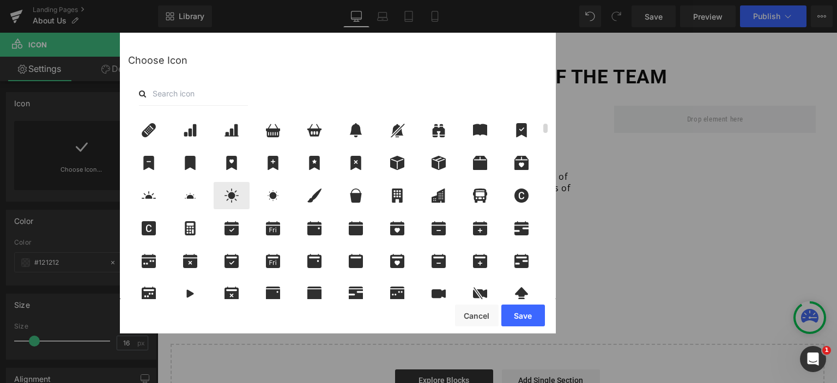
click at [233, 198] on icon at bounding box center [232, 196] width 14 height 14
click at [527, 315] on button "Save" at bounding box center [524, 316] width 44 height 22
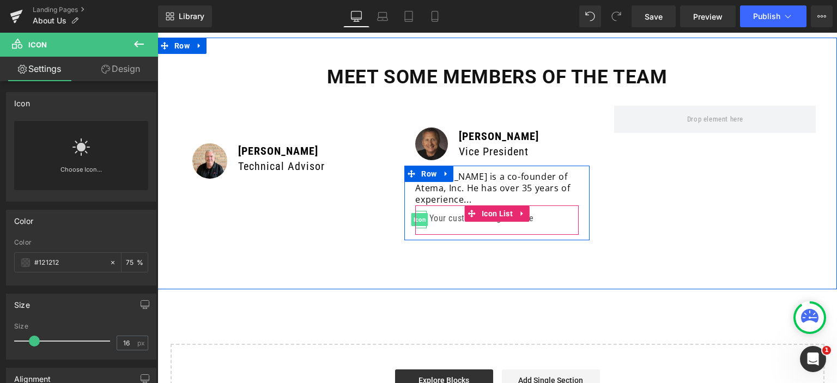
click at [418, 213] on span "Icon" at bounding box center [420, 219] width 17 height 13
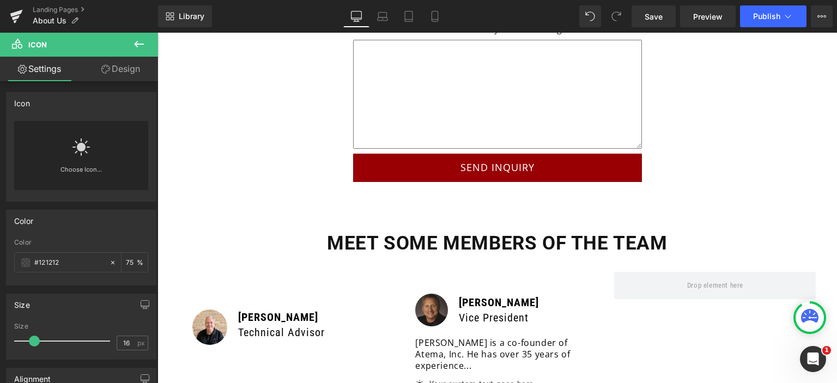
scroll to position [2764, 0]
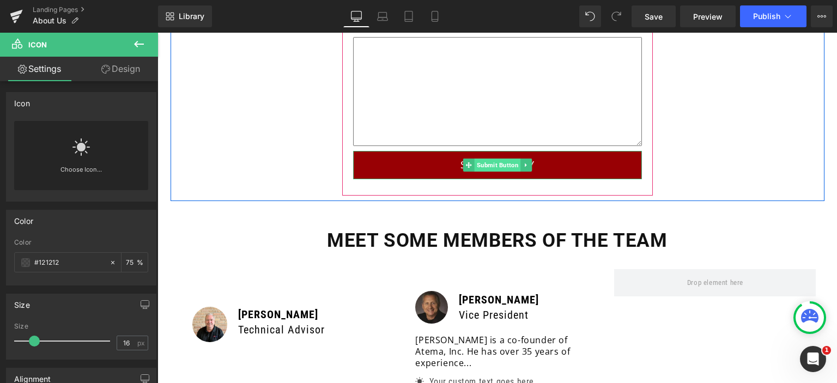
click at [506, 159] on span "Submit Button" at bounding box center [497, 165] width 46 height 13
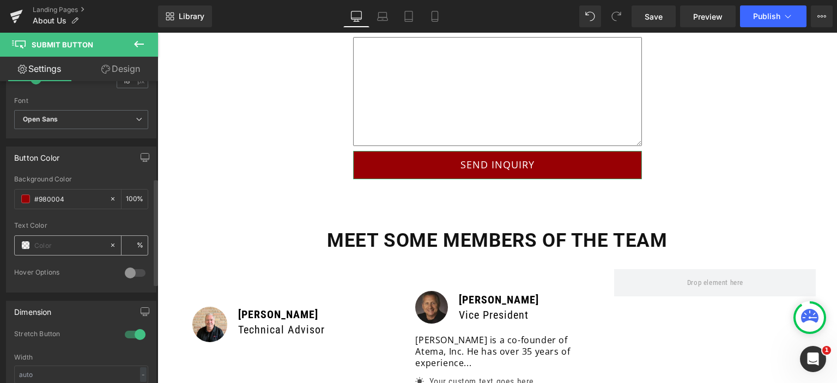
scroll to position [327, 0]
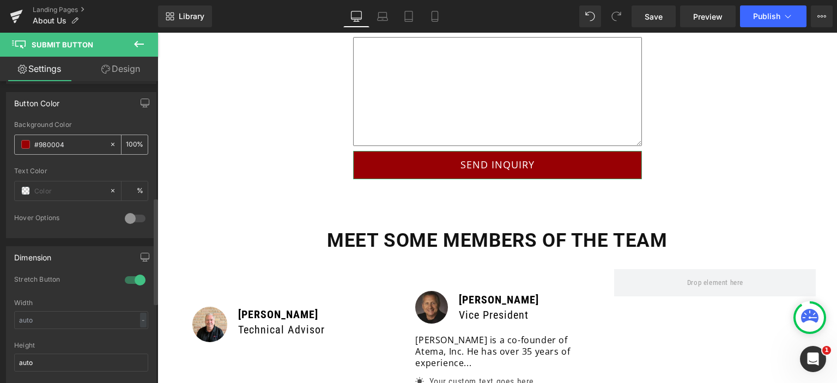
click at [73, 141] on input "#980004" at bounding box center [69, 144] width 70 height 12
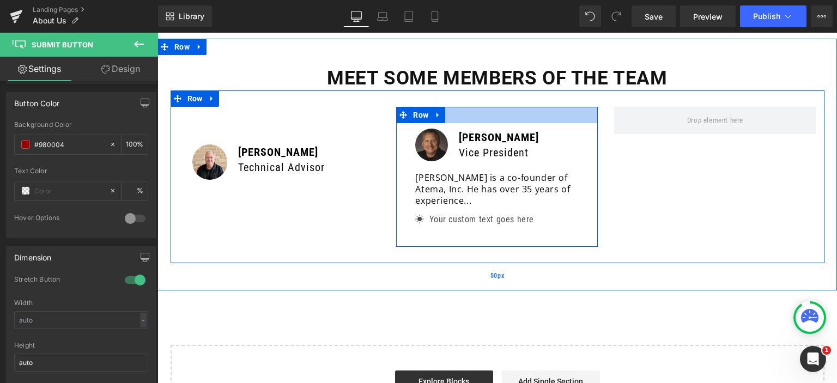
scroll to position [2927, 0]
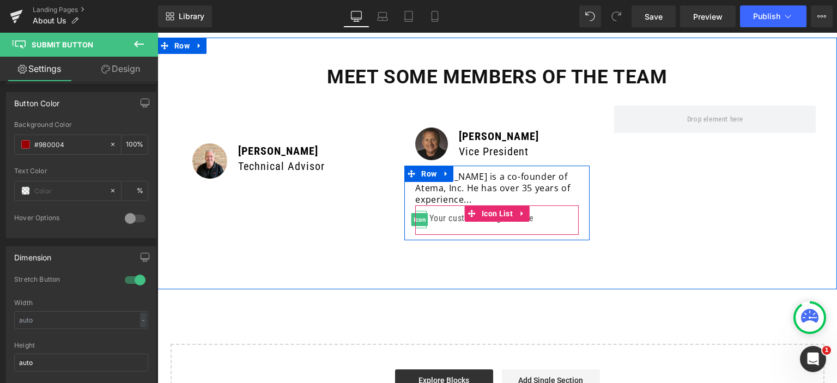
click at [419, 213] on span "Icon" at bounding box center [420, 219] width 17 height 13
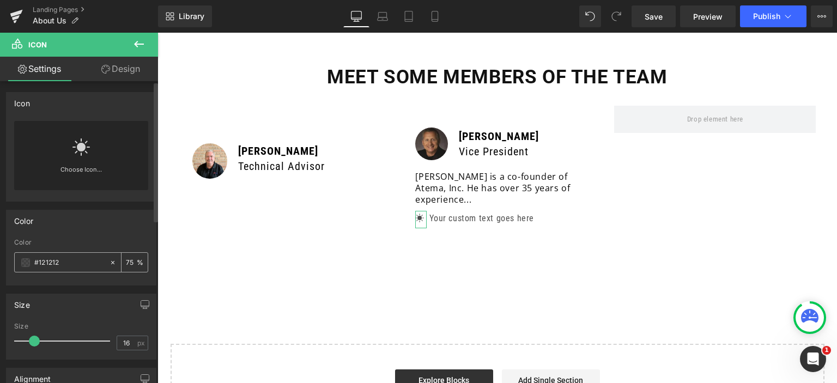
click at [23, 263] on span at bounding box center [25, 262] width 9 height 9
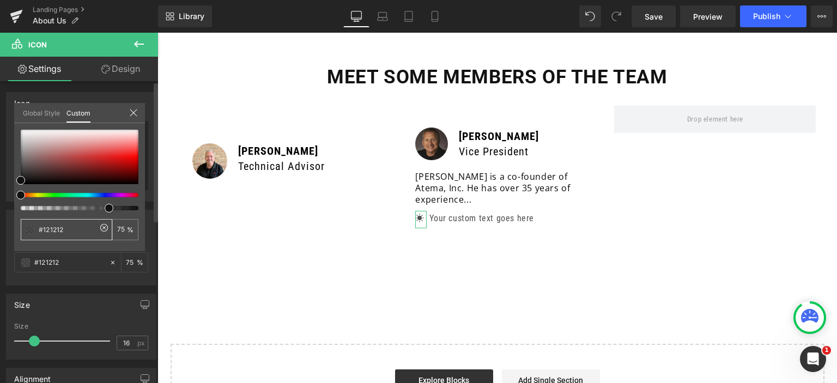
click at [72, 229] on input "#121212" at bounding box center [68, 229] width 58 height 11
paste input "980004"
type input "#980004"
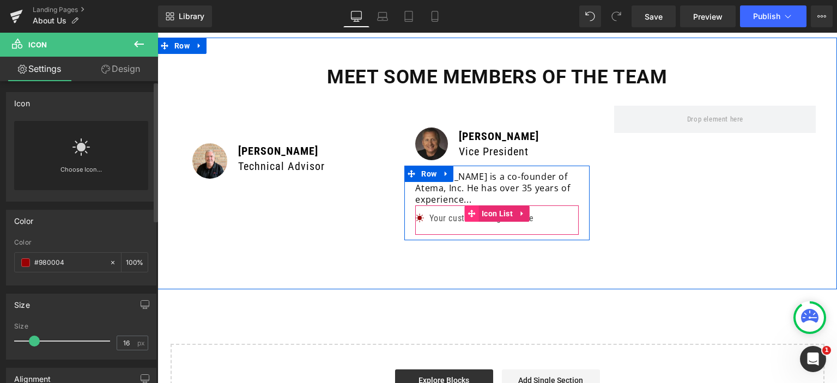
click at [473, 206] on span at bounding box center [472, 214] width 14 height 16
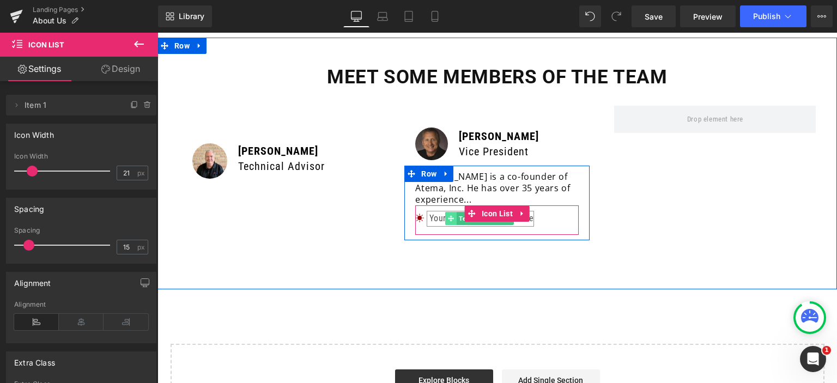
click at [448, 216] on icon at bounding box center [451, 219] width 6 height 6
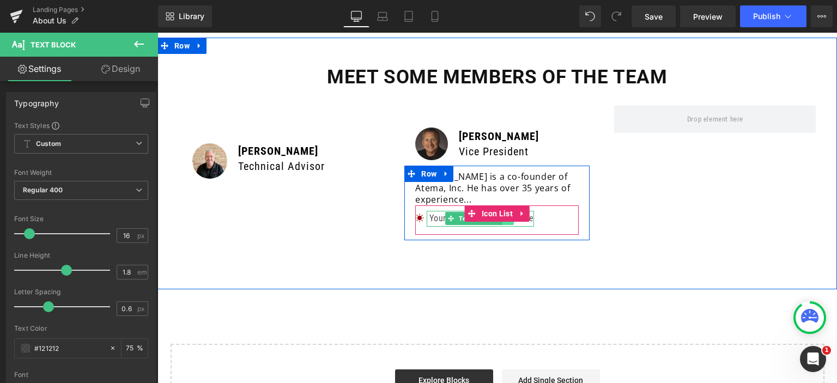
click at [503, 212] on link at bounding box center [508, 218] width 11 height 13
click at [492, 212] on link at bounding box center [491, 218] width 11 height 13
click at [448, 212] on link "Text Block" at bounding box center [468, 218] width 46 height 13
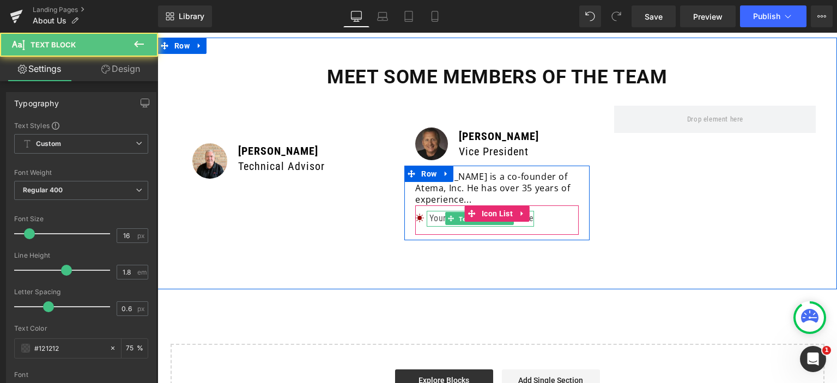
click at [448, 215] on icon at bounding box center [451, 218] width 6 height 7
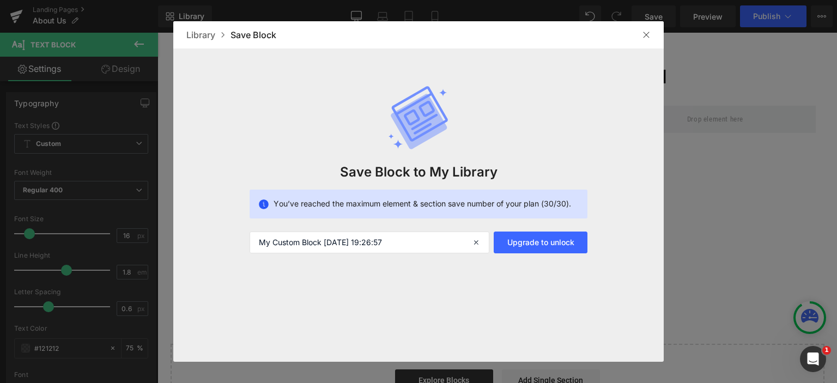
click at [459, 204] on span "You’ve reached the maximum element & section save number of your plan (30/30)." at bounding box center [423, 203] width 298 height 11
click at [647, 37] on img at bounding box center [646, 35] width 9 height 9
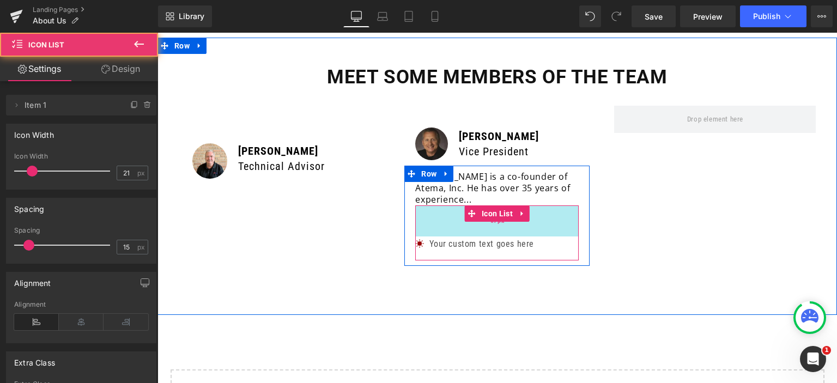
drag, startPoint x: 449, startPoint y: 193, endPoint x: 445, endPoint y: 220, distance: 27.5
click at [445, 220] on div "57px" at bounding box center [497, 221] width 164 height 31
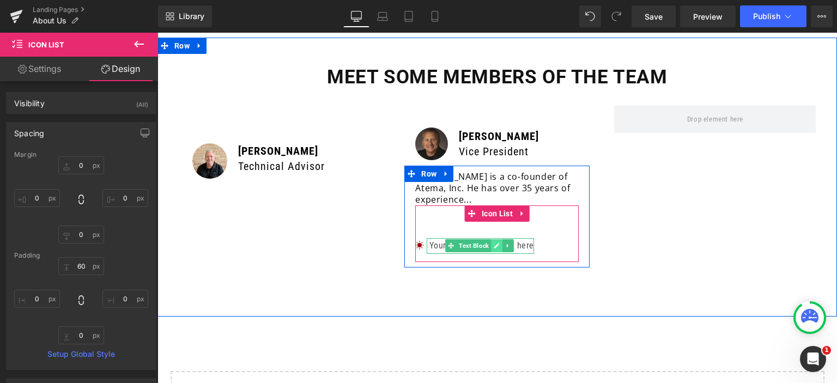
click at [494, 243] on icon at bounding box center [496, 245] width 5 height 5
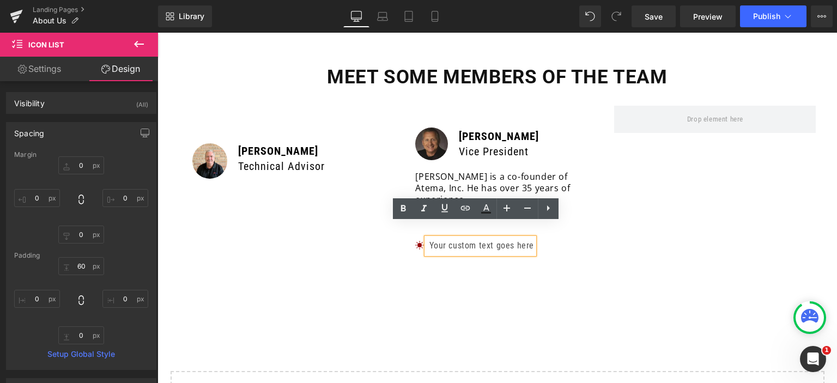
click at [491, 238] on p "Your custom text goes here" at bounding box center [482, 246] width 105 height 16
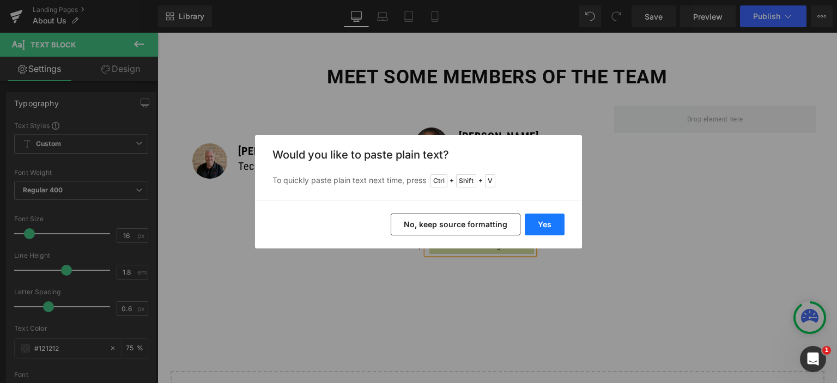
drag, startPoint x: 557, startPoint y: 223, endPoint x: 396, endPoint y: 190, distance: 163.6
click at [557, 223] on button "Yes" at bounding box center [545, 225] width 40 height 22
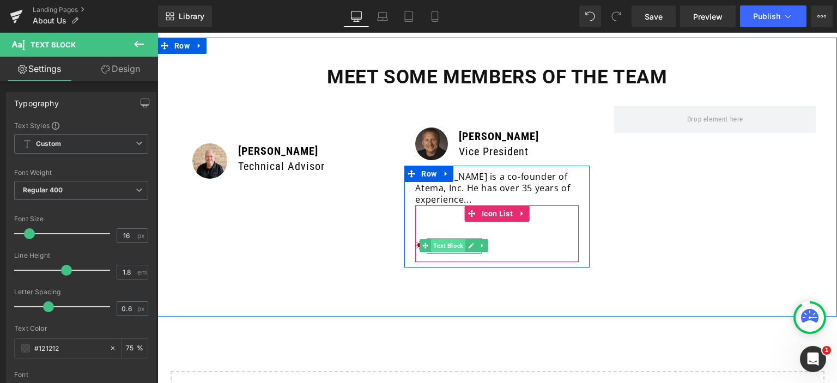
click at [444, 239] on span "Text Block" at bounding box center [448, 245] width 34 height 13
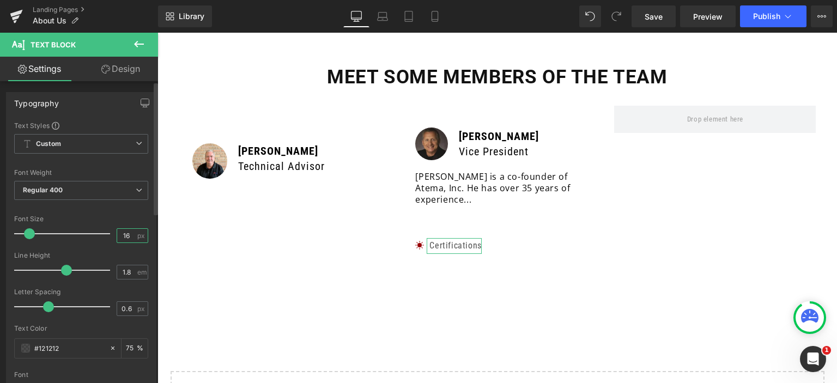
click at [122, 230] on input "16" at bounding box center [126, 236] width 19 height 14
type input "18"
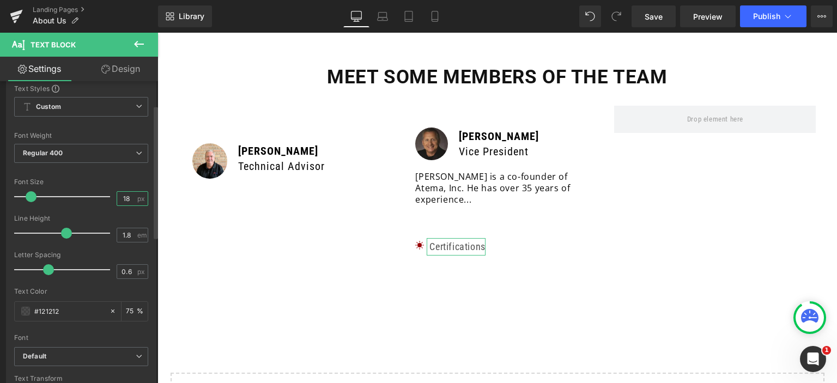
scroll to position [55, 0]
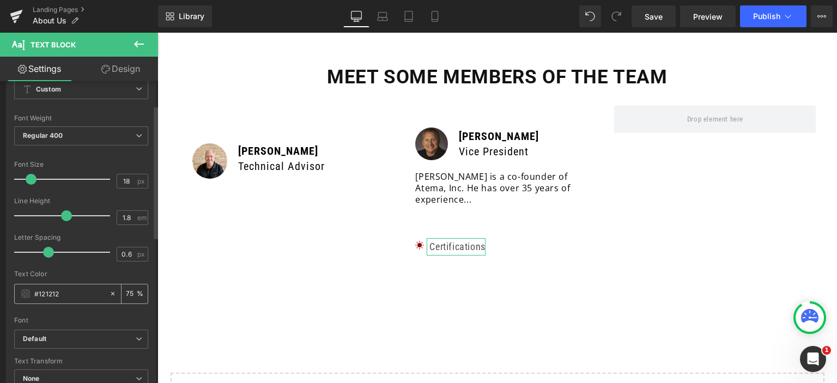
click at [25, 290] on span at bounding box center [25, 293] width 9 height 9
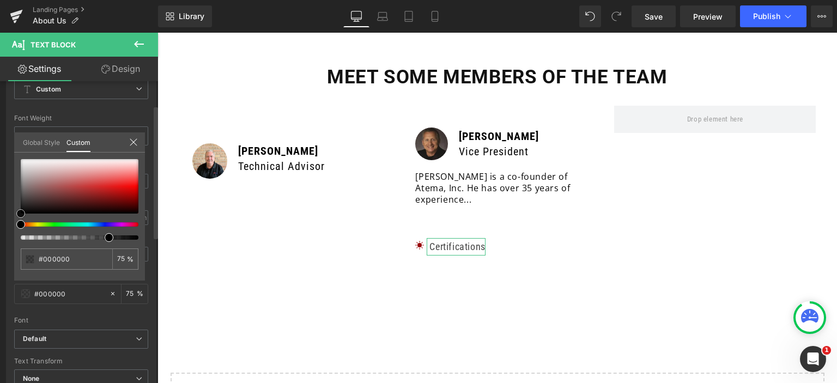
drag, startPoint x: 76, startPoint y: 190, endPoint x: 0, endPoint y: 245, distance: 93.7
click at [0, 245] on div "Typography Text Styles Custom Custom Setup Global Style Custom Setup Global Sty…" at bounding box center [81, 216] width 163 height 375
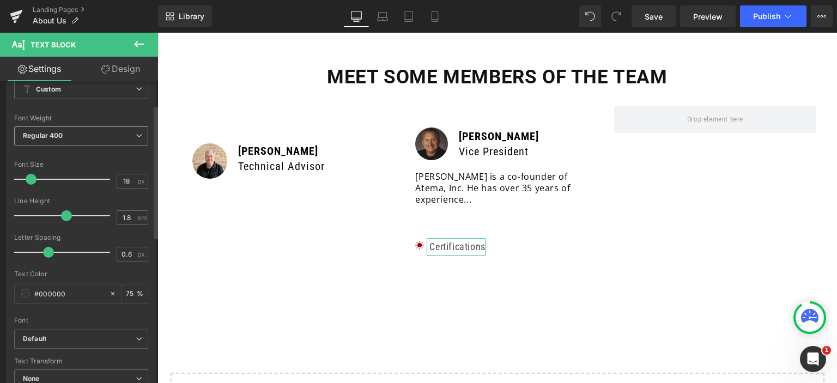
click at [94, 138] on span "Regular 400" at bounding box center [81, 135] width 134 height 19
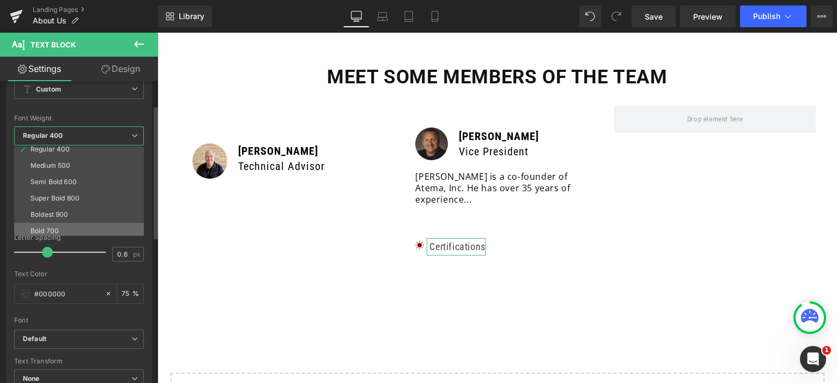
click at [74, 227] on li "Bold 700" at bounding box center [81, 231] width 135 height 16
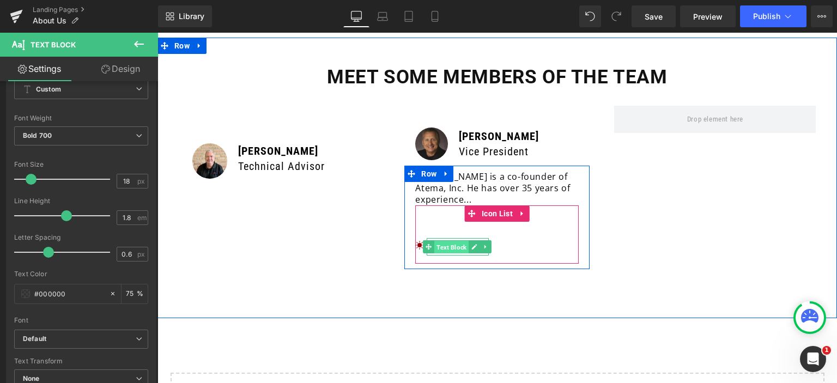
click at [448, 241] on span "Text Block" at bounding box center [451, 247] width 34 height 13
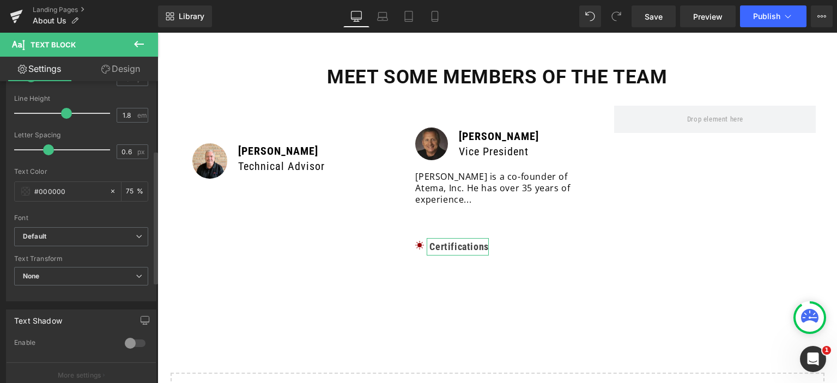
scroll to position [164, 0]
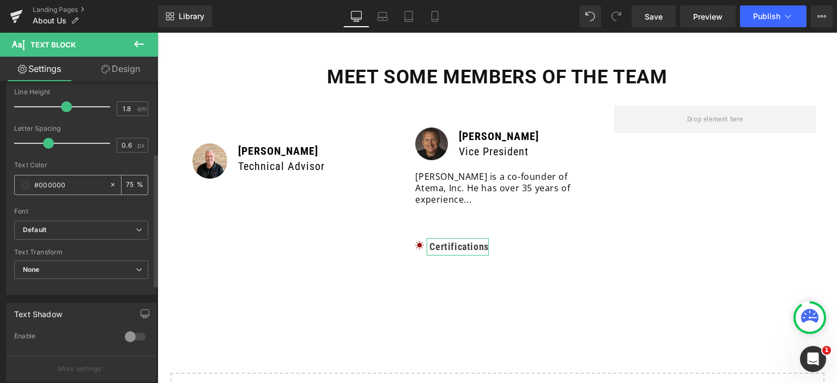
click at [68, 181] on input "#121212" at bounding box center [69, 185] width 70 height 12
paste input "25215a"
type input "#25215a"
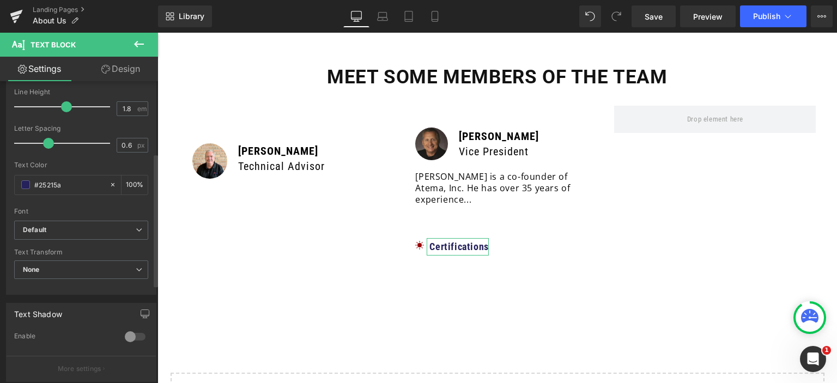
click at [93, 204] on div at bounding box center [81, 204] width 134 height 7
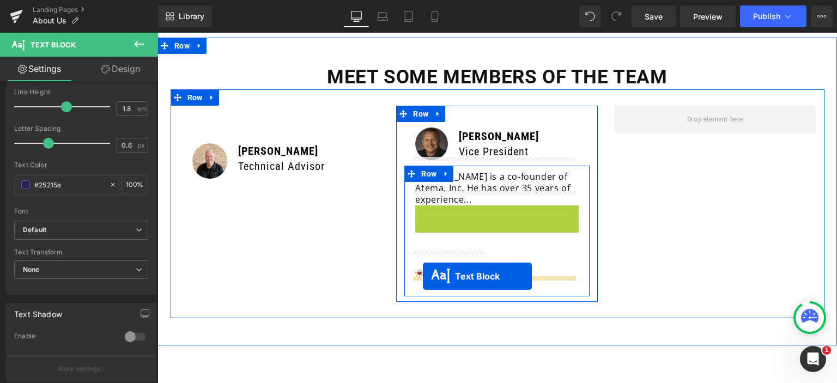
drag, startPoint x: 482, startPoint y: 232, endPoint x: 423, endPoint y: 276, distance: 73.6
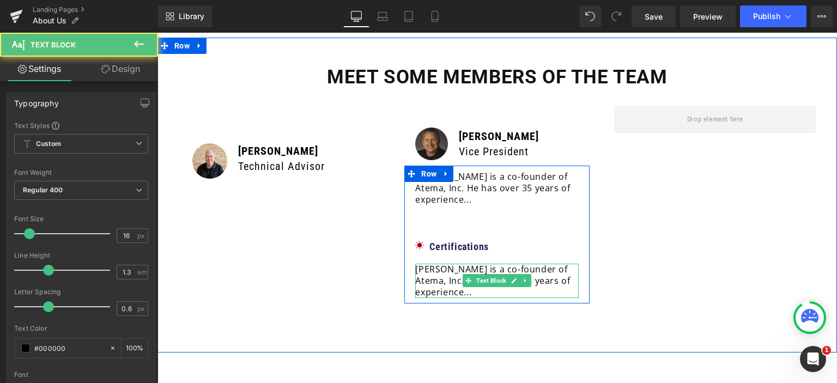
click at [432, 276] on p "[PERSON_NAME] is a co-founder of Atema, Inc. He has over 35 years of experience…" at bounding box center [497, 281] width 164 height 34
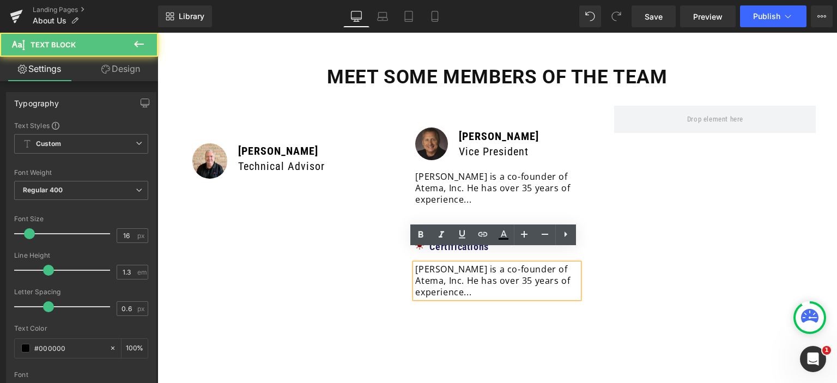
click at [458, 276] on p "[PERSON_NAME] is a co-founder of Atema, Inc. He has over 35 years of experience…" at bounding box center [497, 281] width 164 height 34
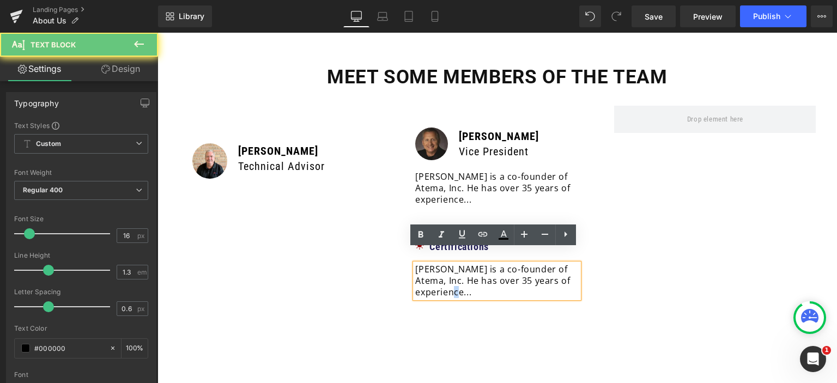
click at [459, 276] on p "[PERSON_NAME] is a co-founder of Atema, Inc. He has over 35 years of experience…" at bounding box center [497, 281] width 164 height 34
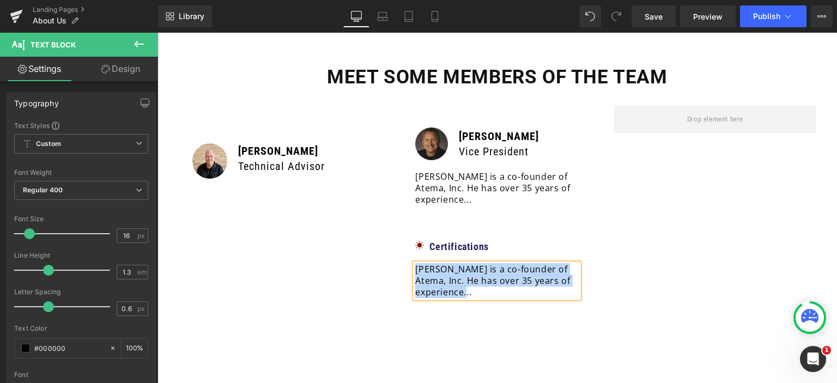
paste div
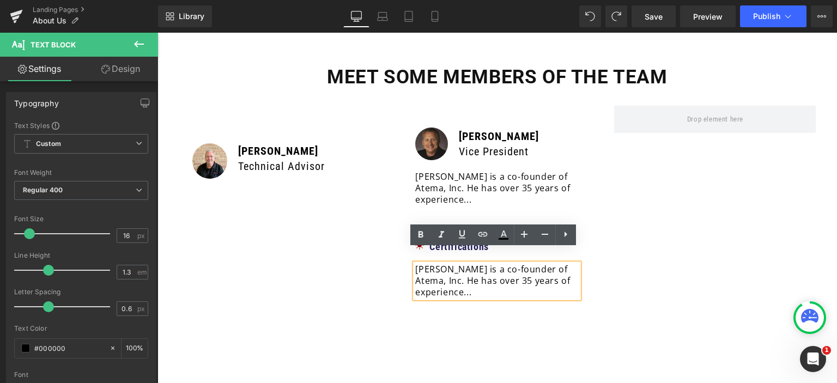
click at [469, 277] on p "[PERSON_NAME] is a co-founder of Atema, Inc. He has over 35 years of experience…" at bounding box center [497, 281] width 164 height 34
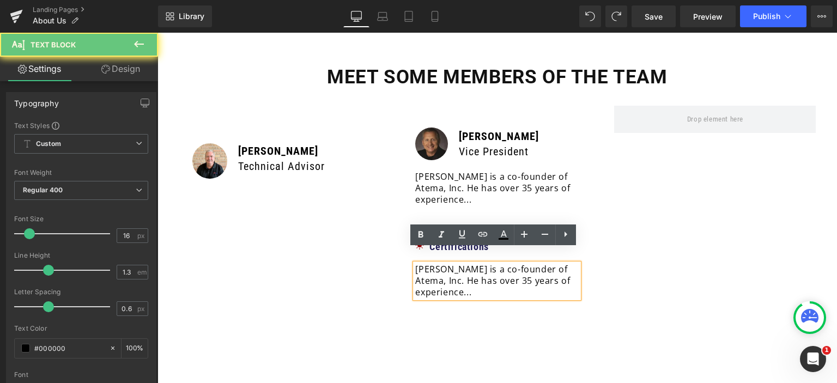
click at [478, 280] on p "[PERSON_NAME] is a co-founder of Atema, Inc. He has over 35 years of experience…" at bounding box center [497, 281] width 164 height 34
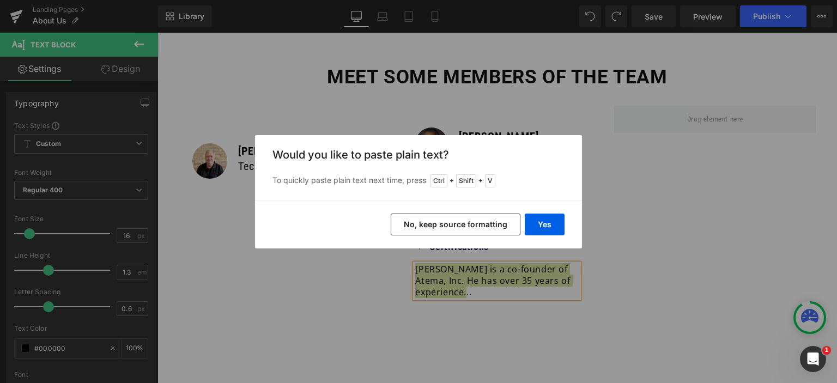
click at [472, 221] on button "No, keep source formatting" at bounding box center [456, 225] width 130 height 22
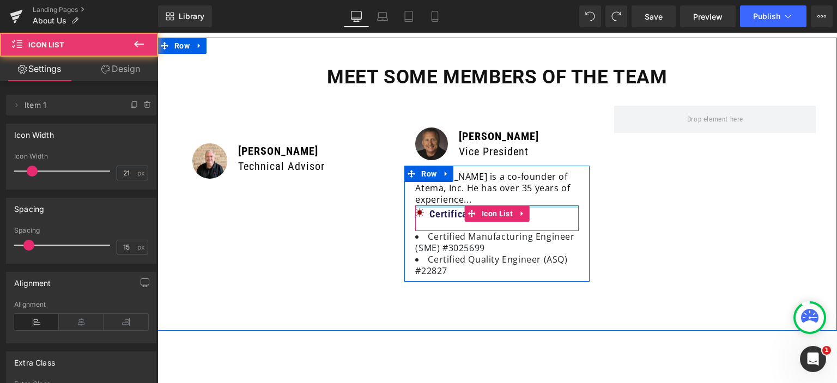
drag, startPoint x: 454, startPoint y: 217, endPoint x: 461, endPoint y: 168, distance: 49.6
click at [461, 171] on div "[PERSON_NAME] is a co-founder of Atema, Inc. He has over 35 years of experience…" at bounding box center [497, 223] width 174 height 105
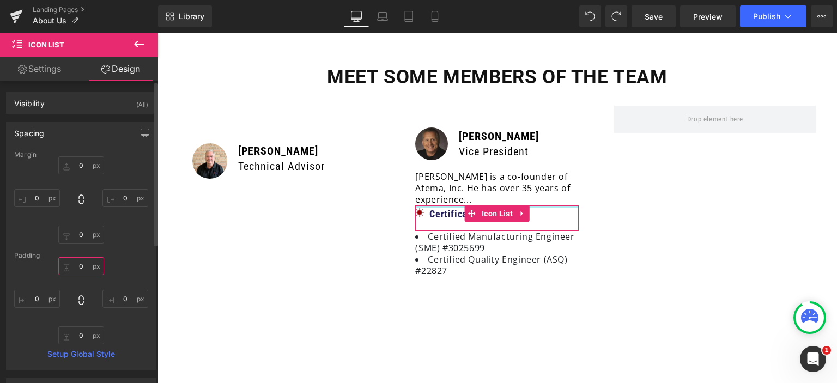
click at [77, 263] on input "0" at bounding box center [81, 266] width 46 height 18
type input "10"
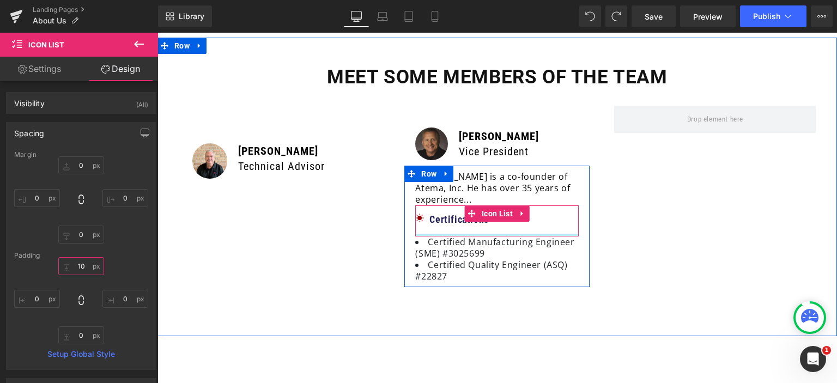
click at [437, 217] on div "Icon Certifications Text Block Icon List" at bounding box center [497, 221] width 164 height 31
click at [440, 213] on span "Text Block" at bounding box center [451, 219] width 34 height 13
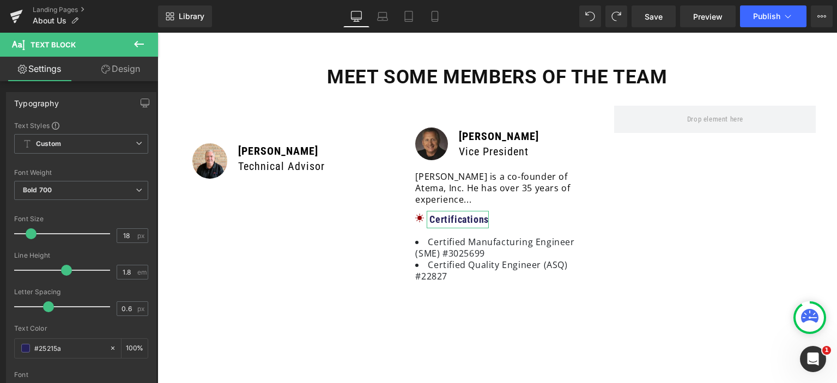
click at [117, 71] on link "Design" at bounding box center [120, 69] width 79 height 25
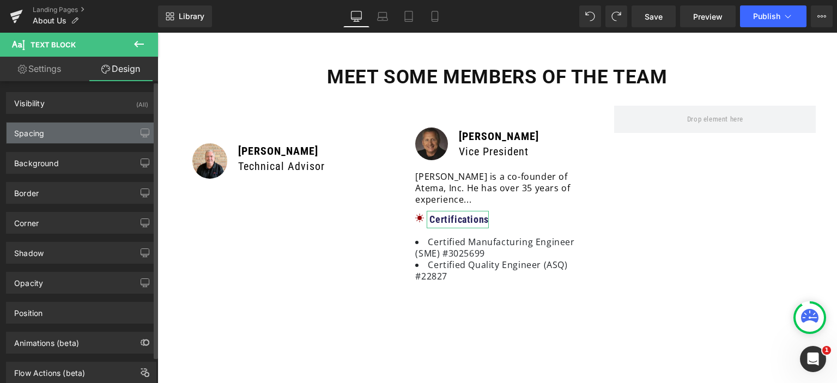
click at [63, 139] on div "Spacing" at bounding box center [81, 133] width 149 height 21
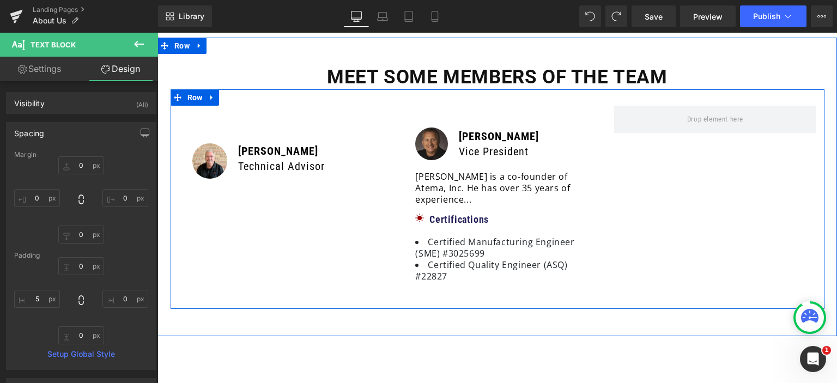
click at [685, 222] on div "Image [PERSON_NAME] Technical Advisor Text Block Row 39px Row Image [PERSON_NAM…" at bounding box center [498, 199] width 654 height 220
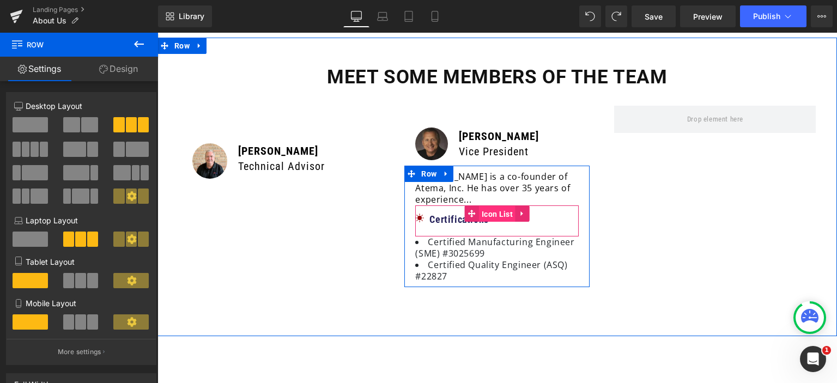
click at [493, 206] on span "Icon List" at bounding box center [497, 214] width 37 height 16
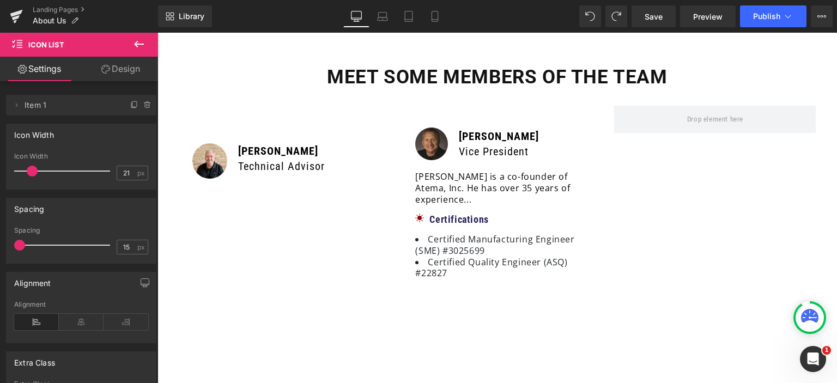
drag, startPoint x: 32, startPoint y: 243, endPoint x: 0, endPoint y: 227, distance: 35.8
click at [0, 227] on div "Spacing 15px Spacing 15 px" at bounding box center [81, 227] width 163 height 74
click at [32, 174] on span at bounding box center [32, 171] width 11 height 11
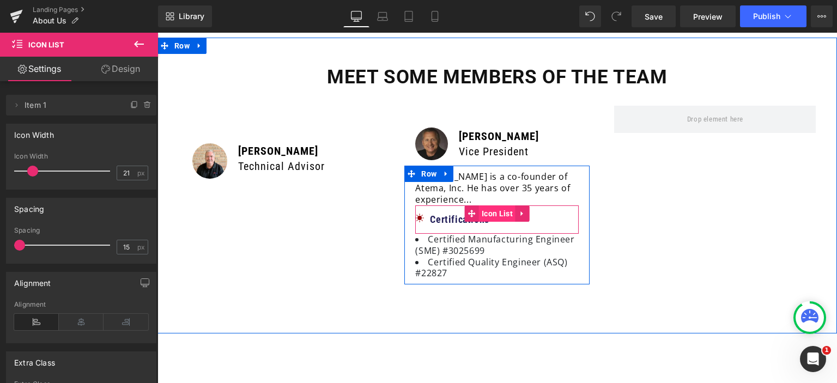
click at [497, 206] on span "Icon List" at bounding box center [497, 214] width 37 height 16
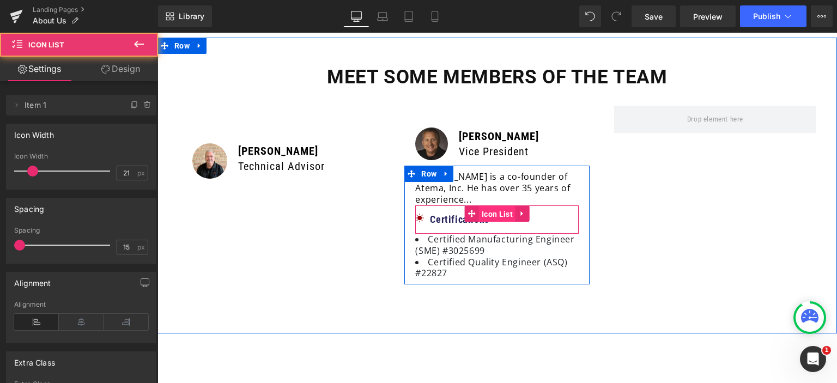
click at [497, 206] on span "Icon List" at bounding box center [497, 214] width 37 height 16
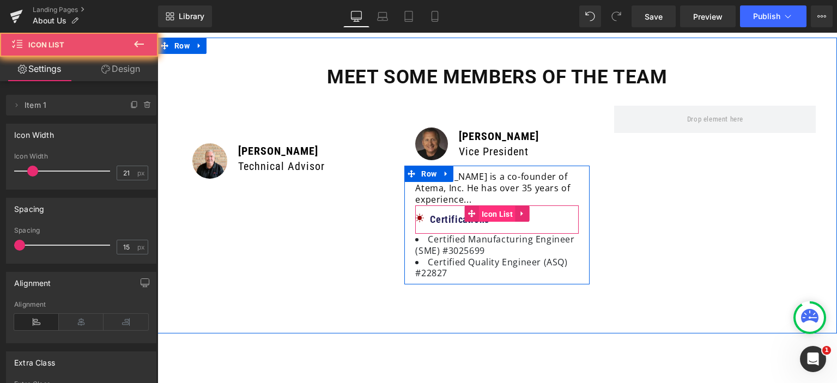
click at [497, 206] on span "Icon List" at bounding box center [497, 214] width 37 height 16
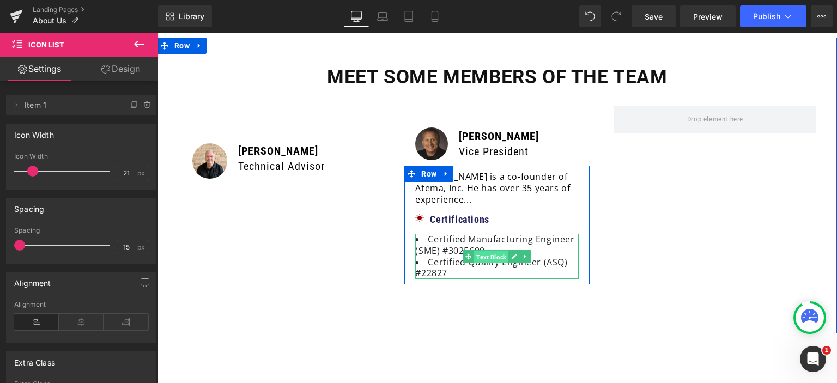
click at [482, 250] on span "Text Block" at bounding box center [491, 256] width 34 height 13
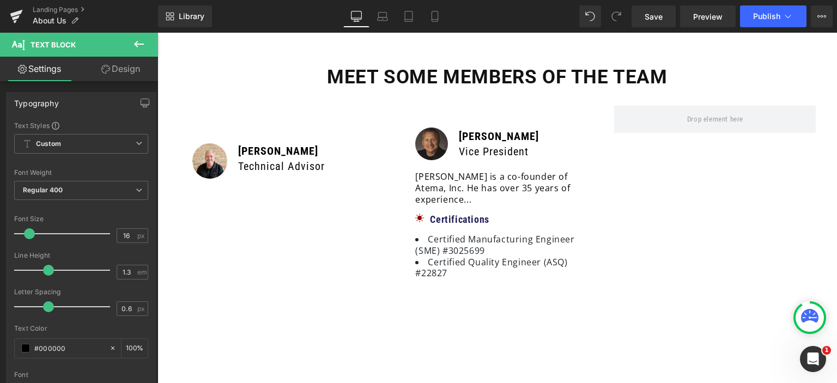
click at [144, 46] on icon at bounding box center [138, 44] width 13 height 13
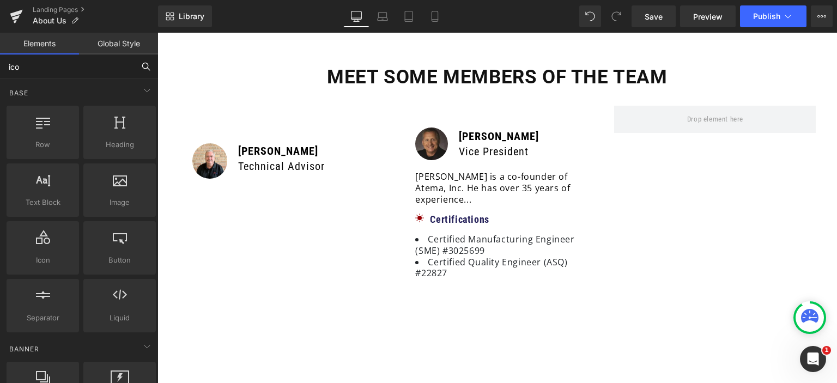
click at [73, 69] on input "ico" at bounding box center [67, 67] width 134 height 24
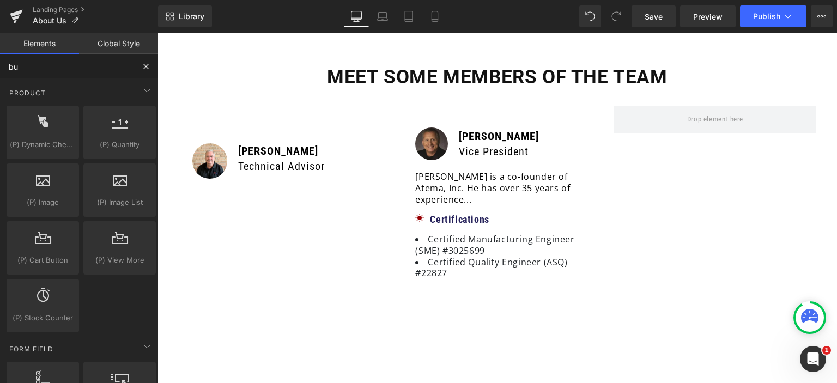
type input "but"
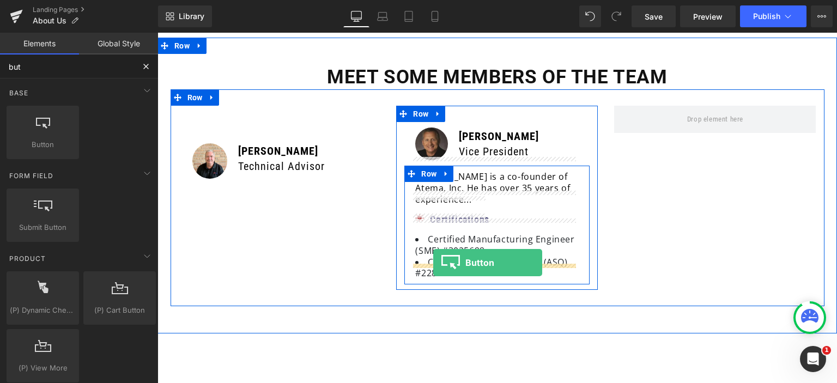
drag, startPoint x: 191, startPoint y: 169, endPoint x: 433, endPoint y: 263, distance: 260.1
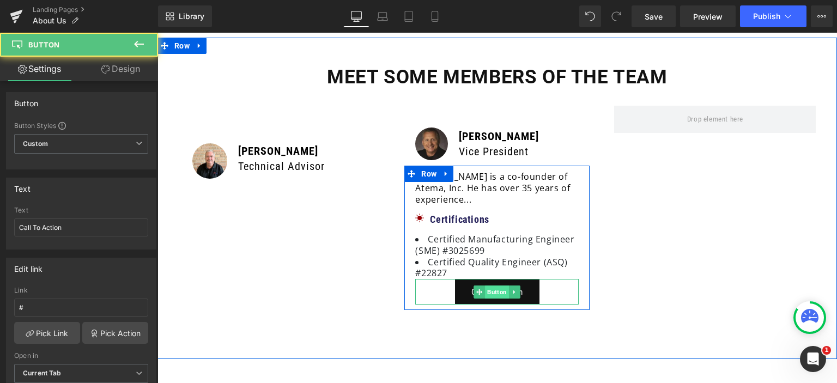
click at [496, 286] on span "Button" at bounding box center [498, 292] width 24 height 13
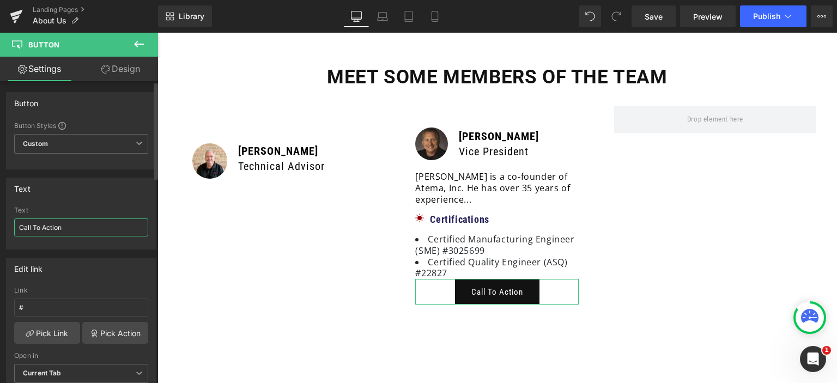
drag, startPoint x: 63, startPoint y: 226, endPoint x: 0, endPoint y: 211, distance: 65.1
click at [0, 211] on div "Text Call To Action Text Call To Action" at bounding box center [81, 210] width 163 height 80
type input "View Full Profile"
click at [119, 70] on link "Design" at bounding box center [120, 69] width 79 height 25
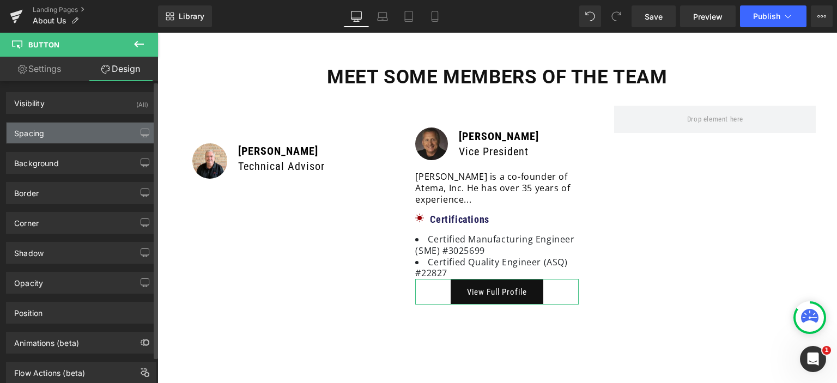
click at [49, 137] on div "Spacing" at bounding box center [81, 133] width 149 height 21
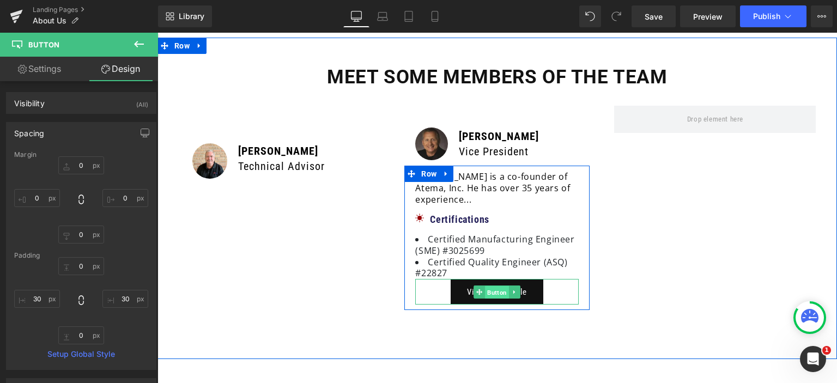
click at [496, 286] on span "Button" at bounding box center [498, 292] width 24 height 13
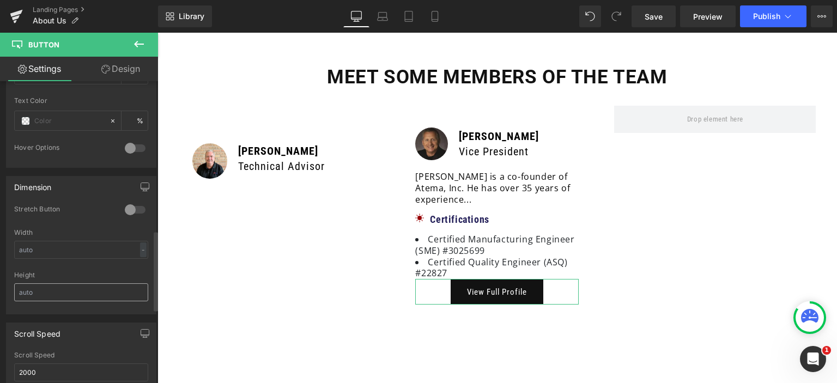
scroll to position [600, 0]
click at [36, 283] on input "text" at bounding box center [81, 285] width 134 height 18
type input "10"
click at [94, 270] on div "Height" at bounding box center [81, 268] width 134 height 8
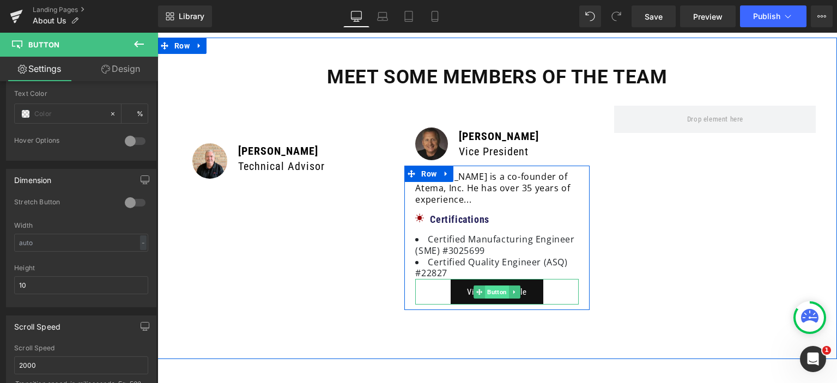
click at [493, 286] on span "Button" at bounding box center [498, 292] width 24 height 13
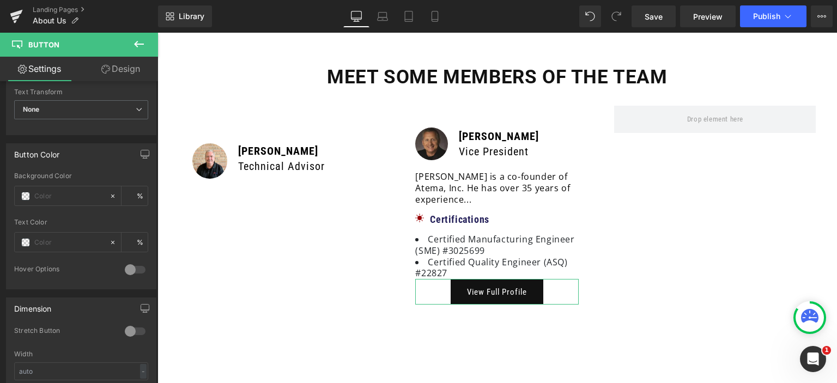
scroll to position [382, 0]
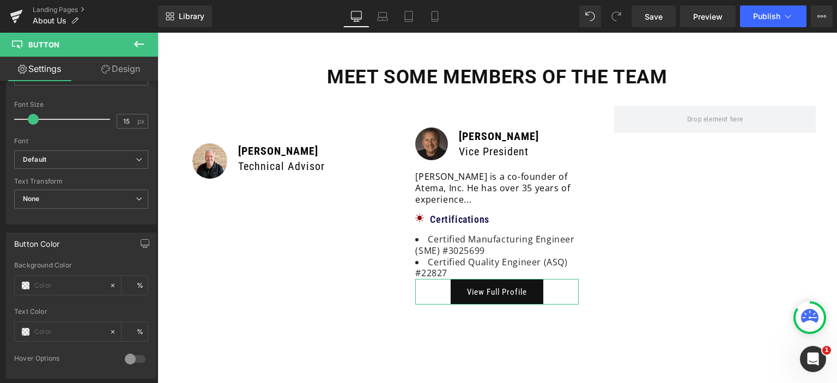
click at [130, 74] on link "Design" at bounding box center [120, 69] width 79 height 25
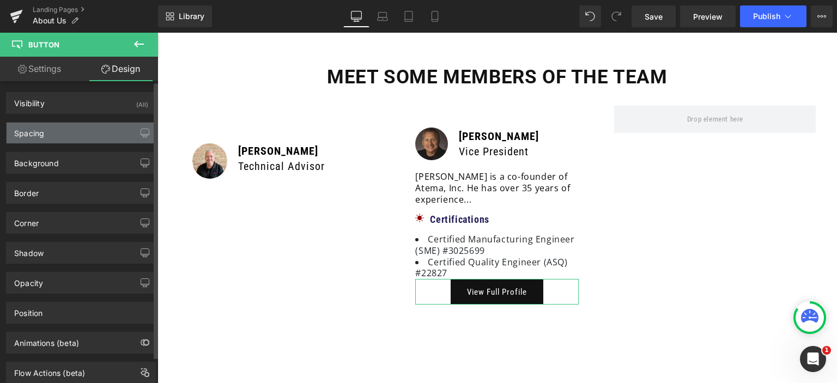
click at [55, 129] on div "Spacing" at bounding box center [81, 133] width 149 height 21
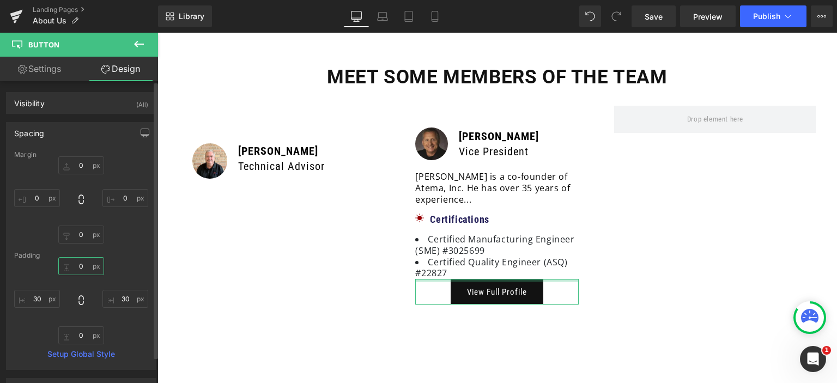
click at [82, 268] on input "0" at bounding box center [81, 266] width 46 height 18
click at [82, 268] on input "10" at bounding box center [81, 266] width 46 height 18
type input "0"
click at [76, 164] on input "0" at bounding box center [81, 165] width 46 height 18
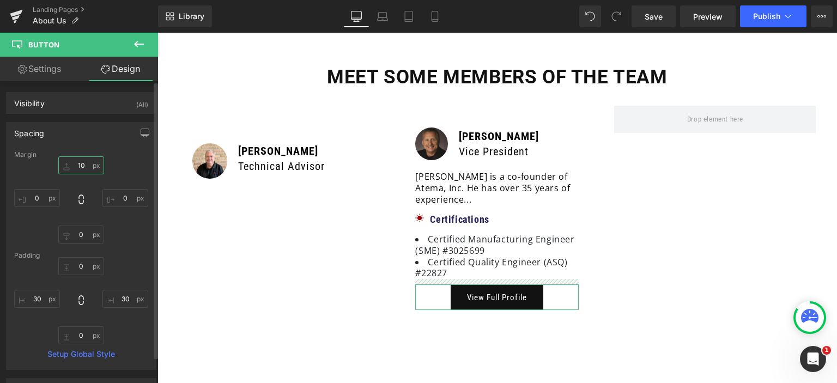
click at [85, 169] on input "10" at bounding box center [81, 165] width 46 height 18
type input "15"
click at [26, 59] on link "Settings" at bounding box center [39, 69] width 79 height 25
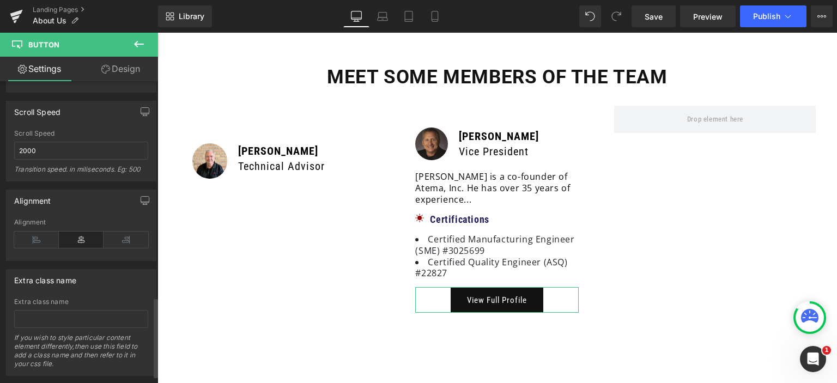
scroll to position [818, 0]
click at [134, 238] on icon at bounding box center [126, 236] width 45 height 16
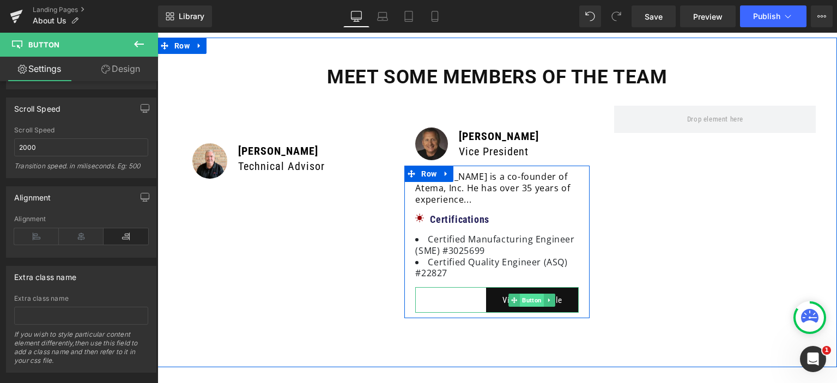
click at [528, 294] on span "Button" at bounding box center [532, 300] width 24 height 13
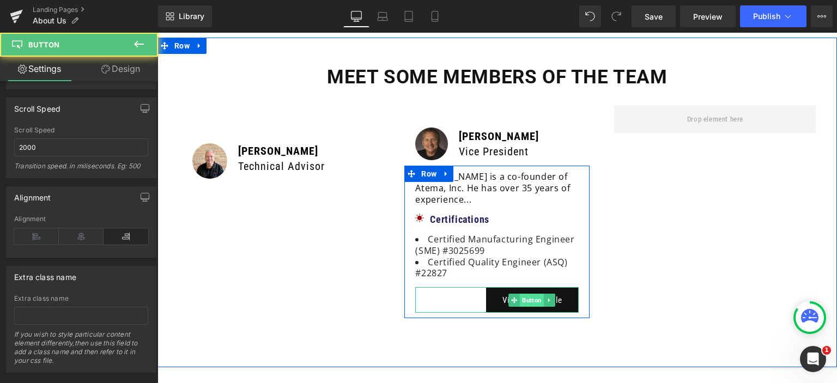
click at [528, 294] on span "Button" at bounding box center [532, 300] width 24 height 13
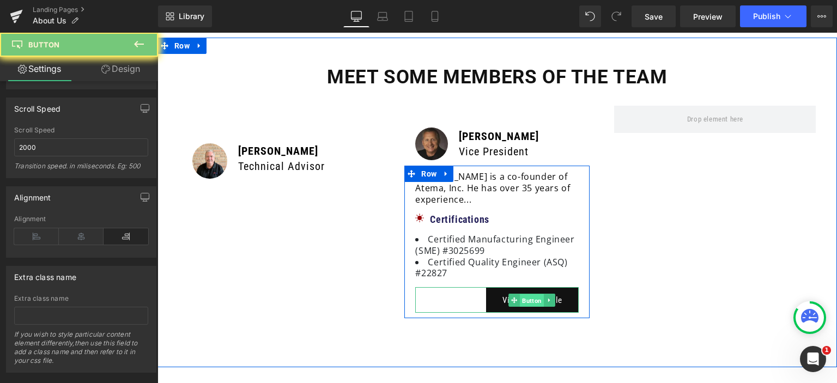
click at [528, 294] on span "Button" at bounding box center [532, 300] width 24 height 13
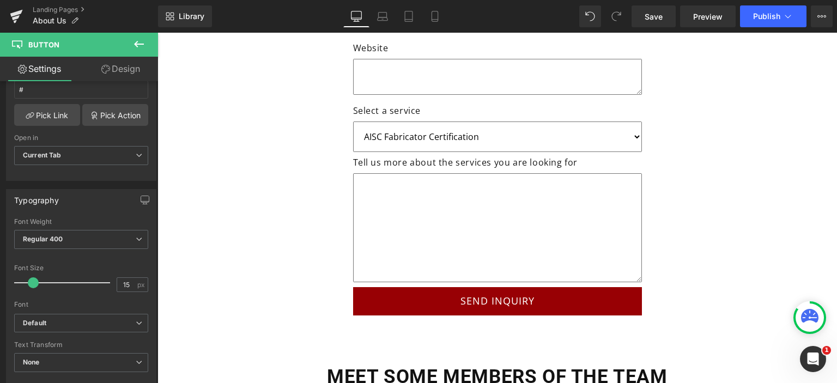
scroll to position [2709, 0]
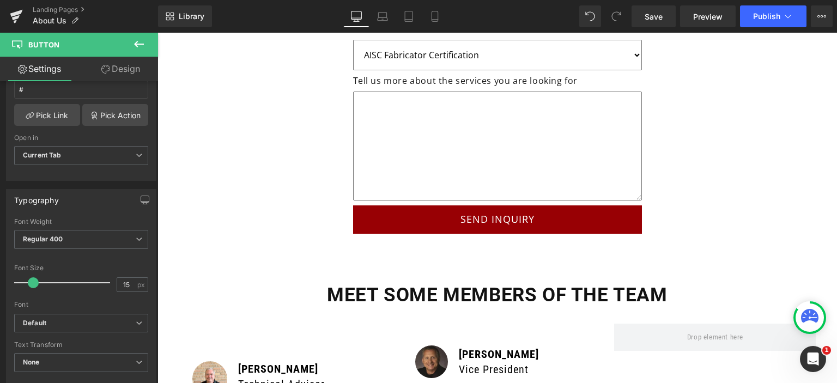
click at [487, 206] on div "SEND INQUIRY Submit [PERSON_NAME]" at bounding box center [497, 220] width 289 height 28
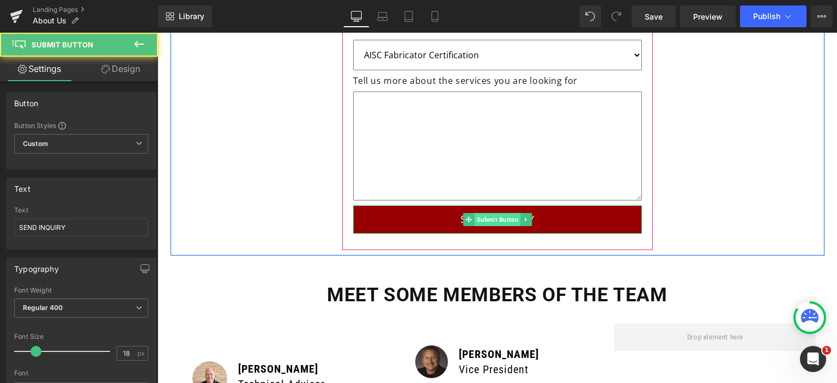
click at [490, 213] on span "Submit Button" at bounding box center [497, 219] width 46 height 13
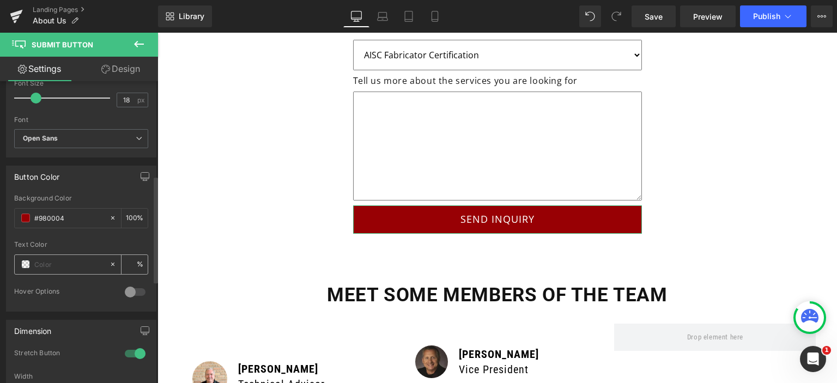
scroll to position [273, 0]
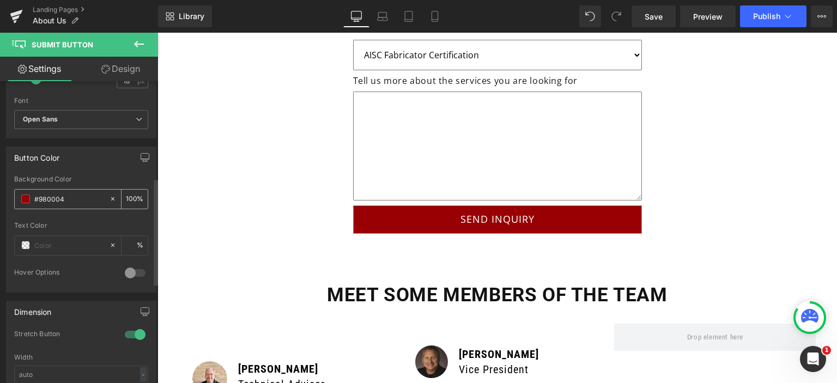
click at [79, 194] on input "#980004" at bounding box center [69, 199] width 70 height 12
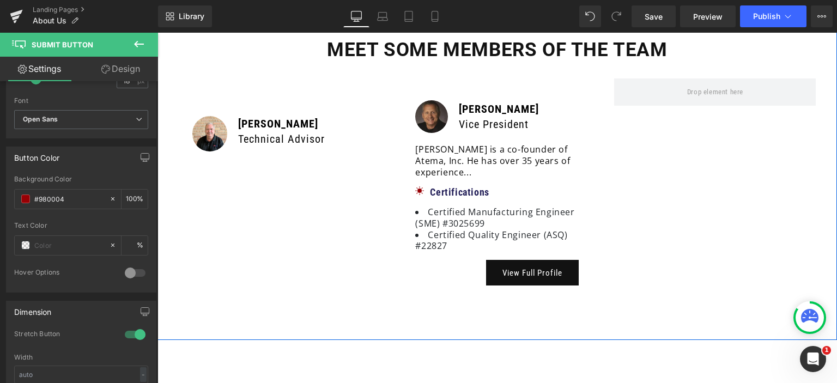
scroll to position [2982, 0]
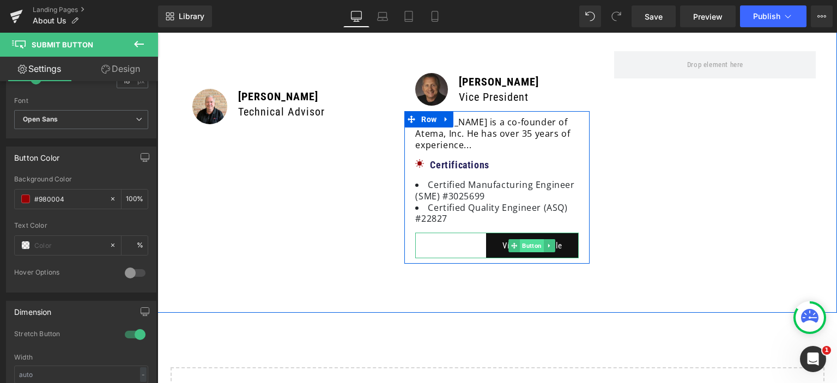
click at [528, 239] on span "Button" at bounding box center [532, 245] width 24 height 13
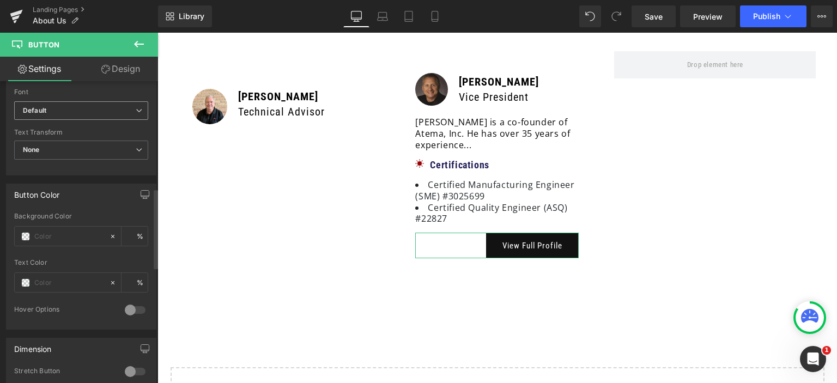
scroll to position [436, 0]
click at [59, 225] on input "text" at bounding box center [69, 231] width 70 height 12
paste input "#980004"
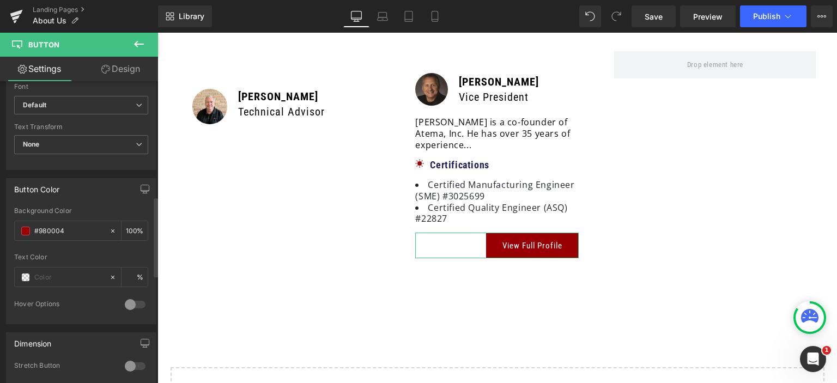
type input "#980004"
click at [107, 198] on div "Button Color Background Color #980004 % Text Color % 0 Hover Options Background…" at bounding box center [81, 251] width 150 height 146
click at [57, 275] on input "text" at bounding box center [69, 277] width 70 height 12
click at [24, 274] on span at bounding box center [25, 277] width 9 height 9
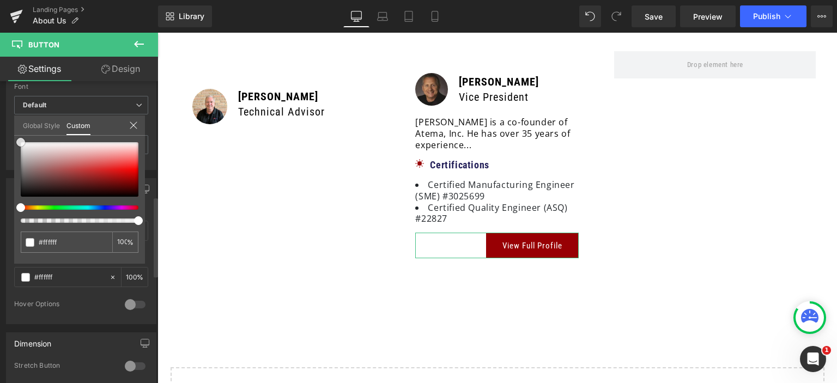
drag, startPoint x: 9, startPoint y: 140, endPoint x: 0, endPoint y: 105, distance: 36.1
click at [0, 170] on div "Button Color Background Color #980004 % Text Color % 0 Hover Options Background…" at bounding box center [81, 247] width 163 height 154
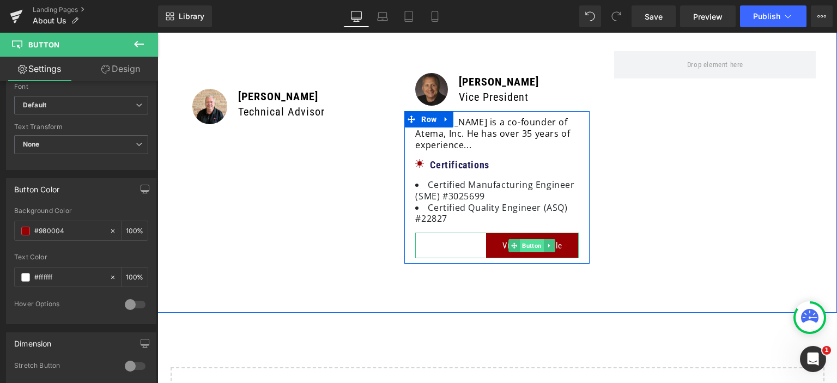
click at [536, 239] on span "Button" at bounding box center [532, 245] width 24 height 13
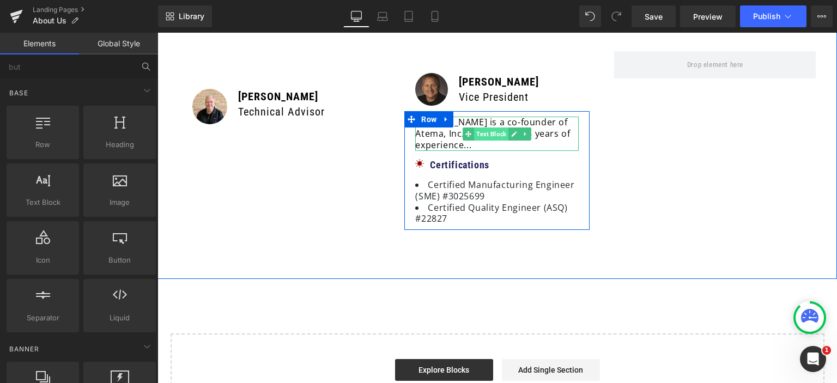
click at [490, 128] on span "Text Block" at bounding box center [491, 134] width 34 height 13
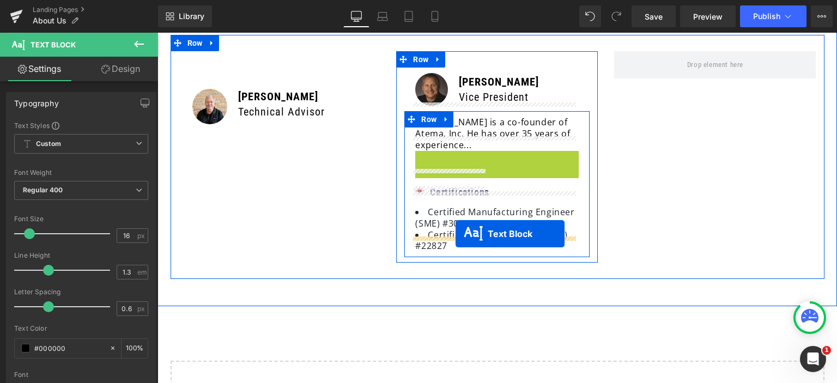
drag, startPoint x: 482, startPoint y: 150, endPoint x: 456, endPoint y: 234, distance: 87.4
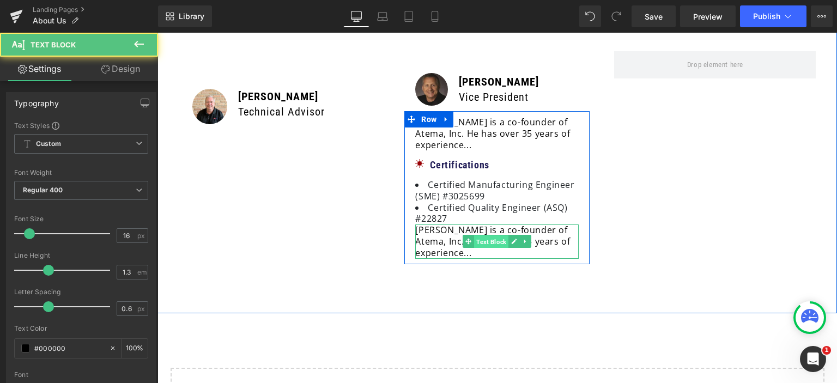
click at [475, 235] on span "Text Block" at bounding box center [491, 241] width 34 height 13
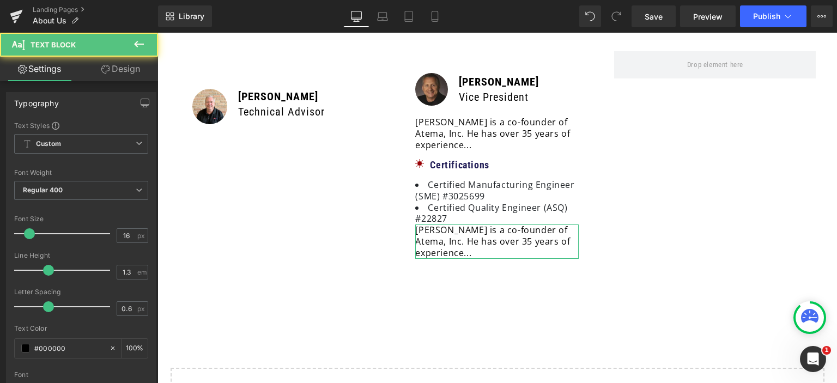
click at [124, 72] on link "Design" at bounding box center [120, 69] width 79 height 25
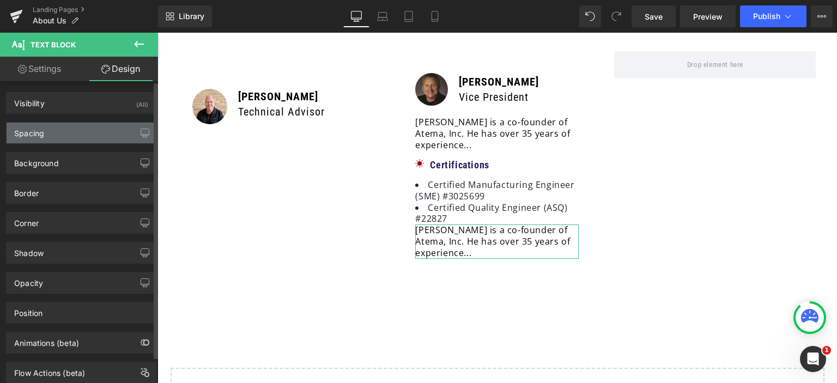
click at [59, 136] on div "Spacing" at bounding box center [81, 133] width 149 height 21
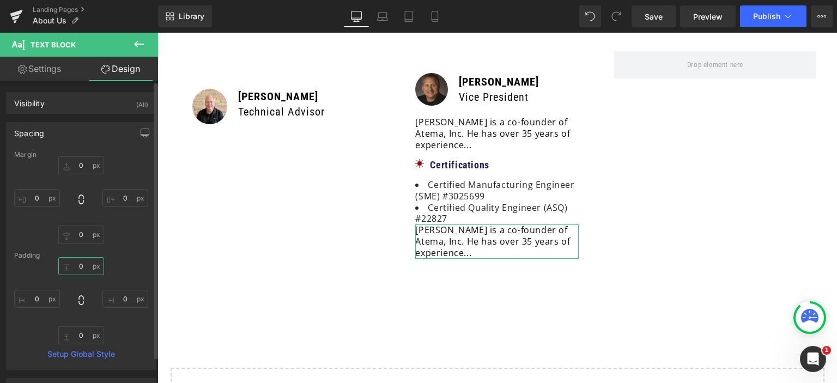
click at [73, 264] on input "0" at bounding box center [81, 266] width 46 height 18
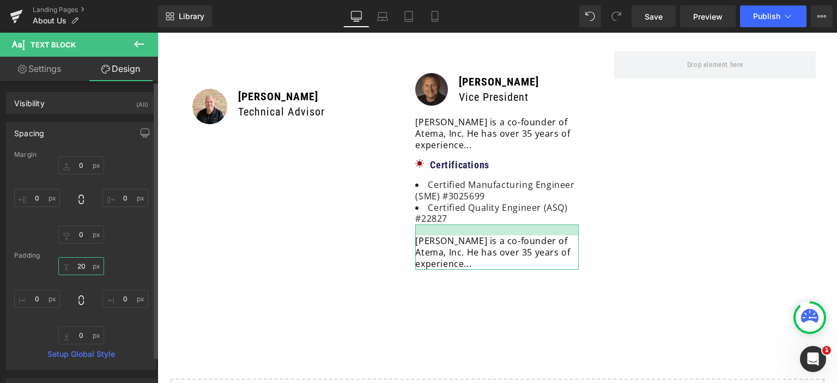
click at [83, 270] on input "20" at bounding box center [81, 266] width 46 height 18
type input "15"
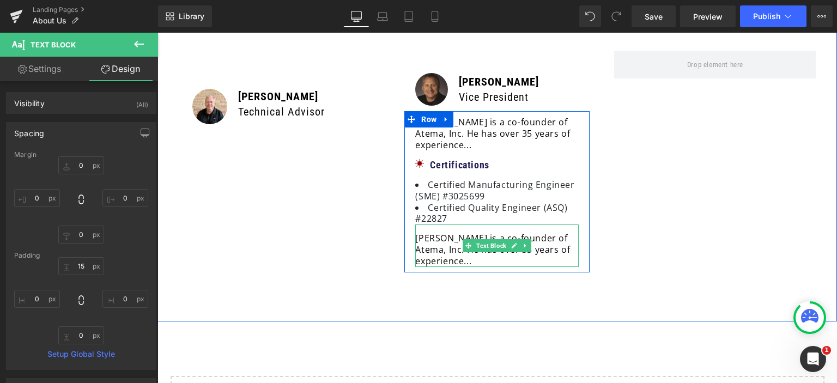
click at [473, 245] on p "[PERSON_NAME] is a co-founder of Atema, Inc. He has over 35 years of experience…" at bounding box center [497, 250] width 164 height 34
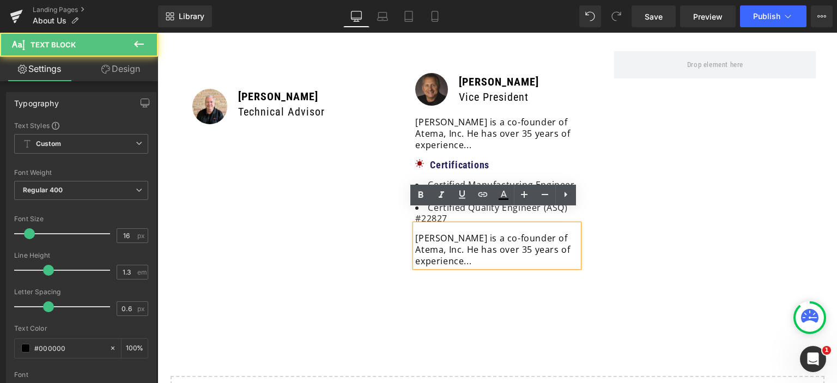
click at [473, 245] on p "[PERSON_NAME] is a co-founder of Atema, Inc. He has over 35 years of experience…" at bounding box center [497, 250] width 164 height 34
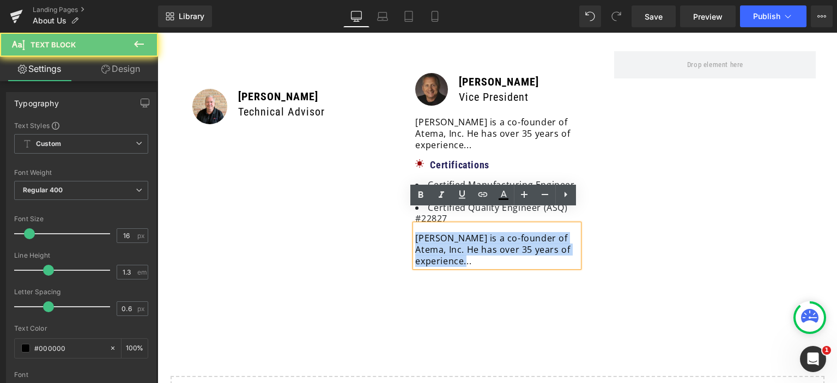
click at [473, 245] on p "[PERSON_NAME] is a co-founder of Atema, Inc. He has over 35 years of experience…" at bounding box center [497, 250] width 164 height 34
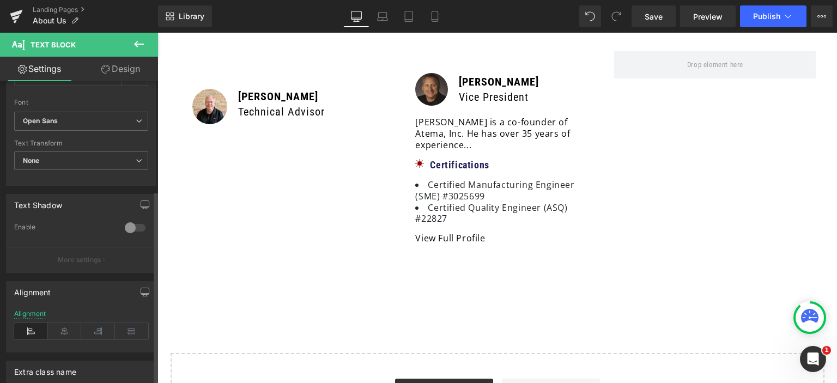
scroll to position [388, 0]
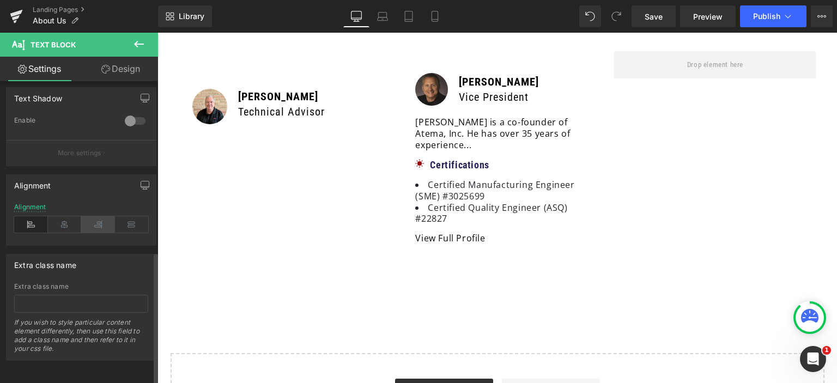
click at [92, 221] on icon at bounding box center [98, 224] width 34 height 16
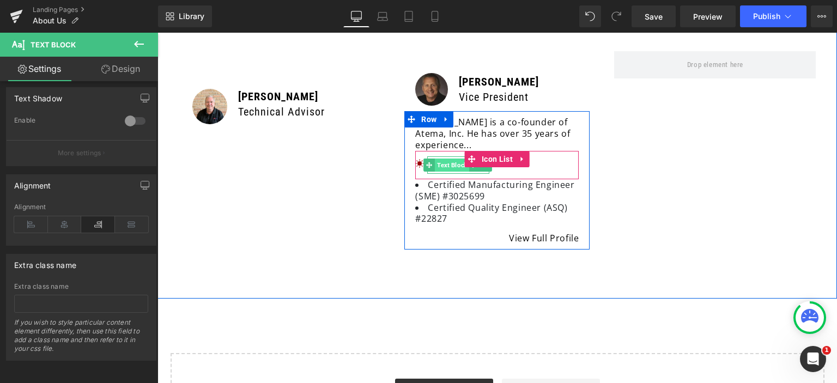
click at [455, 159] on span "Text Block" at bounding box center [452, 165] width 34 height 13
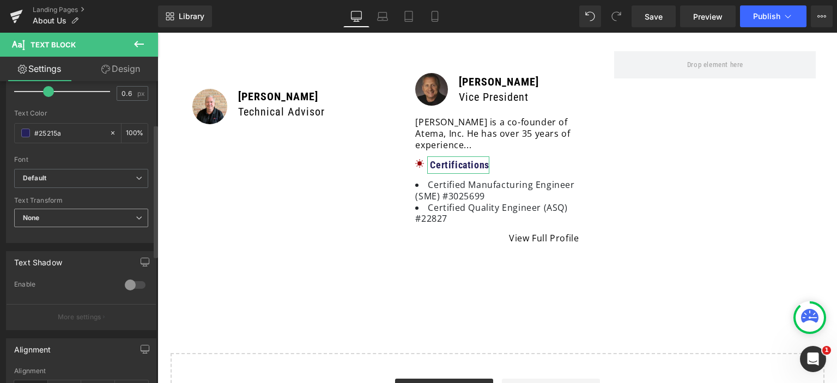
scroll to position [218, 0]
click at [77, 132] on input "#25215a" at bounding box center [69, 130] width 70 height 12
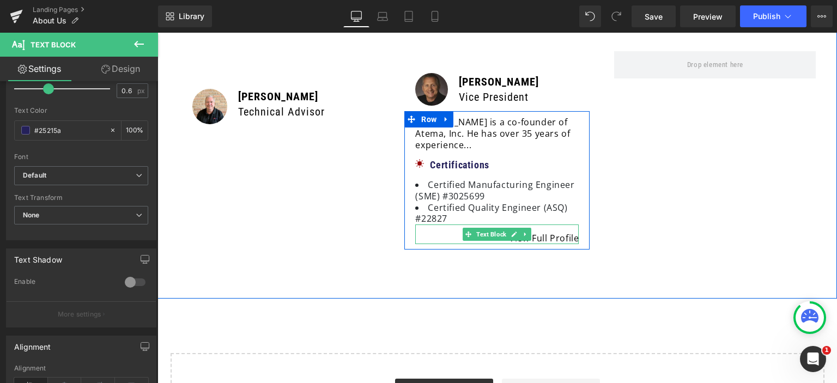
click at [546, 233] on p "View Full Profile" at bounding box center [497, 238] width 164 height 11
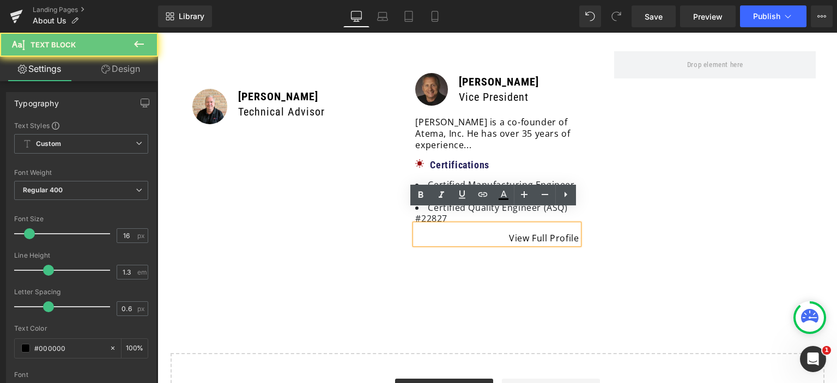
click at [546, 233] on p "View Full Profile" at bounding box center [497, 238] width 164 height 11
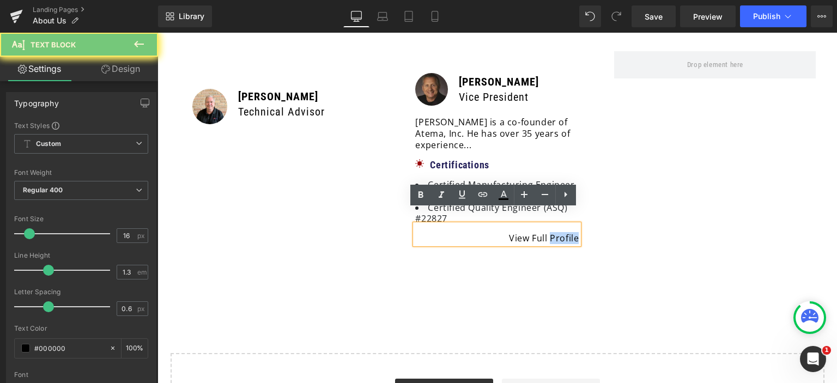
click at [546, 233] on p "View Full Profile" at bounding box center [497, 238] width 164 height 11
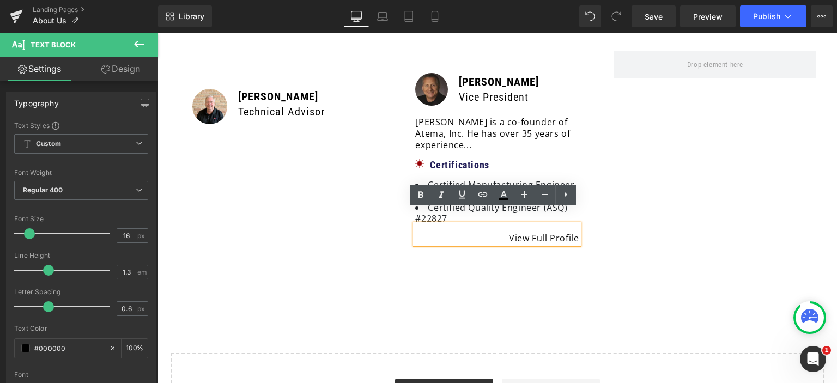
click at [489, 233] on p "View Full Profile" at bounding box center [497, 238] width 164 height 11
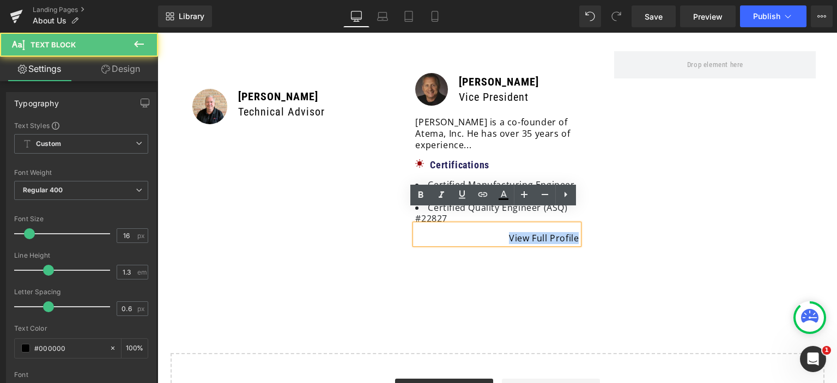
drag, startPoint x: 500, startPoint y: 218, endPoint x: 579, endPoint y: 224, distance: 79.8
click at [579, 224] on div "[PERSON_NAME] is a co-founder of Atema, Inc. He has over 35 years of experience…" at bounding box center [497, 181] width 174 height 128
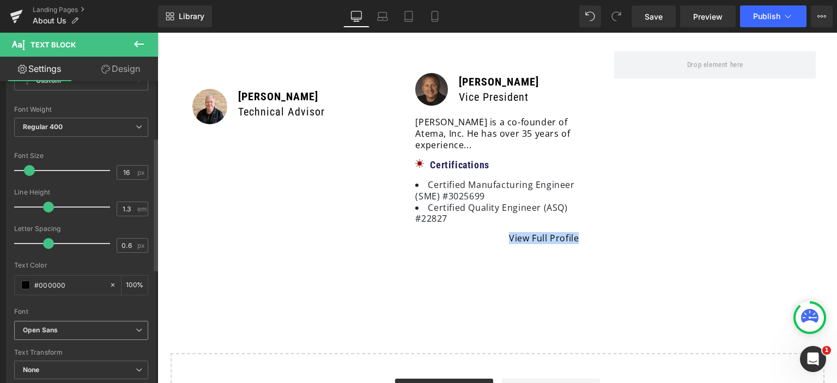
scroll to position [164, 0]
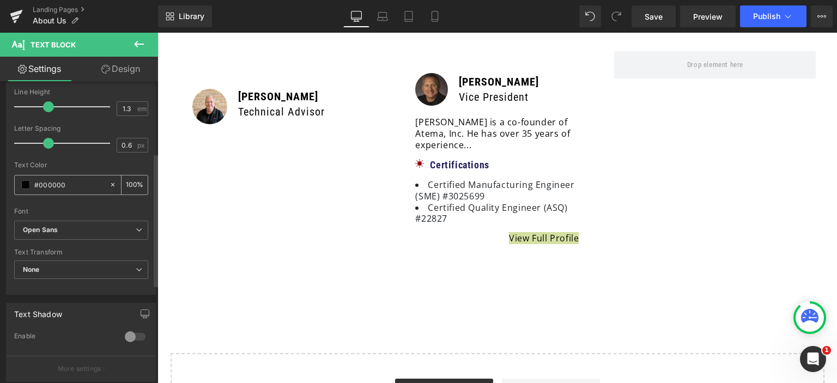
click at [73, 186] on input "#000000" at bounding box center [69, 185] width 70 height 12
type input "#25215a"
click at [82, 210] on div "Font" at bounding box center [81, 212] width 134 height 8
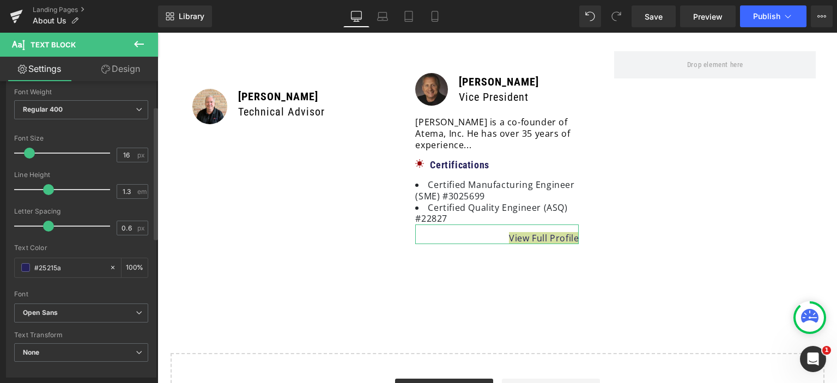
scroll to position [55, 0]
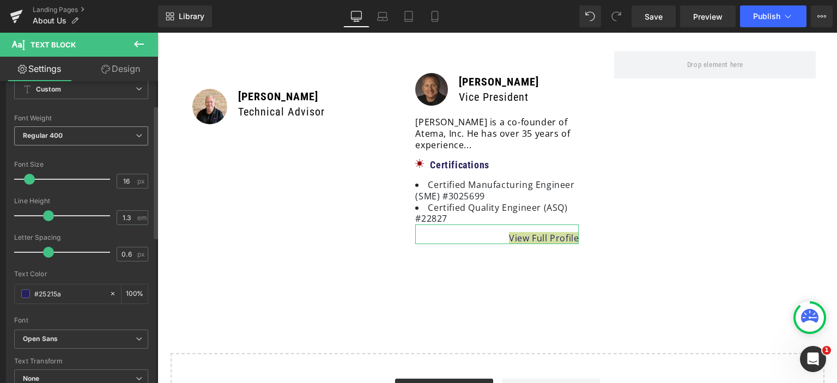
click at [76, 132] on span "Regular 400" at bounding box center [81, 135] width 134 height 19
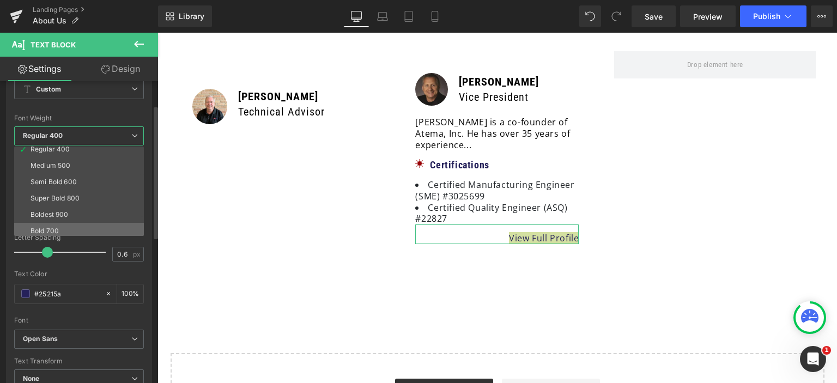
click at [74, 228] on li "Bold 700" at bounding box center [81, 231] width 135 height 16
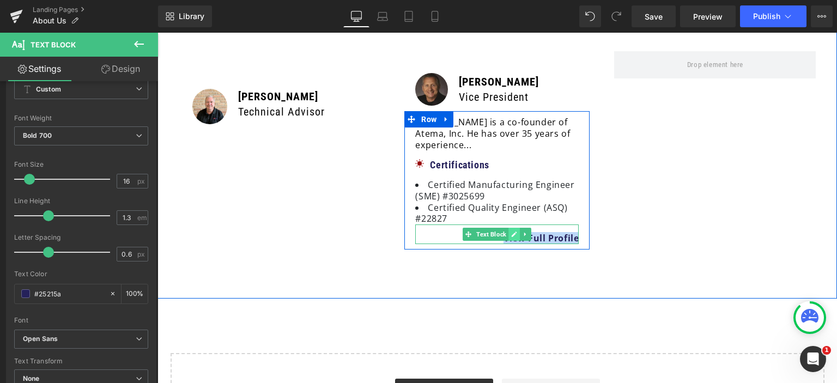
click at [511, 231] on icon at bounding box center [514, 234] width 6 height 7
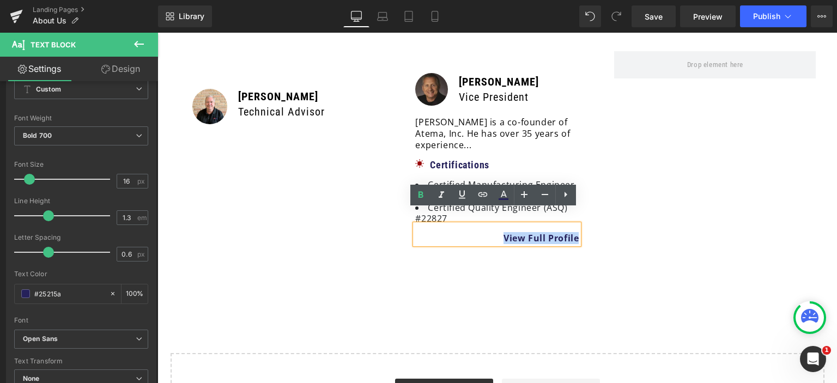
click at [499, 233] on p "View Full Profile" at bounding box center [497, 238] width 164 height 11
drag, startPoint x: 486, startPoint y: 219, endPoint x: 575, endPoint y: 220, distance: 88.3
click at [575, 233] on p "View Full Profile" at bounding box center [497, 238] width 164 height 11
click at [480, 191] on icon at bounding box center [482, 194] width 13 height 13
click at [461, 253] on input "text" at bounding box center [441, 247] width 168 height 27
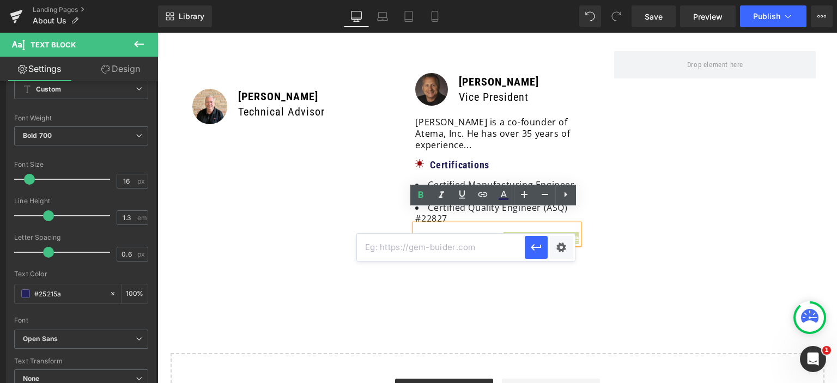
click at [409, 249] on input "text" at bounding box center [441, 247] width 168 height 27
paste input "[URL][DOMAIN_NAME][PERSON_NAME][PERSON_NAME]"
type input "[URL][DOMAIN_NAME][PERSON_NAME][PERSON_NAME]"
